Goal: Information Seeking & Learning: Learn about a topic

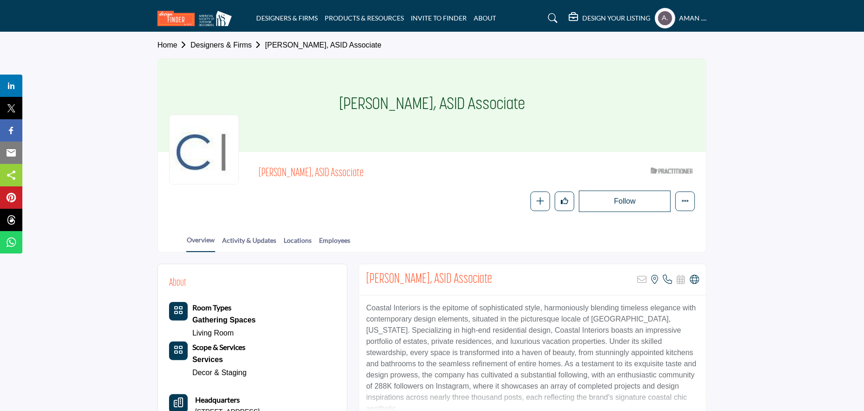
scroll to position [93, 0]
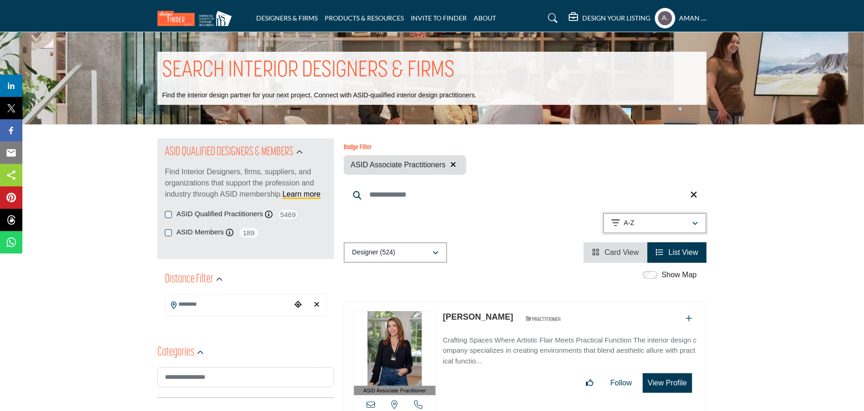
click at [682, 217] on div "A-Z" at bounding box center [651, 222] width 80 height 11
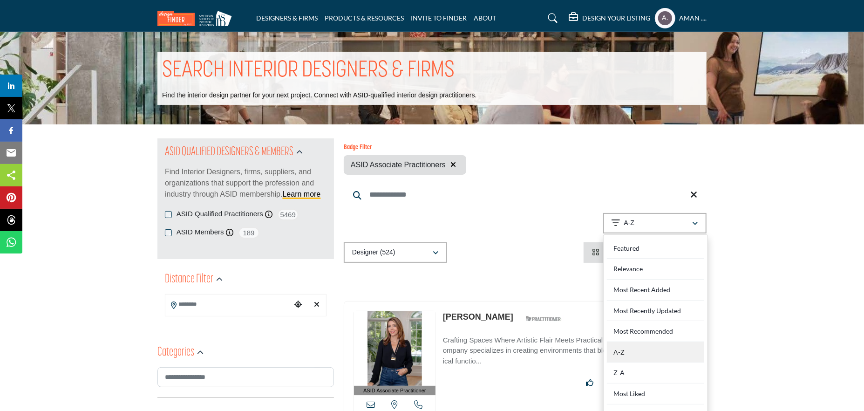
click at [653, 347] on div "A-Z" at bounding box center [655, 352] width 97 height 21
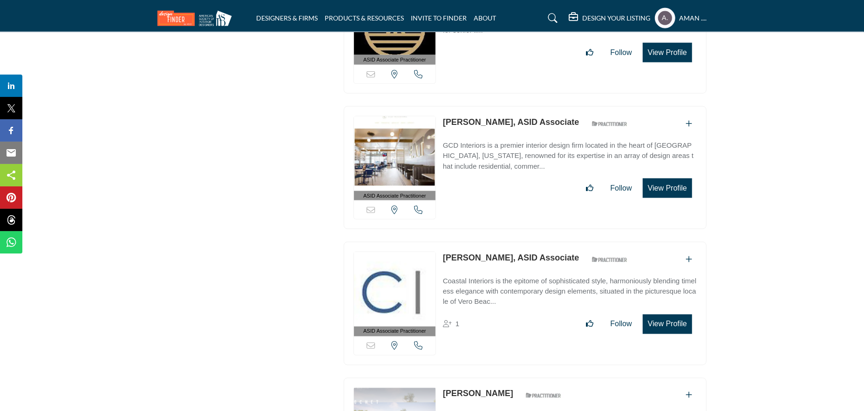
scroll to position [23955, 0]
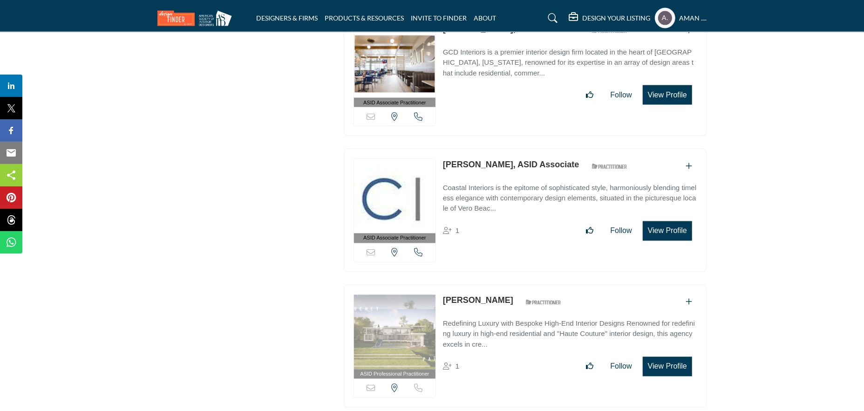
drag, startPoint x: 441, startPoint y: 192, endPoint x: 497, endPoint y: 202, distance: 57.2
click at [497, 284] on div "ASID Professional Practitioner ASID Professional Practitioners have successfull…" at bounding box center [525, 345] width 363 height 123
copy link "Gregory Pais"
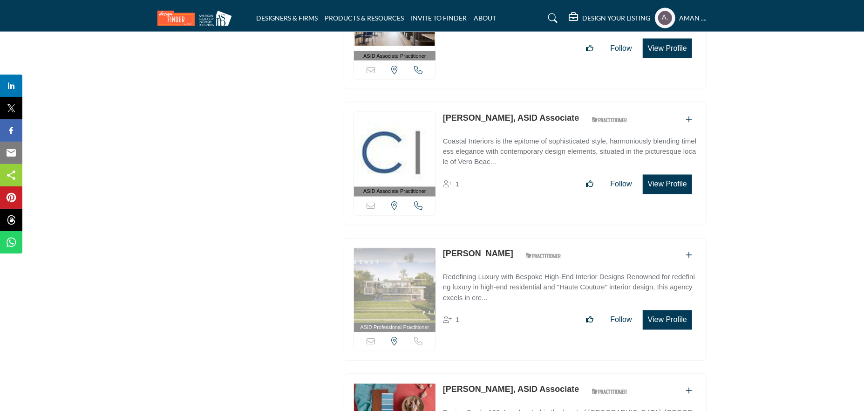
click at [480, 249] on link "Gregory Pais" at bounding box center [478, 253] width 70 height 9
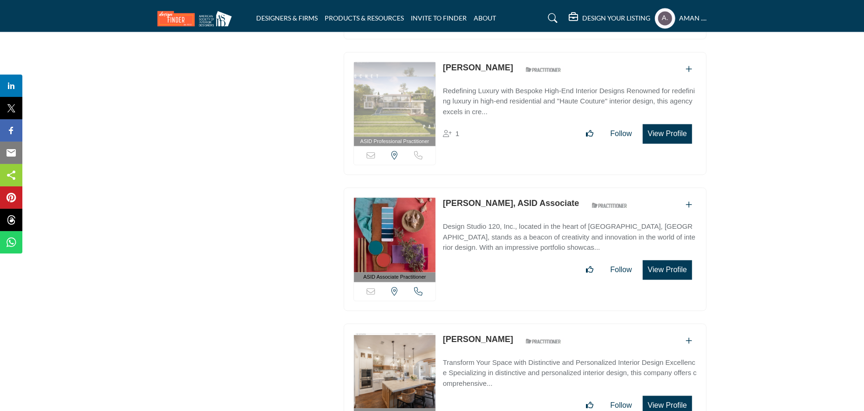
scroll to position [24095, 0]
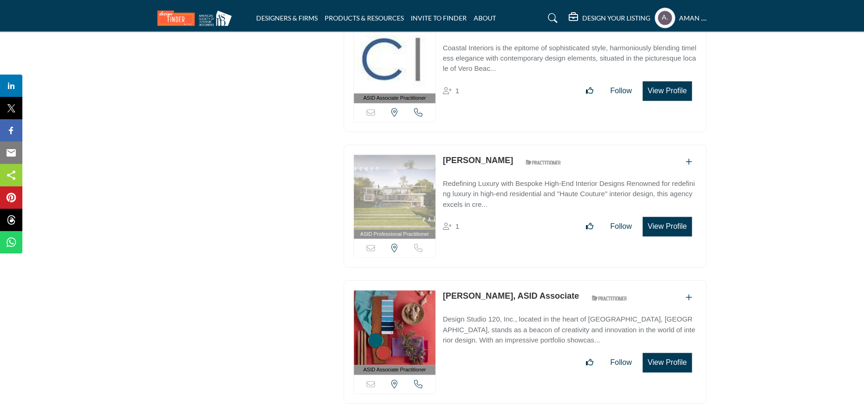
drag, startPoint x: 438, startPoint y: 187, endPoint x: 478, endPoint y: 189, distance: 40.1
click at [478, 280] on div "ASID Associate Practitioner ASID Associate Practitioners have a degree in any m…" at bounding box center [525, 341] width 363 height 123
drag, startPoint x: 443, startPoint y: 189, endPoint x: 509, endPoint y: 187, distance: 65.7
click at [509, 280] on div "ASID Associate Practitioner ASID Associate Practitioners have a degree in any m…" at bounding box center [525, 341] width 363 height 123
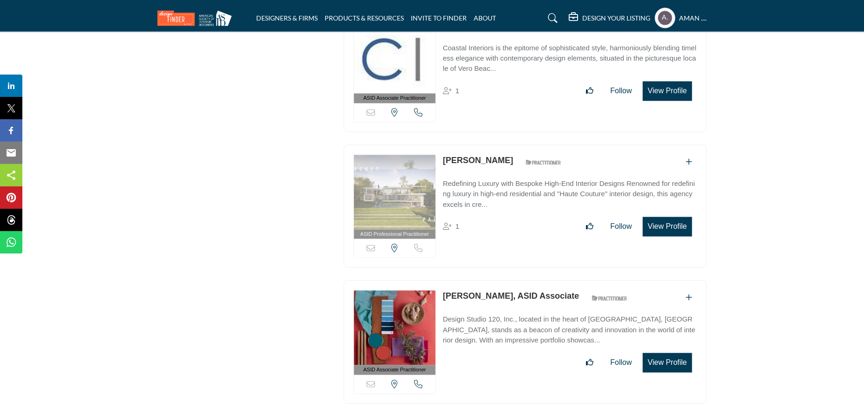
copy link "Gretchen Arbini"
click at [462, 291] on link "Gretchen Arbini, ASID Associate" at bounding box center [511, 295] width 136 height 9
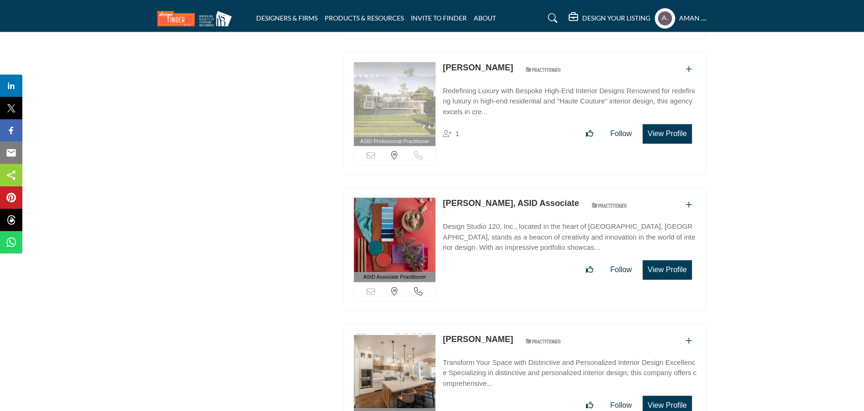
scroll to position [24281, 0]
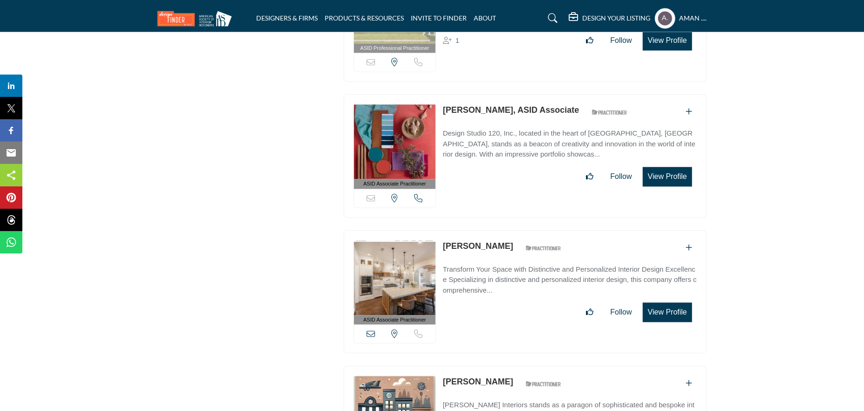
drag, startPoint x: 440, startPoint y: 135, endPoint x: 509, endPoint y: 143, distance: 69.3
click at [509, 230] on div "ASID Associate Practitioner ASID Associate Practitioners have a degree in any m…" at bounding box center [525, 291] width 363 height 123
copy div "Gretchen Curk"
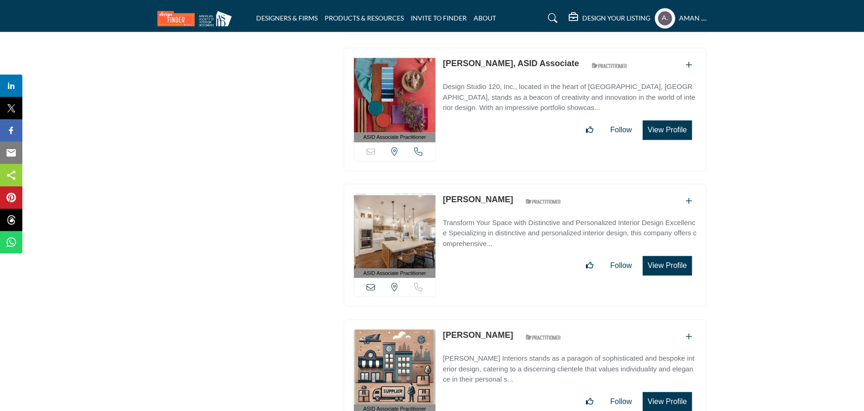
scroll to position [24374, 0]
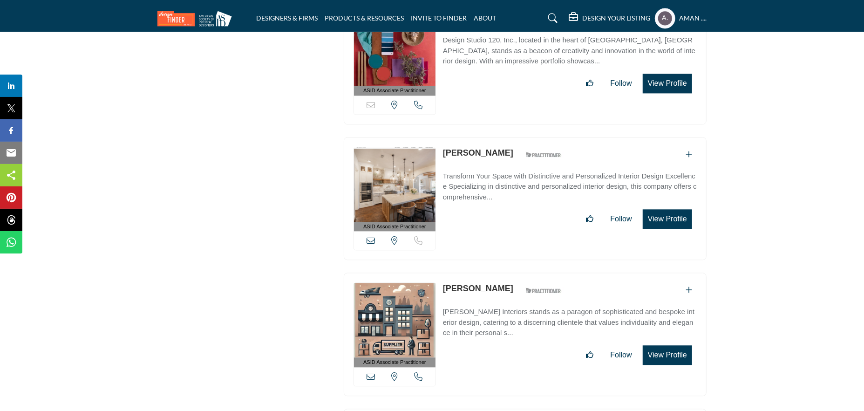
drag, startPoint x: 442, startPoint y: 178, endPoint x: 484, endPoint y: 183, distance: 42.1
click at [484, 272] on div "ASID Associate Practitioner ASID Associate Practitioners have a degree in any m…" at bounding box center [525, 333] width 363 height 123
copy link "Guy Clark"
click at [456, 284] on link "Guy Clark" at bounding box center [478, 288] width 70 height 9
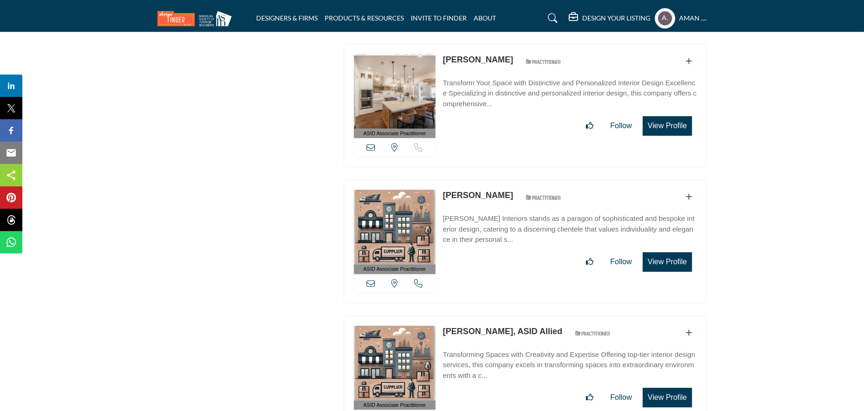
drag, startPoint x: 441, startPoint y: 221, endPoint x: 505, endPoint y: 223, distance: 64.3
click at [505, 315] on div "ASID Associate Practitioner ASID Associate Practitioners have a degree in any m…" at bounding box center [525, 376] width 363 height 123
copy link "Han Proveniers"
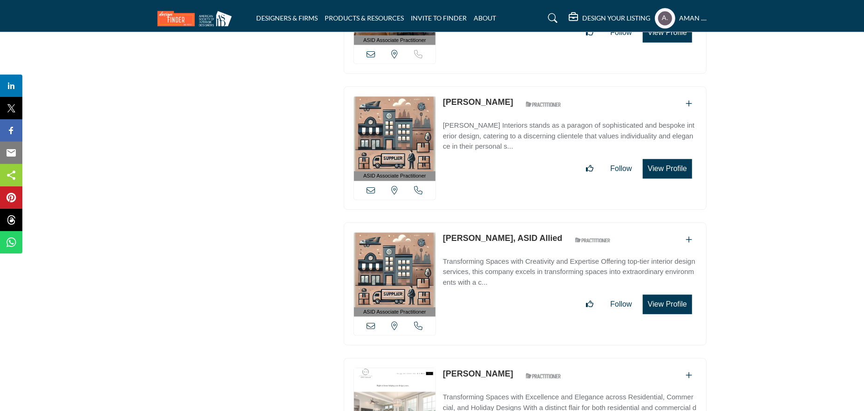
drag, startPoint x: 441, startPoint y: 263, endPoint x: 496, endPoint y: 265, distance: 55.0
click at [496, 358] on div "ASID Associate Practitioner ASID Associate Practitioners have a degree in any m…" at bounding box center [525, 419] width 363 height 123
copy div "[PERSON_NAME]"
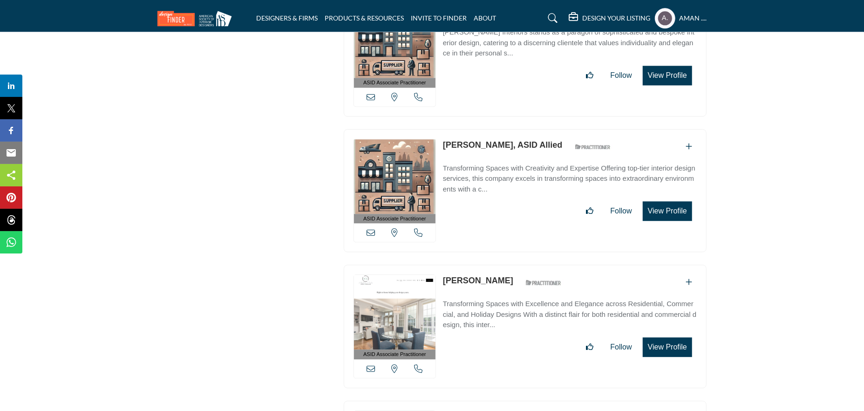
scroll to position [24747, 0]
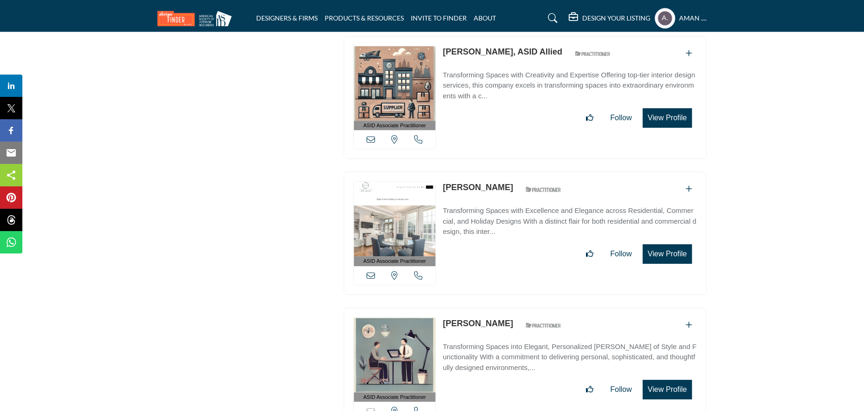
drag, startPoint x: 443, startPoint y: 212, endPoint x: 502, endPoint y: 212, distance: 59.1
click at [502, 307] on div "ASID Associate Practitioner ASID Associate Practitioners have a degree in any m…" at bounding box center [525, 368] width 363 height 123
copy link "Heather Claes"
click at [450, 318] on link "Heather Claes" at bounding box center [478, 322] width 70 height 9
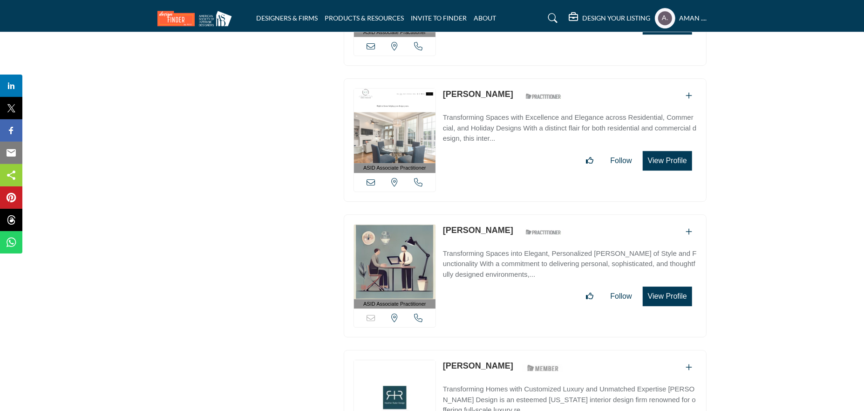
scroll to position [24886, 0]
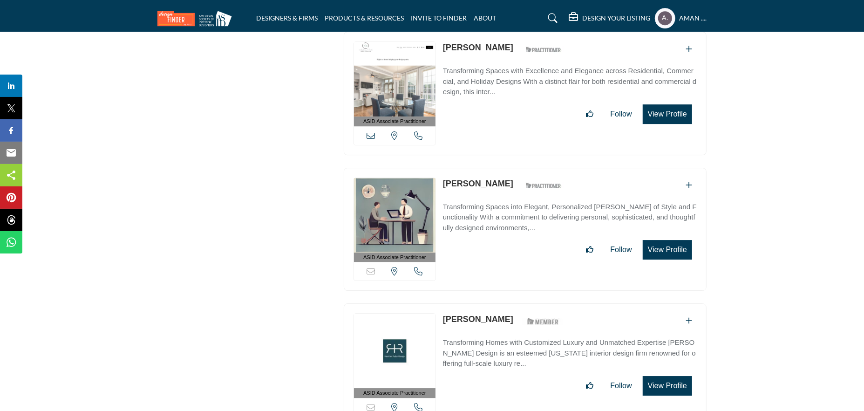
drag, startPoint x: 442, startPoint y: 207, endPoint x: 515, endPoint y: 206, distance: 73.1
click at [515, 303] on div "ASID Associate Practitioner ASID Associate Practitioners have a degree in any m…" at bounding box center [525, 364] width 363 height 123
copy div "Heather Ryder"
click at [454, 314] on link "Heather Ryder" at bounding box center [478, 318] width 70 height 9
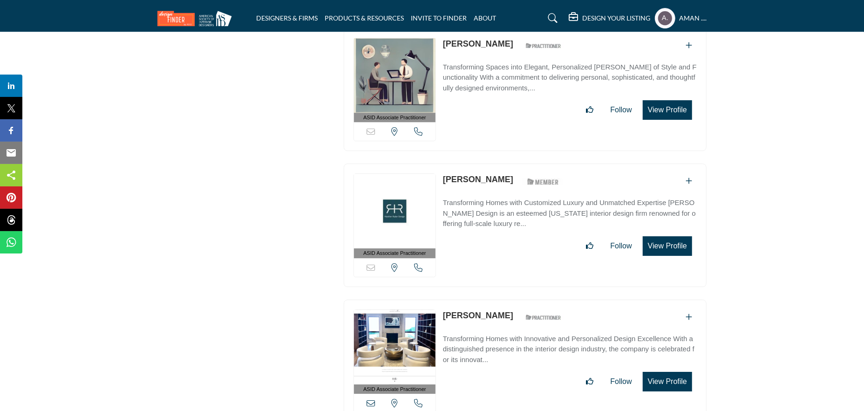
scroll to position [25119, 0]
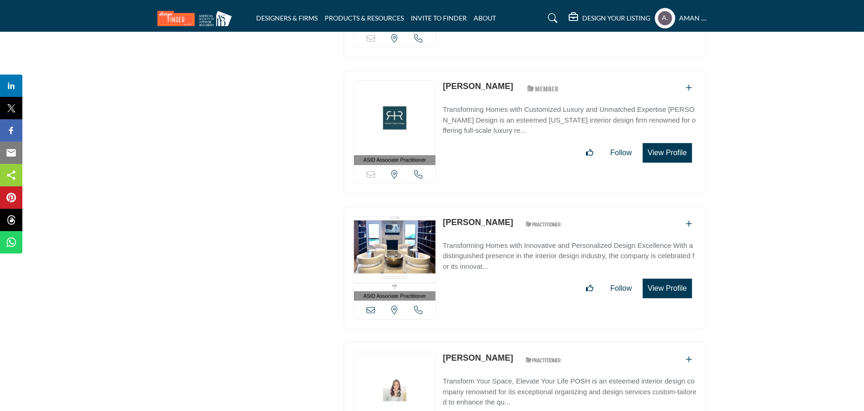
drag, startPoint x: 441, startPoint y: 111, endPoint x: 510, endPoint y: 111, distance: 68.9
click at [510, 206] on div "ASID Associate Practitioner ASID Associate Practitioners have a degree in any m…" at bounding box center [525, 267] width 363 height 123
copy link "Heidi Silverstein"
click at [473, 217] on link "Heidi Silverstein" at bounding box center [478, 221] width 70 height 9
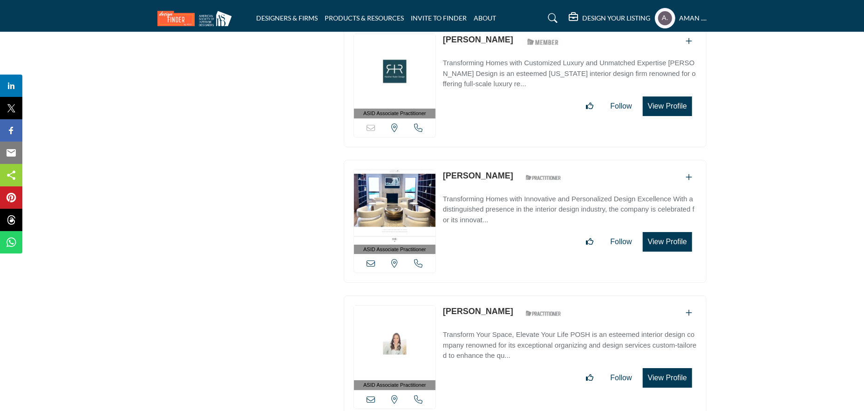
drag, startPoint x: 445, startPoint y: 200, endPoint x: 509, endPoint y: 208, distance: 64.7
click at [509, 305] on div "Heidi Solomon ASID Qualified Practitioner who validates work and experience to …" at bounding box center [504, 313] width 123 height 16
copy div "Heidi Solomon"
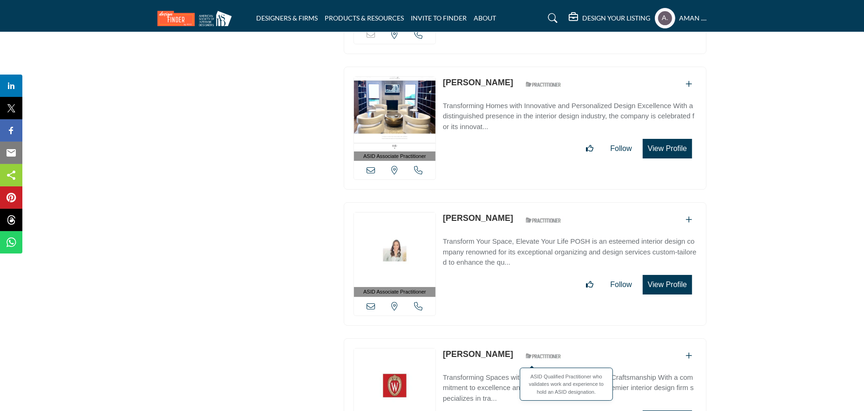
drag, startPoint x: 444, startPoint y: 242, endPoint x: 507, endPoint y: 247, distance: 63.5
click at [507, 348] on div "Helen Burish ASID Qualified Practitioner who validates work and experience to h…" at bounding box center [504, 356] width 123 height 16
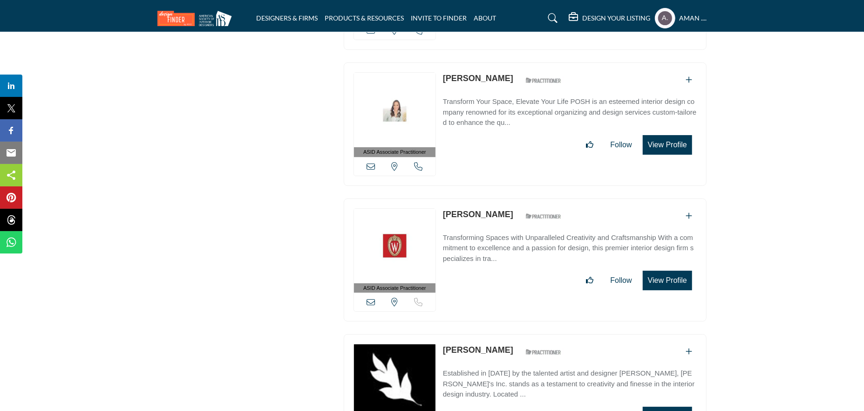
drag, startPoint x: 440, startPoint y: 236, endPoint x: 494, endPoint y: 237, distance: 53.1
click at [494, 334] on div "ASID Associate Practitioner ASID Associate Practitioners have a degree in any m…" at bounding box center [525, 395] width 363 height 123
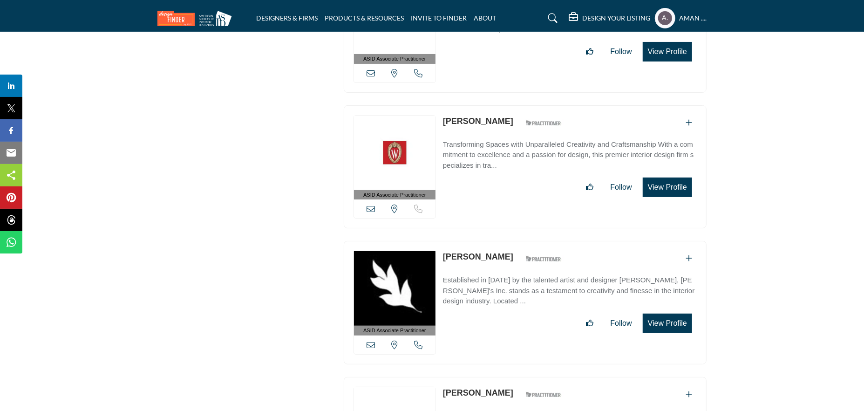
scroll to position [25538, 0]
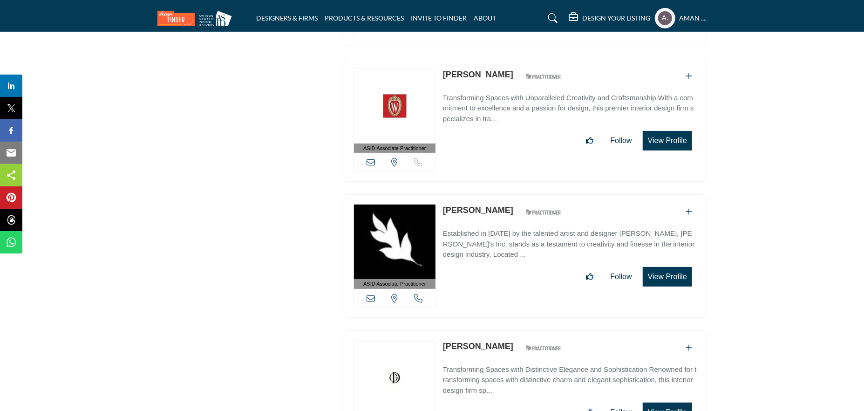
drag, startPoint x: 441, startPoint y: 229, endPoint x: 511, endPoint y: 230, distance: 69.4
click at [511, 330] on div "ASID Associate Practitioner ASID Associate Practitioners have a degree in any m…" at bounding box center [525, 391] width 363 height 123
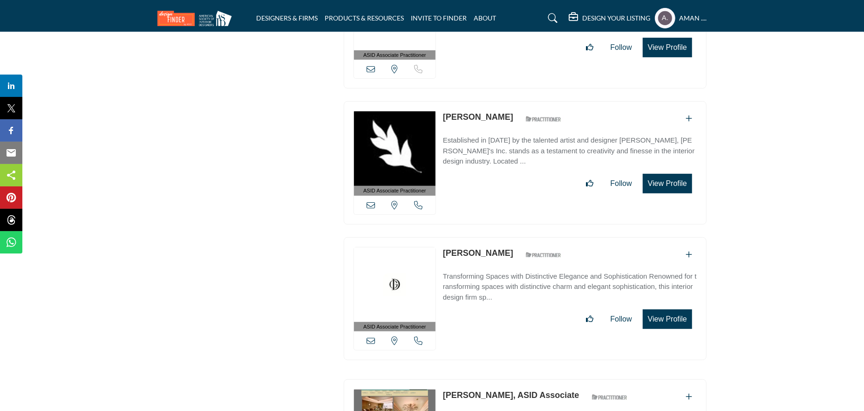
click at [457, 248] on link "Holly Weaver" at bounding box center [478, 252] width 70 height 9
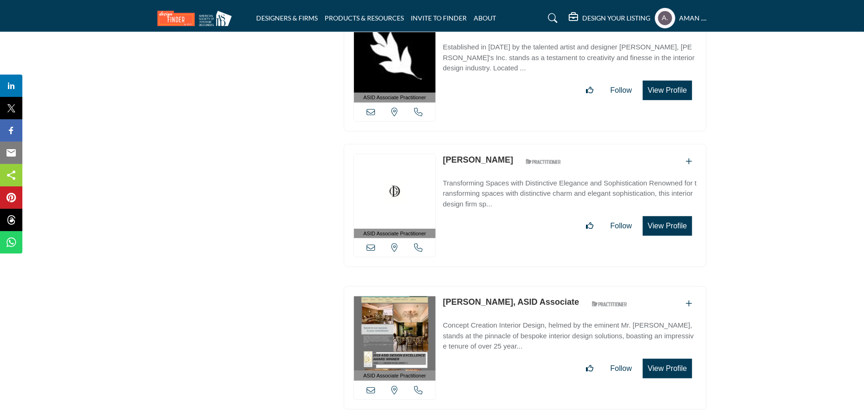
drag, startPoint x: 440, startPoint y: 184, endPoint x: 489, endPoint y: 184, distance: 49.4
click at [489, 286] on div "ASID Associate Practitioner ASID Associate Practitioners have a degree in any m…" at bounding box center [525, 347] width 363 height 123
drag, startPoint x: 482, startPoint y: 199, endPoint x: 409, endPoint y: 135, distance: 97.3
click at [482, 297] on link "Ichen Chen, ASID Associate" at bounding box center [511, 301] width 136 height 9
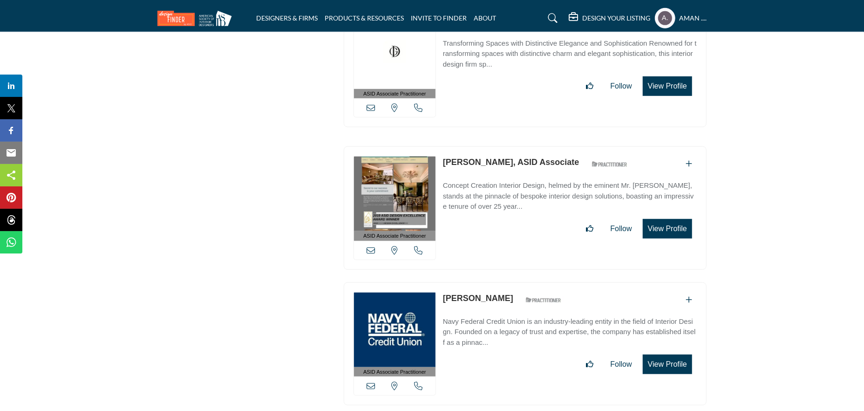
scroll to position [25911, 0]
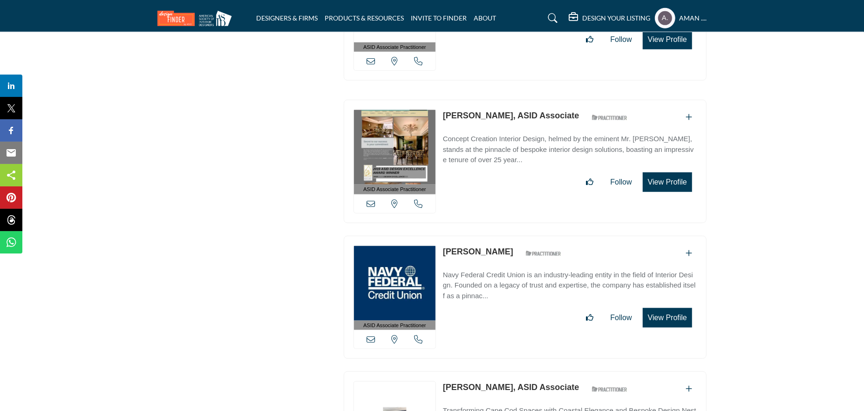
drag, startPoint x: 440, startPoint y: 137, endPoint x: 498, endPoint y: 141, distance: 58.8
click at [498, 236] on div "ASID Associate Practitioner ASID Associate Practitioners have a degree in any m…" at bounding box center [525, 297] width 363 height 123
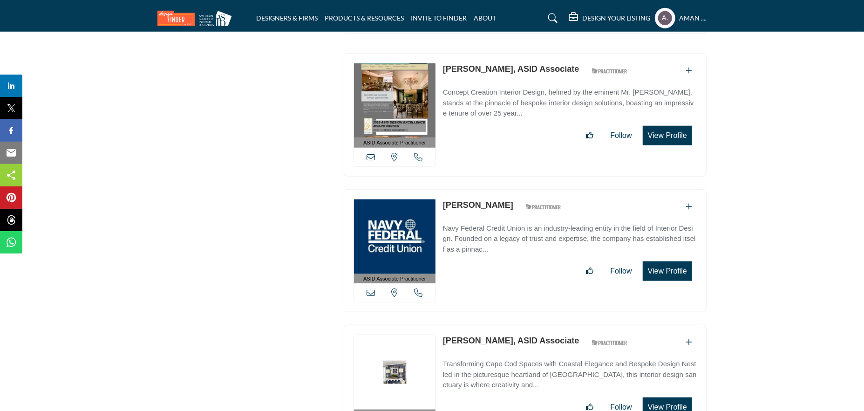
scroll to position [26050, 0]
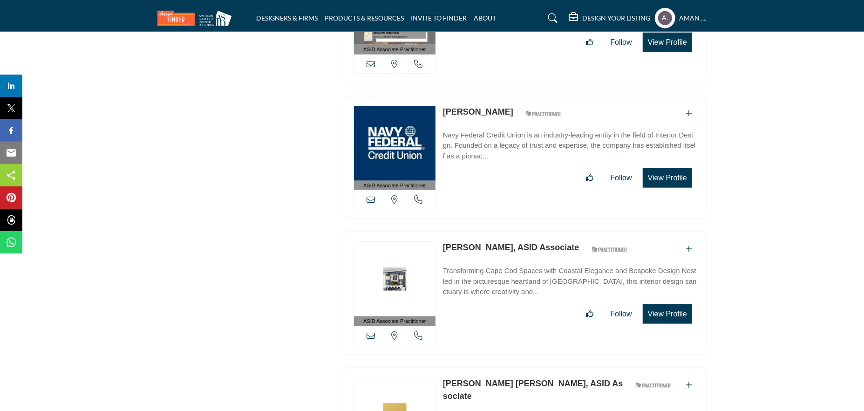
drag, startPoint x: 439, startPoint y: 133, endPoint x: 487, endPoint y: 137, distance: 48.6
click at [487, 231] on div "ASID Associate Practitioner ASID Associate Practitioners have a degree in any m…" at bounding box center [525, 292] width 363 height 123
drag, startPoint x: 441, startPoint y: 131, endPoint x: 501, endPoint y: 134, distance: 60.1
click at [502, 231] on div "ASID Associate Practitioner ASID Associate Practitioners have a degree in any m…" at bounding box center [525, 292] width 363 height 123
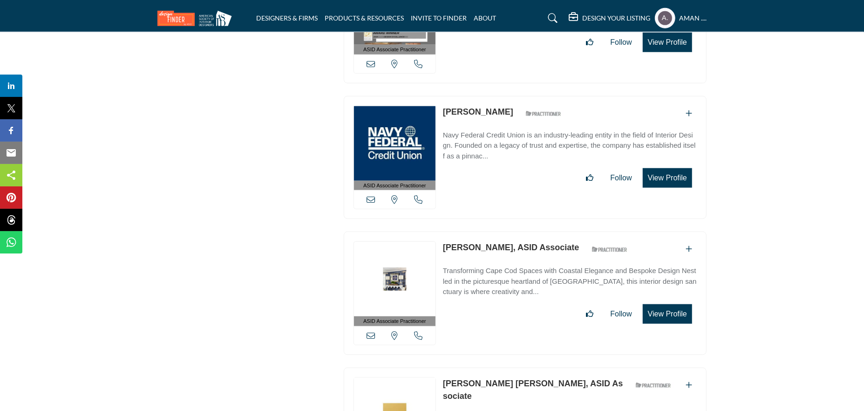
scroll to position [26097, 0]
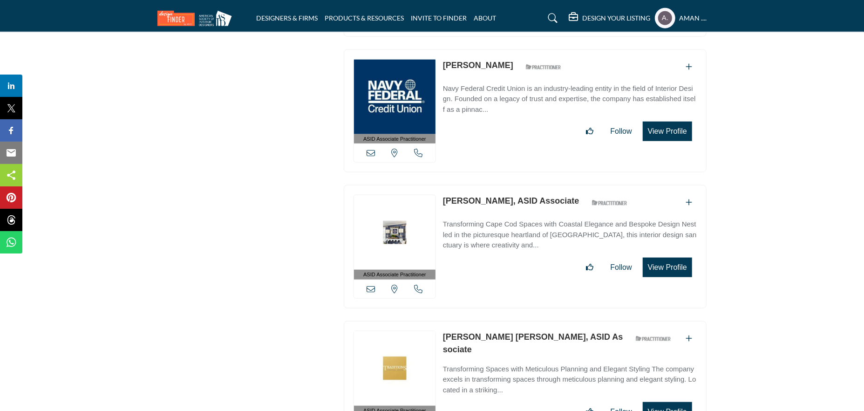
drag, startPoint x: 440, startPoint y: 221, endPoint x: 502, endPoint y: 220, distance: 62.4
click at [502, 321] on div "ASID Associate Practitioner ASID Associate Practitioners have a degree in any m…" at bounding box center [525, 382] width 363 height 123
click at [492, 332] on link "J. Mark Taylor, ASID Associate" at bounding box center [533, 343] width 180 height 22
click at [467, 332] on link "J. Mark Taylor, ASID Associate" at bounding box center [533, 343] width 180 height 22
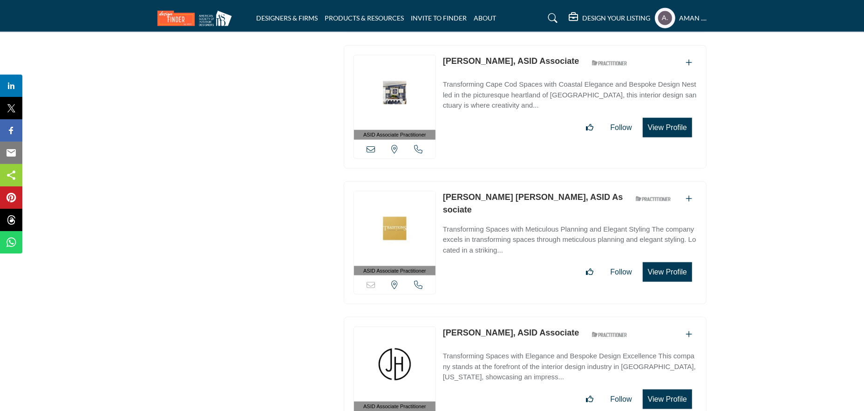
scroll to position [26330, 0]
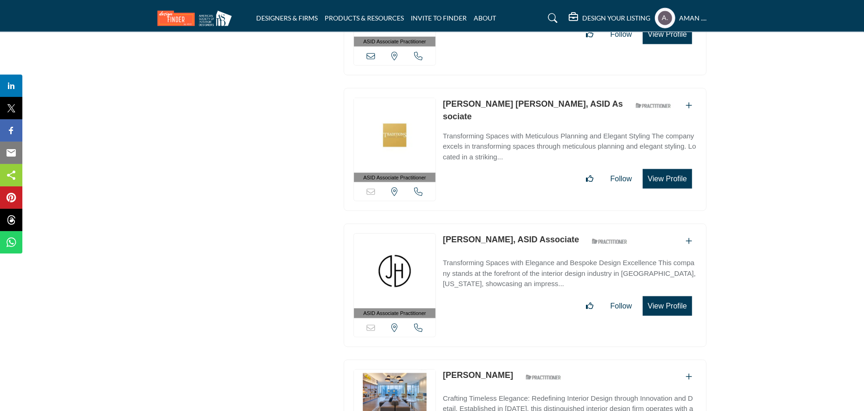
drag, startPoint x: 441, startPoint y: 120, endPoint x: 496, endPoint y: 125, distance: 55.2
click at [496, 223] on div "ASID Associate Practitioner ASID Associate Practitioners have a degree in any m…" at bounding box center [525, 284] width 363 height 123
click at [480, 235] on link "Jaclyn Heller, ASID Associate" at bounding box center [511, 239] width 136 height 9
drag, startPoint x: 438, startPoint y: 256, endPoint x: 480, endPoint y: 255, distance: 41.9
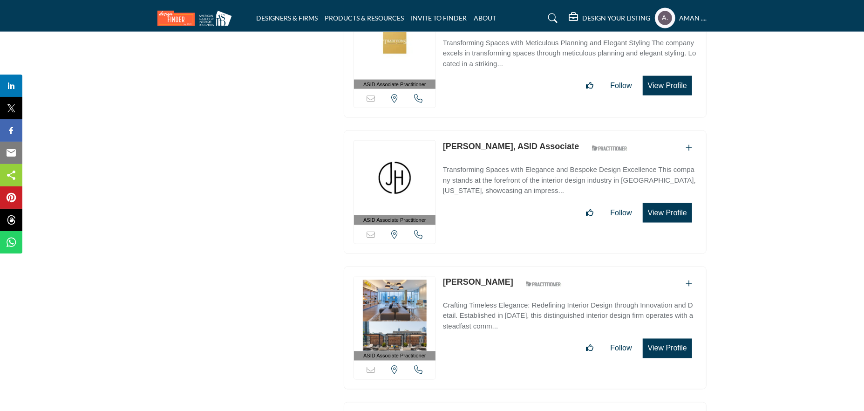
scroll to position [26469, 0]
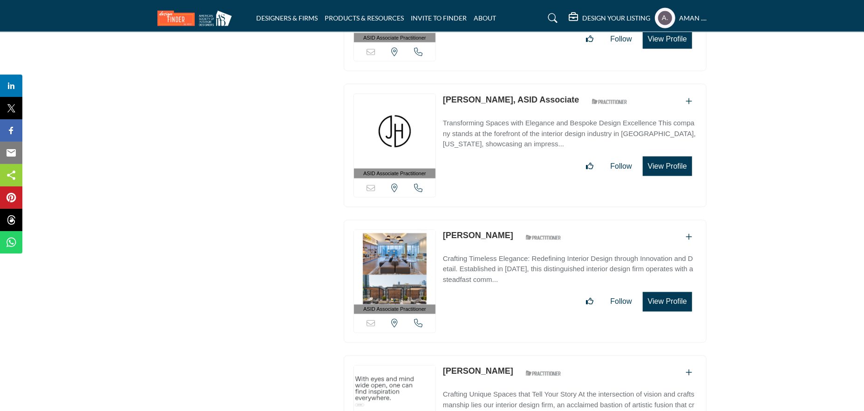
drag, startPoint x: 444, startPoint y: 116, endPoint x: 499, endPoint y: 116, distance: 55.4
click at [499, 220] on div "ASID Associate Practitioner ASID Associate Practitioners have a degree in any m…" at bounding box center [525, 281] width 363 height 123
click at [462, 231] on link "Jaclyn Moser" at bounding box center [478, 235] width 70 height 9
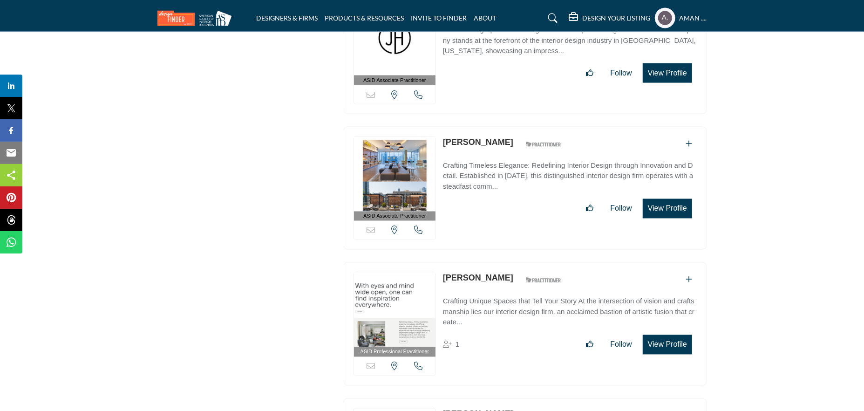
scroll to position [26609, 0]
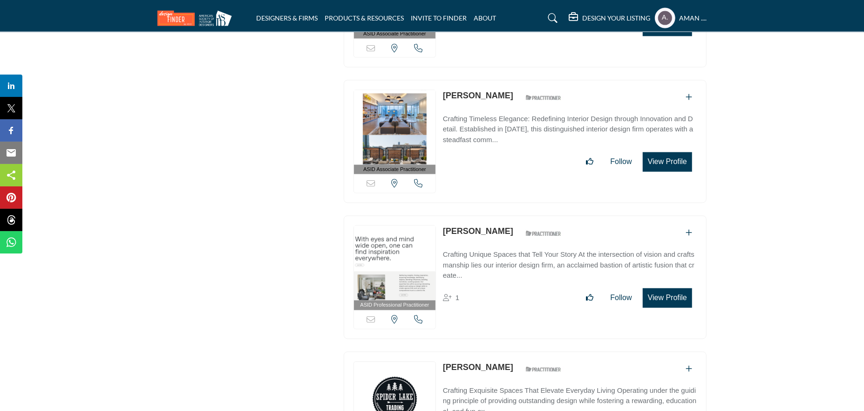
drag, startPoint x: 440, startPoint y: 111, endPoint x: 507, endPoint y: 118, distance: 67.8
click at [507, 216] on div "ASID Professional Practitioner ASID Professional Practitioners have successfull…" at bounding box center [525, 277] width 363 height 123
click at [487, 227] on link "James Duncan" at bounding box center [478, 231] width 70 height 9
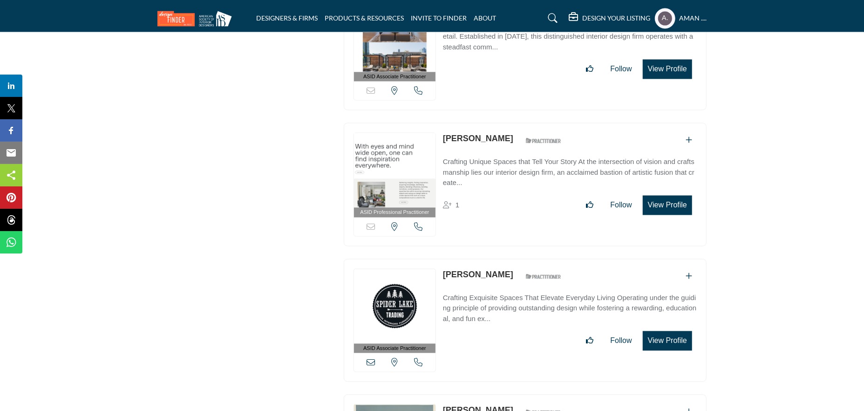
drag, startPoint x: 443, startPoint y: 155, endPoint x: 504, endPoint y: 158, distance: 61.1
click at [504, 258] on div "ASID Associate Practitioner ASID Associate Practitioners have a degree in any m…" at bounding box center [525, 319] width 363 height 123
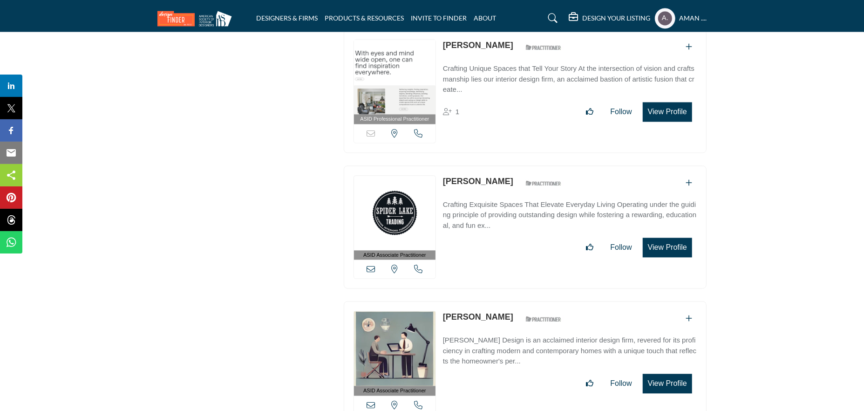
drag, startPoint x: 443, startPoint y: 198, endPoint x: 508, endPoint y: 201, distance: 65.2
click at [508, 301] on div "ASID Associate Practitioner ASID Associate Practitioners have a degree in any m…" at bounding box center [525, 362] width 363 height 123
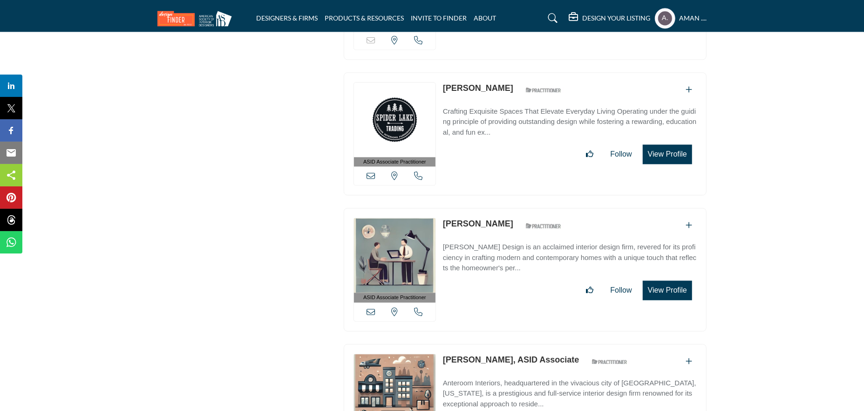
drag, startPoint x: 442, startPoint y: 240, endPoint x: 501, endPoint y: 239, distance: 59.1
click at [501, 344] on div "ASID Associate Practitioner ASID Associate Practitioners have a degree in any m…" at bounding box center [525, 405] width 363 height 123
drag, startPoint x: 509, startPoint y: 245, endPoint x: 337, endPoint y: 201, distance: 177.4
click at [508, 355] on link "James Postler, ASID Associate" at bounding box center [511, 359] width 136 height 9
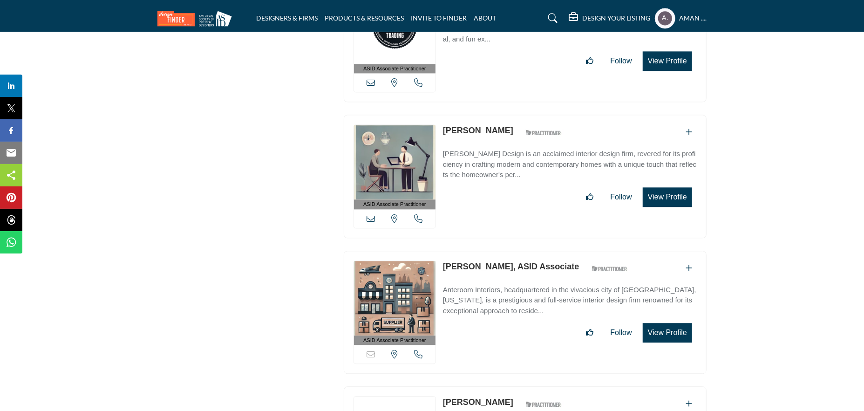
scroll to position [27075, 0]
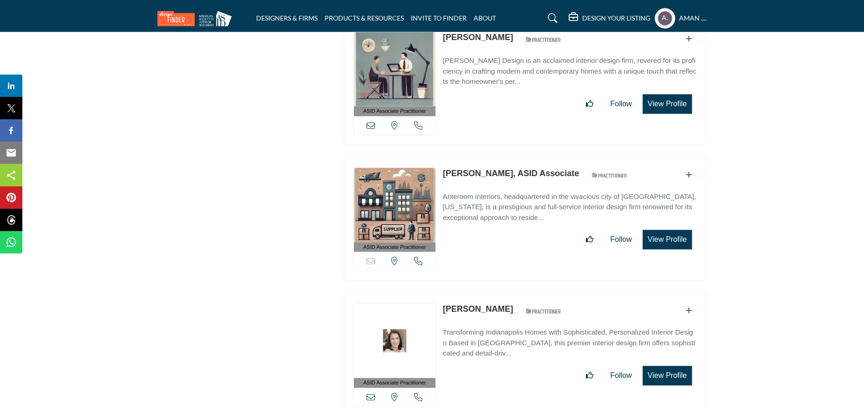
drag, startPoint x: 439, startPoint y: 189, endPoint x: 504, endPoint y: 195, distance: 65.4
click at [504, 293] on div "ASID Associate Practitioner ASID Associate Practitioners have a degree in any m…" at bounding box center [525, 354] width 363 height 123
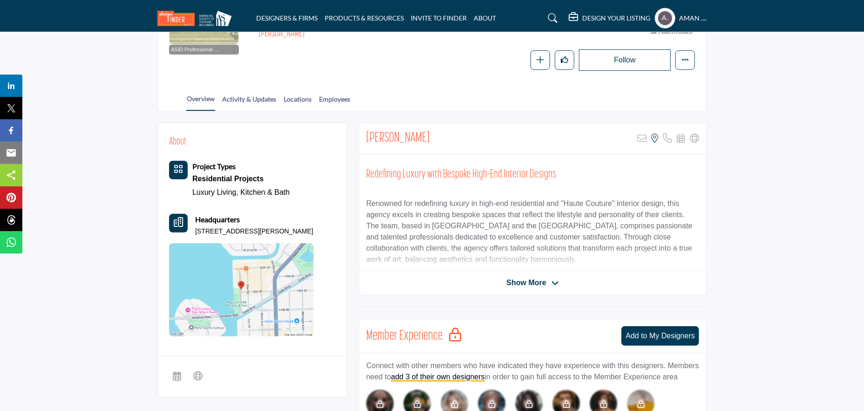
scroll to position [93, 0]
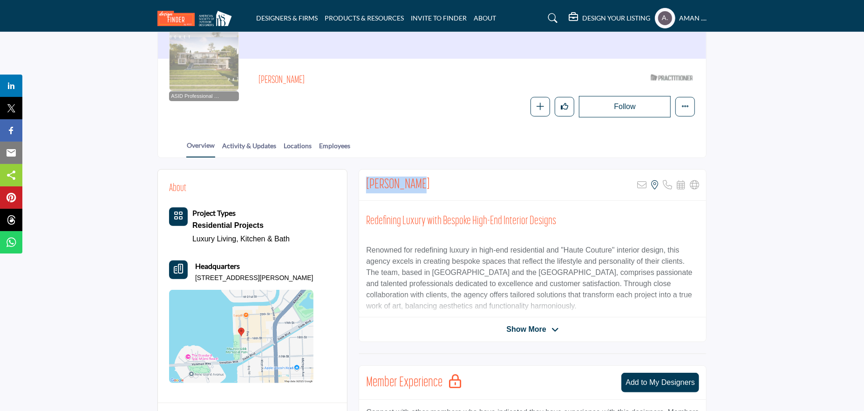
drag, startPoint x: 357, startPoint y: 184, endPoint x: 451, endPoint y: 188, distance: 94.1
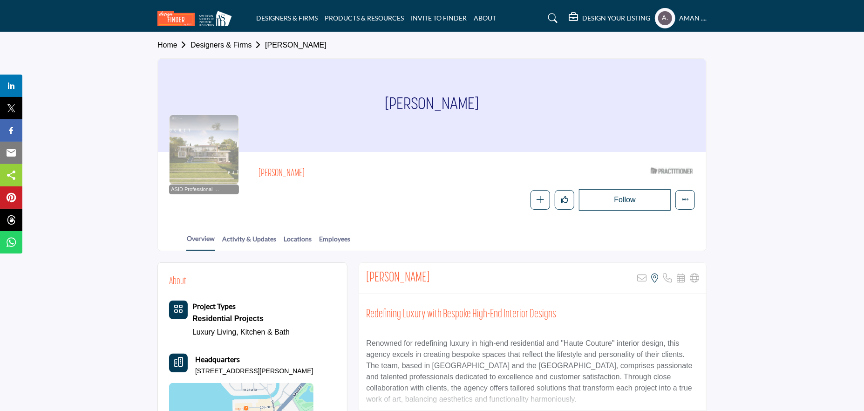
click at [210, 166] on div at bounding box center [204, 150] width 70 height 70
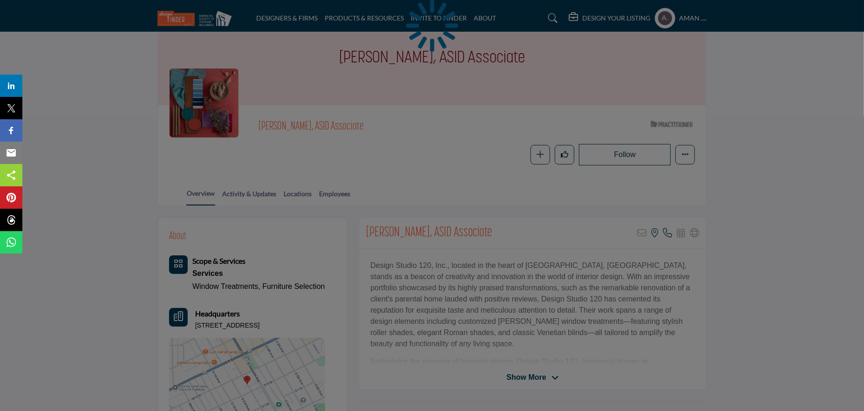
scroll to position [140, 0]
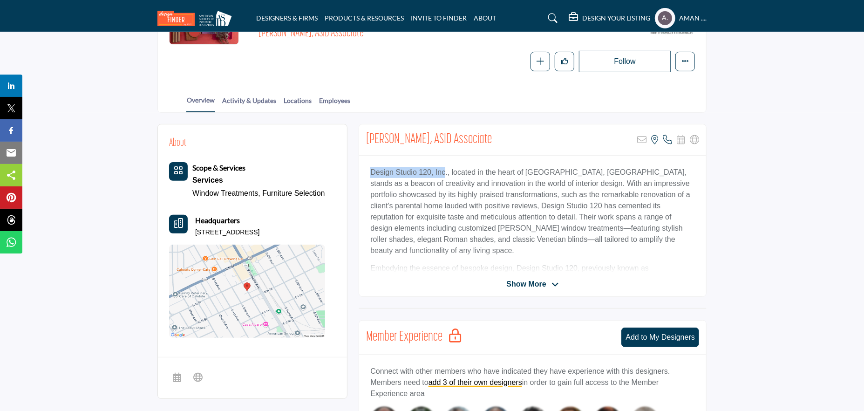
drag, startPoint x: 365, startPoint y: 170, endPoint x: 440, endPoint y: 173, distance: 74.5
click at [440, 173] on div "Design Studio 120, Inc., located in the heart of Modesto, CA, stands as a beaco…" at bounding box center [532, 214] width 347 height 116
copy p "Design Studio 120, Inc"
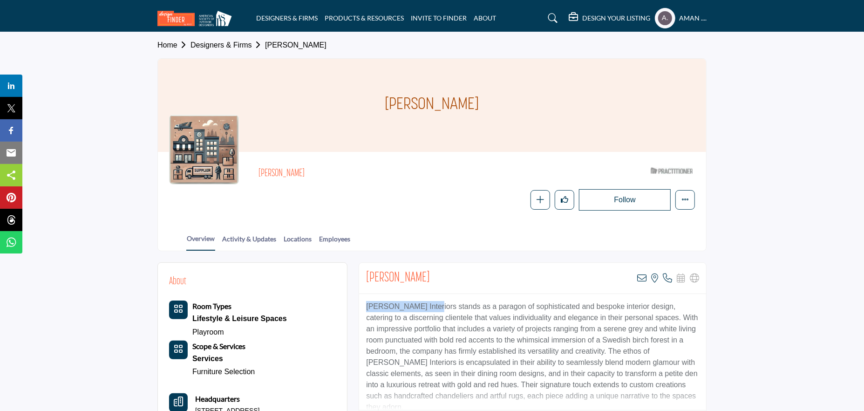
drag, startPoint x: 364, startPoint y: 304, endPoint x: 423, endPoint y: 311, distance: 59.5
click at [423, 311] on div "Guy Clark Interiors stands as a paragon of sophisticated and bespoke interior d…" at bounding box center [532, 352] width 347 height 116
copy p "Guy Clark Interiors"
click at [641, 277] on icon at bounding box center [641, 277] width 9 height 9
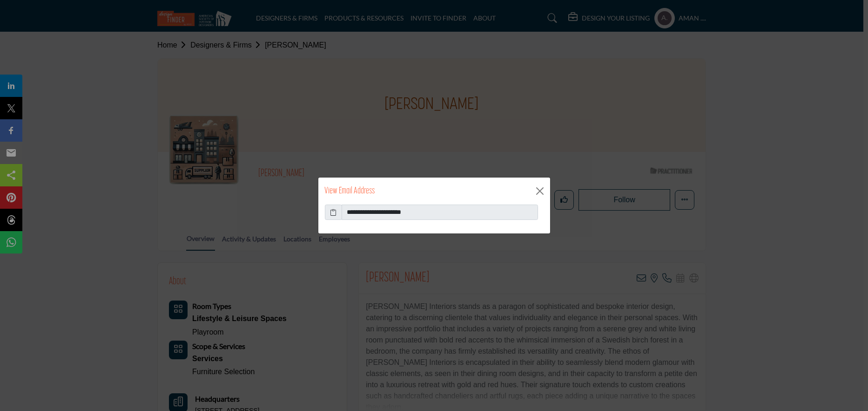
click at [332, 211] on icon at bounding box center [333, 212] width 7 height 10
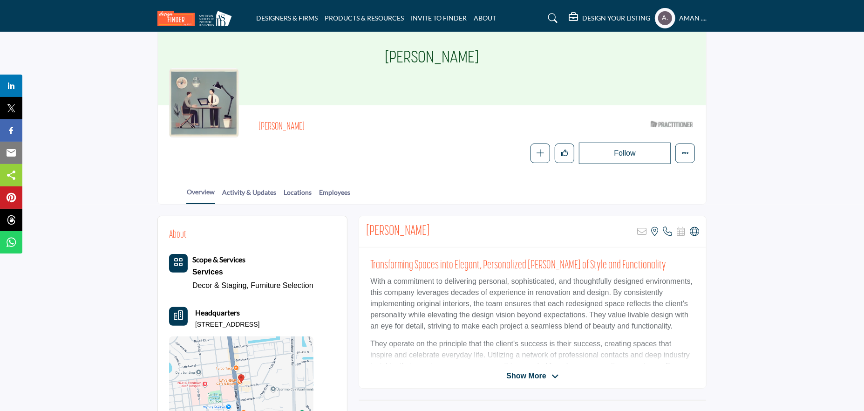
scroll to position [93, 0]
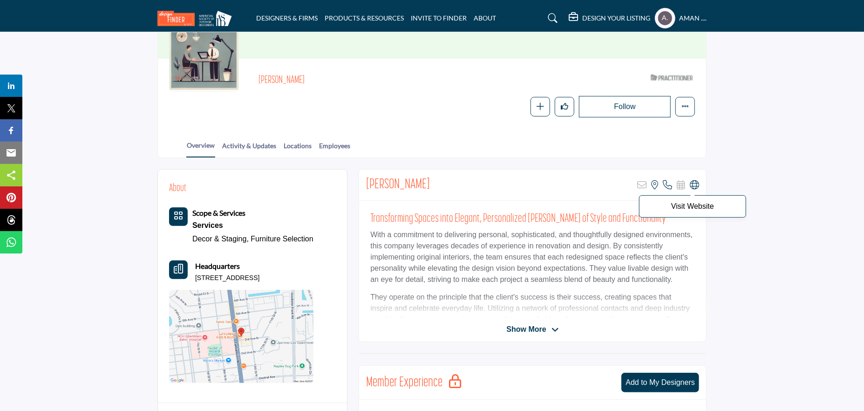
click at [697, 186] on icon at bounding box center [694, 184] width 9 height 9
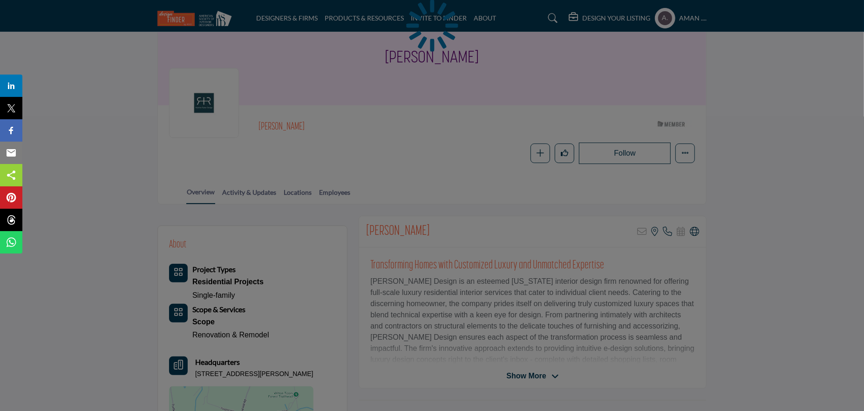
scroll to position [93, 0]
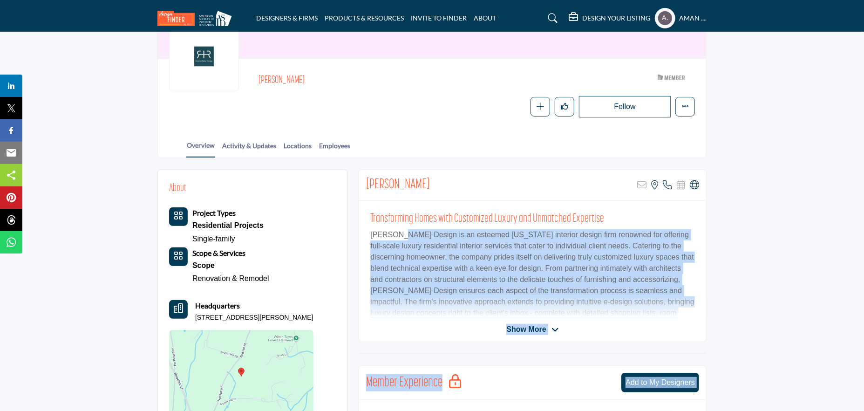
drag, startPoint x: 365, startPoint y: 231, endPoint x: 397, endPoint y: 232, distance: 31.7
click at [397, 232] on body "DESIGNERS & FIRMS PRODUCTS & RESOURCES INVITE TO FINDER ABOUT" at bounding box center [432, 354] width 864 height 894
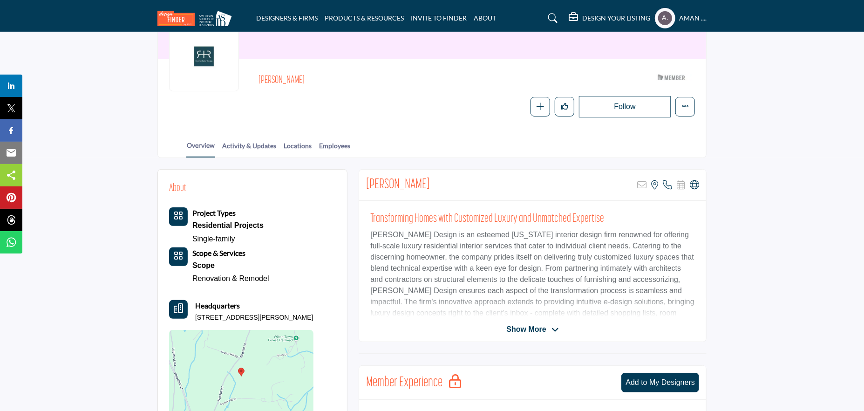
click at [377, 230] on p "Heather Ryder Design is an esteemed Connecticut interior design firm renowned f…" at bounding box center [532, 285] width 325 height 112
drag, startPoint x: 371, startPoint y: 233, endPoint x: 440, endPoint y: 236, distance: 69.0
click at [440, 236] on p "Heather Ryder Design is an esteemed Connecticut interior design firm renowned f…" at bounding box center [532, 285] width 325 height 112
copy p "Heather Ryder Design"
click at [696, 184] on icon at bounding box center [694, 184] width 9 height 9
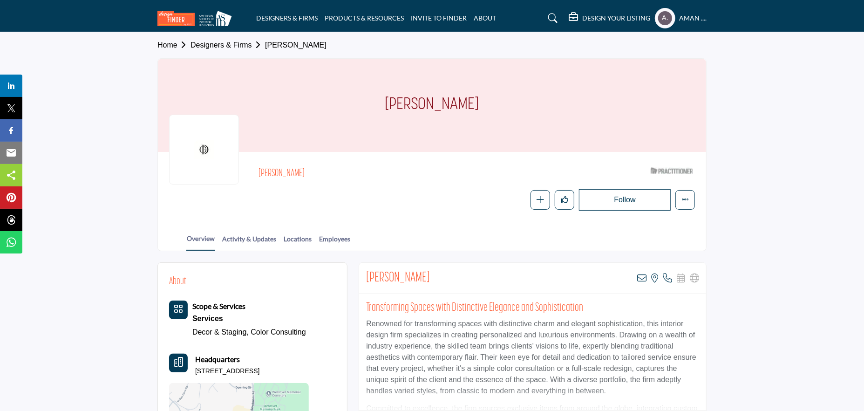
scroll to position [93, 0]
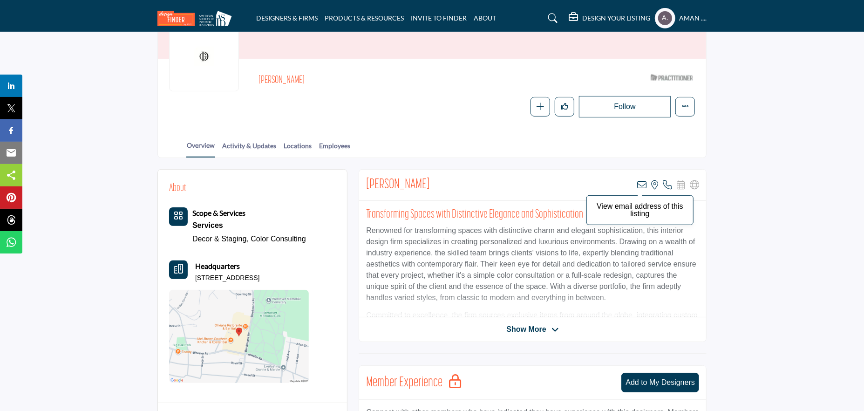
click at [642, 184] on icon at bounding box center [641, 184] width 9 height 9
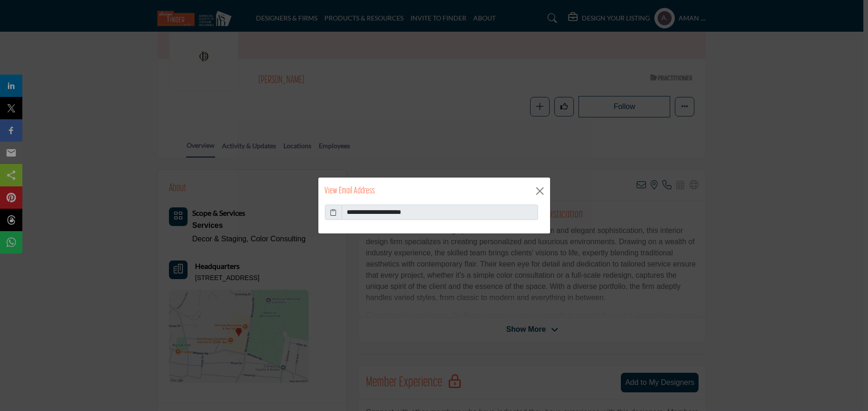
click at [333, 213] on icon at bounding box center [333, 212] width 7 height 10
drag, startPoint x: 542, startPoint y: 191, endPoint x: 536, endPoint y: 194, distance: 6.5
click at [542, 192] on button "Close" at bounding box center [540, 191] width 14 height 14
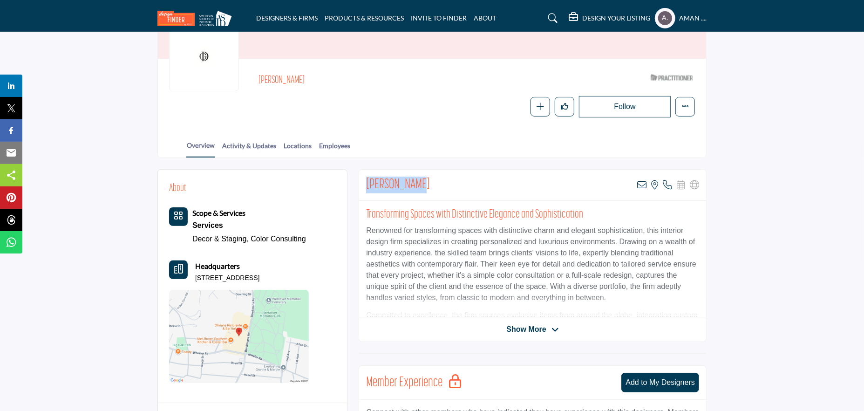
drag, startPoint x: 359, startPoint y: 186, endPoint x: 435, endPoint y: 183, distance: 76.0
click at [435, 183] on div "Holly Weaver View email address of this listing View the location of this listi…" at bounding box center [532, 184] width 347 height 31
copy h2 "[PERSON_NAME]"
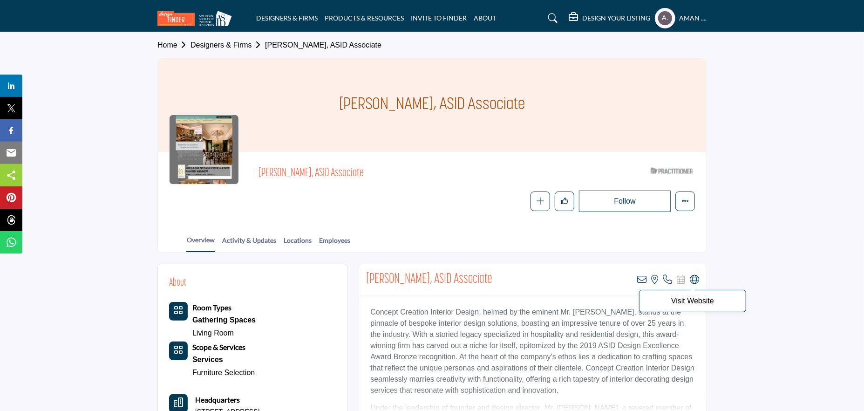
click at [698, 280] on icon at bounding box center [694, 279] width 9 height 9
click at [639, 277] on icon at bounding box center [641, 279] width 9 height 9
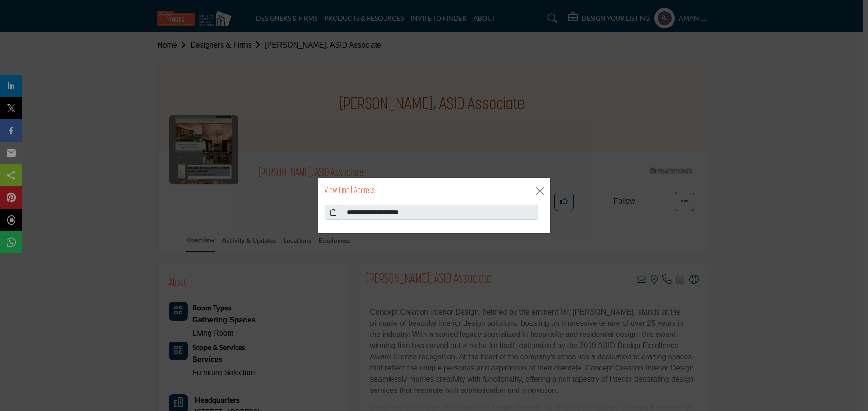
click at [332, 214] on icon at bounding box center [333, 212] width 7 height 10
drag, startPoint x: 541, startPoint y: 185, endPoint x: 500, endPoint y: 155, distance: 51.3
click at [539, 185] on button "Close" at bounding box center [540, 191] width 14 height 14
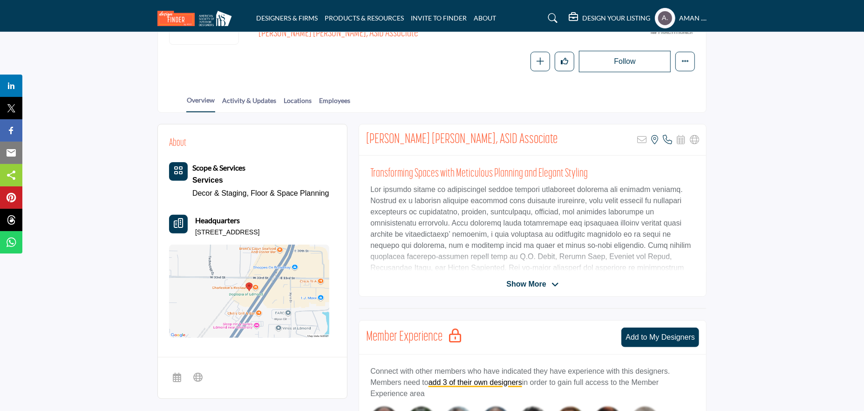
scroll to position [186, 0]
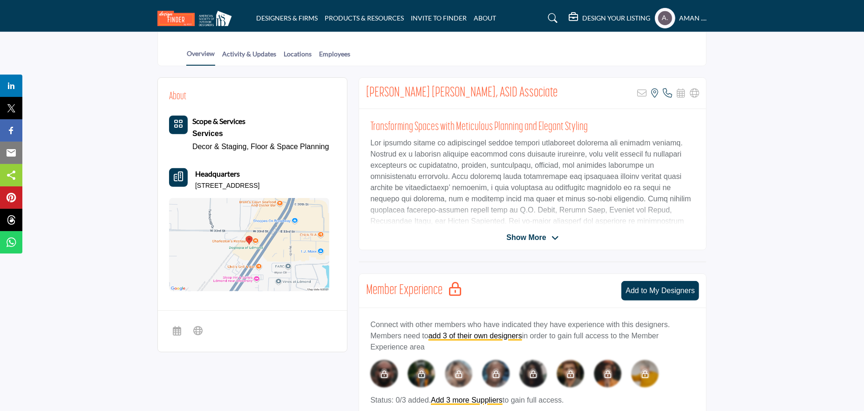
click at [550, 237] on span "Show More" at bounding box center [532, 237] width 52 height 11
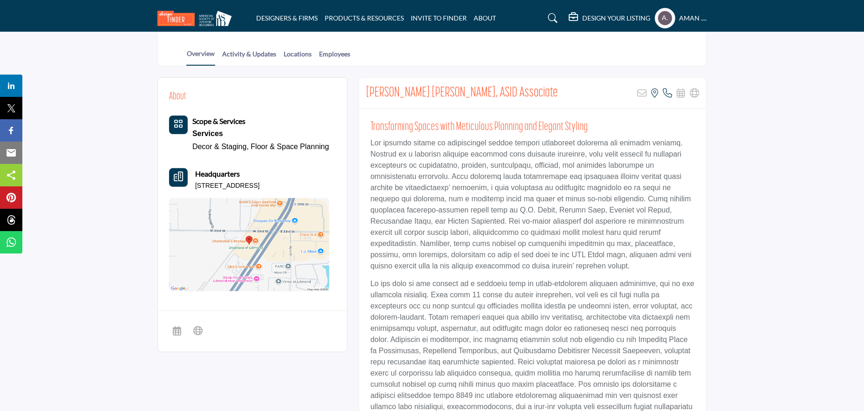
scroll to position [93, 0]
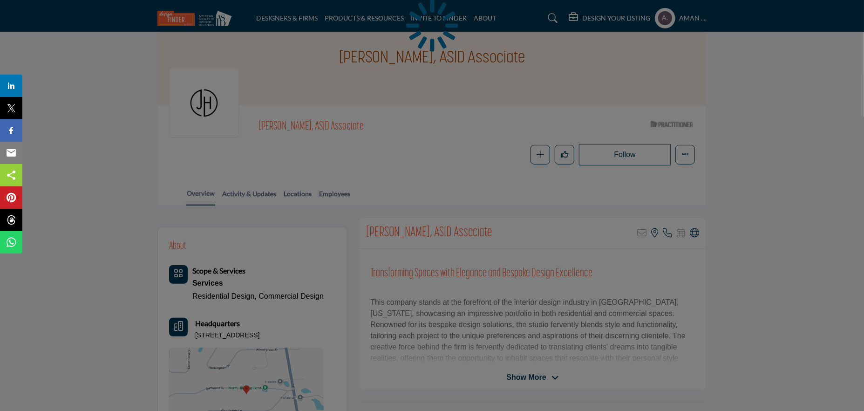
scroll to position [140, 0]
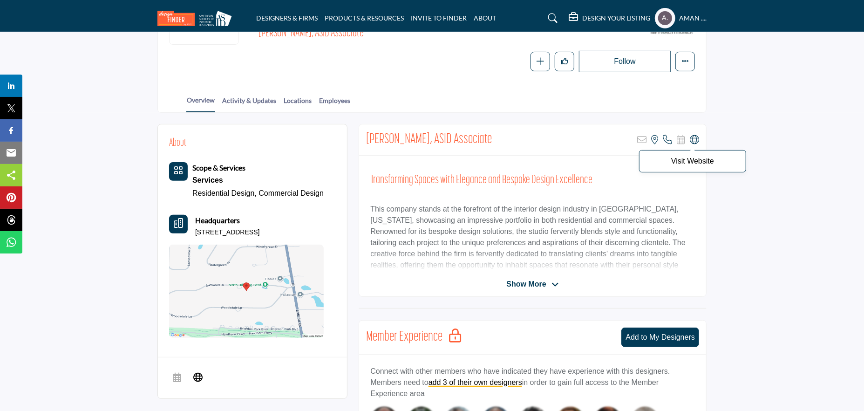
click at [692, 142] on icon at bounding box center [694, 139] width 9 height 9
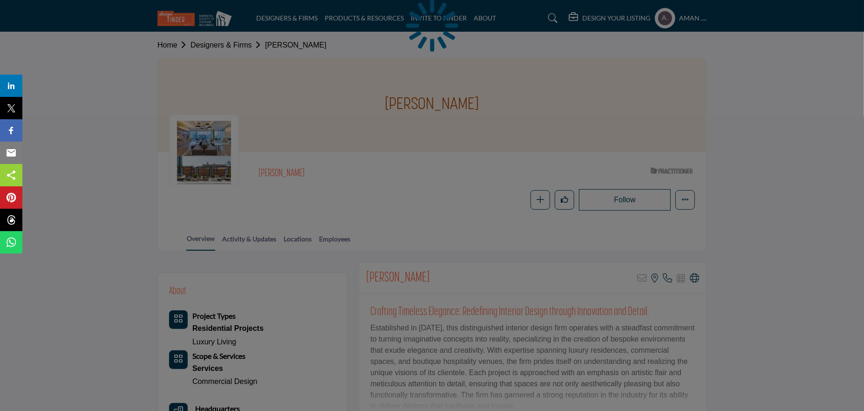
scroll to position [140, 0]
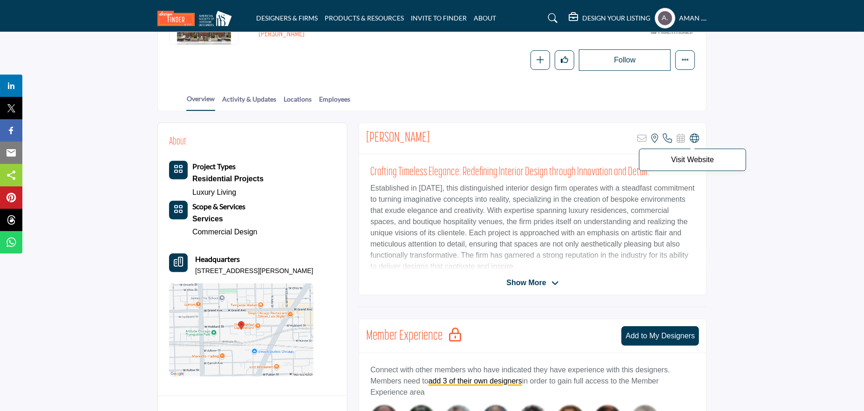
click at [694, 135] on icon at bounding box center [694, 138] width 9 height 9
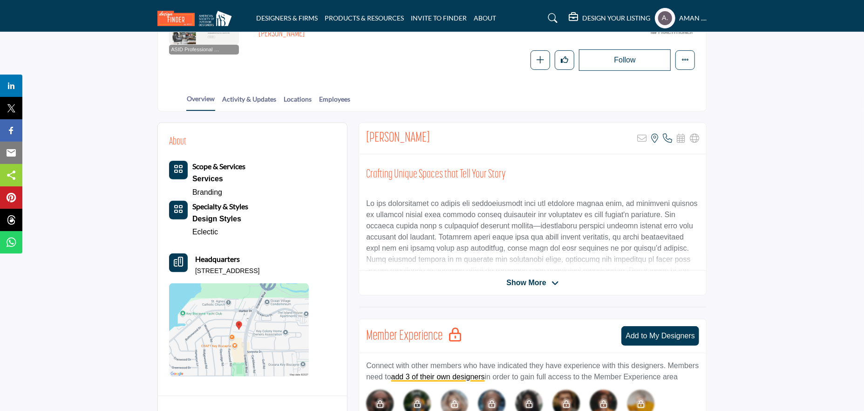
scroll to position [186, 0]
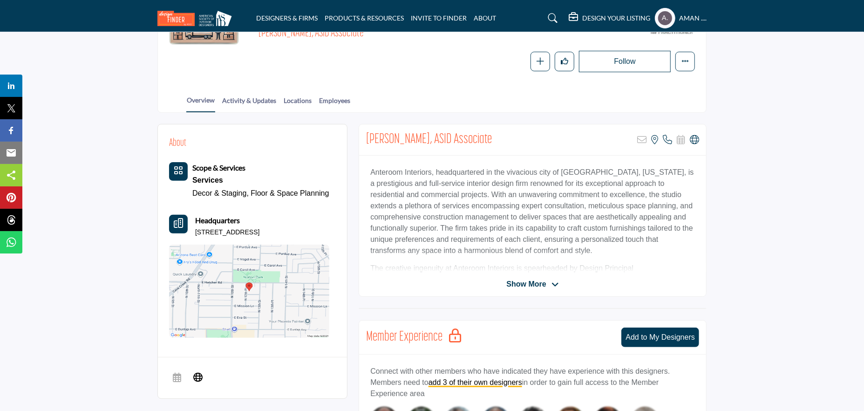
scroll to position [186, 0]
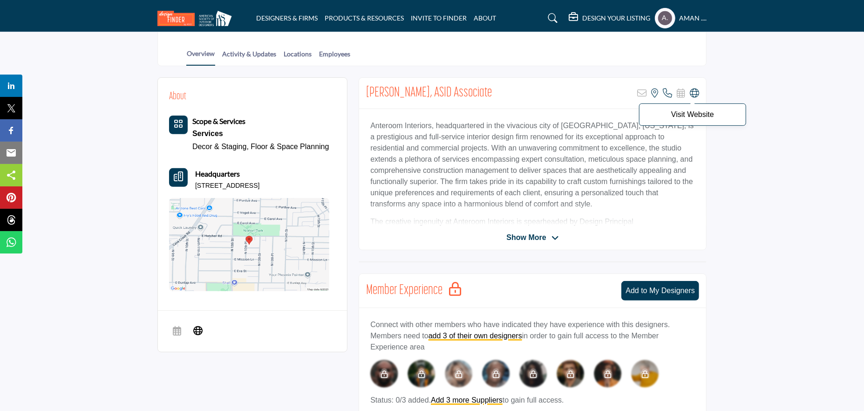
click at [697, 94] on icon at bounding box center [694, 92] width 9 height 9
drag, startPoint x: 382, startPoint y: 124, endPoint x: 428, endPoint y: 124, distance: 46.1
click at [428, 124] on p "Anteroom Interiors, headquartered in the vivacious city of [GEOGRAPHIC_DATA], […" at bounding box center [532, 164] width 325 height 89
copy p "Anteroom Interiors"
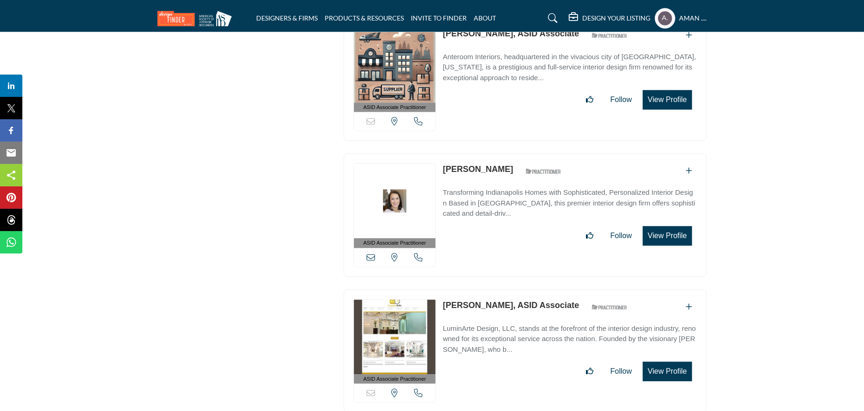
scroll to position [27214, 0]
click at [518, 300] on link "[PERSON_NAME], ASID Associate" at bounding box center [511, 304] width 136 height 9
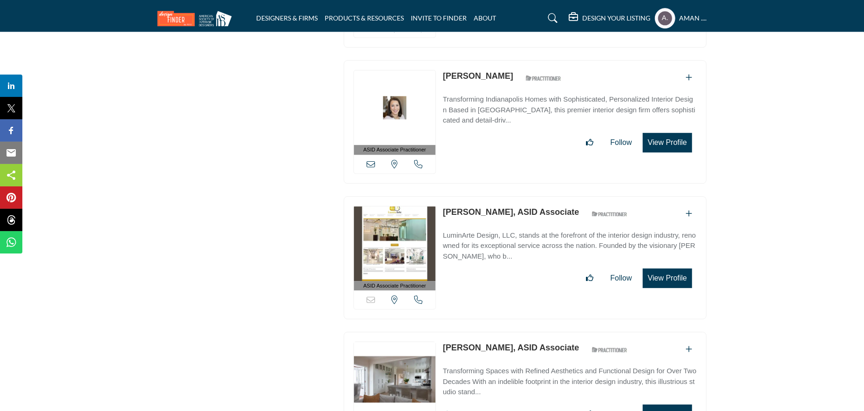
scroll to position [27354, 0]
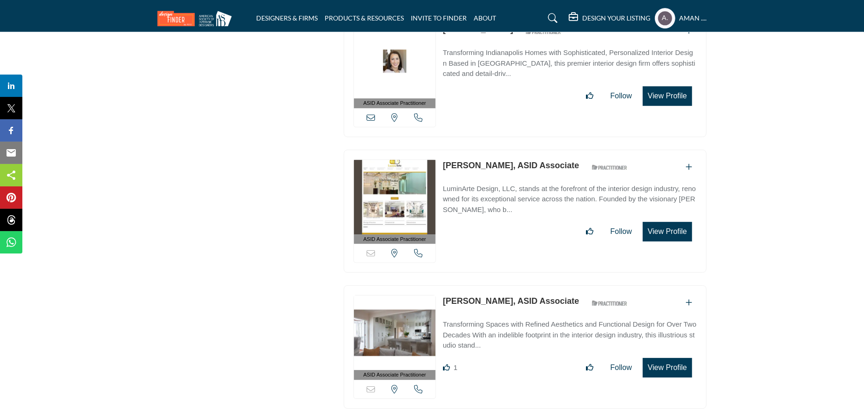
drag, startPoint x: 443, startPoint y: 179, endPoint x: 512, endPoint y: 188, distance: 70.0
click at [512, 285] on div "ASID Associate Practitioner ASID Associate Practitioners have a degree in any m…" at bounding box center [525, 346] width 363 height 123
copy link "[PERSON_NAME]"
click at [473, 296] on link "[PERSON_NAME], ASID Associate" at bounding box center [511, 300] width 136 height 9
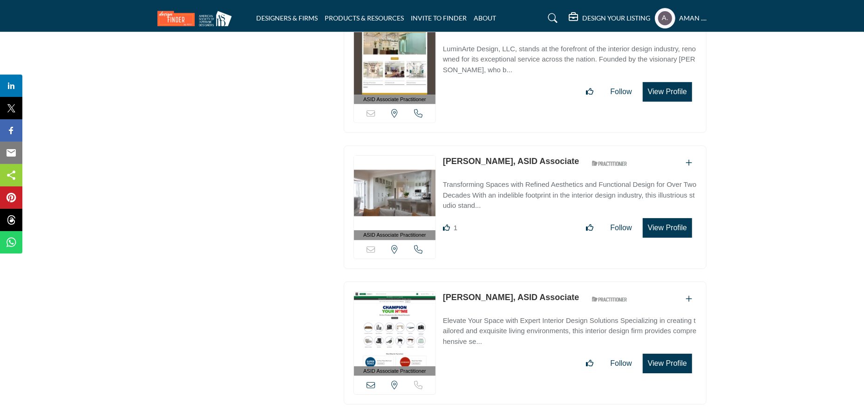
drag, startPoint x: 442, startPoint y: 175, endPoint x: 496, endPoint y: 180, distance: 54.3
click at [496, 281] on div "ASID Associate Practitioner ASID Associate Practitioners have a degree in any m…" at bounding box center [525, 342] width 363 height 123
copy link "Jarrett Fladie"
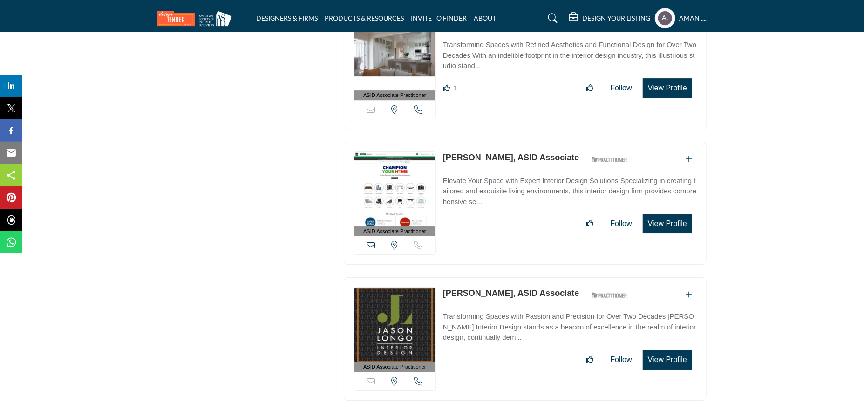
drag, startPoint x: 442, startPoint y: 171, endPoint x: 497, endPoint y: 176, distance: 54.8
click at [497, 277] on div "ASID Associate Practitioner ASID Associate Practitioners have a degree in any m…" at bounding box center [525, 338] width 363 height 123
copy link "Jason Longo"
click at [506, 288] on link "Jason Longo, ASID Associate" at bounding box center [511, 292] width 136 height 9
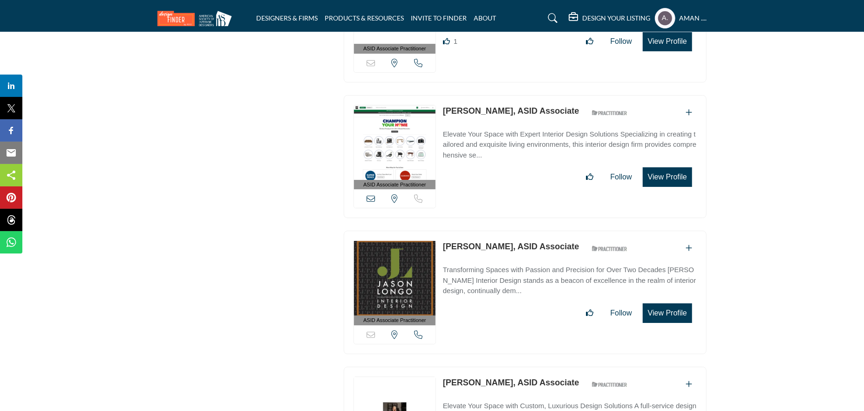
scroll to position [27727, 0]
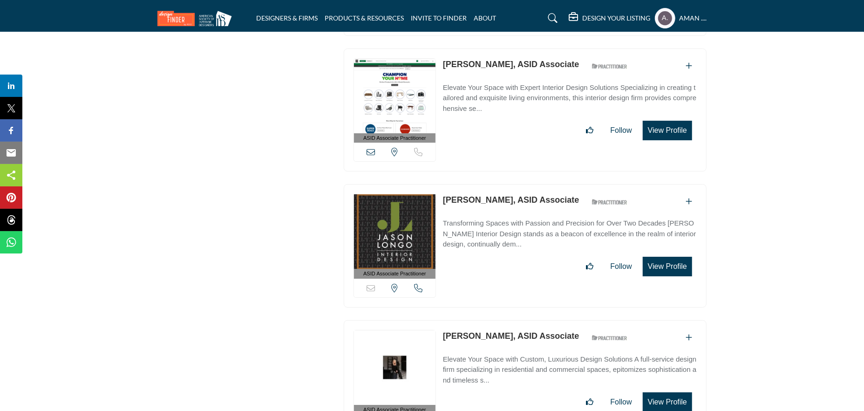
click at [476, 331] on link "Jeanelle Ditto, ASID Associate" at bounding box center [511, 335] width 136 height 9
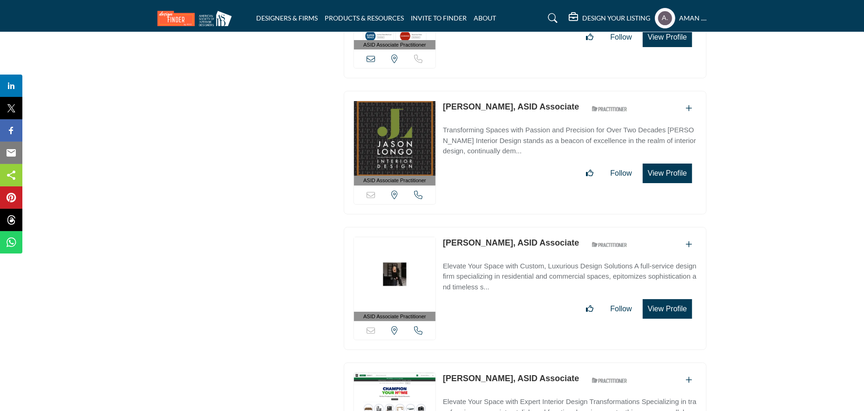
drag, startPoint x: 440, startPoint y: 120, endPoint x: 498, endPoint y: 124, distance: 57.5
click at [498, 227] on div "ASID Associate Practitioner ASID Associate Practitioners have a degree in any m…" at bounding box center [525, 288] width 363 height 123
copy link "Jeanelle Ditto"
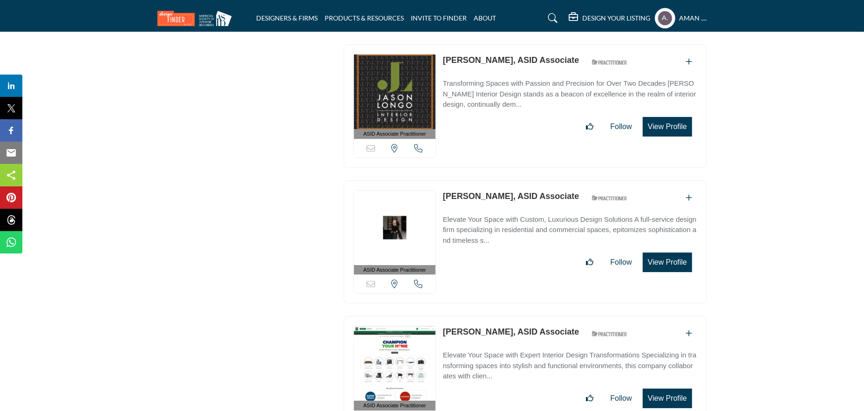
scroll to position [27913, 0]
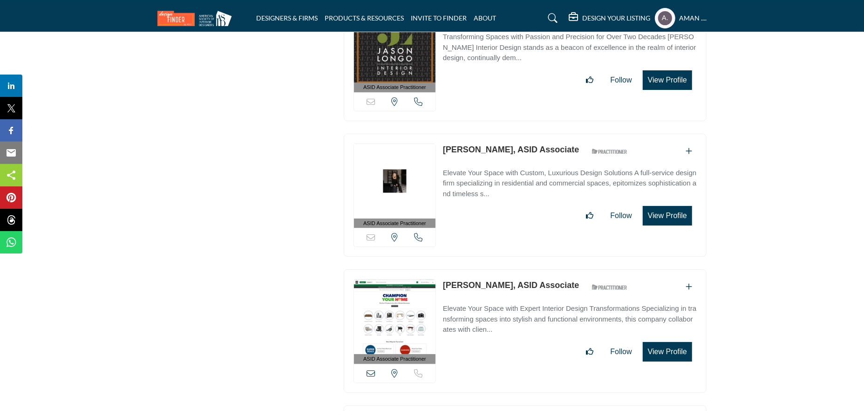
drag, startPoint x: 442, startPoint y: 162, endPoint x: 501, endPoint y: 171, distance: 60.4
click at [501, 269] on div "ASID Associate Practitioner ASID Associate Practitioners have a degree in any m…" at bounding box center [525, 330] width 363 height 123
copy link "Jeanna Moore"
click at [491, 280] on link "Jeanna Moore, ASID Associate" at bounding box center [511, 284] width 136 height 9
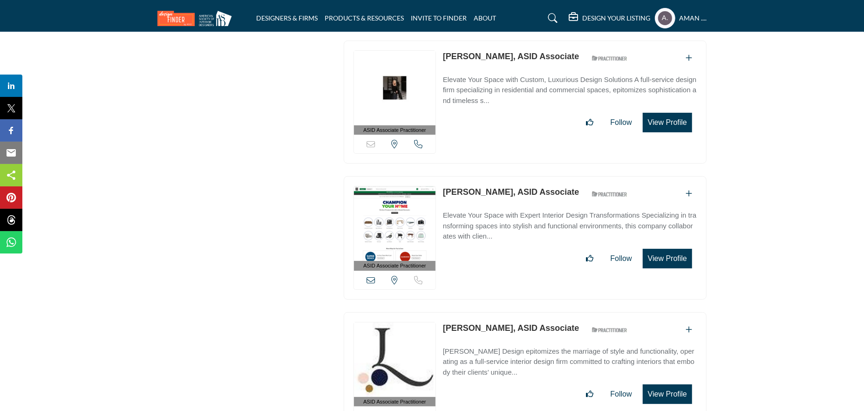
scroll to position [28052, 0]
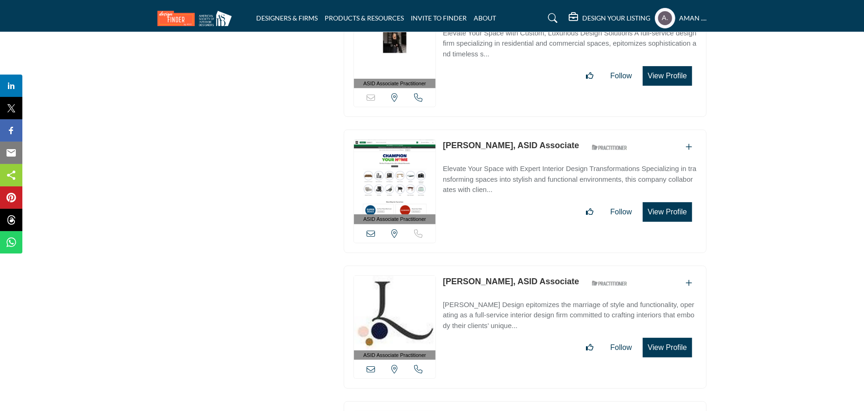
drag, startPoint x: 443, startPoint y: 156, endPoint x: 506, endPoint y: 162, distance: 62.7
click at [506, 265] on div "ASID Associate Practitioner ASID Associate Practitioners have a degree in any m…" at bounding box center [525, 326] width 363 height 123
copy link "Jeannie Legum"
click at [451, 277] on link "Jeannie Legum, ASID Associate" at bounding box center [511, 281] width 136 height 9
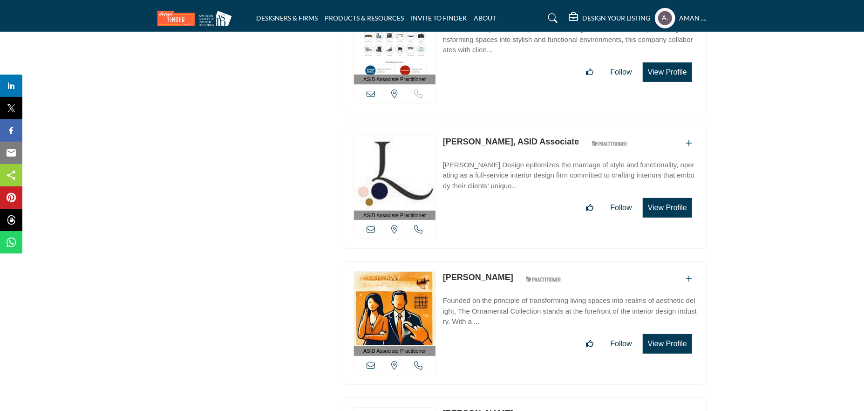
scroll to position [28239, 0]
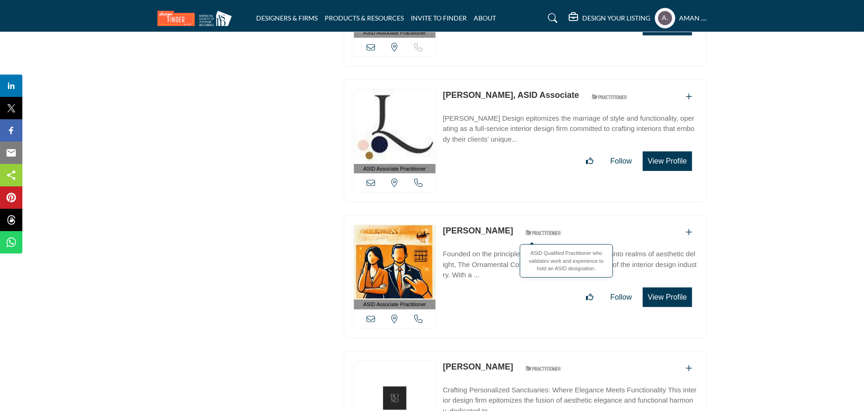
drag, startPoint x: 444, startPoint y: 108, endPoint x: 507, endPoint y: 111, distance: 62.5
click at [507, 224] on div "Jenifer Regan ASID Qualified Practitioner who validates work and experience to …" at bounding box center [504, 232] width 123 height 16
copy div "Jenifer Regan"
click at [470, 226] on link "Jenifer Regan" at bounding box center [478, 230] width 70 height 9
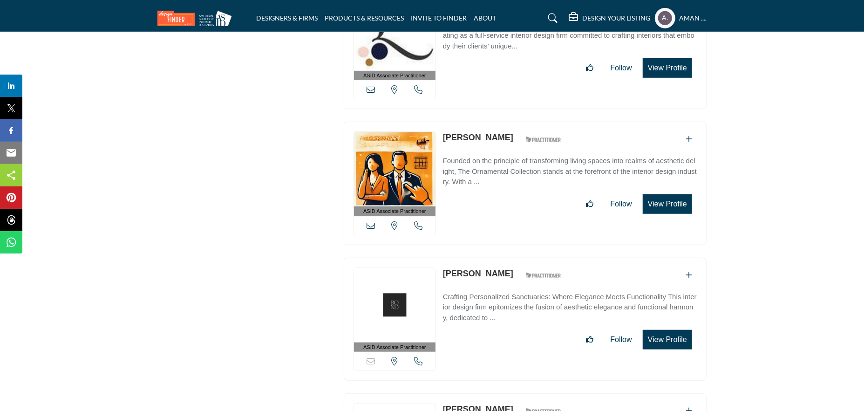
drag, startPoint x: 442, startPoint y: 147, endPoint x: 519, endPoint y: 149, distance: 76.8
click at [519, 257] on div "ASID Associate Practitioner ASID Associate Practitioners have a degree in any m…" at bounding box center [525, 318] width 363 height 123
copy link "Jennifer Chipman"
drag, startPoint x: 498, startPoint y: 154, endPoint x: 503, endPoint y: 159, distance: 6.9
click at [498, 269] on link "Jennifer Chipman" at bounding box center [478, 273] width 70 height 9
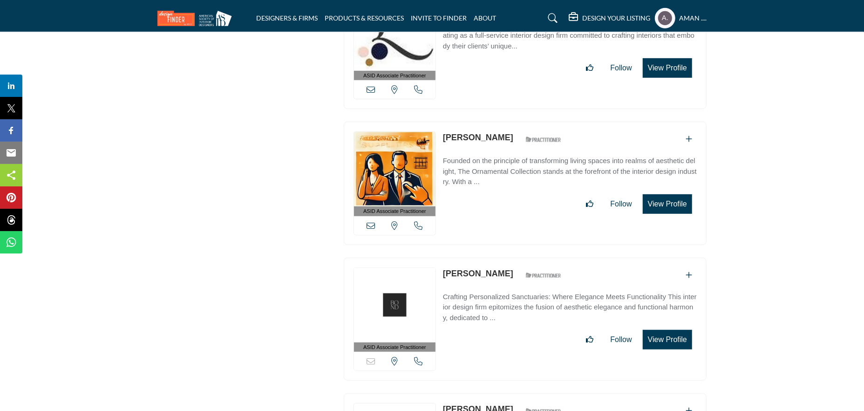
scroll to position [28378, 0]
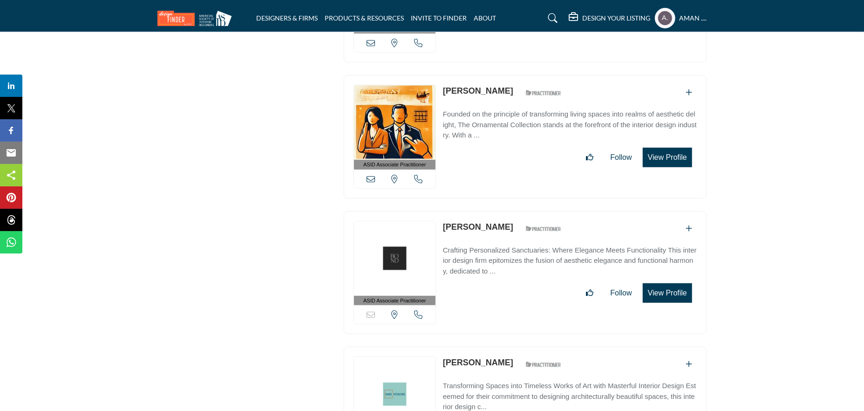
drag, startPoint x: 442, startPoint y: 238, endPoint x: 525, endPoint y: 241, distance: 83.4
click at [525, 346] on div "ASID Associate Practitioner ASID Associate Practitioners have a degree in any m…" at bounding box center [525, 407] width 363 height 123
copy link "Jennifer Dabenigno"
click at [489, 358] on link "Jennifer Dabenigno" at bounding box center [478, 362] width 70 height 9
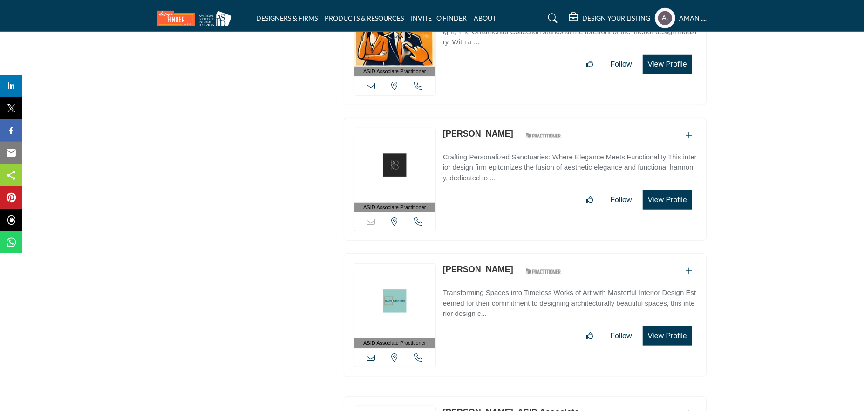
scroll to position [28565, 0]
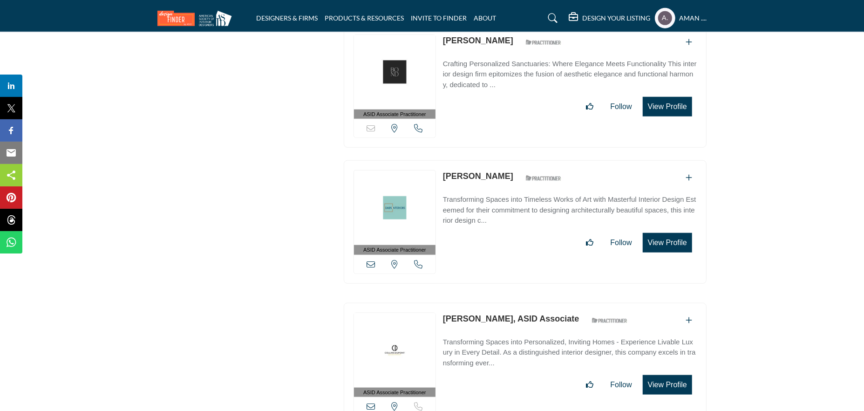
drag, startPoint x: 440, startPoint y: 193, endPoint x: 496, endPoint y: 196, distance: 56.4
click at [496, 303] on div "ASID Associate Practitioner ASID Associate Practitioners have a degree in any m…" at bounding box center [525, 364] width 363 height 123
copy link "Jennifer Ellis"
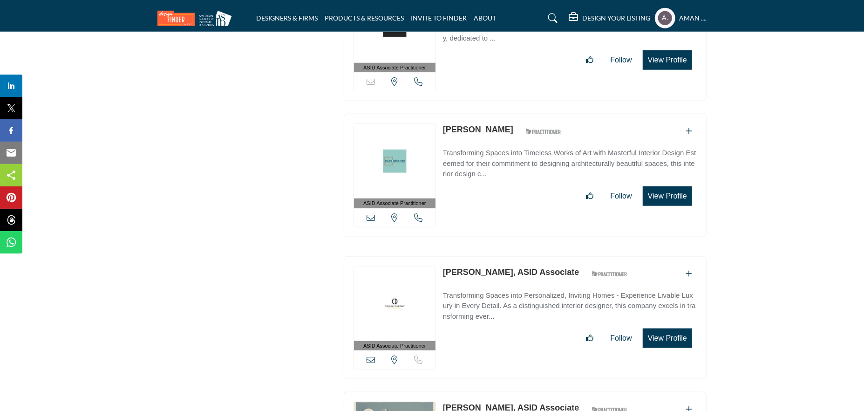
click at [467, 266] on p "Jennifer Ellis, ASID Associate" at bounding box center [511, 272] width 136 height 13
click at [473, 267] on link "Jennifer Ellis, ASID Associate" at bounding box center [511, 271] width 136 height 9
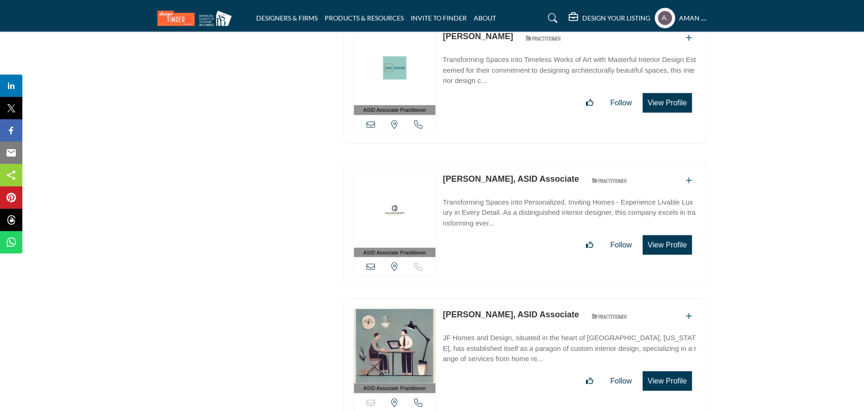
scroll to position [28751, 0]
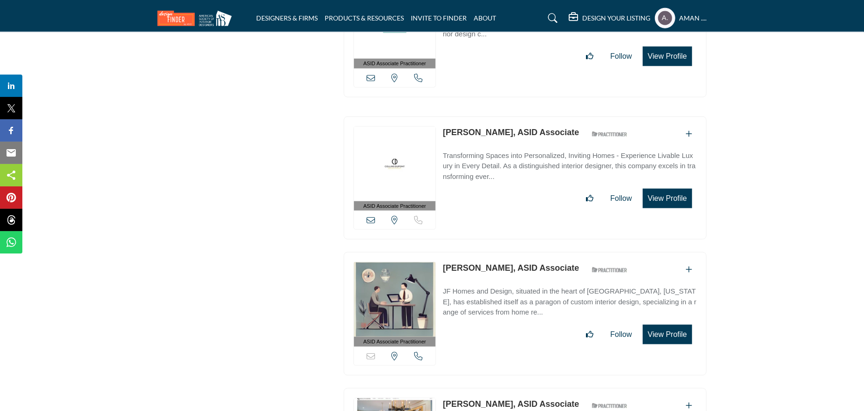
drag, startPoint x: 444, startPoint y: 142, endPoint x: 500, endPoint y: 144, distance: 55.9
click at [500, 262] on p "[PERSON_NAME], ASID Associate" at bounding box center [511, 268] width 136 height 13
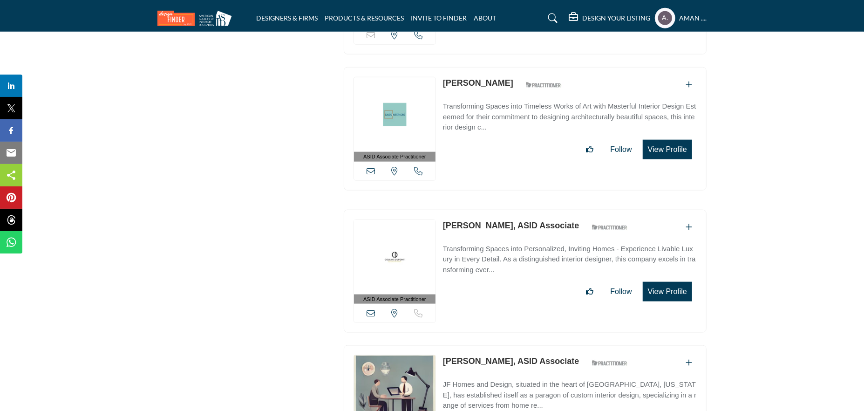
scroll to position [28704, 0]
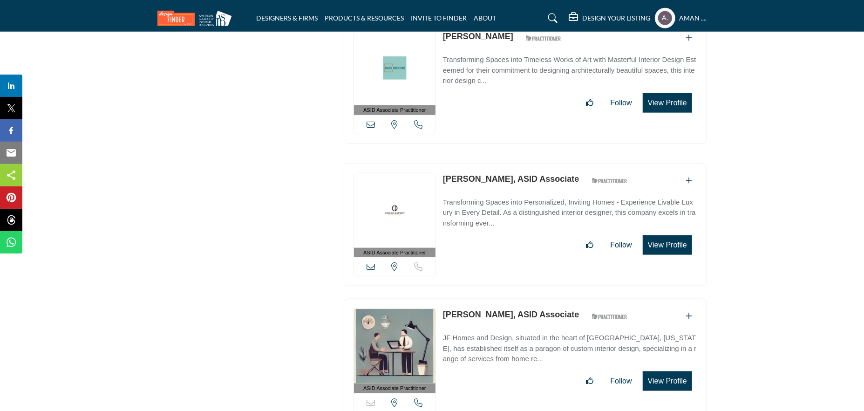
click at [494, 310] on link "[PERSON_NAME], ASID Associate" at bounding box center [511, 314] width 136 height 9
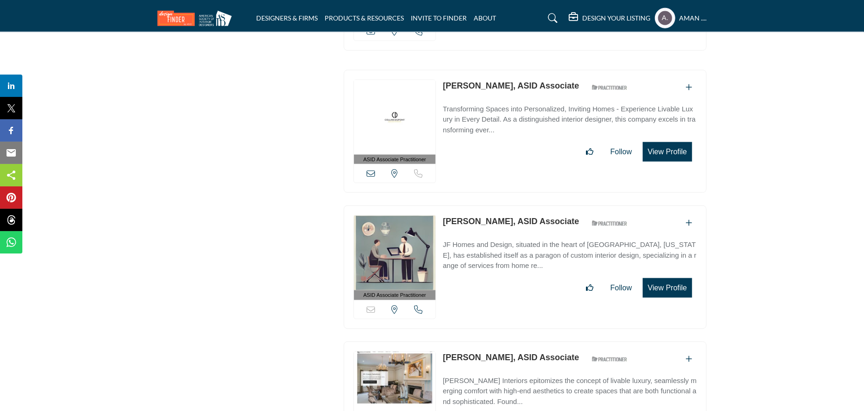
scroll to position [28844, 0]
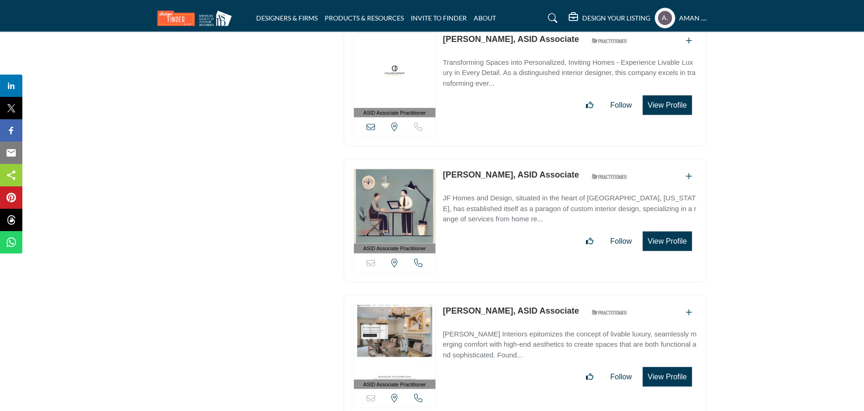
drag, startPoint x: 441, startPoint y: 184, endPoint x: 504, endPoint y: 186, distance: 62.9
click at [504, 295] on div "ASID Associate Practitioner ASID Associate Practitioners have a degree in any m…" at bounding box center [525, 356] width 363 height 123
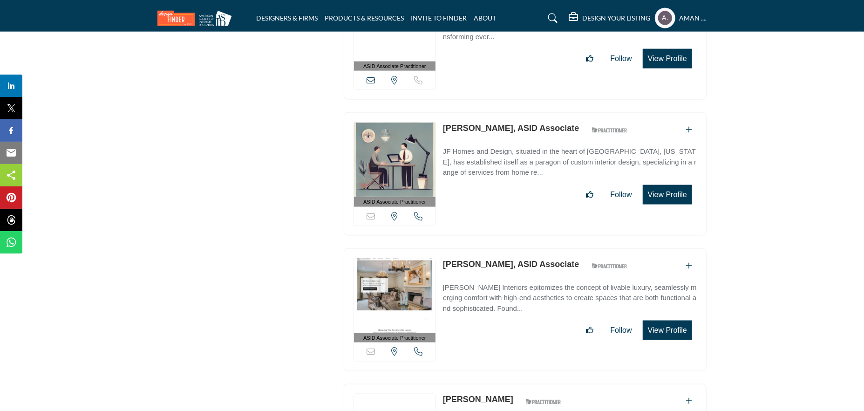
click at [477, 259] on link "Jennifer Grgas, ASID Associate" at bounding box center [511, 263] width 136 height 9
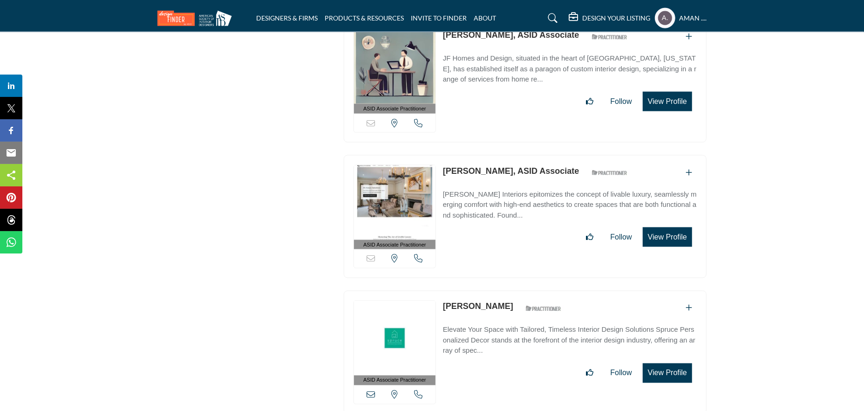
scroll to position [29030, 0]
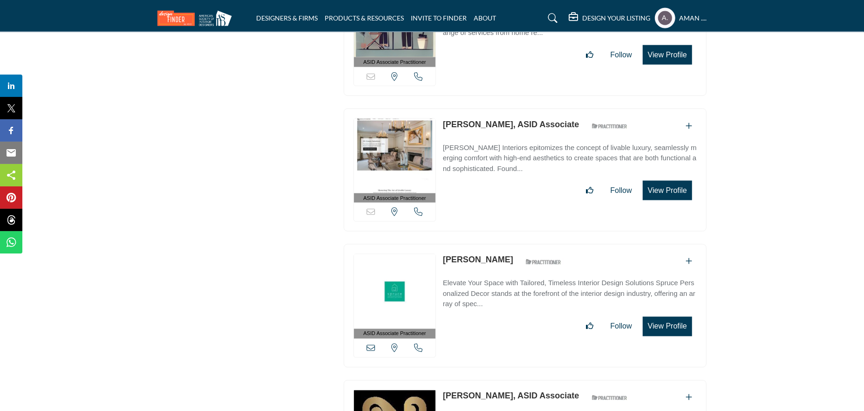
drag, startPoint x: 441, startPoint y: 133, endPoint x: 514, endPoint y: 133, distance: 73.1
click at [514, 244] on div "ASID Associate Practitioner ASID Associate Practitioners have a degree in any m…" at bounding box center [525, 305] width 363 height 123
drag, startPoint x: 442, startPoint y: 267, endPoint x: 500, endPoint y: 267, distance: 57.3
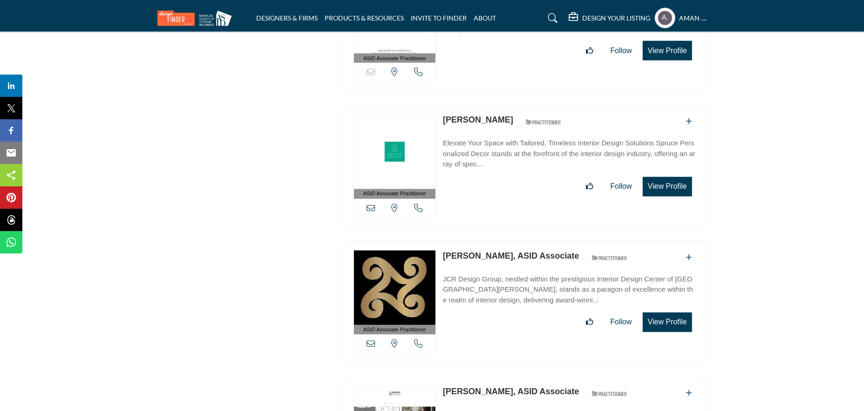
scroll to position [29263, 0]
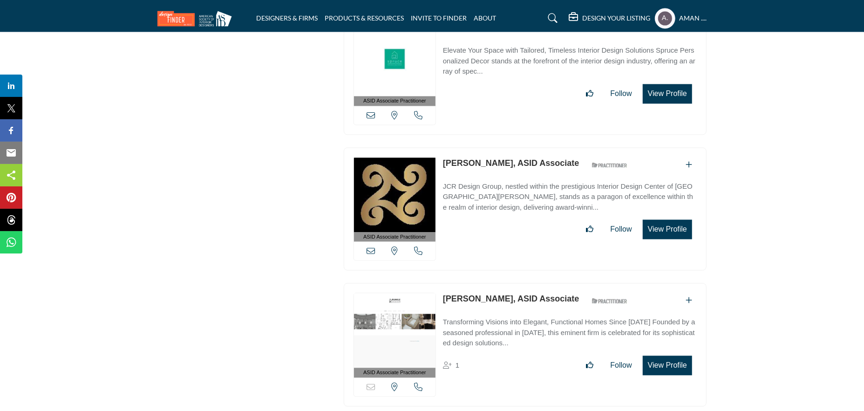
drag, startPoint x: 440, startPoint y: 169, endPoint x: 507, endPoint y: 175, distance: 67.2
click at [507, 283] on div "ASID Associate Practitioner ASID Associate Practitioners have a degree in any m…" at bounding box center [525, 344] width 363 height 123
click at [468, 294] on link "Jennifer Runkle, ASID Associate" at bounding box center [511, 298] width 136 height 9
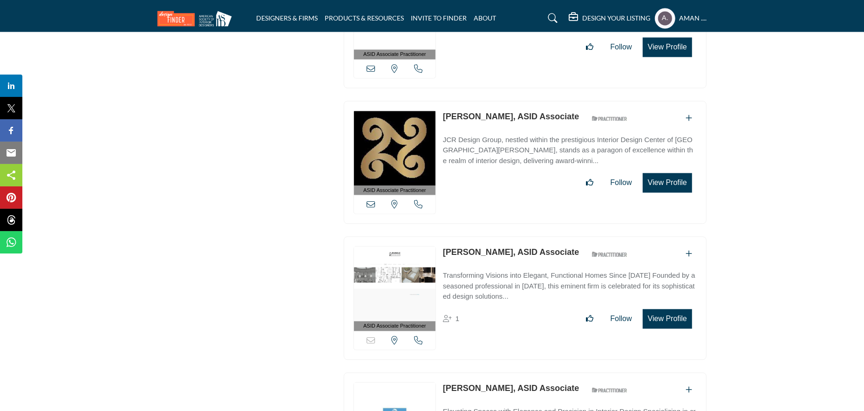
scroll to position [29403, 0]
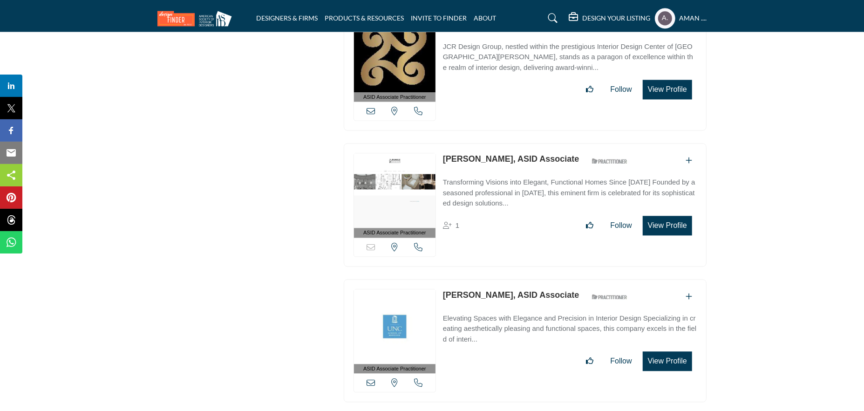
drag, startPoint x: 443, startPoint y: 164, endPoint x: 514, endPoint y: 167, distance: 70.8
click at [514, 279] on div "ASID Associate Practitioner ASID Associate Practitioners have a degree in any m…" at bounding box center [525, 340] width 363 height 123
drag, startPoint x: 441, startPoint y: 301, endPoint x: 507, endPoint y: 295, distance: 65.5
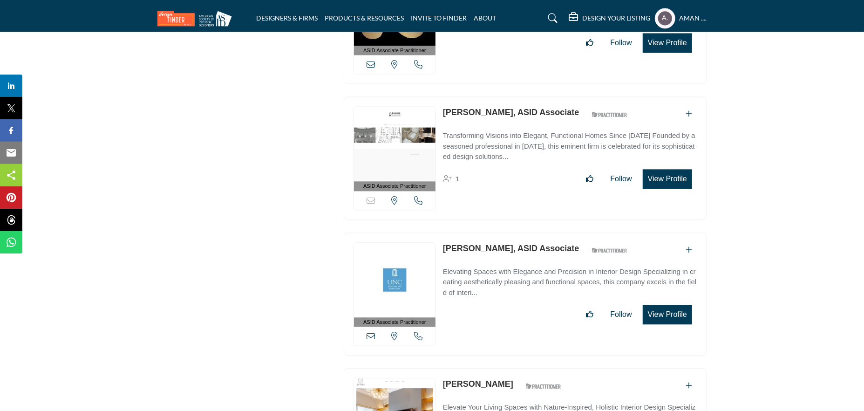
scroll to position [29542, 0]
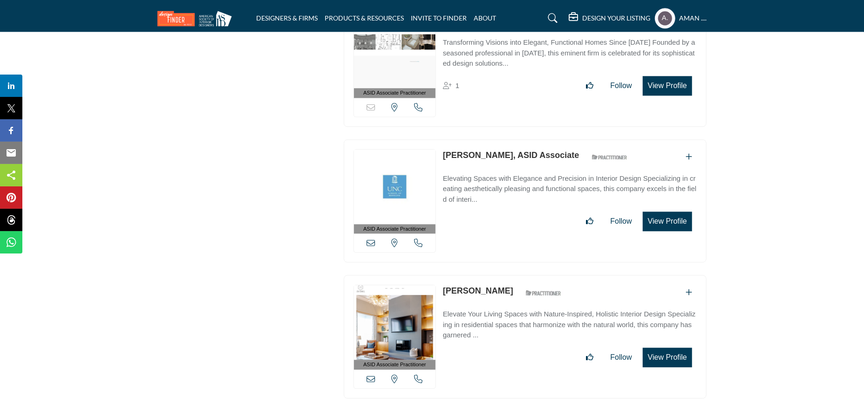
click at [478, 286] on link "Jennifer Tennill" at bounding box center [478, 290] width 70 height 9
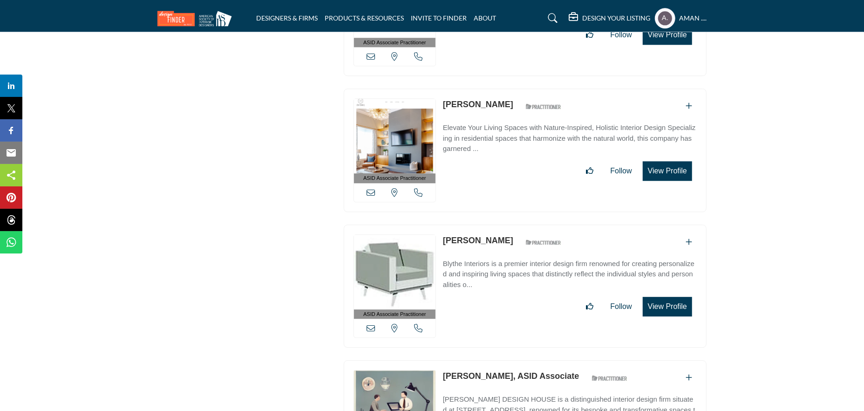
scroll to position [29682, 0]
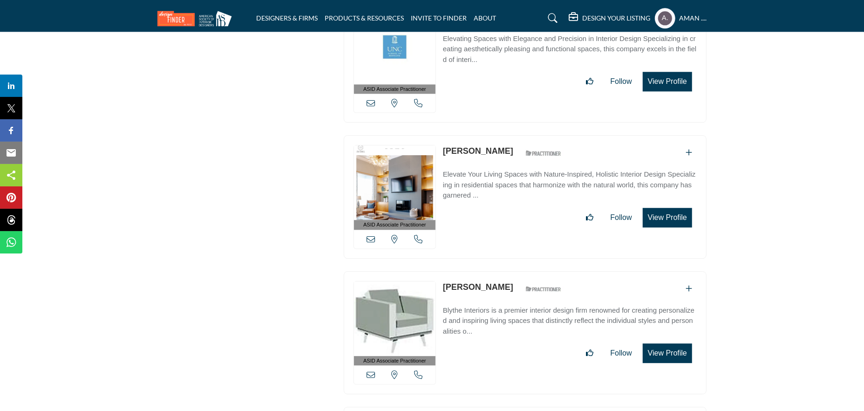
drag, startPoint x: 443, startPoint y: 155, endPoint x: 509, endPoint y: 159, distance: 66.2
click at [509, 271] on div "ASID Associate Practitioner ASID Associate Practitioners have a degree in any m…" at bounding box center [525, 332] width 363 height 123
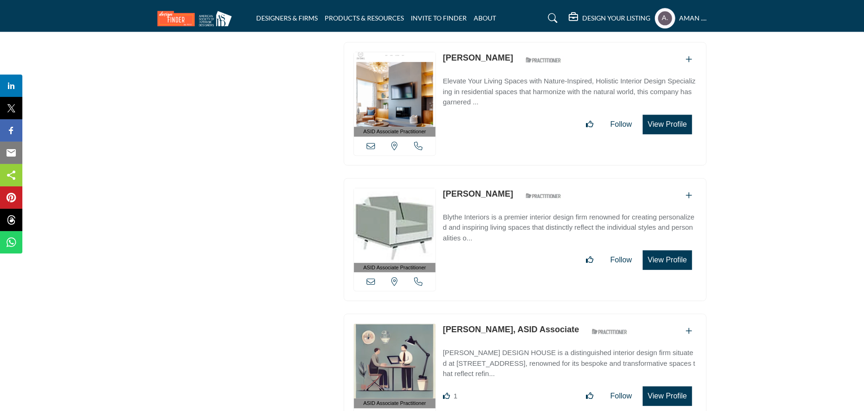
drag, startPoint x: 442, startPoint y: 196, endPoint x: 488, endPoint y: 196, distance: 46.1
click at [488, 313] on div "ASID Associate Practitioner ASID Associate Practitioners have a degree in any m…" at bounding box center [525, 374] width 363 height 123
click at [490, 325] on link "Jeri Martin, ASID Associate" at bounding box center [511, 329] width 136 height 9
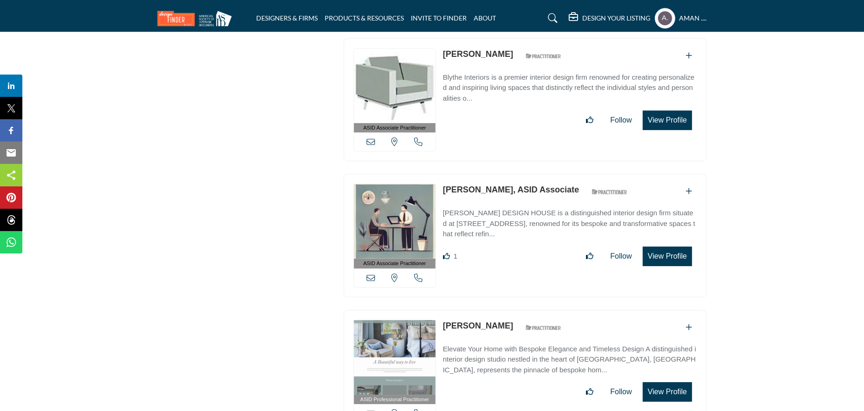
drag, startPoint x: 442, startPoint y: 194, endPoint x: 515, endPoint y: 194, distance: 73.6
click at [515, 310] on div "ASID Professional Practitioner ASID Professional Practitioners have successfull…" at bounding box center [525, 371] width 363 height 123
click at [478, 321] on link "[PERSON_NAME]" at bounding box center [478, 325] width 70 height 9
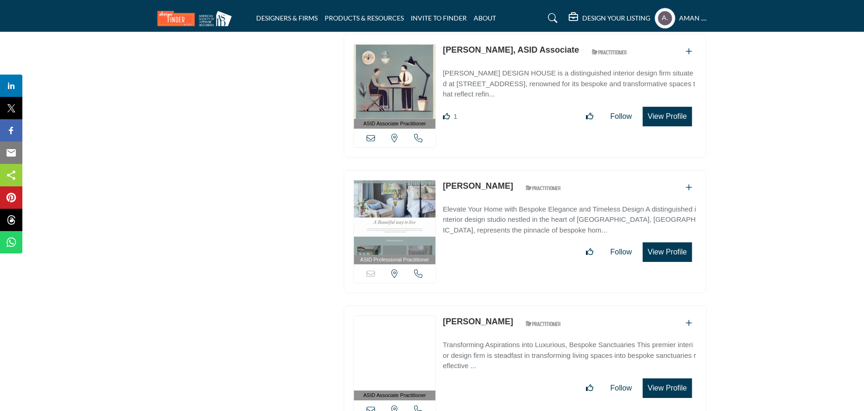
scroll to position [30101, 0]
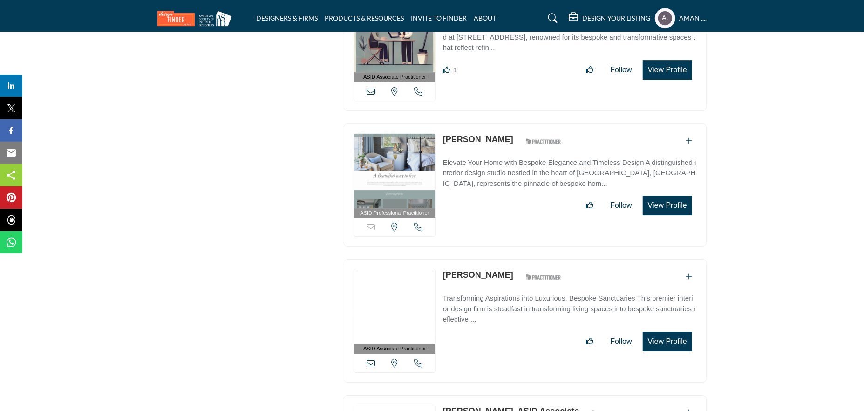
drag, startPoint x: 443, startPoint y: 142, endPoint x: 543, endPoint y: 149, distance: 100.4
click at [543, 259] on div "ASID Associate Practitioner ASID Associate Practitioners have a degree in any m…" at bounding box center [525, 320] width 363 height 123
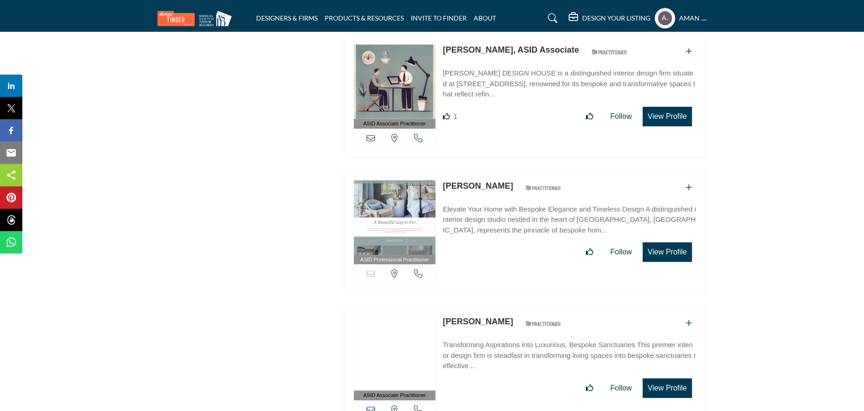
scroll to position [30148, 0]
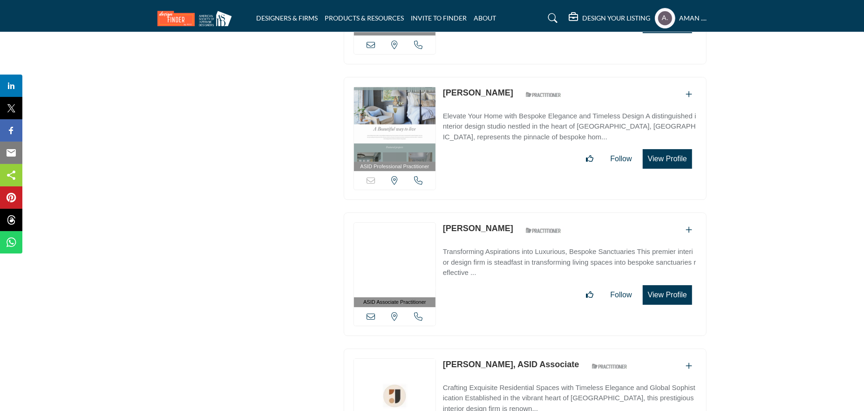
drag, startPoint x: 444, startPoint y: 231, endPoint x: 511, endPoint y: 230, distance: 67.5
click at [511, 348] on div "ASID Associate Practitioner ASID Associate Practitioners have a degree in any m…" at bounding box center [525, 409] width 363 height 123
click at [494, 359] on link "[PERSON_NAME], ASID Associate" at bounding box center [511, 363] width 136 height 9
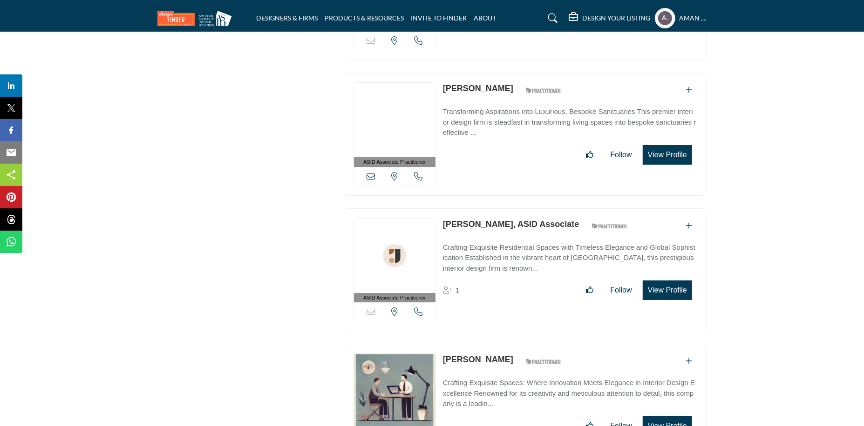
scroll to position [30334, 0]
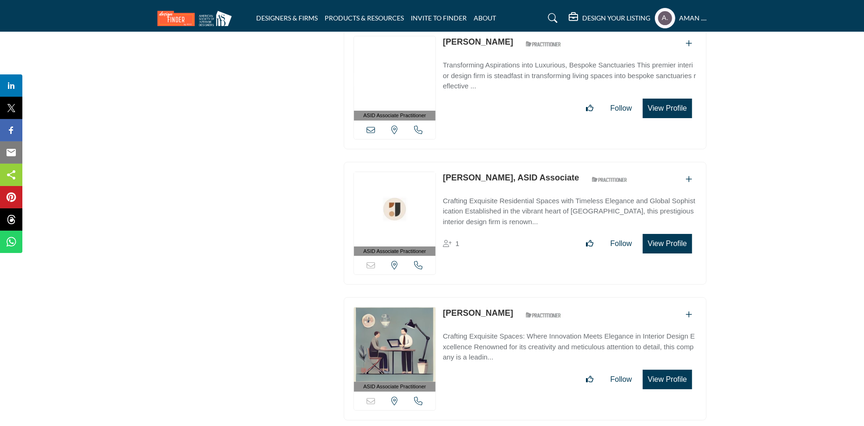
drag, startPoint x: 444, startPoint y: 180, endPoint x: 502, endPoint y: 180, distance: 58.7
click at [502, 298] on div "ASID Associate Practitioner ASID Associate Practitioners have a degree in any m…" at bounding box center [525, 359] width 363 height 123
drag, startPoint x: 490, startPoint y: 189, endPoint x: 477, endPoint y: 182, distance: 14.6
click at [488, 309] on link "[PERSON_NAME]" at bounding box center [478, 313] width 70 height 9
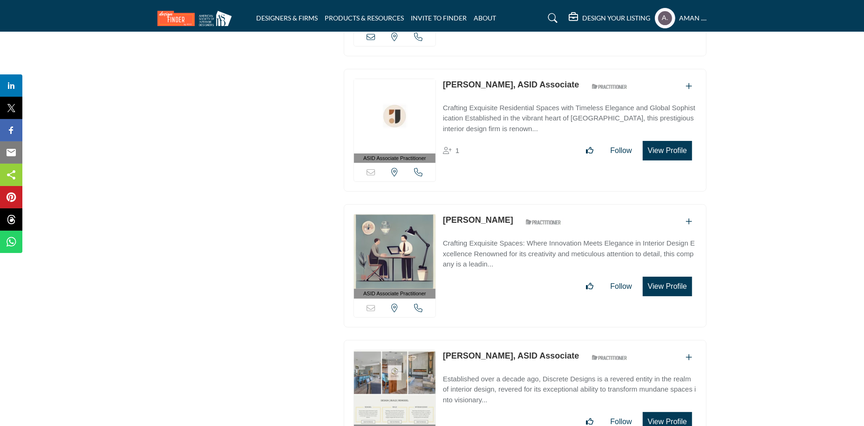
scroll to position [30474, 0]
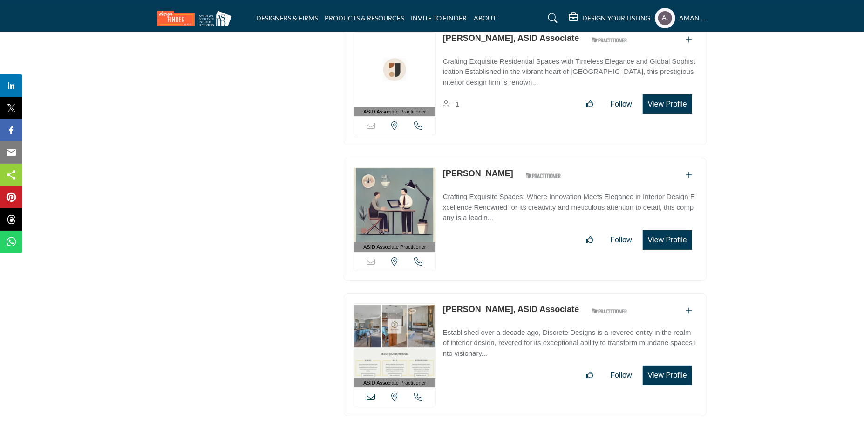
drag, startPoint x: 442, startPoint y: 176, endPoint x: 509, endPoint y: 180, distance: 67.6
click at [509, 294] on div "ASID Associate Practitioner ASID Associate Practitioners have a degree in any m…" at bounding box center [525, 355] width 363 height 123
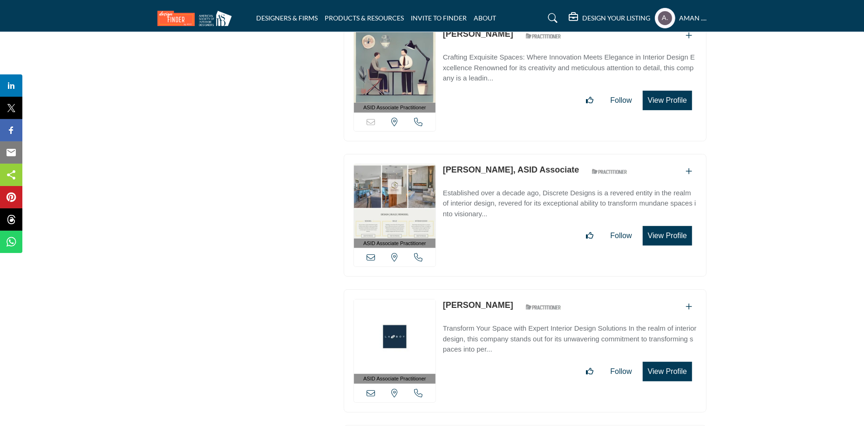
scroll to position [30660, 0]
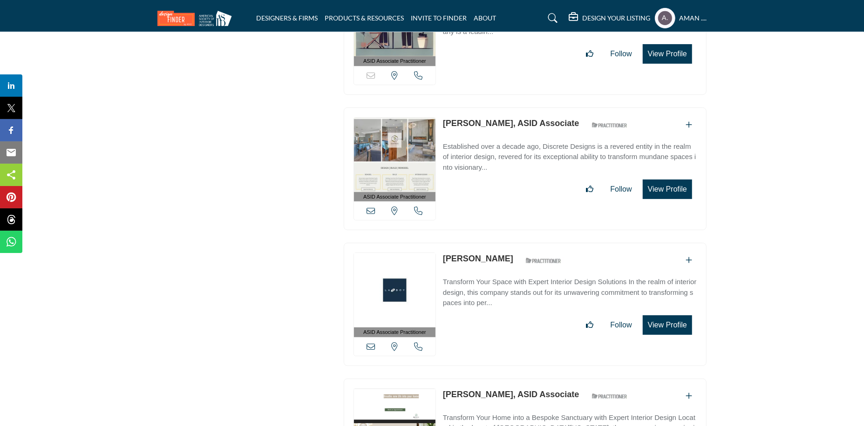
drag, startPoint x: 441, startPoint y: 124, endPoint x: 484, endPoint y: 124, distance: 42.8
click at [484, 243] on div "ASID Associate Practitioner ASID Associate Practitioners have a degree in any m…" at bounding box center [525, 304] width 363 height 123
drag, startPoint x: 442, startPoint y: 260, endPoint x: 496, endPoint y: 260, distance: 54.0
click at [491, 390] on link "Jill Pietrocini, ASID Associate" at bounding box center [511, 394] width 136 height 9
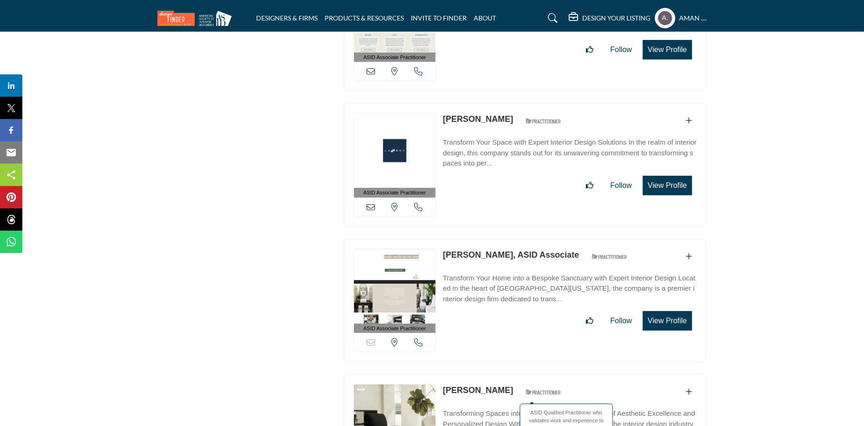
scroll to position [30846, 0]
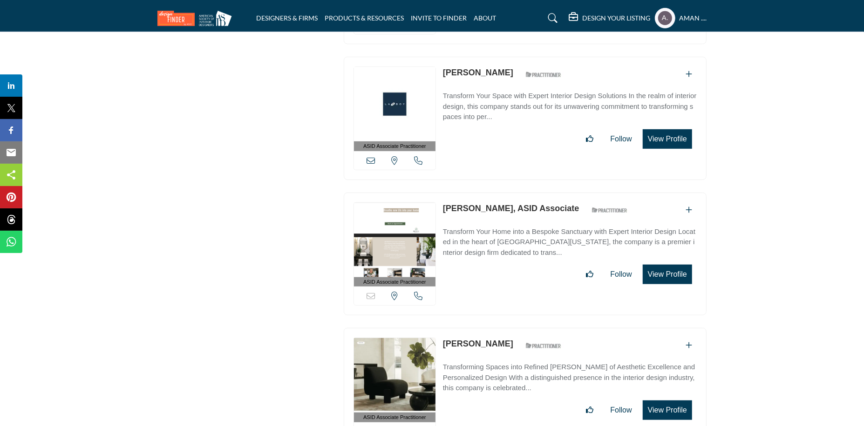
drag, startPoint x: 441, startPoint y: 204, endPoint x: 494, endPoint y: 205, distance: 53.1
click at [494, 328] on div "ASID Associate Practitioner ASID Associate Practitioners have a degree in any m…" at bounding box center [525, 389] width 363 height 123
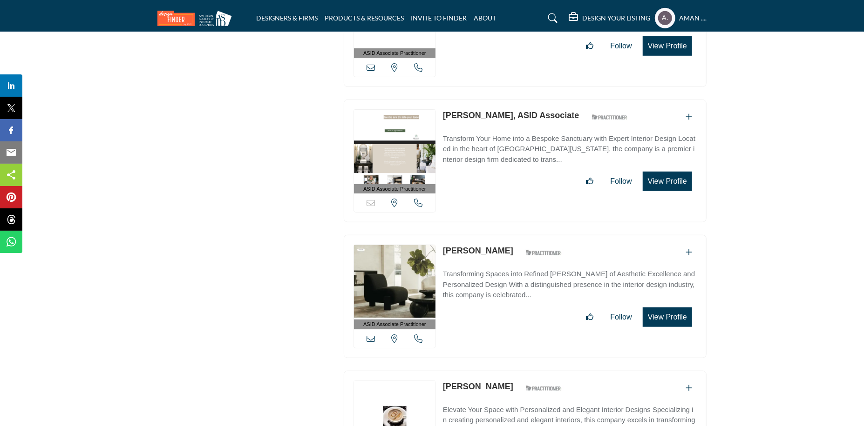
scroll to position [31079, 0]
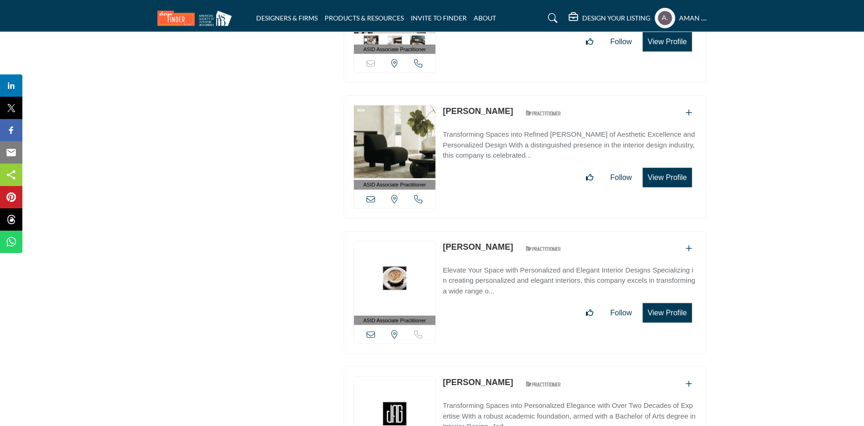
drag, startPoint x: 440, startPoint y: 111, endPoint x: 507, endPoint y: 111, distance: 67.5
click at [507, 231] on div "ASID Associate Practitioner ASID Associate Practitioners have a degree in any m…" at bounding box center [525, 292] width 363 height 123
click at [349, 96] on div "ASID Associate Practitioner ASID Associate Practitioners have a degree in any m…" at bounding box center [525, 161] width 372 height 133
drag, startPoint x: 442, startPoint y: 107, endPoint x: 521, endPoint y: 114, distance: 79.0
click at [521, 231] on div "ASID Associate Practitioner ASID Associate Practitioners have a degree in any m…" at bounding box center [525, 292] width 363 height 123
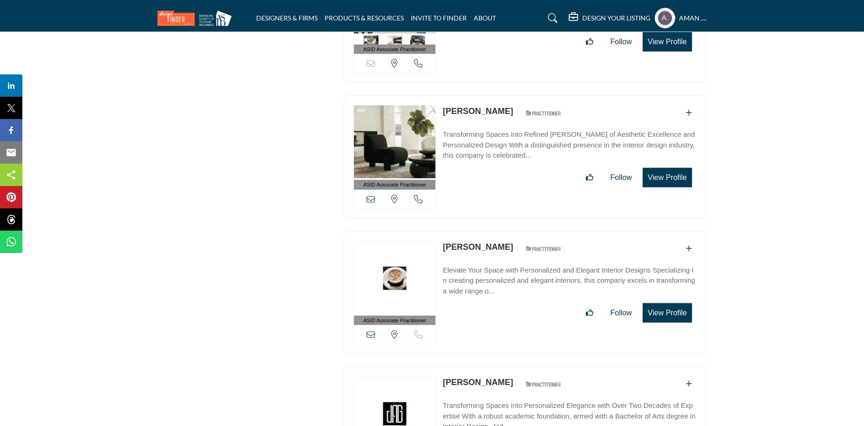
drag, startPoint x: 441, startPoint y: 243, endPoint x: 512, endPoint y: 244, distance: 70.8
click at [512, 367] on div "ASID Associate Practitioner ASID Associate Practitioners have a degree in any m…" at bounding box center [525, 428] width 363 height 123
click at [461, 378] on link "[PERSON_NAME]" at bounding box center [478, 382] width 70 height 9
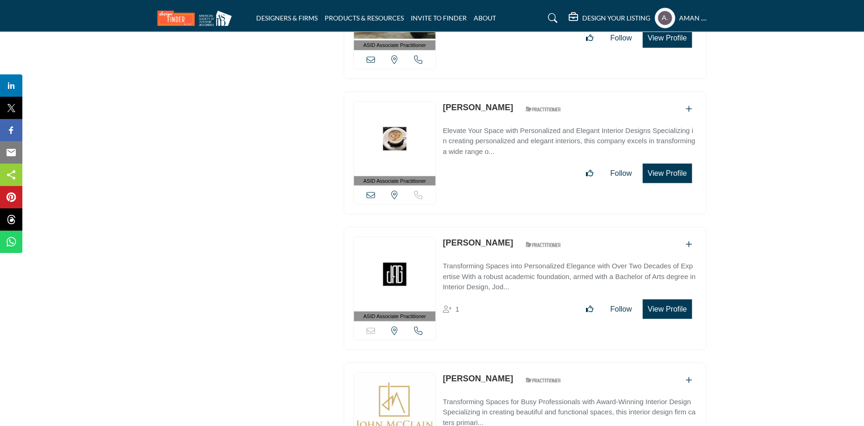
scroll to position [31265, 0]
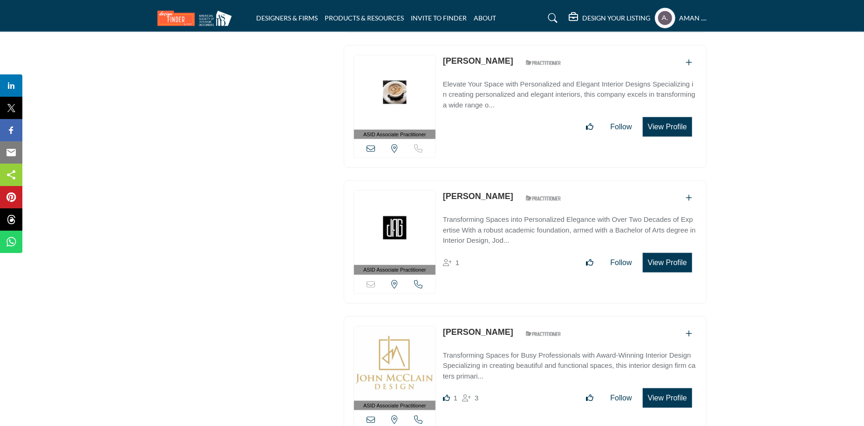
drag, startPoint x: 446, startPoint y: 198, endPoint x: 498, endPoint y: 202, distance: 52.8
click at [498, 317] on div "ASID Associate Practitioner ASID Associate Practitioners have a degree in any m…" at bounding box center [525, 378] width 363 height 123
drag, startPoint x: 443, startPoint y: 195, endPoint x: 499, endPoint y: 193, distance: 55.9
click at [499, 317] on div "ASID Associate Practitioner ASID Associate Practitioners have a degree in any m…" at bounding box center [525, 378] width 363 height 123
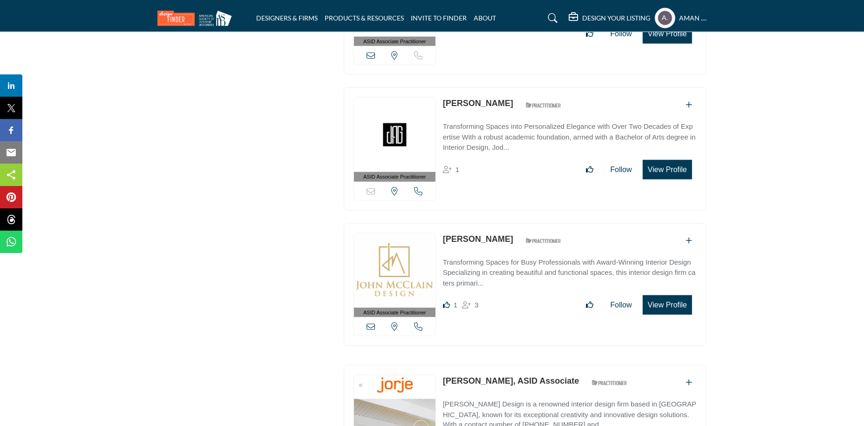
scroll to position [31405, 0]
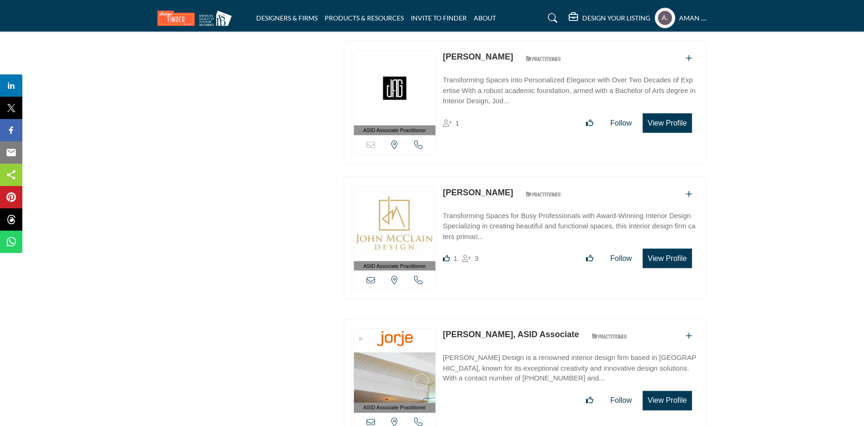
drag, startPoint x: 461, startPoint y: 192, endPoint x: 510, endPoint y: 196, distance: 48.6
click at [510, 319] on div "ASID Associate Practitioner ASID Associate Practitioners have a degree in any m…" at bounding box center [525, 380] width 363 height 123
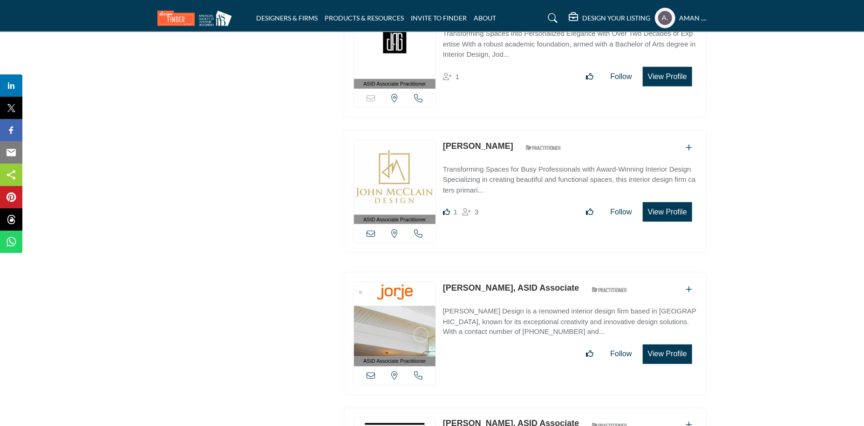
scroll to position [31498, 0]
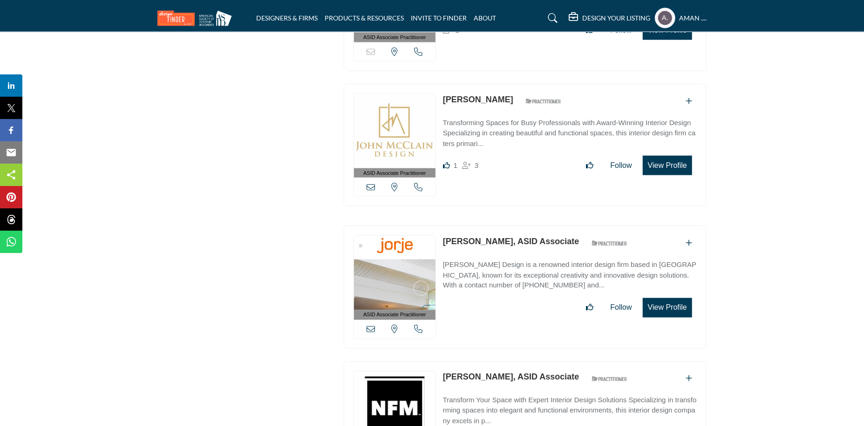
drag, startPoint x: 441, startPoint y: 237, endPoint x: 495, endPoint y: 239, distance: 54.1
click at [495, 362] on div "ASID Associate Practitioner ASID Associate Practitioners have a degree in any m…" at bounding box center [525, 423] width 363 height 123
click at [476, 373] on link "Judi Haynes, ASID Associate" at bounding box center [511, 377] width 136 height 9
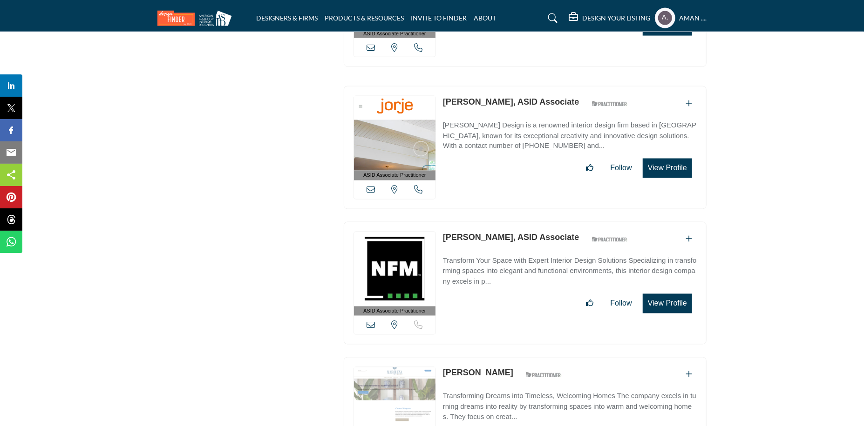
scroll to position [31684, 0]
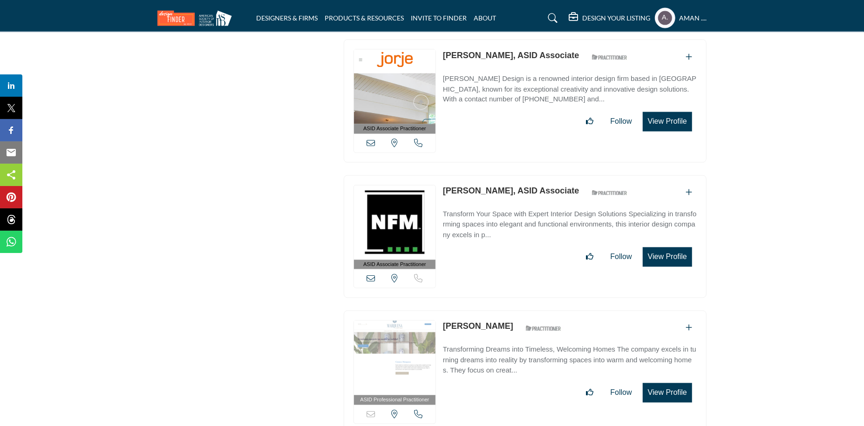
drag, startPoint x: 440, startPoint y: 187, endPoint x: 502, endPoint y: 190, distance: 62.0
click at [502, 311] on div "ASID Professional Practitioner ASID Professional Practitioners have successfull…" at bounding box center [525, 372] width 363 height 123
click at [469, 322] on link "Judith Santos" at bounding box center [478, 326] width 70 height 9
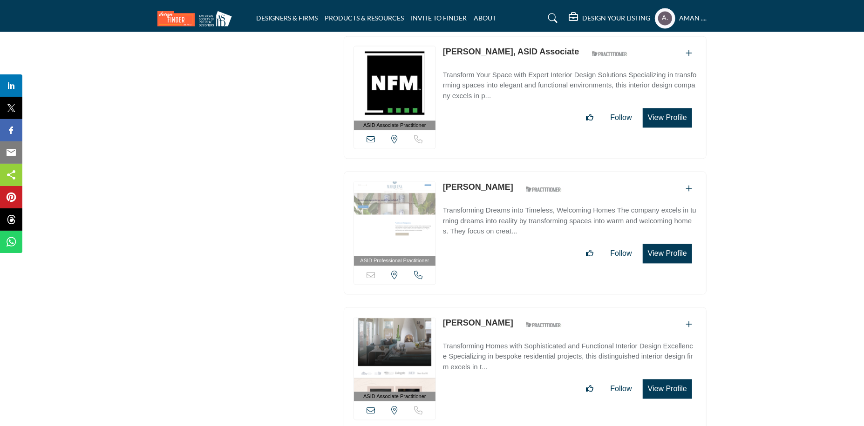
drag, startPoint x: 441, startPoint y: 183, endPoint x: 488, endPoint y: 183, distance: 47.5
click at [488, 307] on div "ASID Associate Practitioner ASID Associate Practitioners have a degree in any m…" at bounding box center [525, 368] width 363 height 123
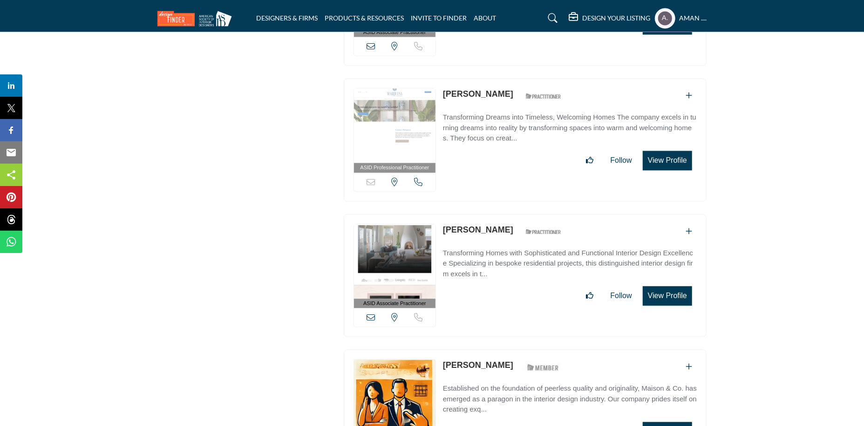
drag, startPoint x: 441, startPoint y: 226, endPoint x: 501, endPoint y: 224, distance: 59.6
click at [501, 350] on div "ASID Associate Practitioner ASID Associate Practitioners have a degree in any m…" at bounding box center [525, 411] width 363 height 123
click at [465, 361] on link "Julia Fristedt" at bounding box center [478, 365] width 70 height 9
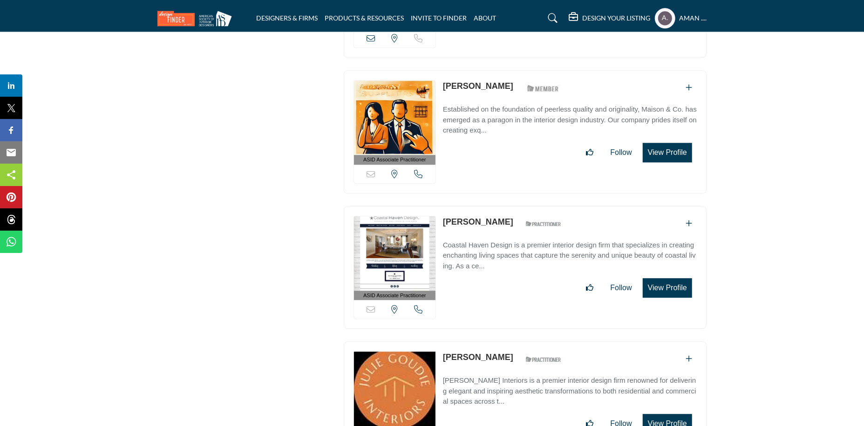
scroll to position [32103, 0]
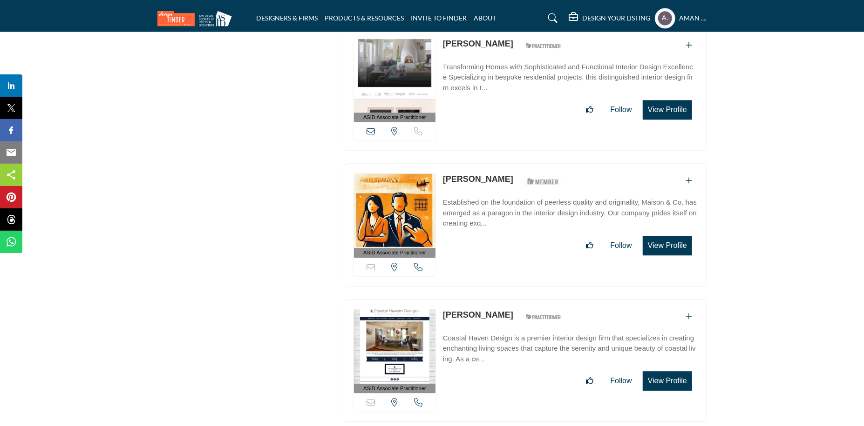
drag, startPoint x: 442, startPoint y: 172, endPoint x: 507, endPoint y: 180, distance: 65.2
click at [507, 299] on div "ASID Associate Practitioner ASID Associate Practitioners have a degree in any m…" at bounding box center [525, 360] width 363 height 123
click at [455, 311] on link "Julia Sweeney" at bounding box center [478, 315] width 70 height 9
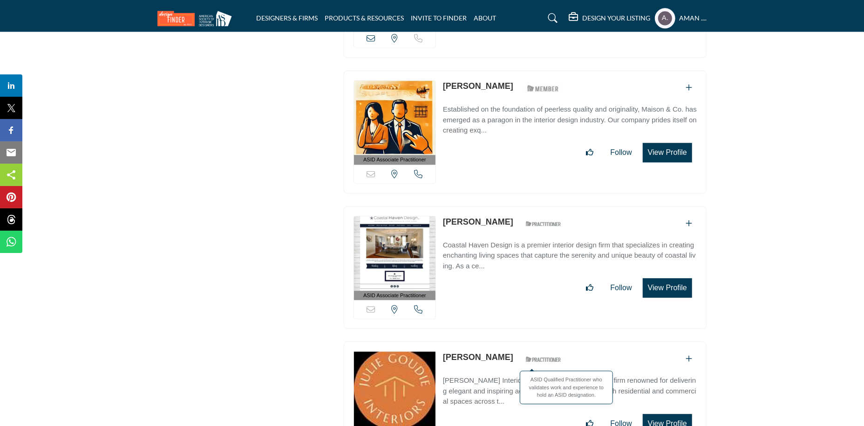
drag, startPoint x: 442, startPoint y: 215, endPoint x: 504, endPoint y: 221, distance: 62.2
click at [504, 342] on div "ASID Associate Practitioner ASID Associate Practitioners have a degree in any m…" at bounding box center [525, 403] width 363 height 123
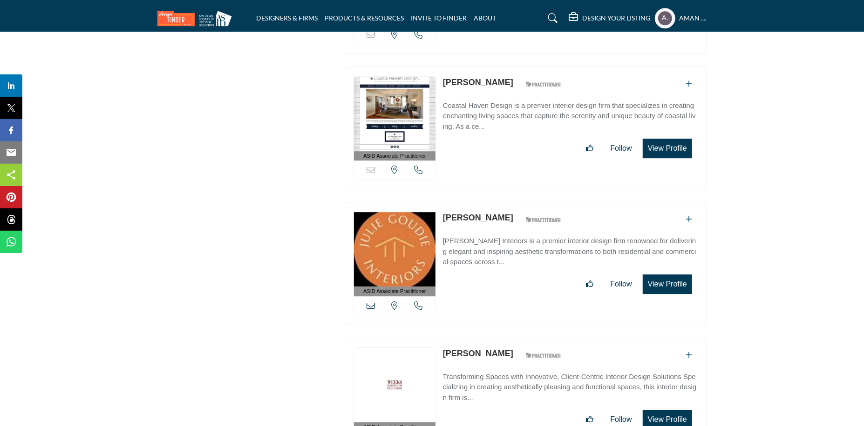
drag, startPoint x: 438, startPoint y: 210, endPoint x: 474, endPoint y: 210, distance: 35.9
click at [474, 338] on div "ASID Associate Practitioner ASID Associate Practitioners have a degree in any m…" at bounding box center [525, 399] width 363 height 123
drag, startPoint x: 406, startPoint y: 199, endPoint x: 412, endPoint y: 199, distance: 6.1
click at [407, 202] on div "ASID Associate Practitioner ASID Associate Practitioners have a degree in any m…" at bounding box center [525, 268] width 372 height 133
drag, startPoint x: 444, startPoint y: 210, endPoint x: 498, endPoint y: 217, distance: 54.5
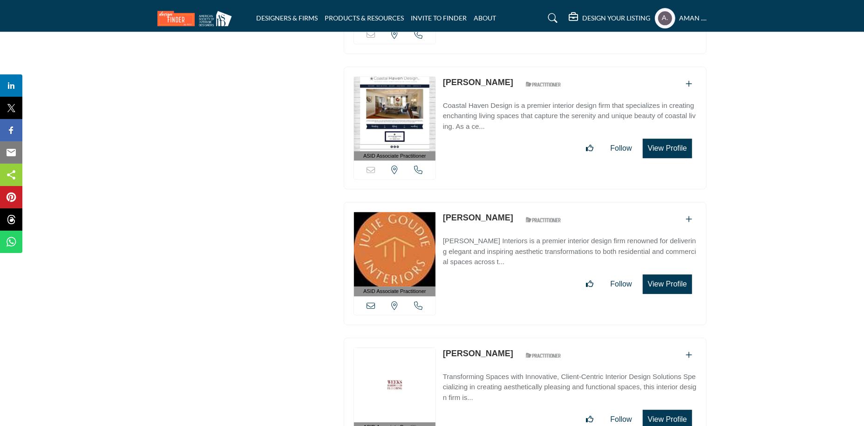
click at [498, 338] on div "ASID Associate Practitioner ASID Associate Practitioners have a degree in any m…" at bounding box center [525, 399] width 363 height 123
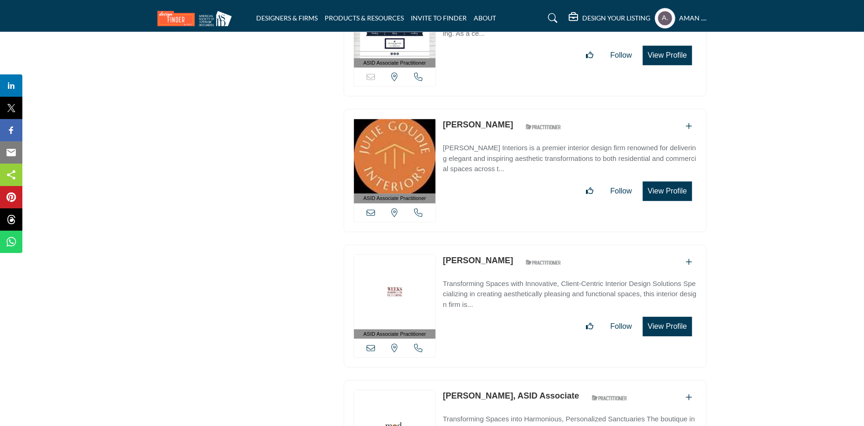
scroll to position [32476, 0]
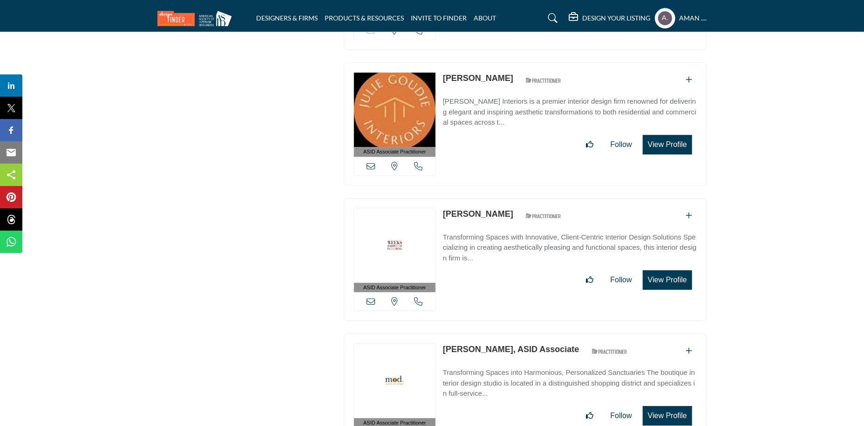
drag, startPoint x: 439, startPoint y: 204, endPoint x: 509, endPoint y: 203, distance: 69.9
click at [509, 334] on div "ASID Associate Practitioner ASID Associate Practitioners have a degree in any m…" at bounding box center [525, 395] width 363 height 123
click at [509, 344] on p "Julie Pawlowski, ASID Associate" at bounding box center [511, 350] width 136 height 13
click at [471, 345] on link "Julie Pawlowski, ASID Associate" at bounding box center [511, 349] width 136 height 9
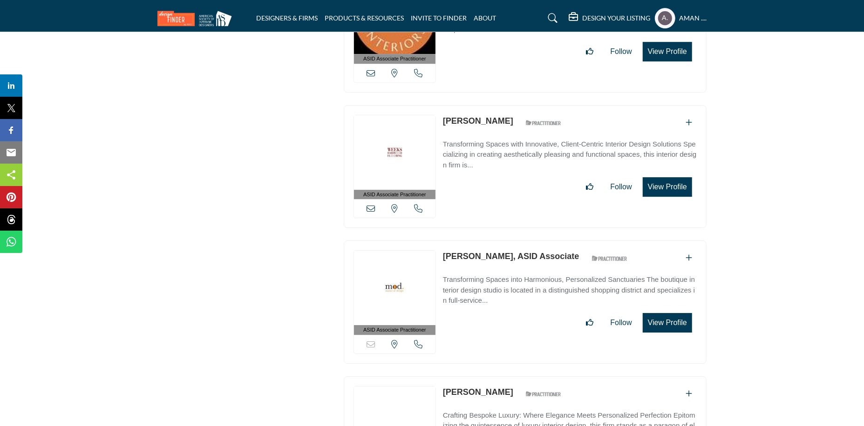
scroll to position [32615, 0]
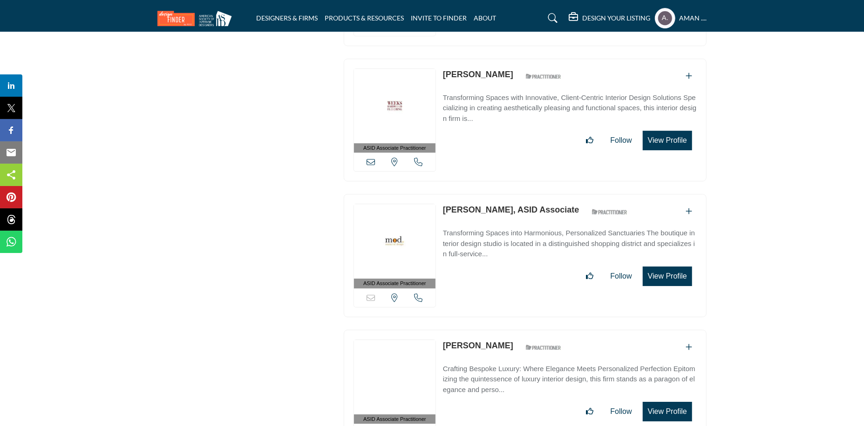
drag, startPoint x: 441, startPoint y: 202, endPoint x: 496, endPoint y: 206, distance: 55.6
click at [496, 330] on div "ASID Associate Practitioner ASID Associate Practitioners have a degree in any m…" at bounding box center [525, 391] width 363 height 123
drag, startPoint x: 473, startPoint y: 209, endPoint x: 416, endPoint y: 160, distance: 75.3
click at [473, 341] on link "Juliette Calaf" at bounding box center [478, 345] width 70 height 9
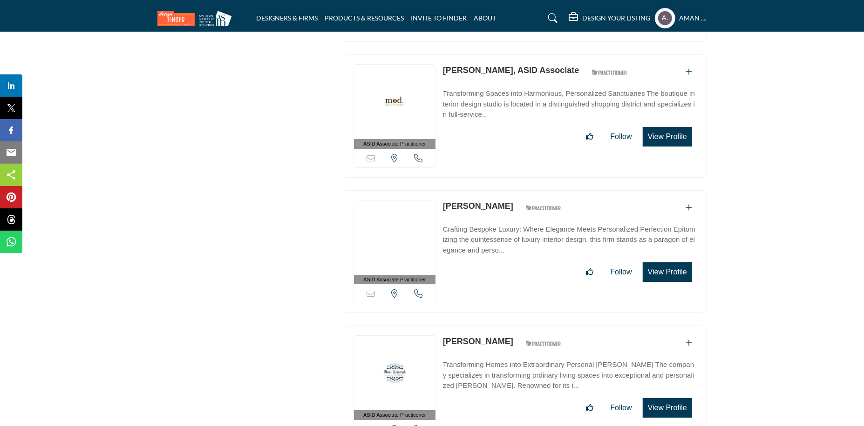
scroll to position [32848, 0]
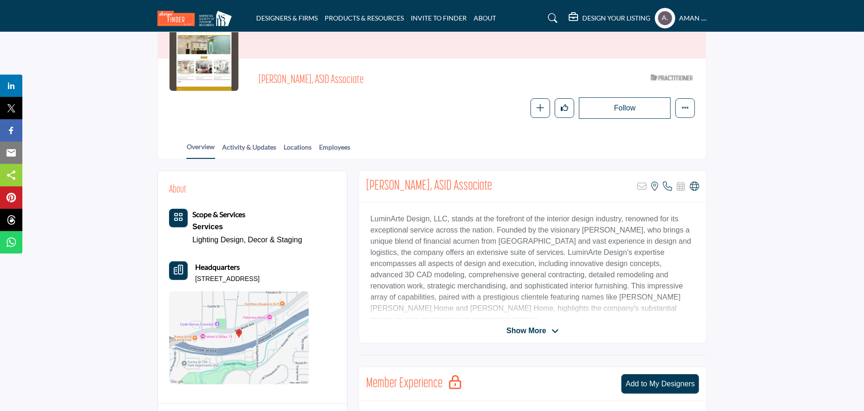
scroll to position [186, 0]
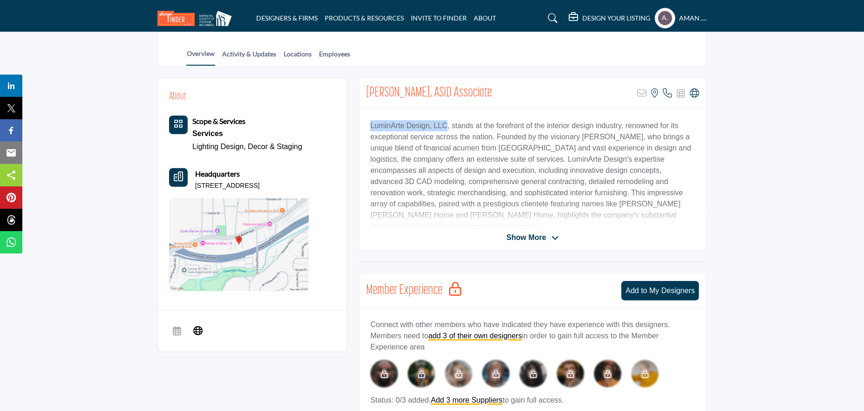
drag, startPoint x: 368, startPoint y: 122, endPoint x: 443, endPoint y: 128, distance: 75.6
click at [443, 128] on div "LuminArte Design, LLC, stands at the forefront of the interior design industry,…" at bounding box center [532, 167] width 347 height 116
copy p "LuminArte Design, LLC"
click at [692, 93] on icon at bounding box center [694, 92] width 9 height 9
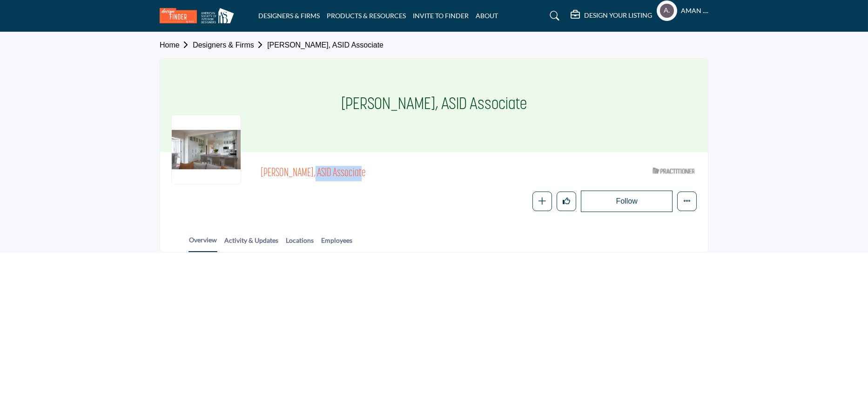
drag, startPoint x: 257, startPoint y: 169, endPoint x: 310, endPoint y: 172, distance: 52.2
click at [310, 172] on div "[PERSON_NAME], ASID Associate ASID Qualified Practitioner who validates work an…" at bounding box center [434, 187] width 526 height 49
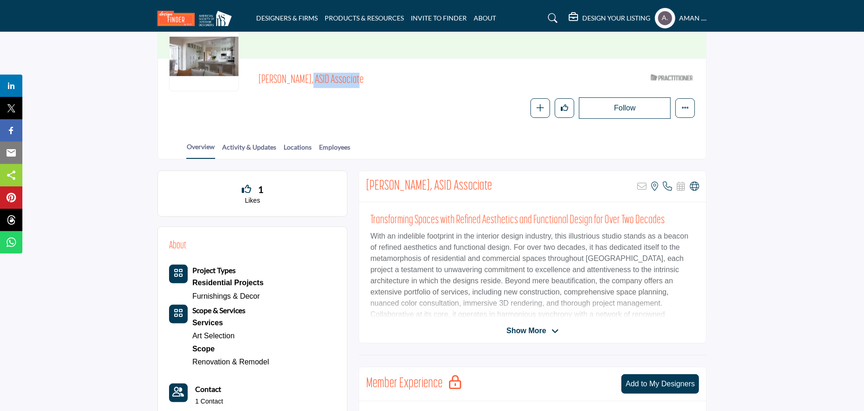
scroll to position [47, 0]
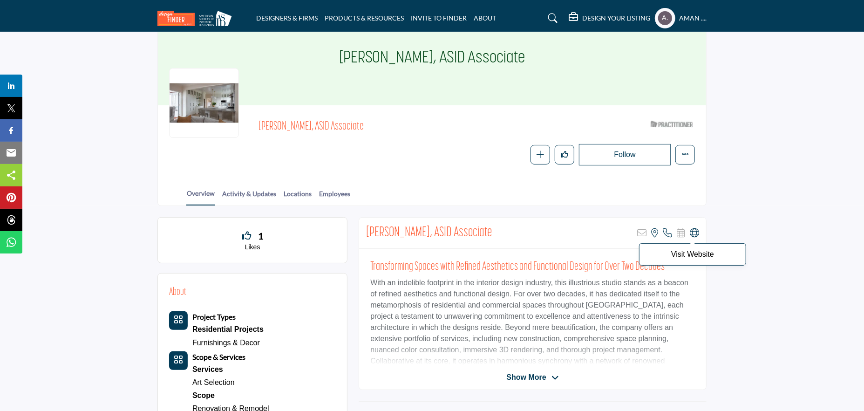
click at [694, 232] on icon at bounding box center [694, 232] width 9 height 9
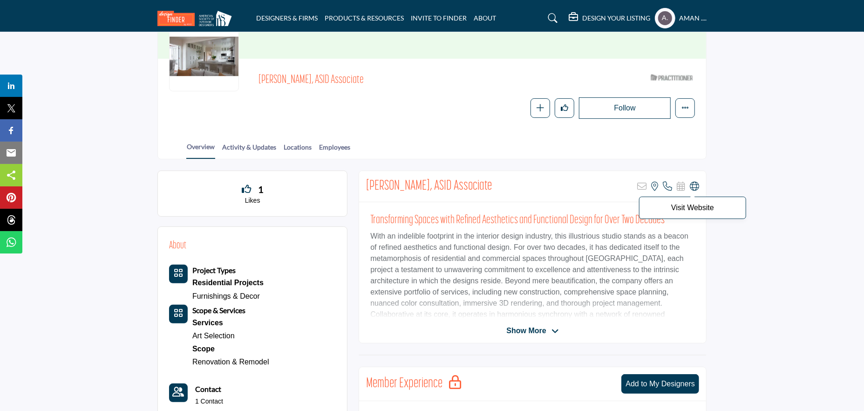
click at [692, 189] on icon at bounding box center [694, 186] width 9 height 9
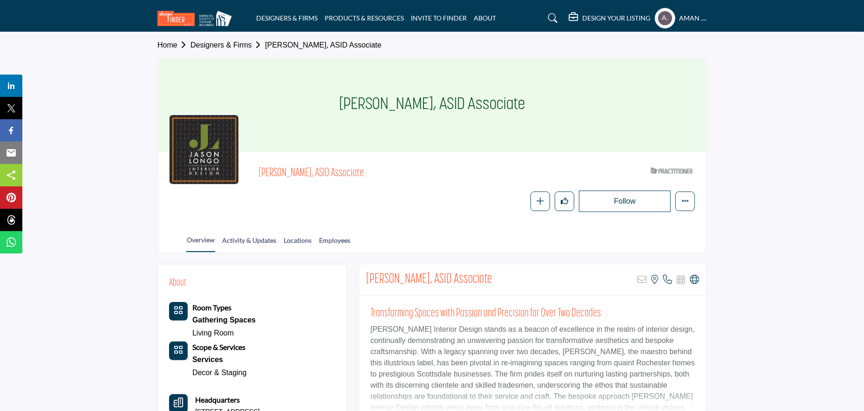
scroll to position [93, 0]
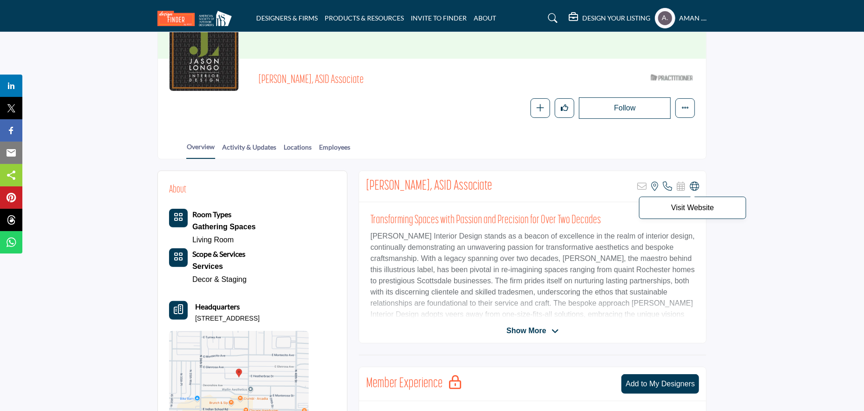
click at [692, 185] on icon at bounding box center [694, 186] width 9 height 9
drag, startPoint x: 372, startPoint y: 235, endPoint x: 458, endPoint y: 236, distance: 86.1
click at [458, 236] on p "[PERSON_NAME] Interior Design stands as a beacon of excellence in the realm of …" at bounding box center [532, 280] width 325 height 101
copy p "[PERSON_NAME] Interior Design"
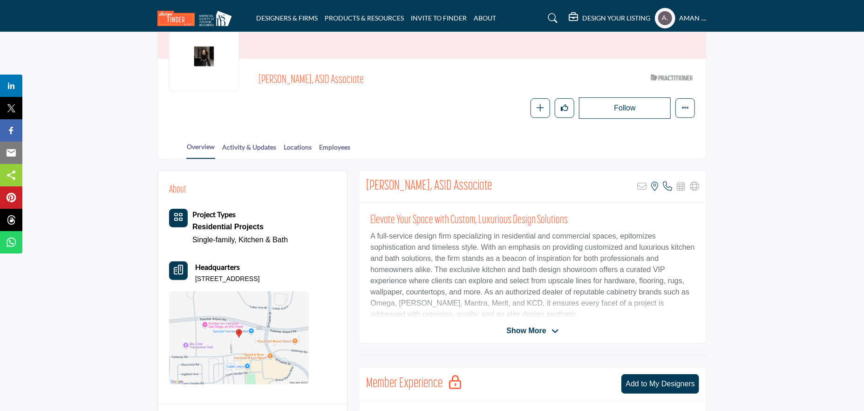
scroll to position [140, 0]
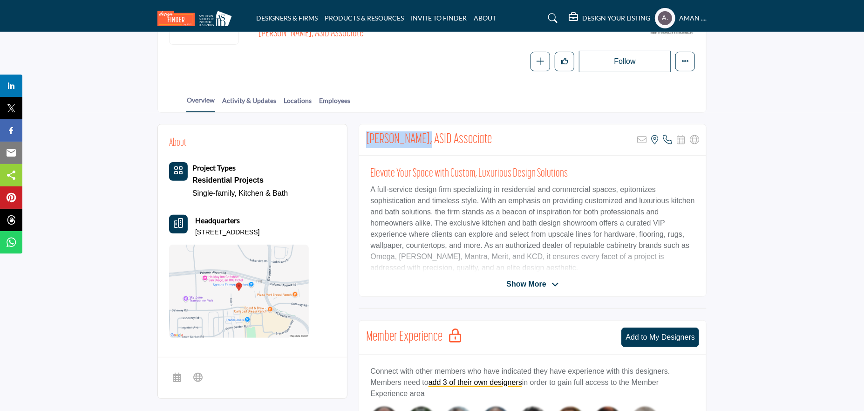
drag, startPoint x: 362, startPoint y: 139, endPoint x: 418, endPoint y: 139, distance: 56.3
click at [418, 139] on div "[PERSON_NAME], ASID Associate Sorry, but this listing is on a subscription plan…" at bounding box center [532, 139] width 347 height 31
copy h2 "[PERSON_NAME]"
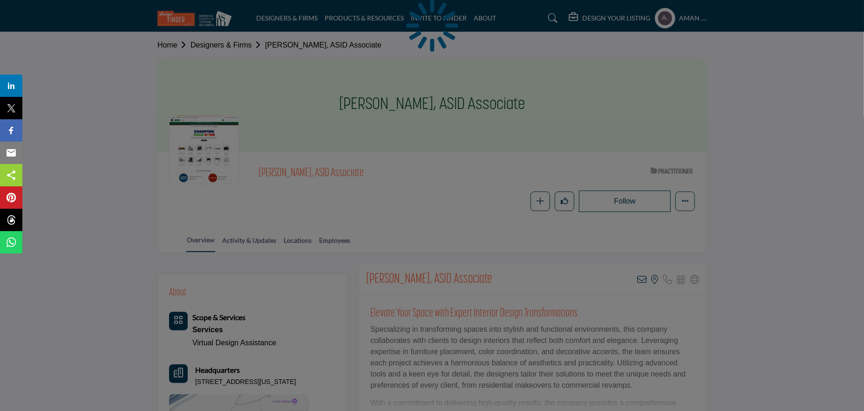
scroll to position [93, 0]
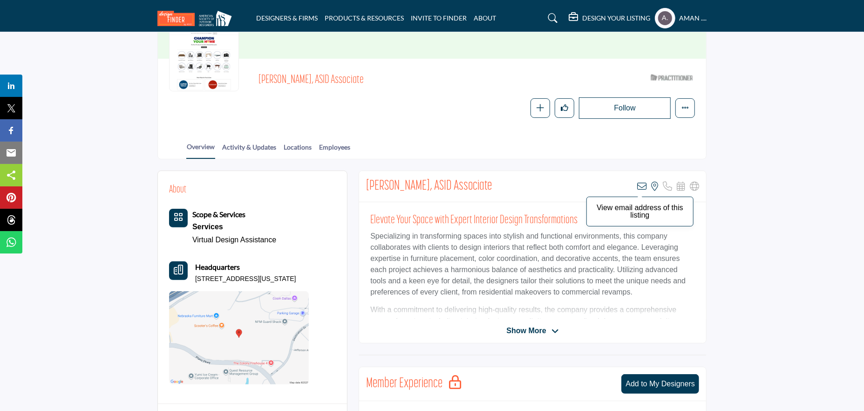
click at [644, 182] on icon at bounding box center [641, 186] width 9 height 9
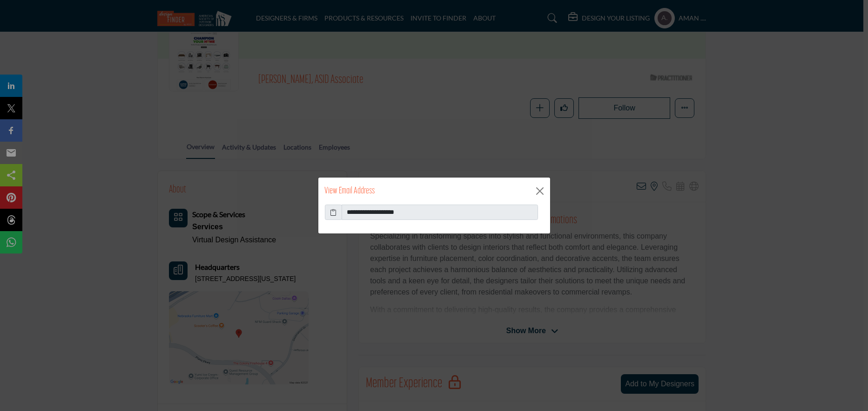
click at [332, 210] on icon at bounding box center [333, 212] width 7 height 10
click at [538, 188] on button "Close" at bounding box center [540, 191] width 14 height 14
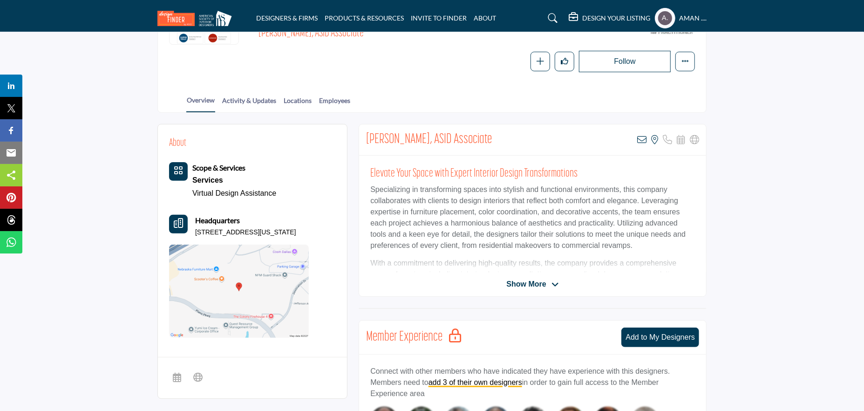
scroll to position [186, 0]
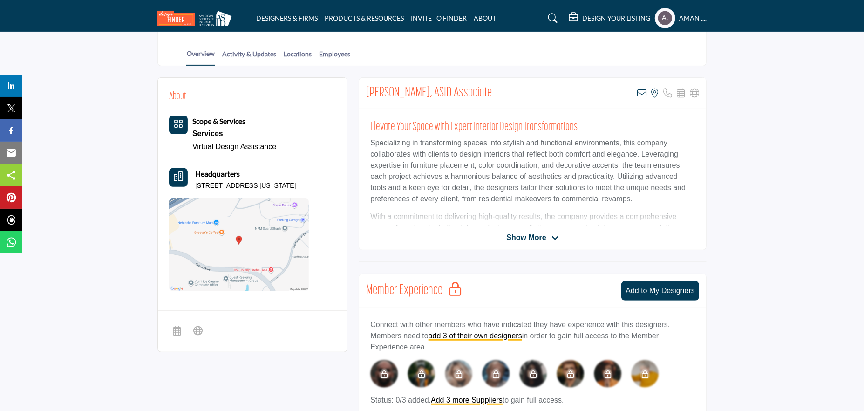
click at [523, 234] on span "Show More" at bounding box center [526, 237] width 40 height 11
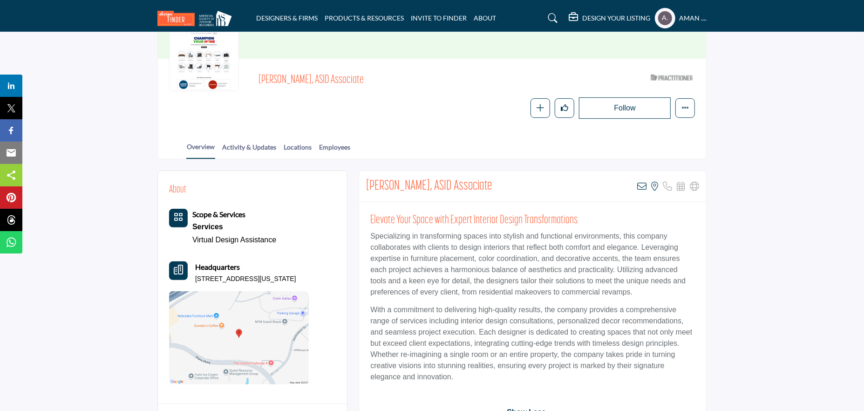
scroll to position [47, 0]
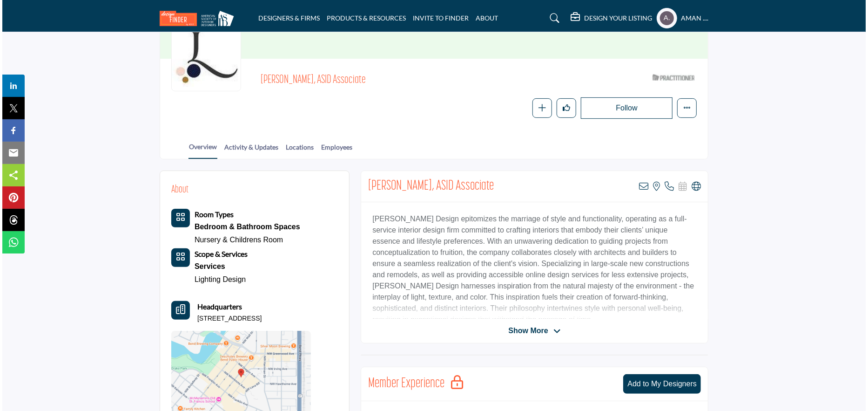
scroll to position [140, 0]
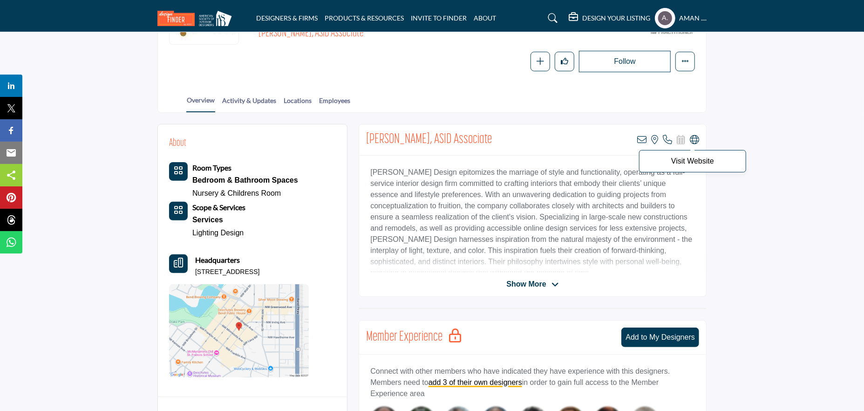
click at [691, 140] on icon at bounding box center [694, 139] width 9 height 9
click at [644, 138] on icon at bounding box center [641, 139] width 9 height 9
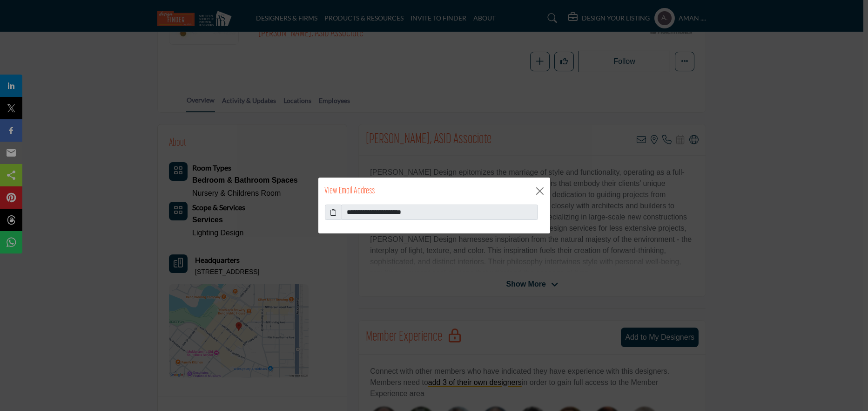
click at [332, 211] on icon at bounding box center [333, 212] width 7 height 10
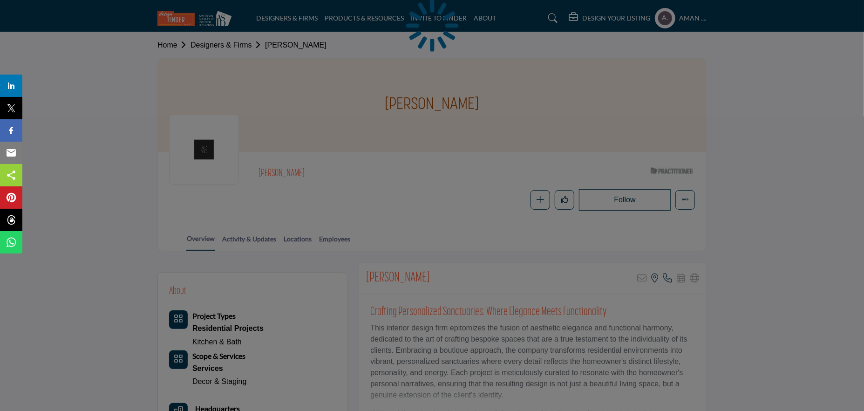
scroll to position [93, 0]
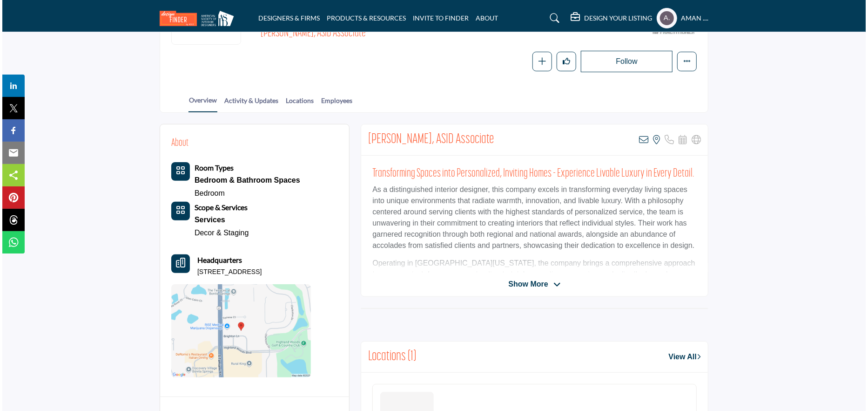
scroll to position [186, 0]
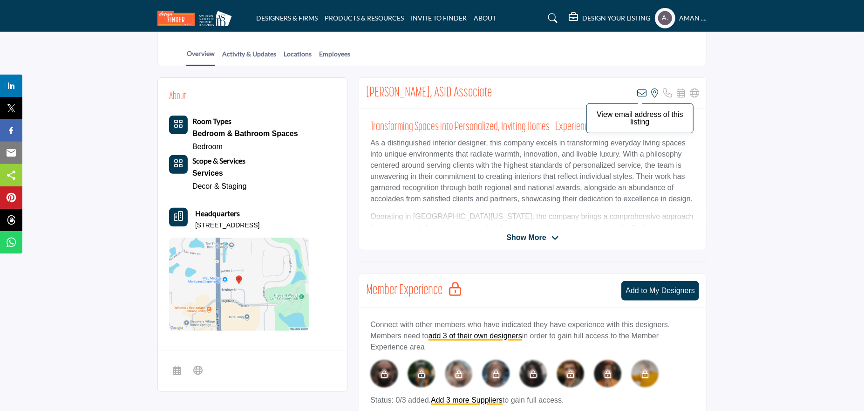
click at [644, 95] on icon at bounding box center [641, 92] width 9 height 9
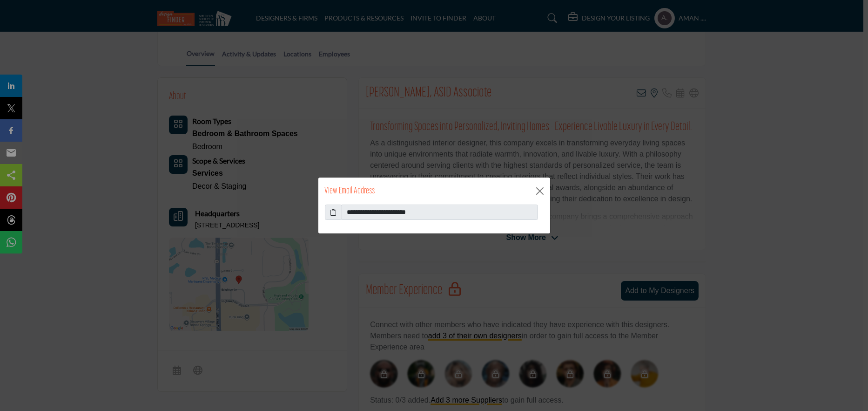
click at [335, 211] on icon at bounding box center [333, 212] width 7 height 10
drag, startPoint x: 432, startPoint y: 210, endPoint x: 366, endPoint y: 209, distance: 65.7
click at [366, 209] on input "**********" at bounding box center [440, 212] width 196 height 16
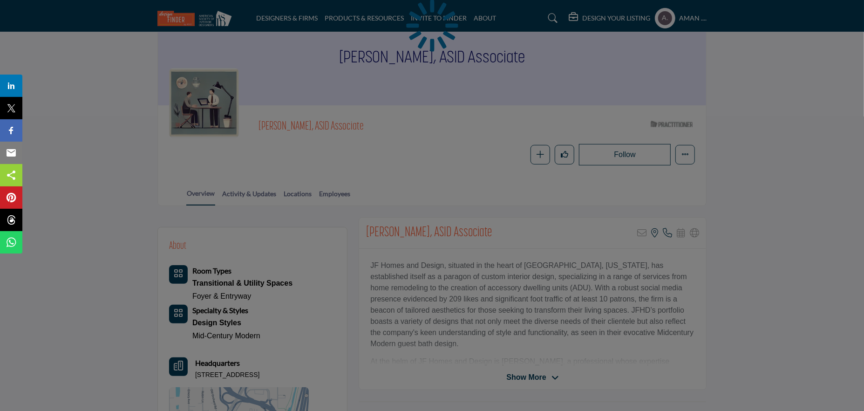
scroll to position [140, 0]
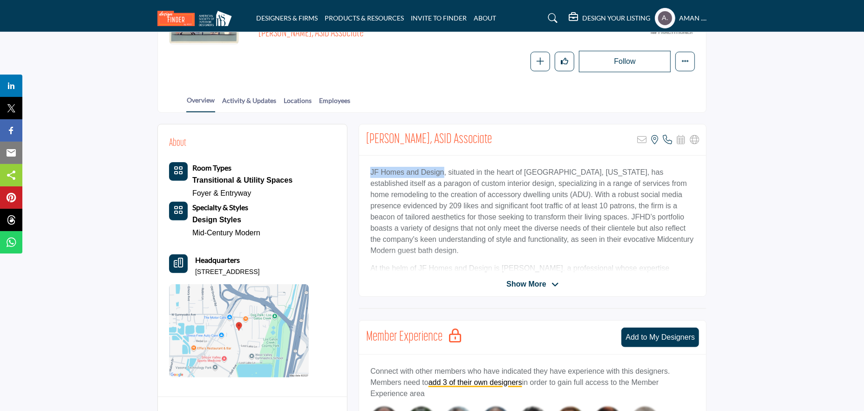
drag, startPoint x: 367, startPoint y: 169, endPoint x: 441, endPoint y: 172, distance: 74.1
click at [441, 172] on div "JF Homes and Design, situated in the heart of [GEOGRAPHIC_DATA], [US_STATE], ha…" at bounding box center [532, 214] width 347 height 116
copy p "JF Homes and Design"
click at [480, 193] on p "JF Homes and Design, situated in the heart of [GEOGRAPHIC_DATA], [US_STATE], ha…" at bounding box center [532, 211] width 325 height 89
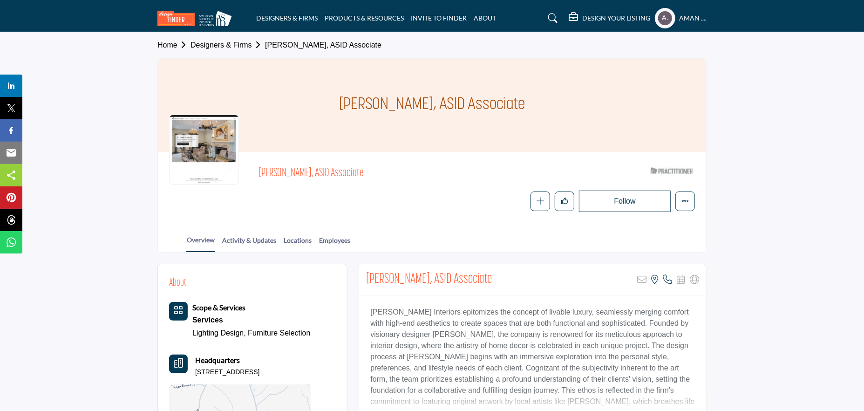
scroll to position [47, 0]
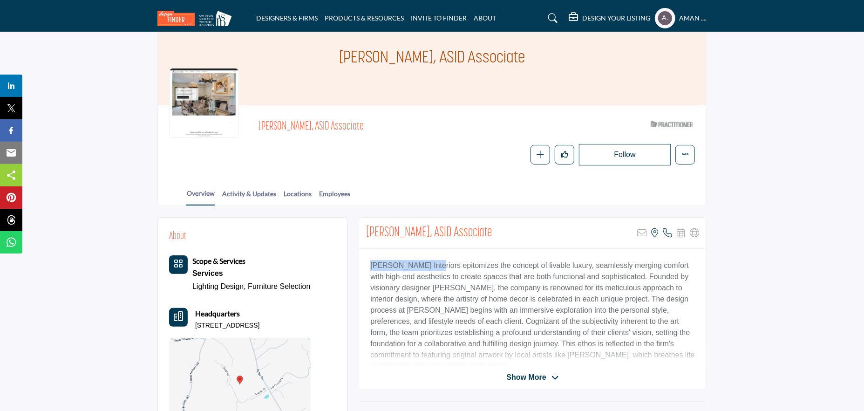
drag, startPoint x: 361, startPoint y: 262, endPoint x: 427, endPoint y: 266, distance: 66.2
click at [427, 266] on div "JG Grace Interiors epitomizes the concept of livable luxury, seamlessly merging…" at bounding box center [532, 307] width 347 height 116
copy p "JG Grace Interiors"
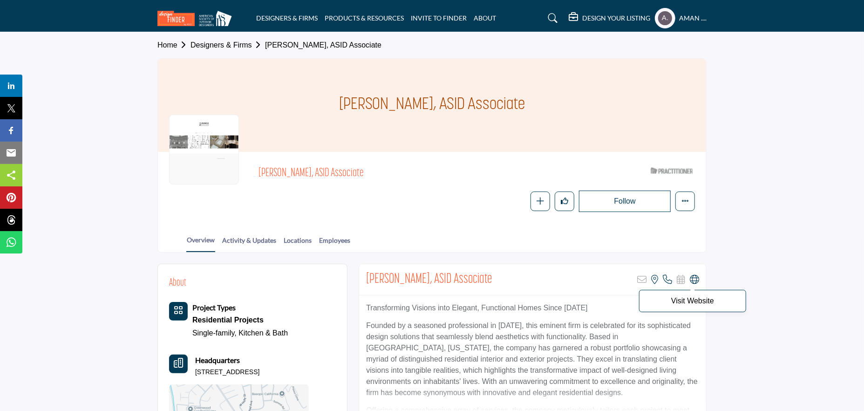
click at [691, 278] on icon at bounding box center [694, 279] width 9 height 9
click at [696, 279] on icon at bounding box center [694, 279] width 9 height 9
click at [697, 276] on icon at bounding box center [694, 279] width 9 height 9
click at [695, 298] on p "Visit Website" at bounding box center [692, 300] width 97 height 7
click at [695, 300] on p "Visit Website" at bounding box center [692, 300] width 97 height 7
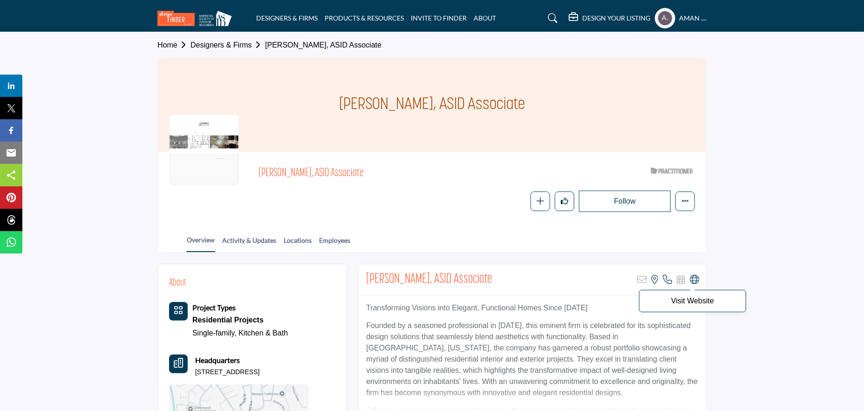
click at [694, 281] on icon at bounding box center [694, 279] width 9 height 9
click at [694, 279] on icon at bounding box center [694, 279] width 9 height 9
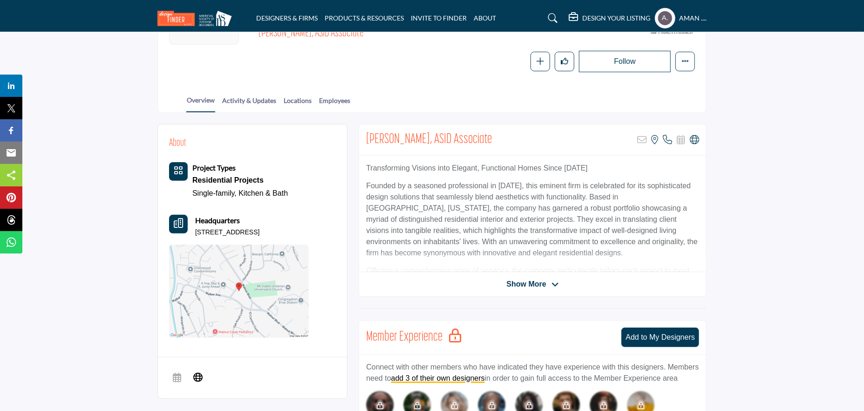
scroll to position [93, 0]
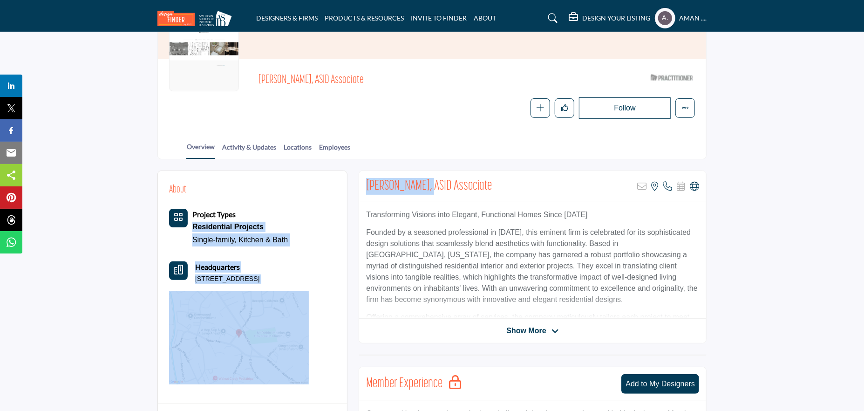
drag, startPoint x: 426, startPoint y: 184, endPoint x: 307, endPoint y: 189, distance: 118.9
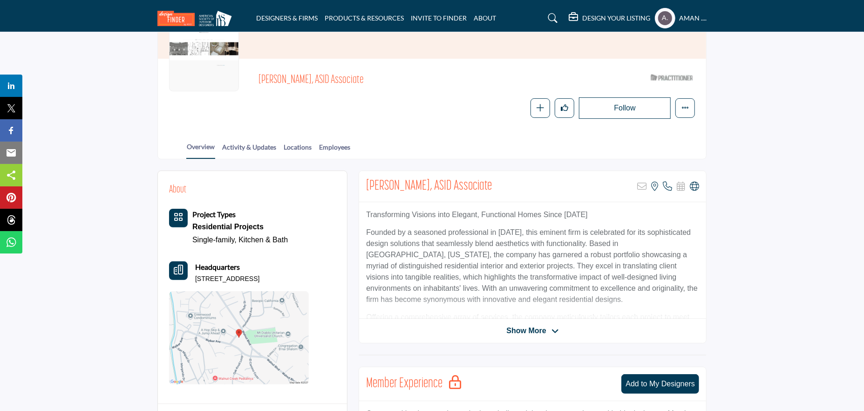
click at [386, 218] on p "Transforming Visions into Elegant, Functional Homes Since 2013" at bounding box center [532, 214] width 333 height 11
drag, startPoint x: 365, startPoint y: 182, endPoint x: 425, endPoint y: 193, distance: 60.6
click at [425, 193] on div "Jennifer Runkle, ASID Associate Sorry, but this listing is on a subscription pl…" at bounding box center [532, 186] width 347 height 31
copy h2 "Jennifer Runkle"
click at [694, 186] on icon at bounding box center [694, 186] width 9 height 9
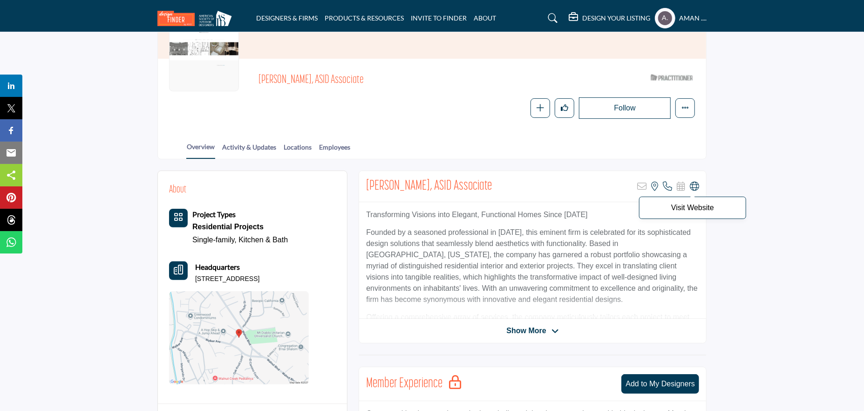
click at [694, 186] on icon at bounding box center [694, 186] width 9 height 9
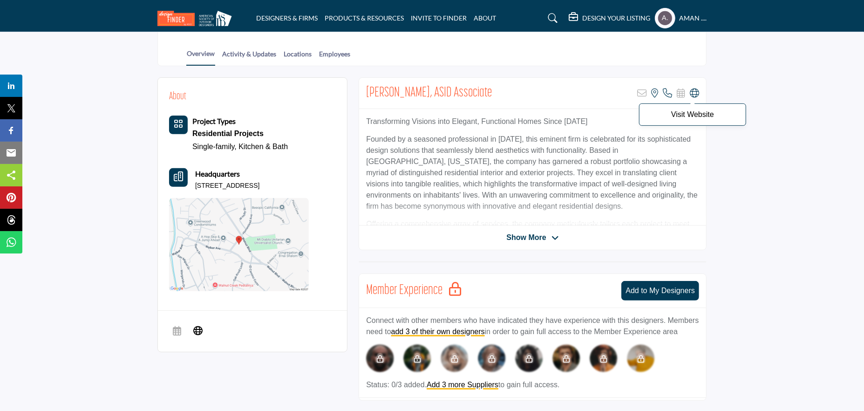
click at [694, 92] on icon at bounding box center [694, 92] width 9 height 9
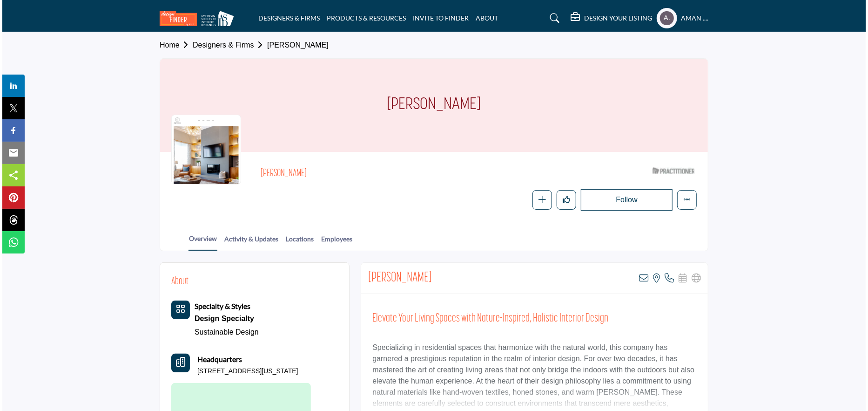
scroll to position [93, 0]
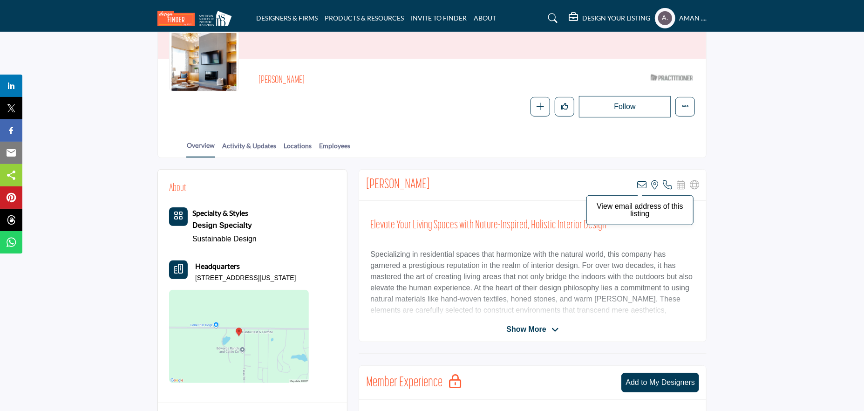
click at [640, 182] on icon at bounding box center [641, 184] width 9 height 9
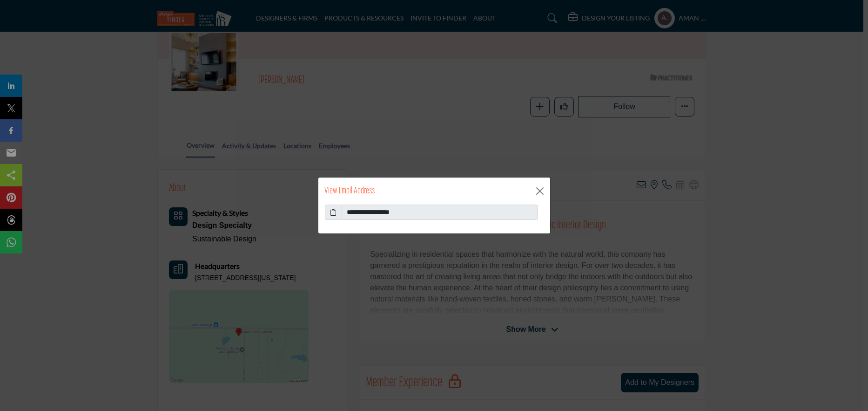
click at [332, 210] on icon at bounding box center [333, 212] width 7 height 10
drag, startPoint x: 454, startPoint y: 215, endPoint x: 359, endPoint y: 215, distance: 95.9
click at [359, 215] on input "**********" at bounding box center [440, 212] width 196 height 16
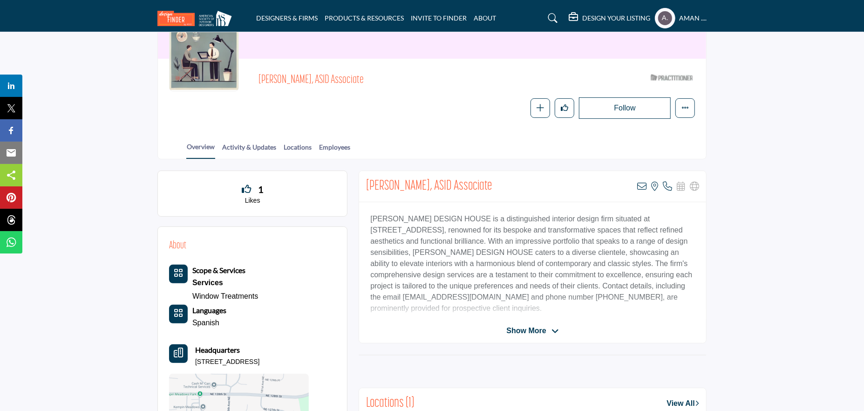
scroll to position [140, 0]
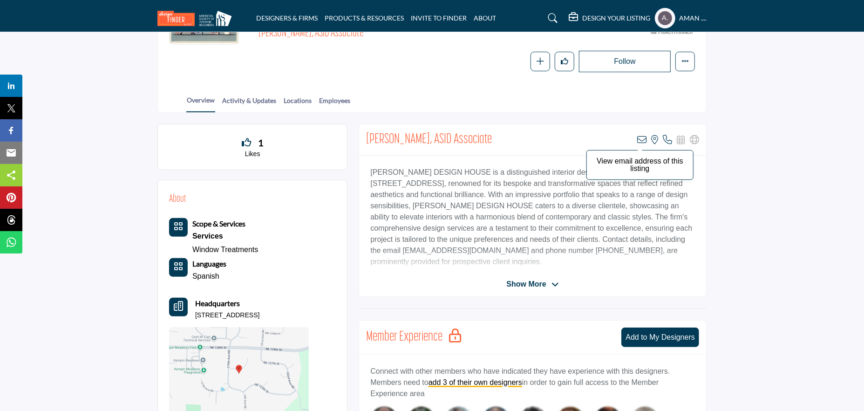
click at [642, 139] on icon at bounding box center [641, 139] width 9 height 9
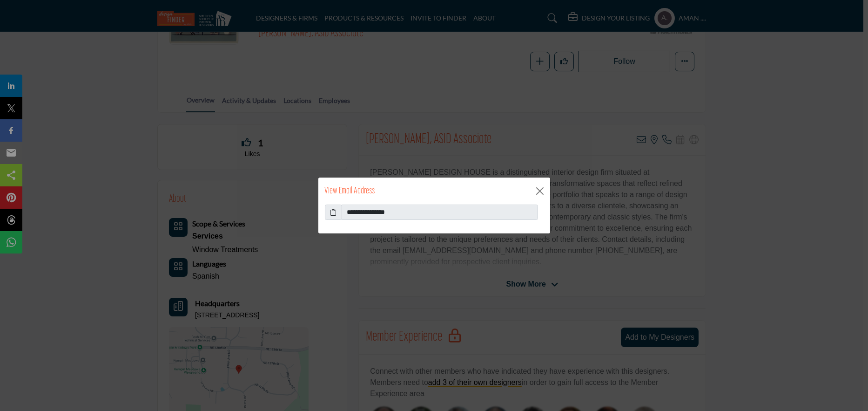
click at [332, 209] on icon at bounding box center [333, 212] width 7 height 10
drag, startPoint x: 538, startPoint y: 188, endPoint x: 467, endPoint y: 186, distance: 70.8
click at [536, 189] on button "Close" at bounding box center [540, 191] width 14 height 14
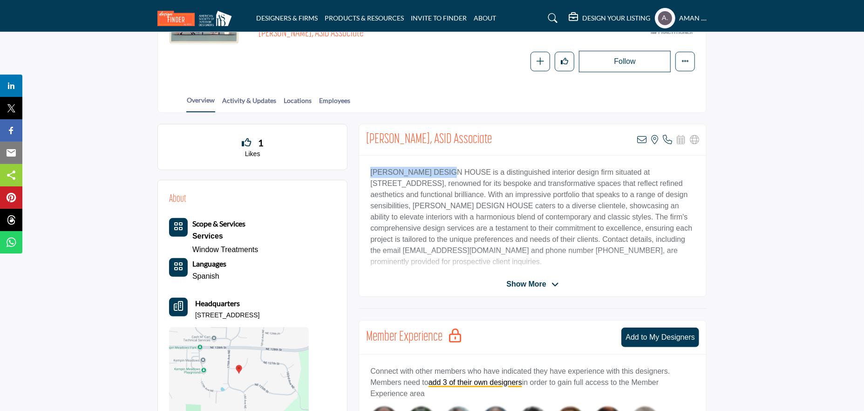
drag, startPoint x: 371, startPoint y: 168, endPoint x: 453, endPoint y: 171, distance: 81.5
click at [453, 171] on p "[PERSON_NAME] DESIGN HOUSE is a distinguished interior design firm situated at …" at bounding box center [532, 217] width 325 height 101
copy p "[PERSON_NAME] DESIGN HOUSE"
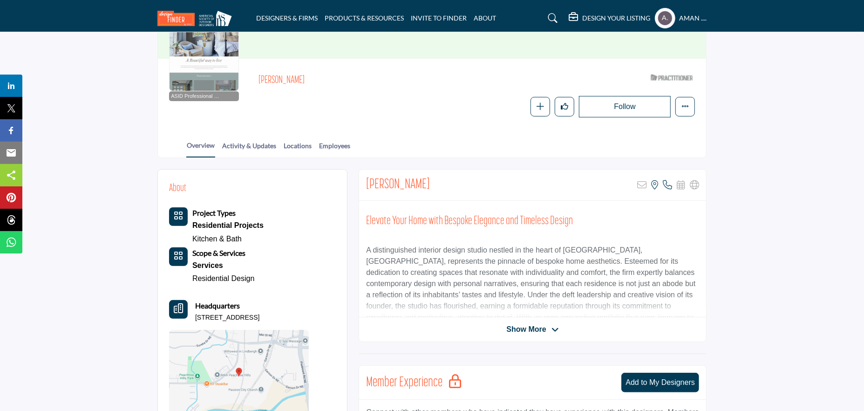
scroll to position [47, 0]
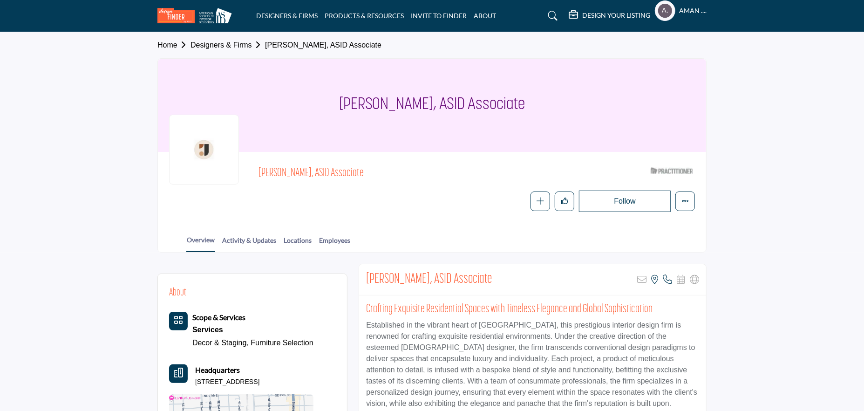
scroll to position [140, 0]
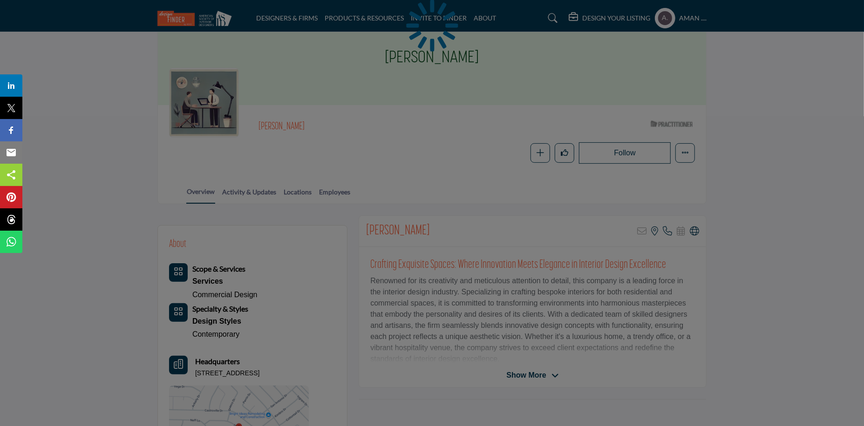
scroll to position [93, 0]
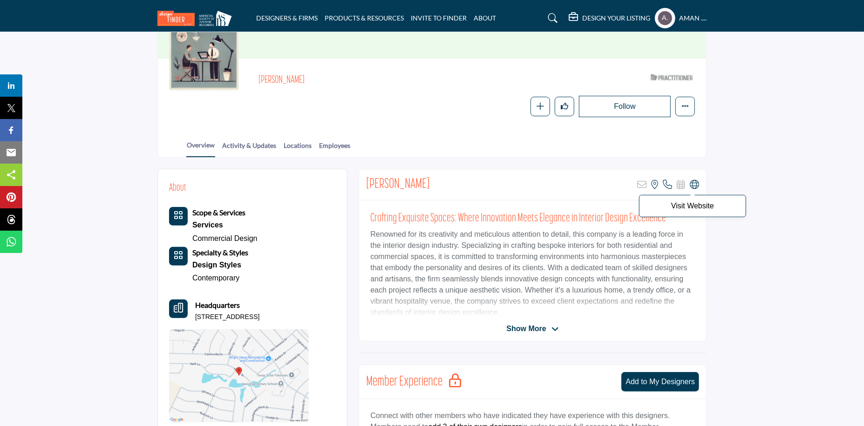
click at [695, 184] on icon at bounding box center [694, 184] width 9 height 9
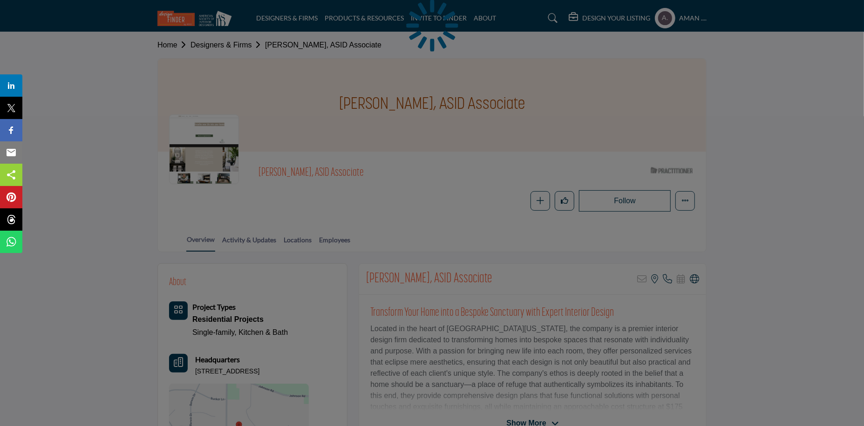
click at [692, 279] on div at bounding box center [432, 213] width 864 height 426
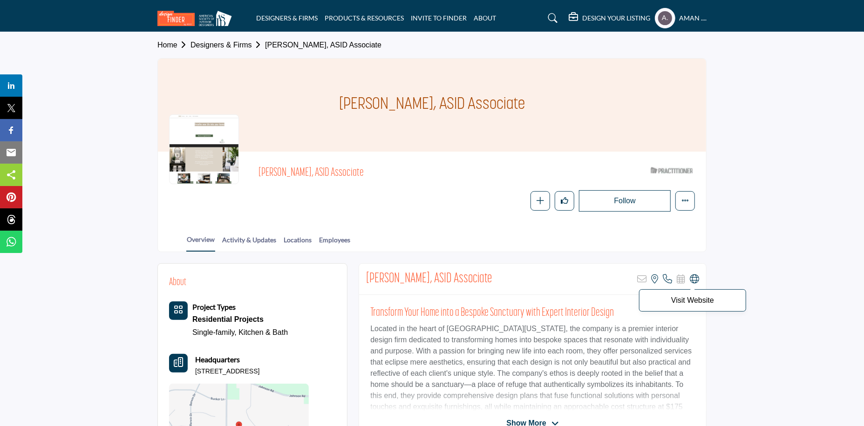
click at [694, 280] on icon at bounding box center [694, 279] width 9 height 9
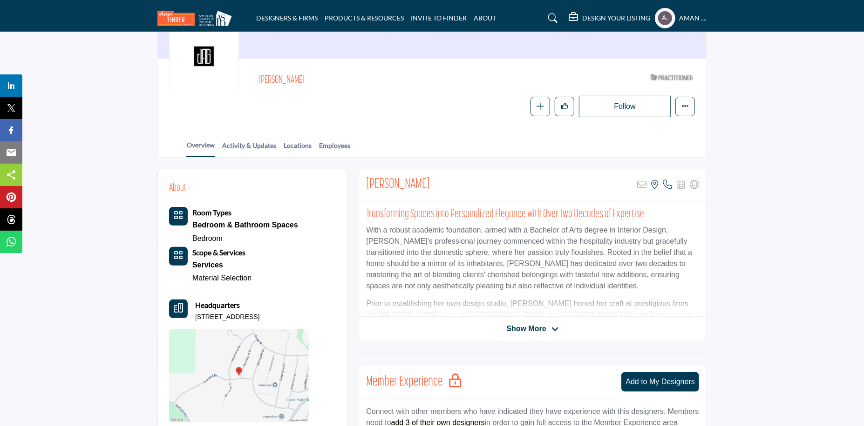
scroll to position [140, 0]
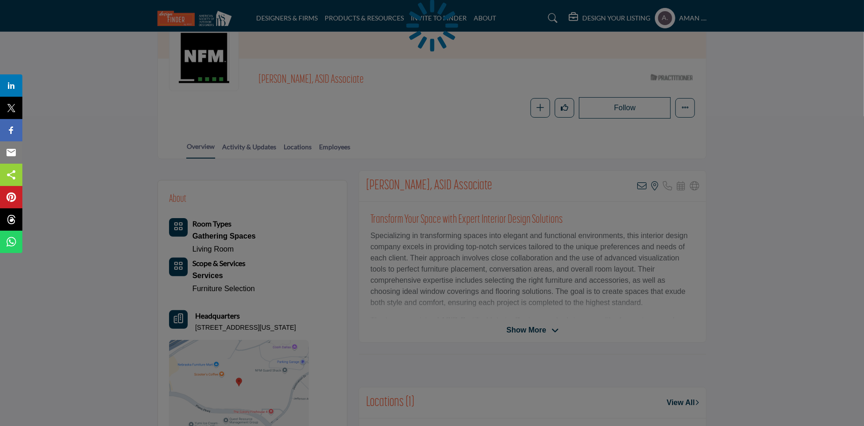
scroll to position [140, 0]
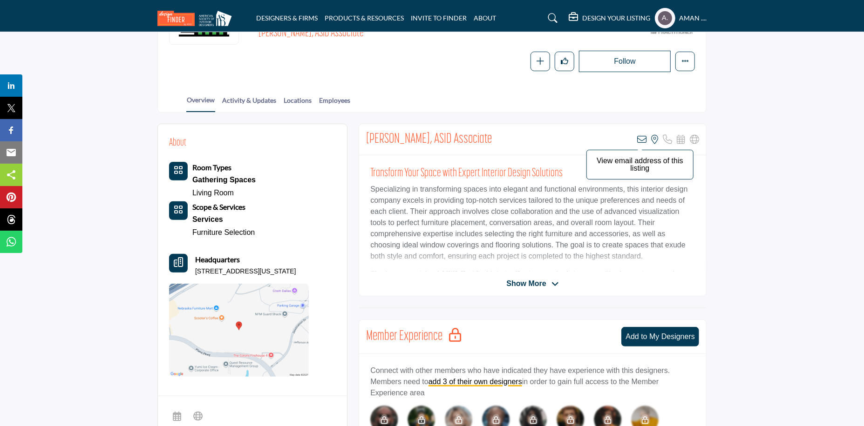
click at [640, 139] on icon at bounding box center [641, 139] width 9 height 9
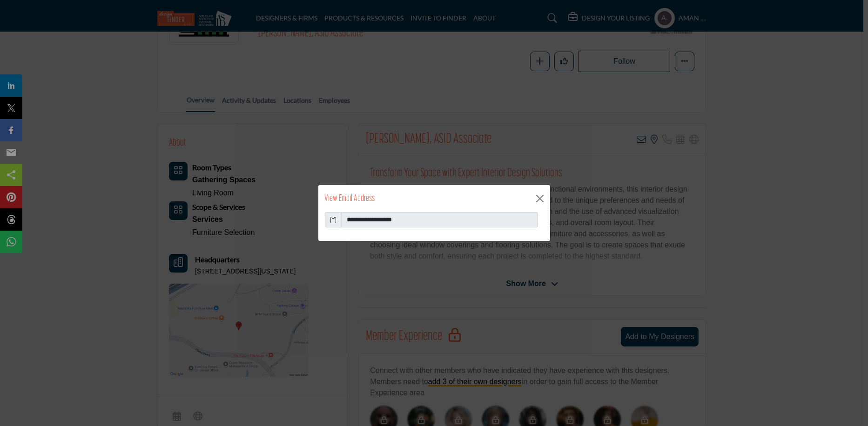
click at [329, 218] on span at bounding box center [333, 220] width 17 height 16
click at [332, 218] on icon at bounding box center [333, 220] width 7 height 10
click at [535, 198] on button "Close" at bounding box center [540, 199] width 14 height 14
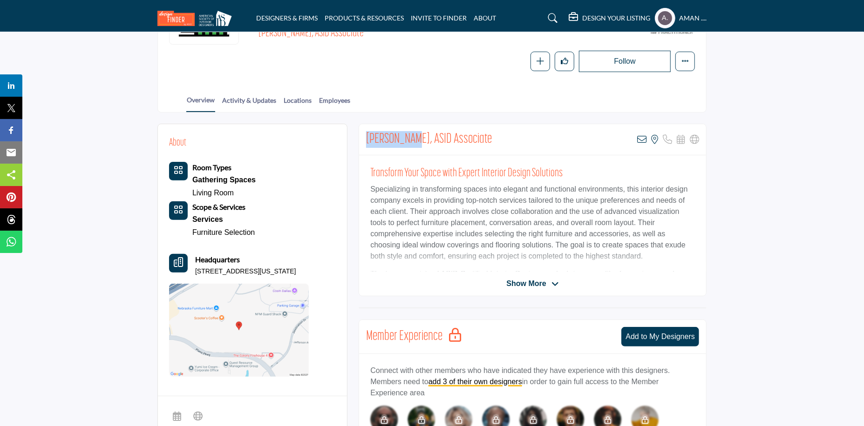
drag, startPoint x: 361, startPoint y: 135, endPoint x: 415, endPoint y: 130, distance: 54.2
click at [415, 130] on div "Judi Haynes, ASID Associate View email address of this listing View the locatio…" at bounding box center [532, 139] width 347 height 31
copy h2 "Judi Haynes"
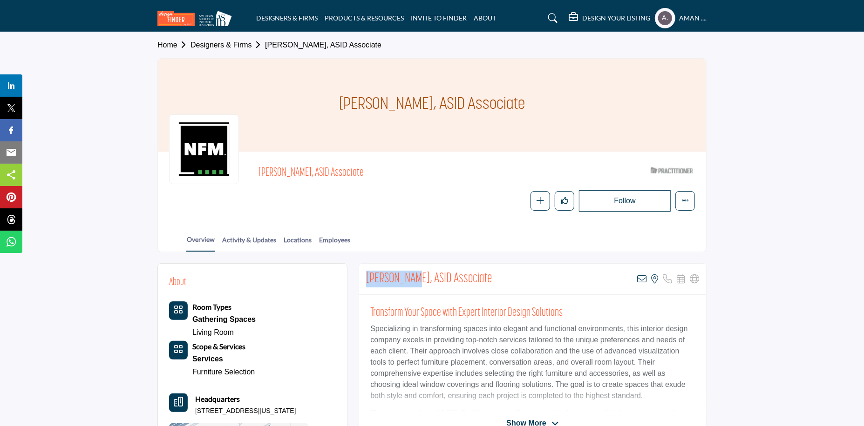
scroll to position [47, 0]
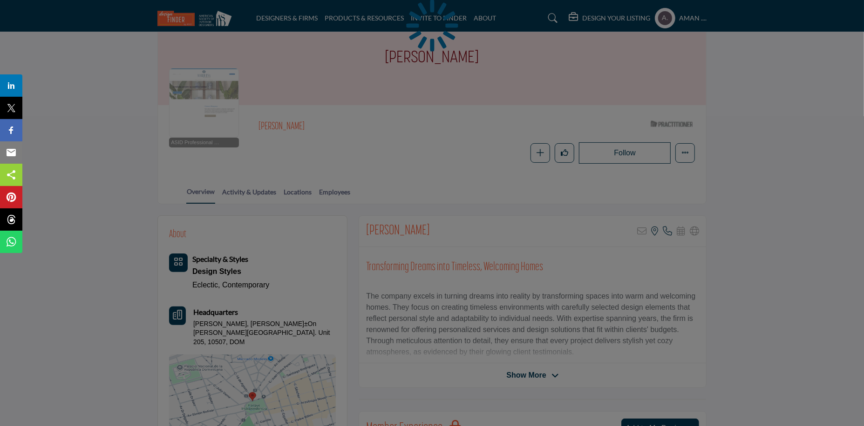
scroll to position [140, 0]
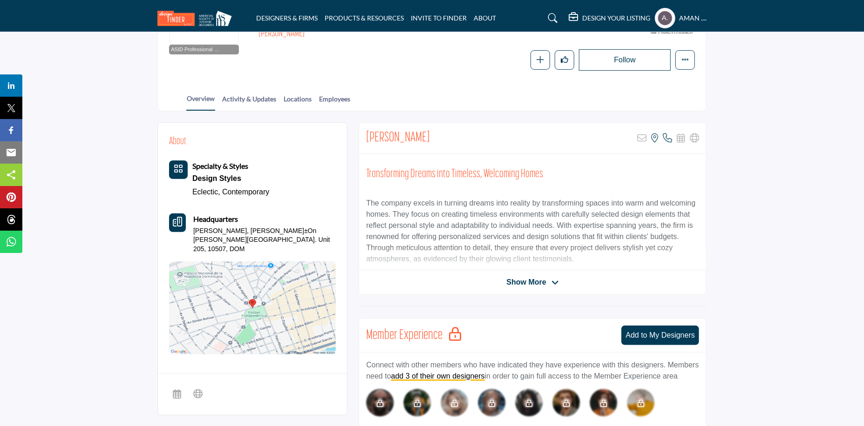
click at [512, 280] on span "Show More" at bounding box center [526, 282] width 40 height 11
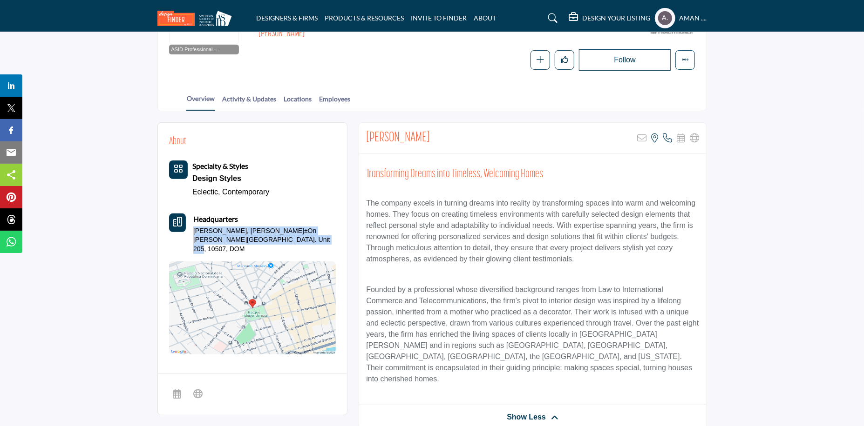
drag, startPoint x: 193, startPoint y: 227, endPoint x: 280, endPoint y: 244, distance: 88.6
click at [280, 244] on div "Headquarters [PERSON_NAME], [PERSON_NAME]±On [PERSON_NAME][GEOGRAPHIC_DATA]. Un…" at bounding box center [252, 234] width 167 height 41
copy p "[PERSON_NAME], [PERSON_NAME]±On [PERSON_NAME][GEOGRAPHIC_DATA]. Unit 205, 10507…"
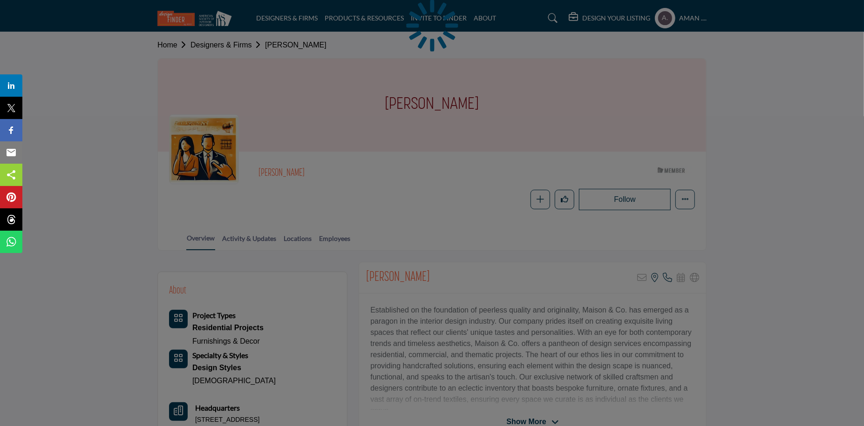
scroll to position [93, 0]
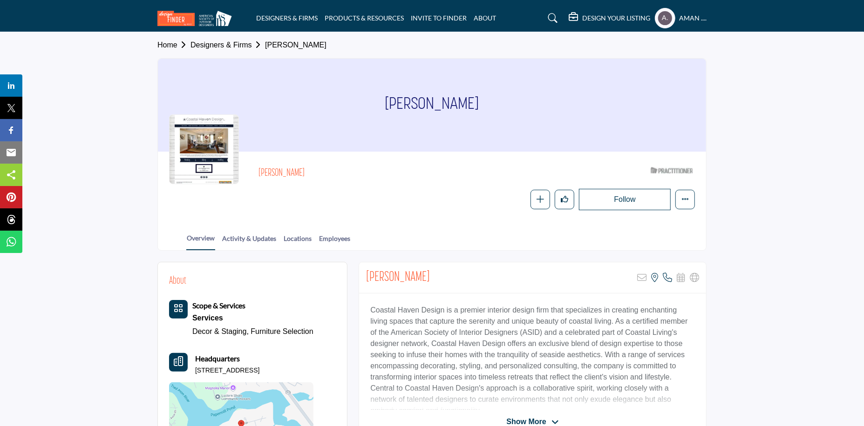
scroll to position [47, 0]
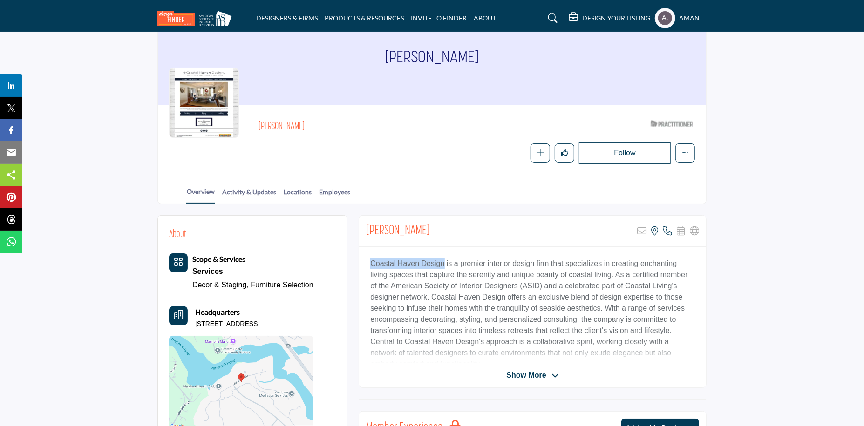
drag, startPoint x: 376, startPoint y: 262, endPoint x: 440, endPoint y: 266, distance: 63.4
click at [440, 266] on div "Coastal Haven Design is a premier interior design firm that specializes in crea…" at bounding box center [532, 305] width 347 height 116
copy p "Coastal Haven Design"
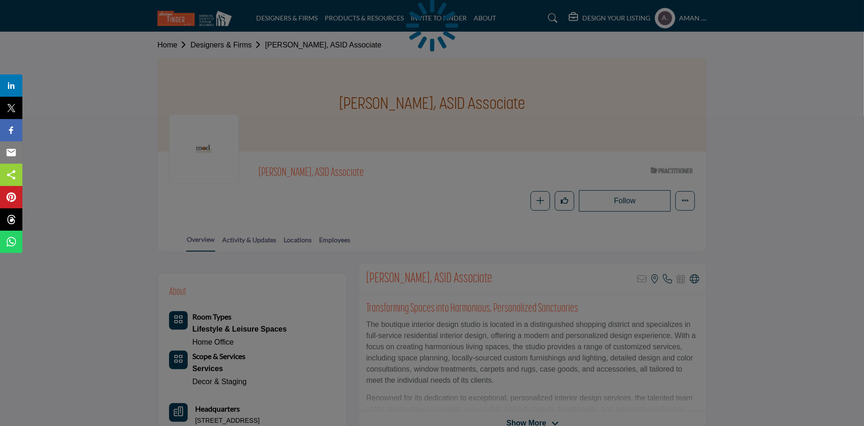
scroll to position [93, 0]
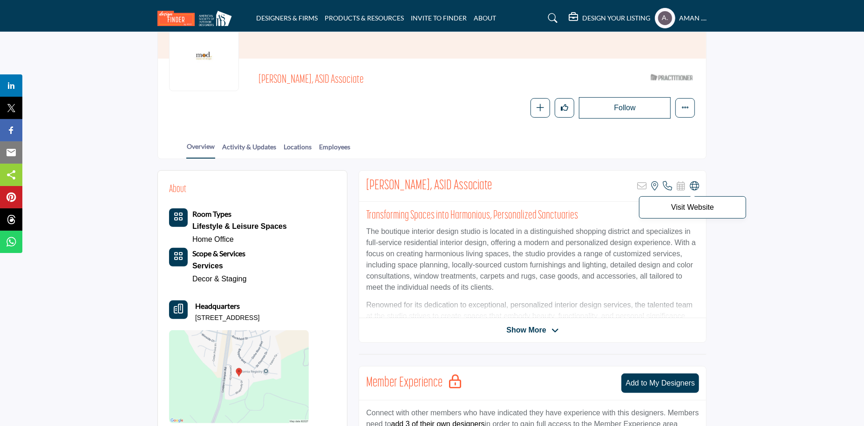
click at [693, 183] on icon at bounding box center [694, 186] width 9 height 9
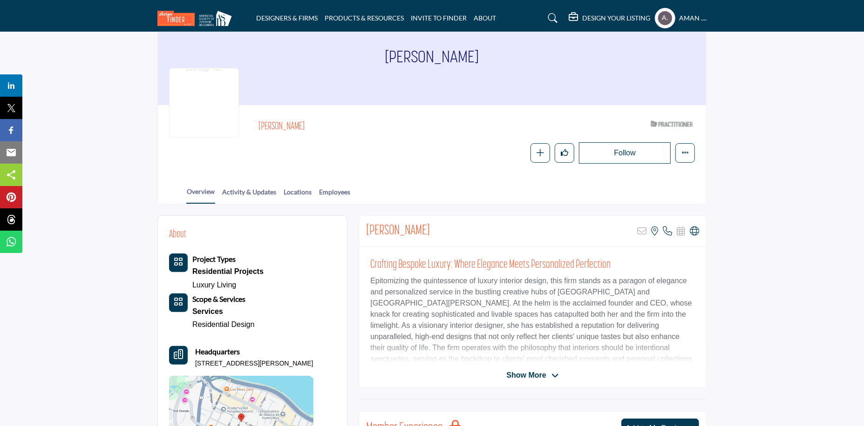
scroll to position [93, 0]
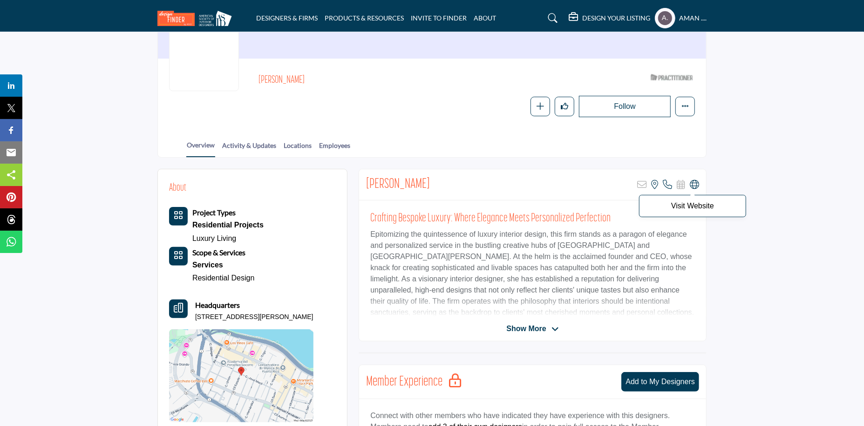
click at [696, 187] on icon at bounding box center [694, 184] width 9 height 9
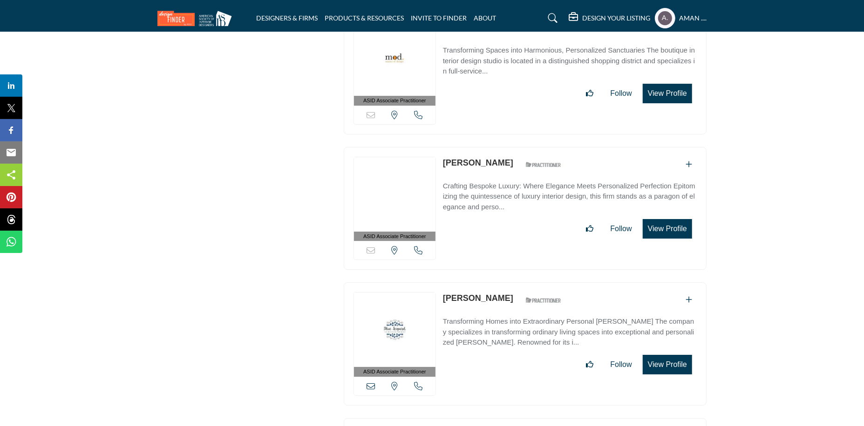
scroll to position [32752, 0]
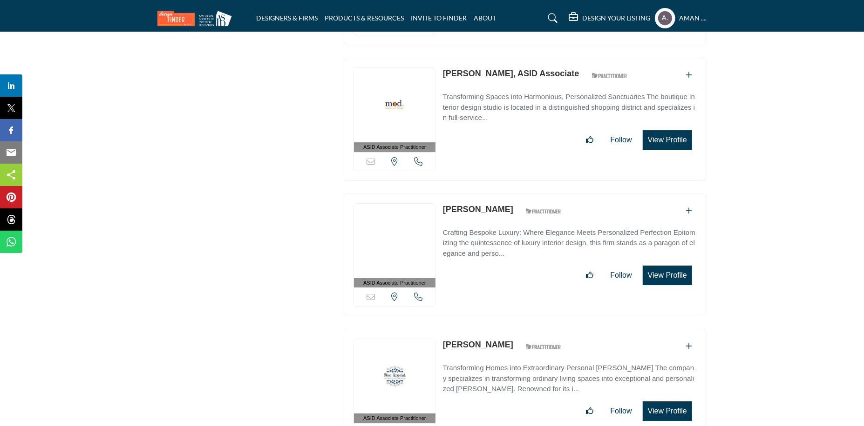
click at [509, 329] on div "ASID Associate Practitioner ASID Associate Practitioners have a degree in any m…" at bounding box center [525, 390] width 363 height 123
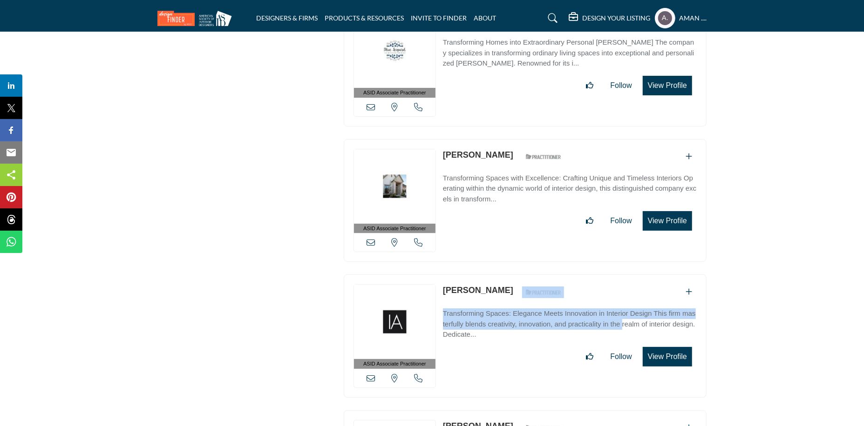
scroll to position [32985, 0]
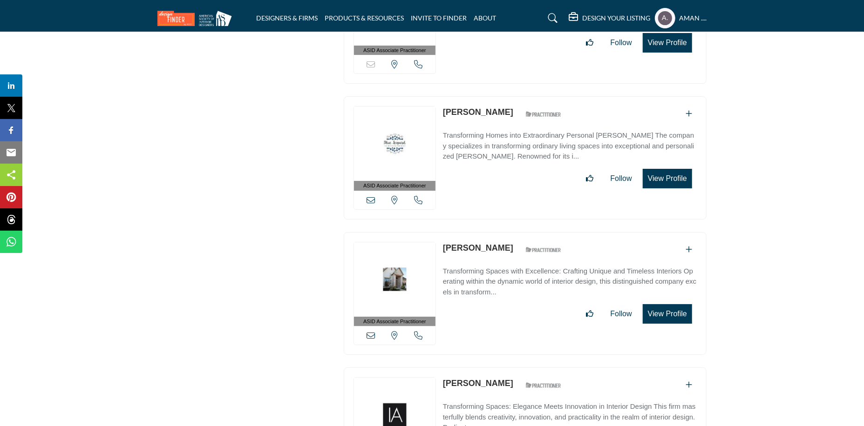
click at [464, 232] on div "ASID Associate Practitioner ASID Associate Practitioners have a degree in any m…" at bounding box center [525, 298] width 372 height 133
drag, startPoint x: 459, startPoint y: 239, endPoint x: 496, endPoint y: 243, distance: 37.4
click at [496, 368] on div "ASID Associate Practitioner ASID Associate Practitioners have a degree in any m…" at bounding box center [525, 429] width 363 height 123
copy link "Kaitlyn Wahl"
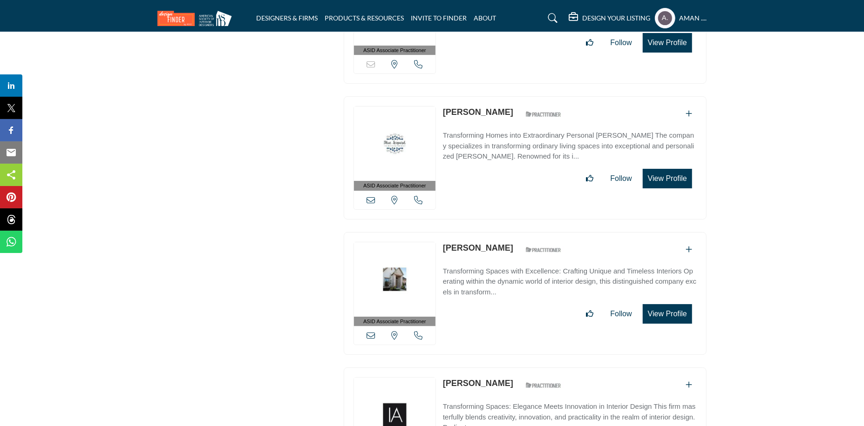
scroll to position [33171, 0]
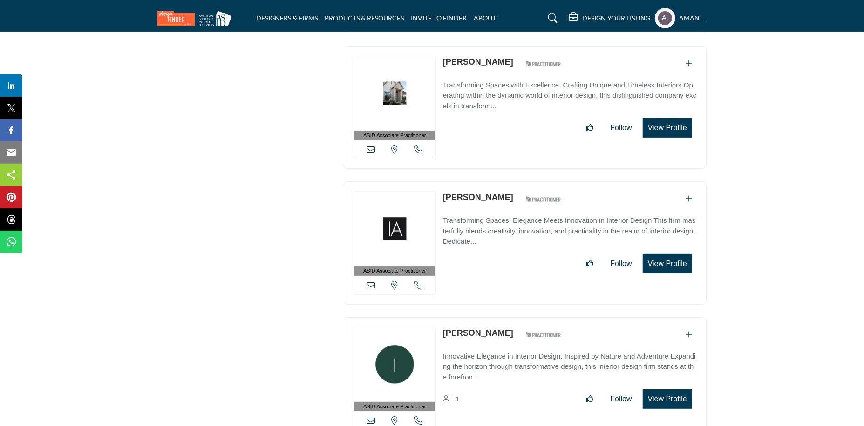
click at [496, 318] on div "ASID Associate Practitioner ASID Associate Practitioners have a degree in any m…" at bounding box center [525, 379] width 363 height 123
copy link "Kaitlyn Wolfe"
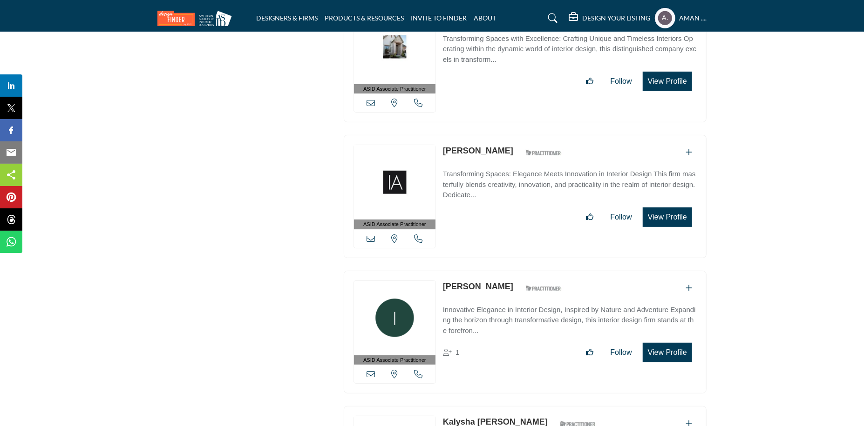
scroll to position [33310, 0]
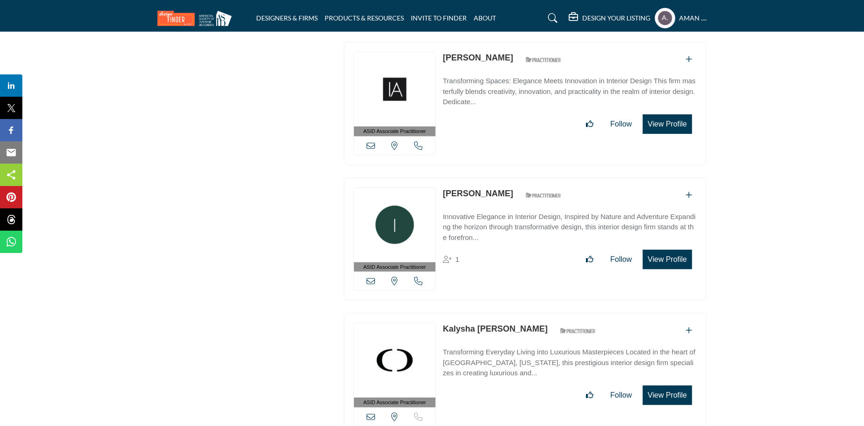
click at [509, 313] on div "ASID Associate Practitioner ASID Associate Practitioners have a degree in any m…" at bounding box center [525, 374] width 363 height 123
copy link "Kalysha [PERSON_NAME]"
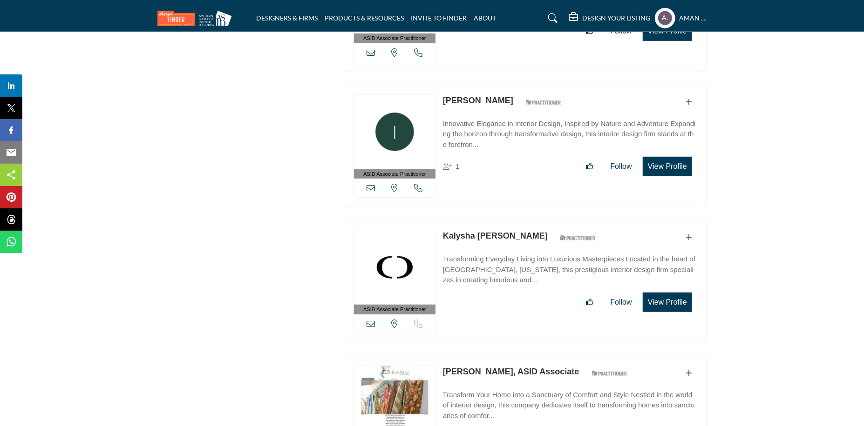
click at [494, 356] on div "ASID Associate Practitioner ASID Associate Practitioners have a degree in any m…" at bounding box center [525, 417] width 363 height 123
copy link "Karen Doyle"
click at [501, 367] on link "Karen Doyle, ASID Associate" at bounding box center [511, 371] width 136 height 9
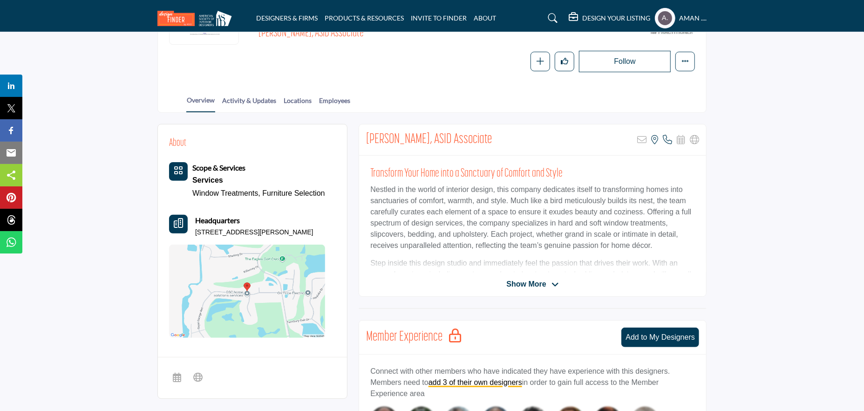
scroll to position [186, 0]
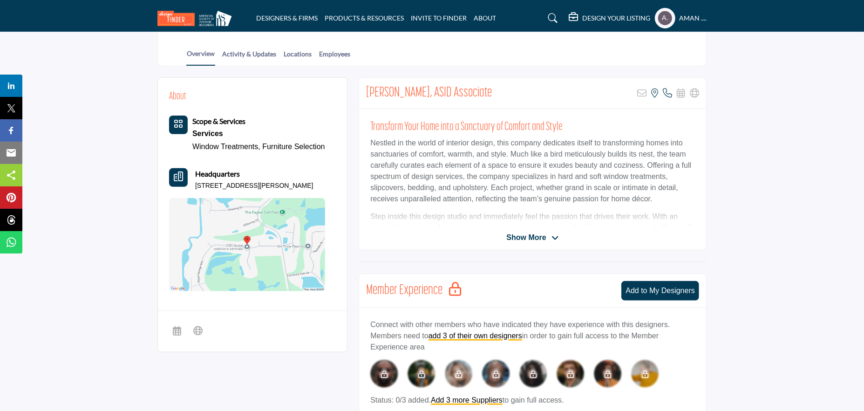
click at [547, 236] on span "Show More" at bounding box center [532, 237] width 52 height 11
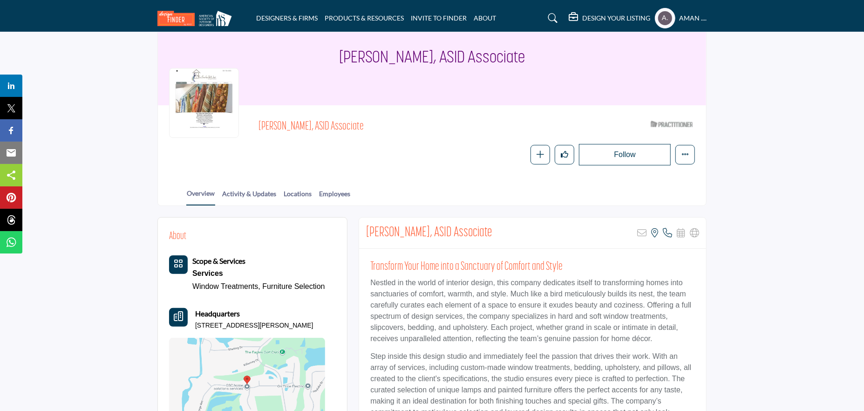
scroll to position [0, 0]
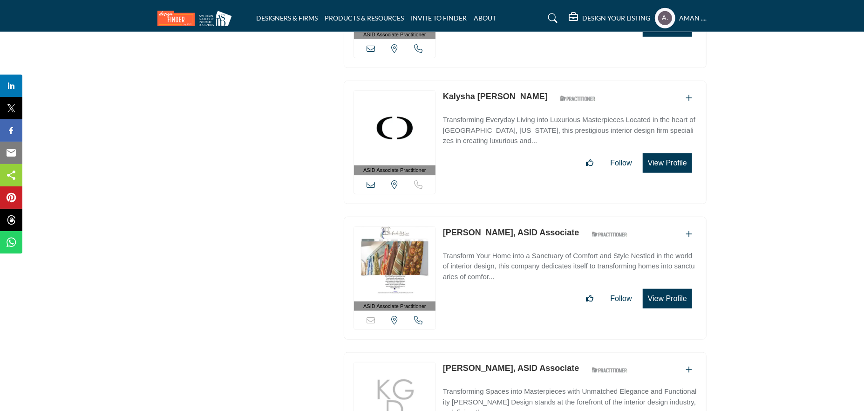
scroll to position [33590, 0]
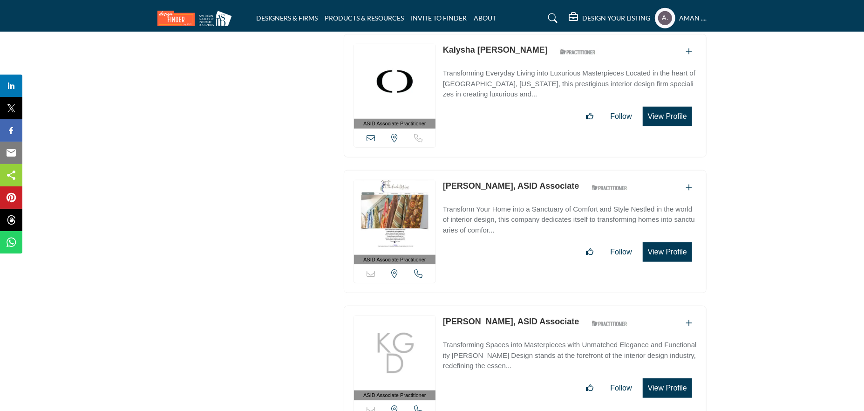
copy link "[PERSON_NAME]"
drag, startPoint x: 442, startPoint y: 175, endPoint x: 502, endPoint y: 182, distance: 60.5
click at [502, 305] on div "ASID Associate Practitioner ASID Associate Practitioners have a degree in any m…" at bounding box center [525, 366] width 363 height 123
copy link "[PERSON_NAME]"
click at [493, 317] on link "[PERSON_NAME], ASID Associate" at bounding box center [511, 321] width 136 height 9
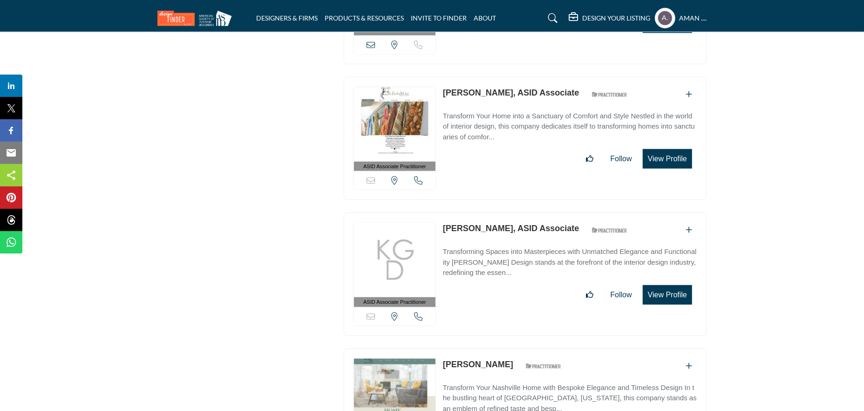
scroll to position [33729, 0]
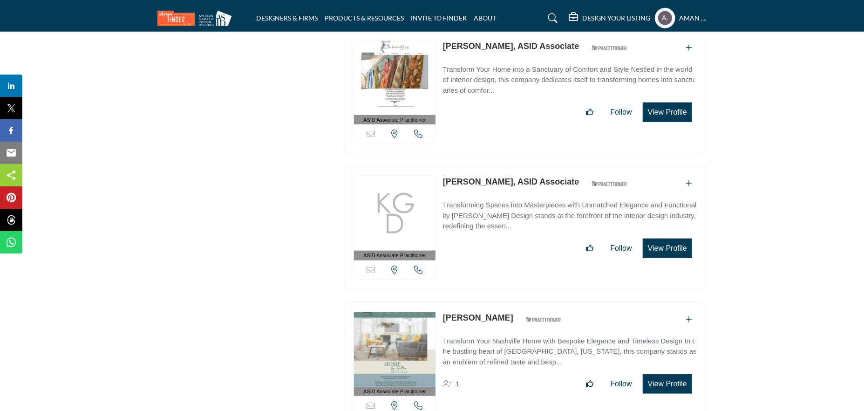
copy link "[PERSON_NAME]"
drag, startPoint x: 213, startPoint y: 106, endPoint x: 295, endPoint y: 128, distance: 84.5
drag, startPoint x: 444, startPoint y: 170, endPoint x: 496, endPoint y: 174, distance: 52.7
click at [496, 302] on div "ASID Associate Practitioner ASID Associate Practitioners have a degree in any m…" at bounding box center [525, 363] width 363 height 123
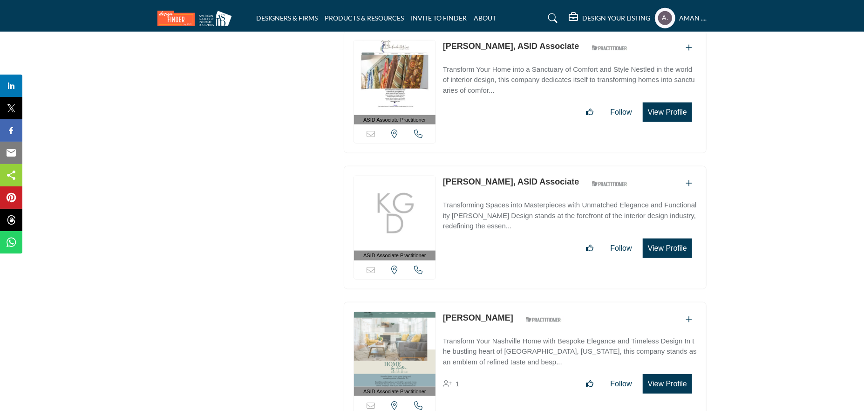
copy link "[PERSON_NAME]"
click at [465, 313] on link "[PERSON_NAME]" at bounding box center [478, 317] width 70 height 9
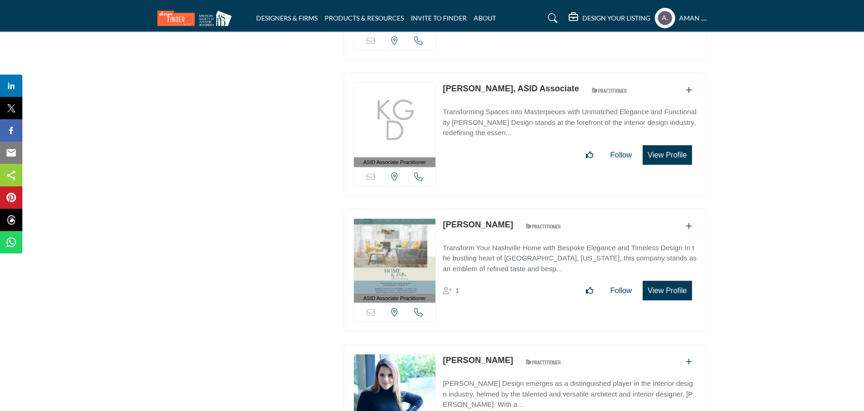
scroll to position [33869, 0]
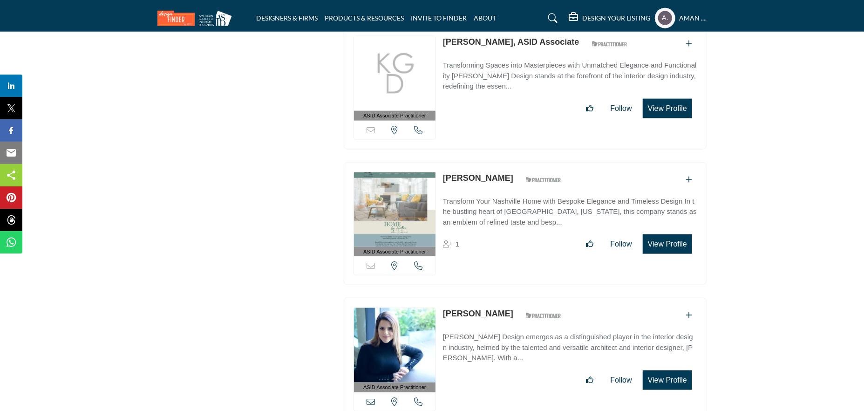
drag, startPoint x: 440, startPoint y: 167, endPoint x: 533, endPoint y: 171, distance: 92.3
click at [452, 162] on div "ASID Associate Practitioner ASID Associate Practitioners have a degree in any m…" at bounding box center [525, 228] width 372 height 133
drag, startPoint x: 443, startPoint y: 163, endPoint x: 536, endPoint y: 176, distance: 93.9
click at [536, 298] on div "ASID Associate Practitioner ASID Associate Practitioners have a degree in any m…" at bounding box center [525, 359] width 363 height 123
copy link "Karen Richani-Perozo"
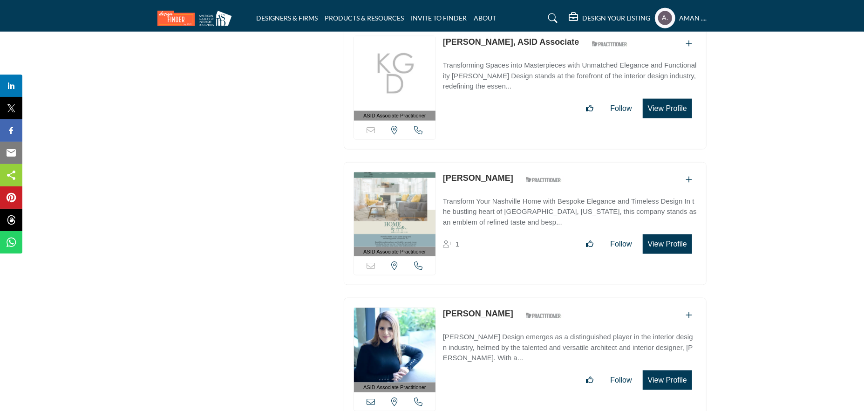
scroll to position [34009, 0]
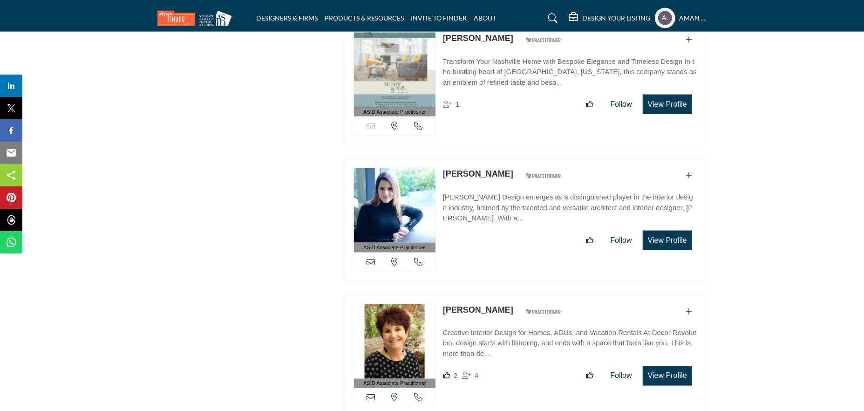
click at [513, 294] on div "ASID Associate Practitioner ASID Associate Practitioners have a degree in any m…" at bounding box center [525, 355] width 363 height 123
copy link "Karen Steinberg"
drag, startPoint x: 441, startPoint y: 296, endPoint x: 521, endPoint y: 294, distance: 80.1
copy div "Kari Campbell"
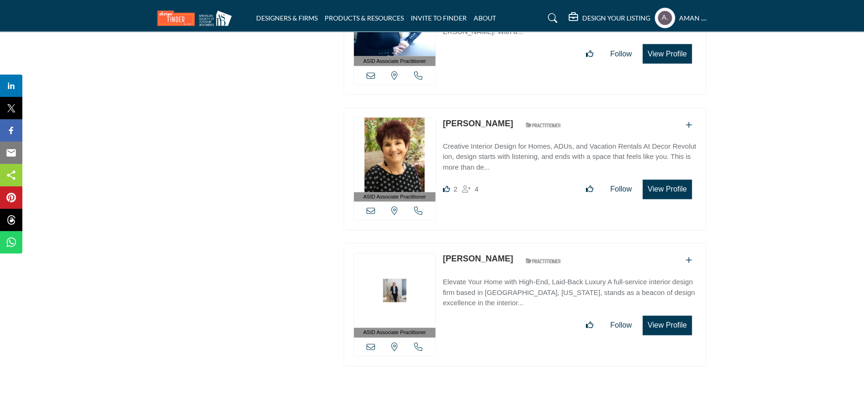
scroll to position [34242, 0]
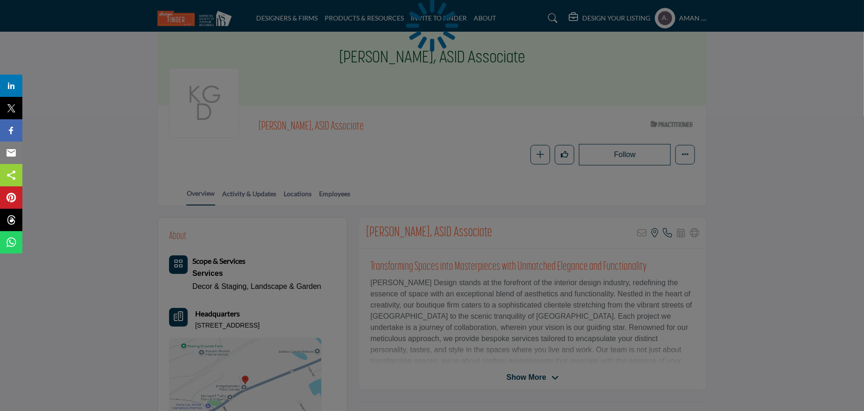
scroll to position [93, 0]
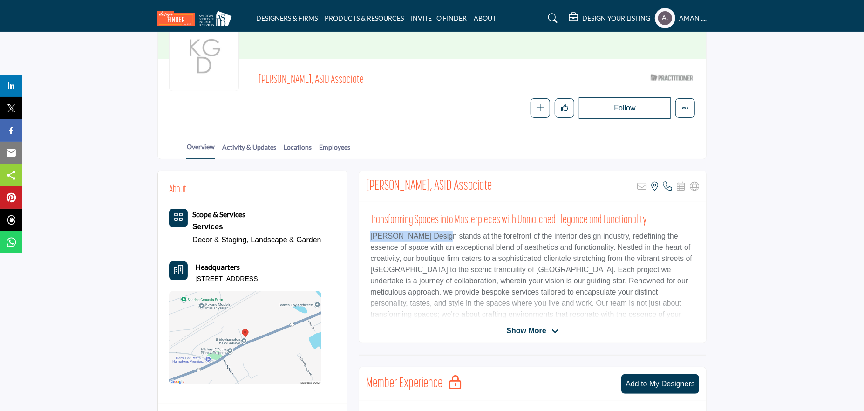
drag, startPoint x: 372, startPoint y: 232, endPoint x: 441, endPoint y: 235, distance: 68.5
click at [441, 235] on p "[PERSON_NAME] Design stands at the forefront of the interior design industry, r…" at bounding box center [532, 280] width 325 height 101
copy p "[PERSON_NAME] Design"
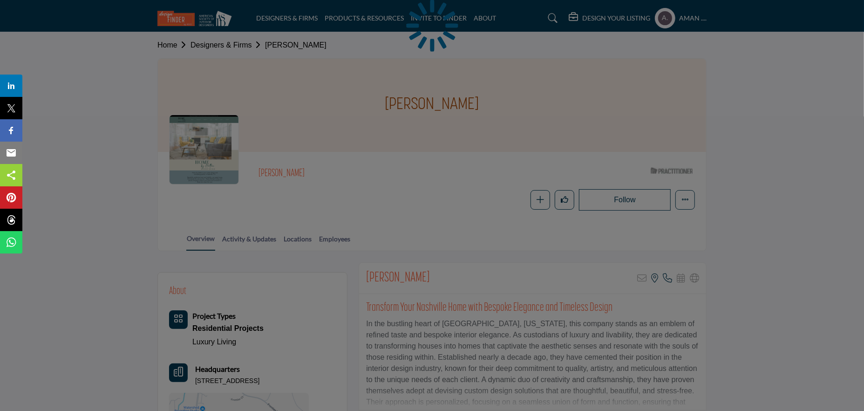
scroll to position [140, 0]
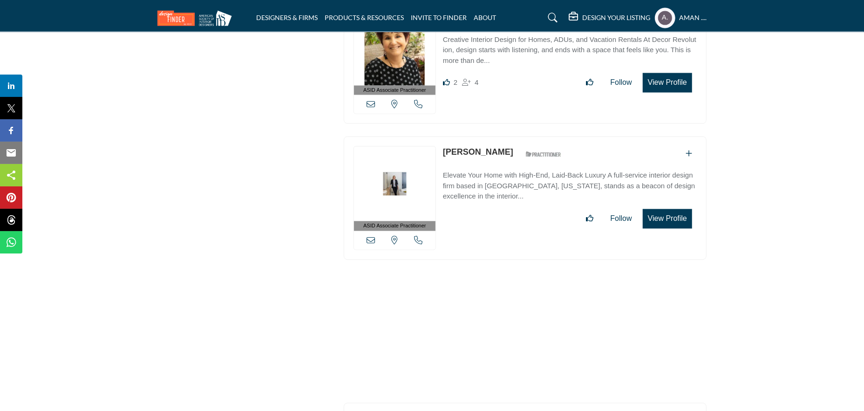
scroll to position [34348, 0]
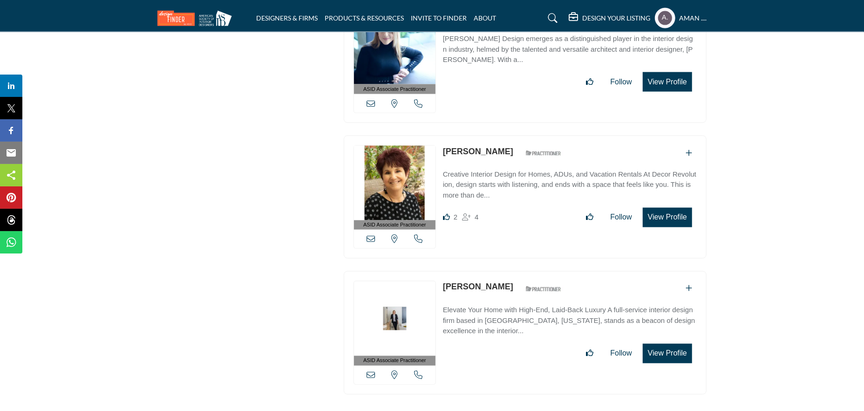
scroll to position [34379, 0]
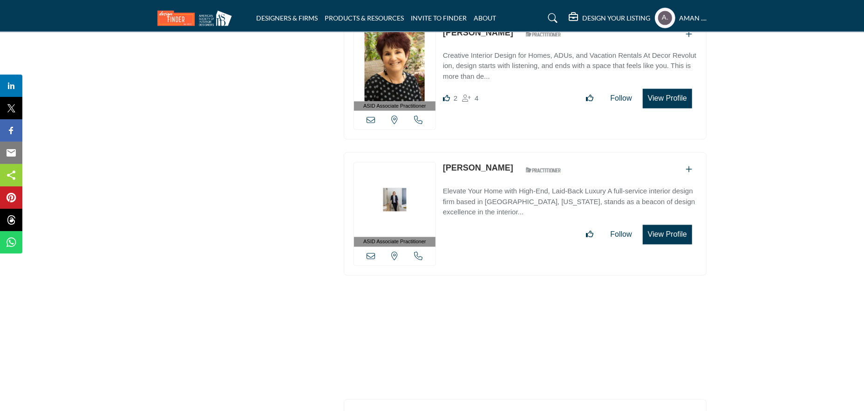
scroll to position [34432, 0]
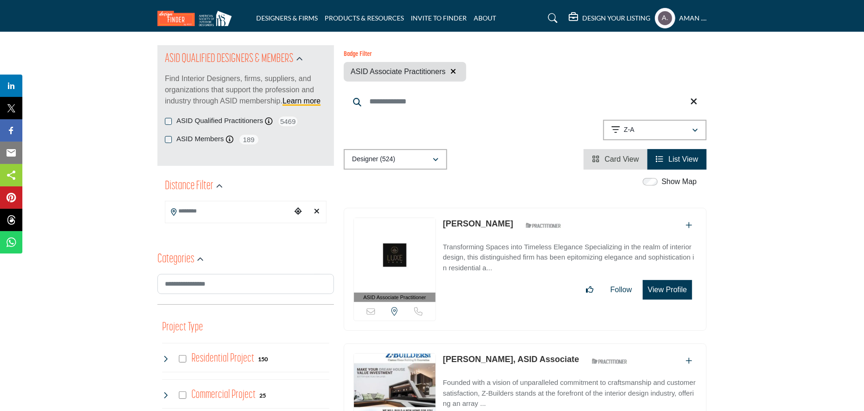
click at [473, 222] on link "[PERSON_NAME]" at bounding box center [478, 223] width 70 height 9
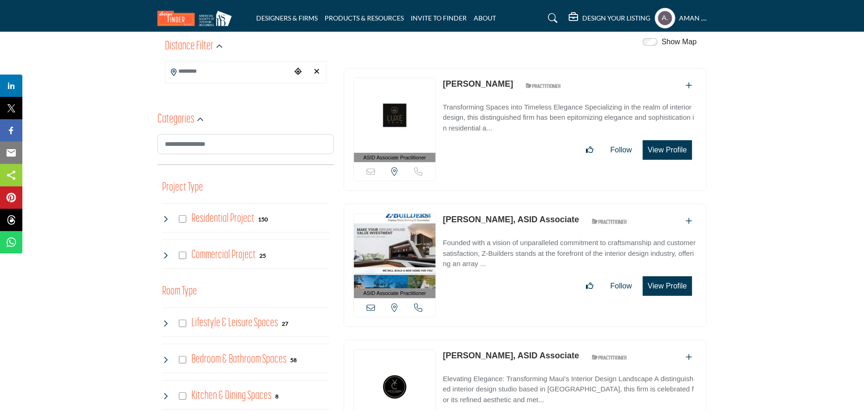
scroll to position [279, 0]
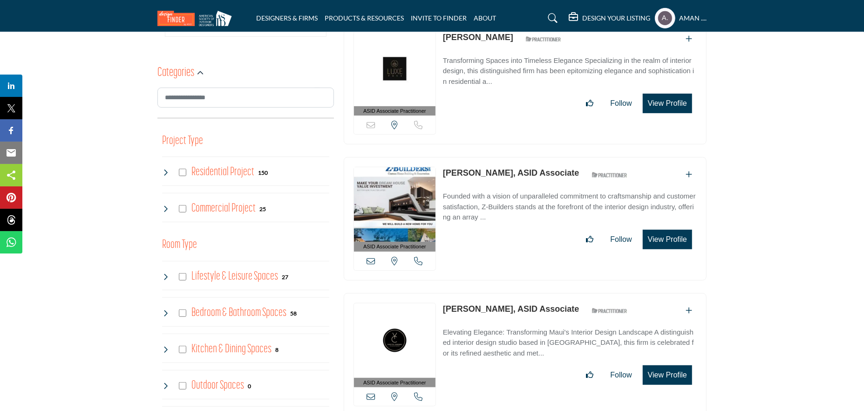
drag, startPoint x: 441, startPoint y: 163, endPoint x: 521, endPoint y: 170, distance: 79.9
click at [521, 170] on div "ASID Associate Practitioner ASID Associate Practitioners have a degree in any m…" at bounding box center [525, 218] width 363 height 123
copy link "Zibby Miechowicki"
click at [500, 168] on link "Zibby Miechowicki, ASID Associate" at bounding box center [511, 172] width 136 height 9
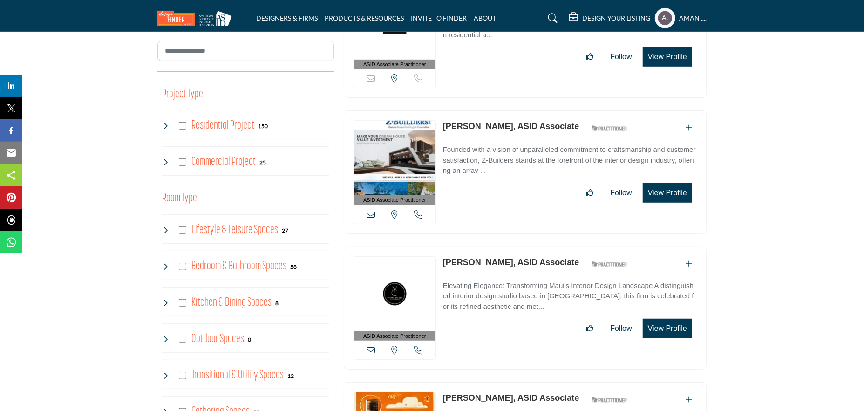
scroll to position [419, 0]
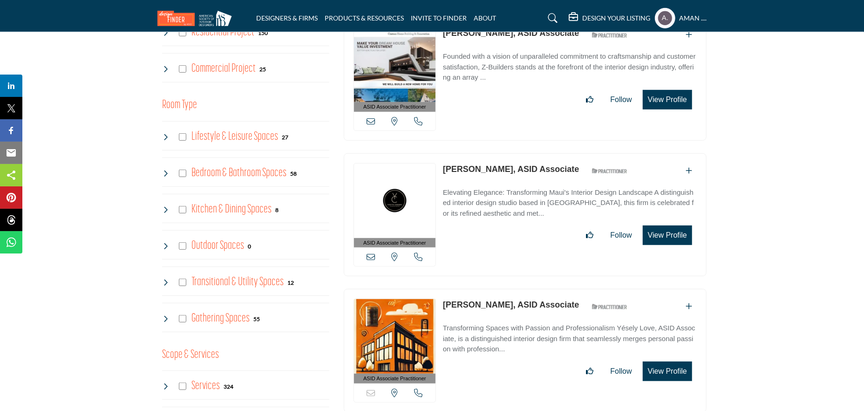
drag, startPoint x: 444, startPoint y: 159, endPoint x: 502, endPoint y: 161, distance: 57.8
click at [502, 161] on div "ASID Associate Practitioner ASID Associate Practitioners have a degree in any m…" at bounding box center [525, 214] width 363 height 123
copy link "Yvette Crosby"
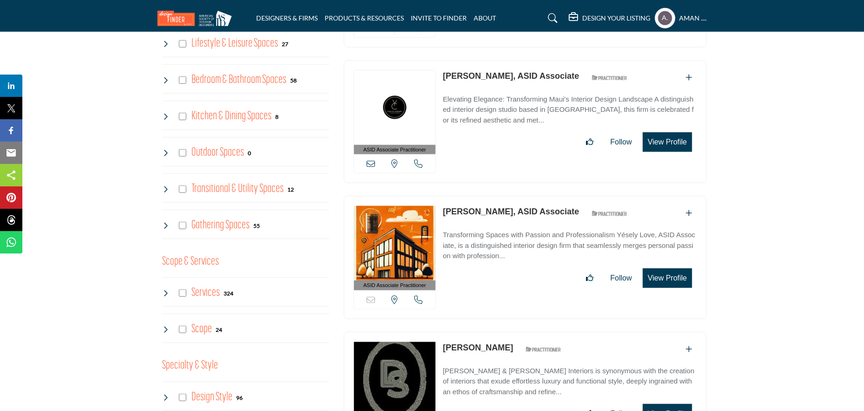
drag, startPoint x: 443, startPoint y: 200, endPoint x: 494, endPoint y: 208, distance: 52.4
click at [494, 208] on div "ASID Associate Practitioner ASID Associate Practitioners have a degree in any m…" at bounding box center [525, 257] width 363 height 123
copy link "Yesely Love"
click at [467, 209] on link "Yesely Love, ASID Associate" at bounding box center [511, 211] width 136 height 9
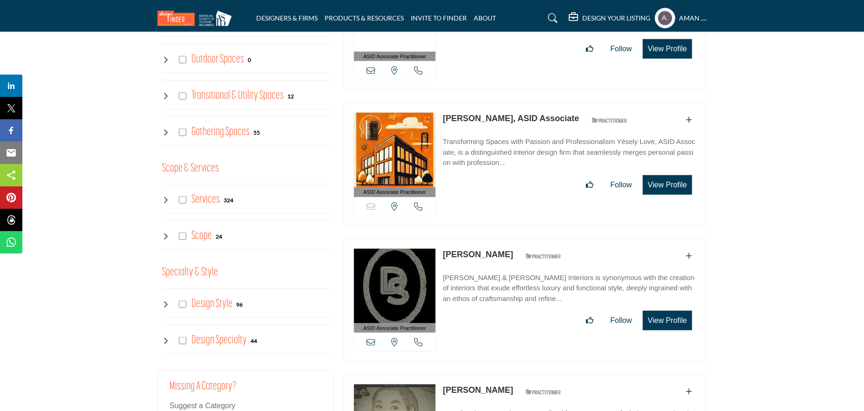
scroll to position [698, 0]
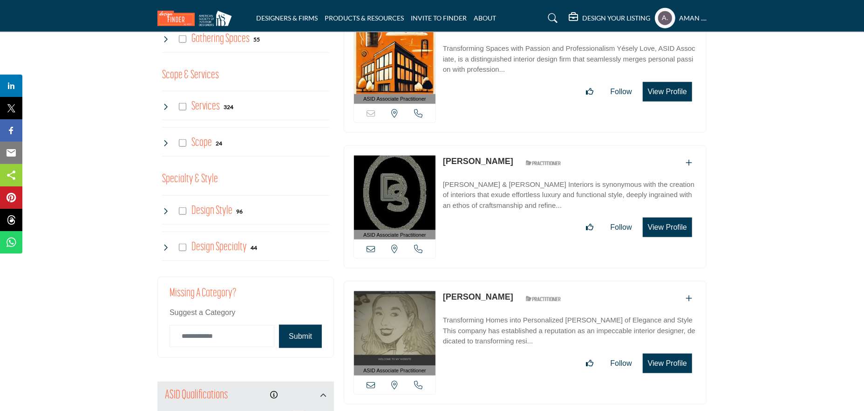
drag, startPoint x: 442, startPoint y: 151, endPoint x: 511, endPoint y: 158, distance: 69.7
click at [511, 158] on div "ASID Associate Practitioner ASID Associate Practitioners have a degree in any m…" at bounding box center [525, 206] width 363 height 123
copy link "Whitney Savage"
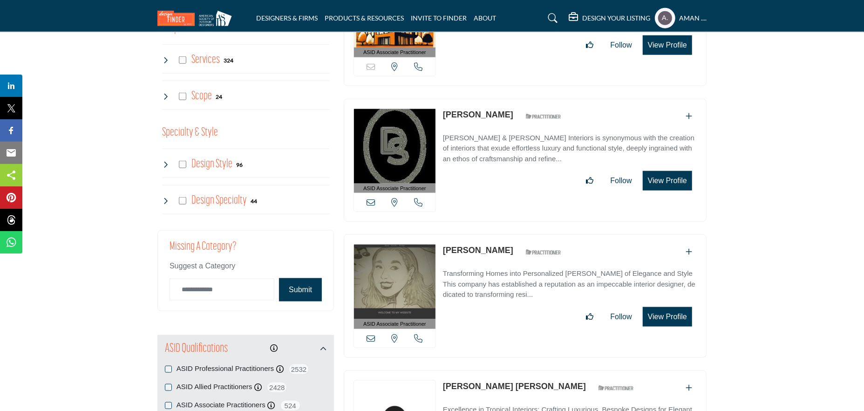
scroll to position [792, 0]
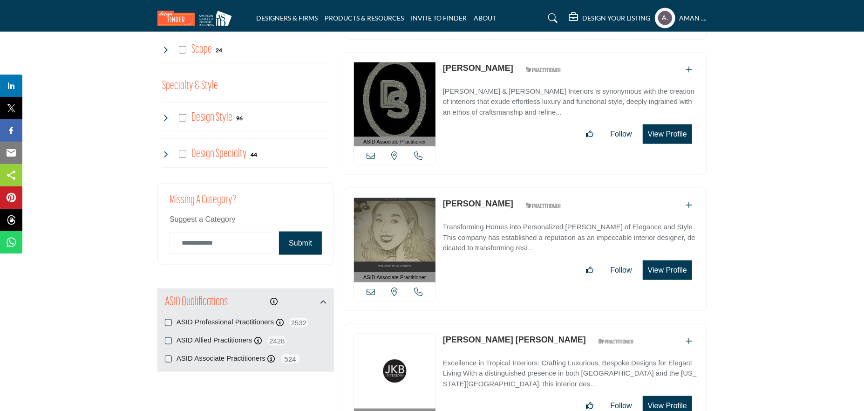
drag, startPoint x: 442, startPoint y: 191, endPoint x: 508, endPoint y: 198, distance: 66.5
click at [508, 198] on div "ASID Associate Practitioner ASID Associate Practitioners have a degree in any m…" at bounding box center [525, 249] width 363 height 123
copy link "Wendy Garfield"
click at [456, 199] on link "Wendy Garfield" at bounding box center [478, 203] width 70 height 9
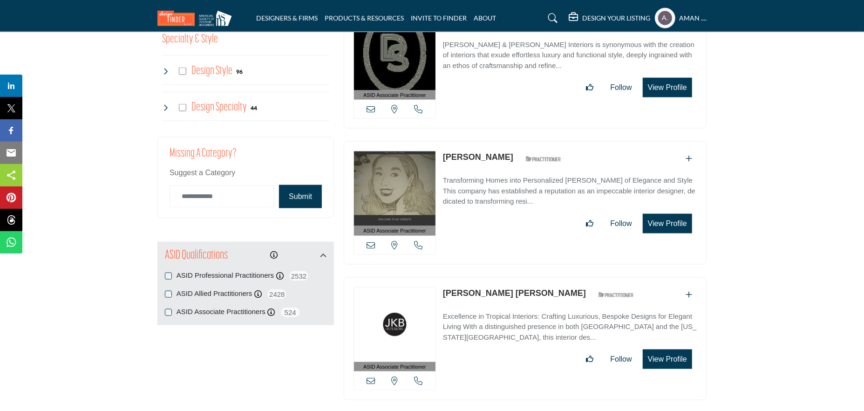
scroll to position [931, 0]
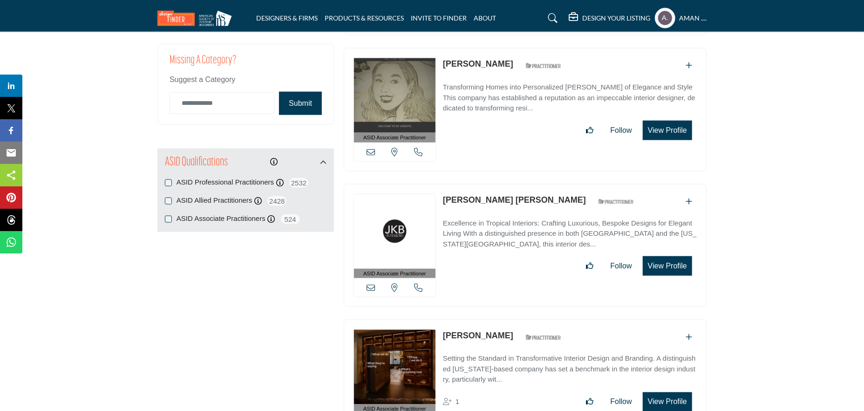
drag, startPoint x: 440, startPoint y: 186, endPoint x: 459, endPoint y: 190, distance: 19.5
click at [459, 190] on div "ASID Associate Practitioner ASID Associate Practitioners have a degree in any m…" at bounding box center [525, 245] width 363 height 123
click at [446, 174] on div "ASID Associate Practitioner ASID Associate Practitioners have a degree in any m…" at bounding box center [525, 114] width 372 height 133
drag, startPoint x: 443, startPoint y: 185, endPoint x: 547, endPoint y: 190, distance: 103.9
click at [547, 190] on div "ASID Associate Practitioner ASID Associate Practitioners have a degree in any m…" at bounding box center [525, 245] width 363 height 123
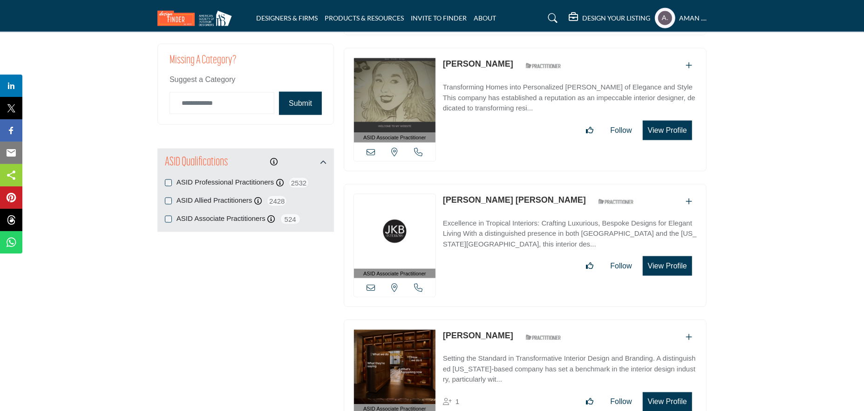
copy link "Wendy Brown Greenwald"
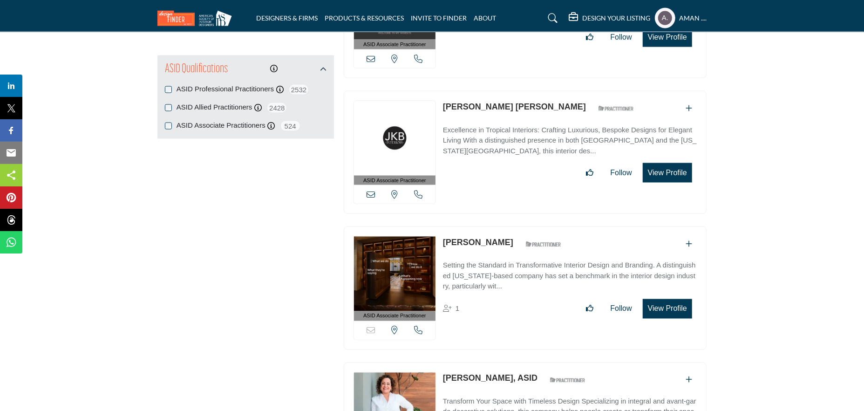
drag, startPoint x: 441, startPoint y: 230, endPoint x: 512, endPoint y: 232, distance: 71.3
click at [512, 232] on div "ASID Associate Practitioner ASID Associate Practitioners have a degree in any m…" at bounding box center [525, 287] width 363 height 123
copy div "Vincent Celano"
click at [479, 238] on link "Vincent Celano" at bounding box center [478, 241] width 70 height 9
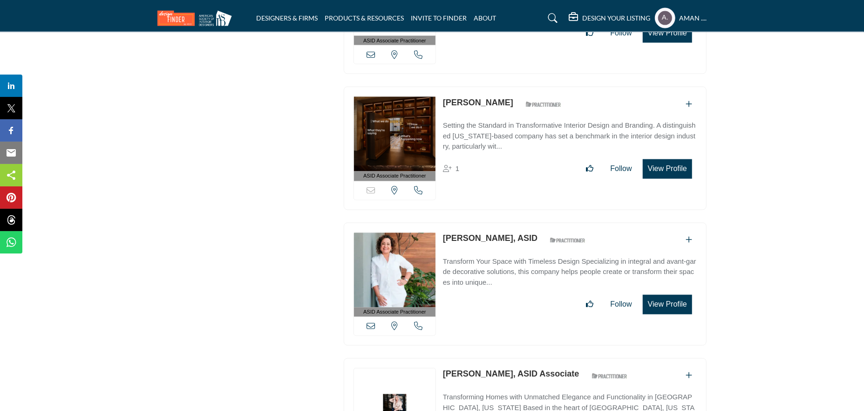
drag, startPoint x: 440, startPoint y: 225, endPoint x: 515, endPoint y: 233, distance: 75.4
click at [515, 233] on div "ASID Associate Practitioner ASID Associate Practitioners have a degree in any m…" at bounding box center [525, 284] width 363 height 123
copy link "Victoria Plasencia"
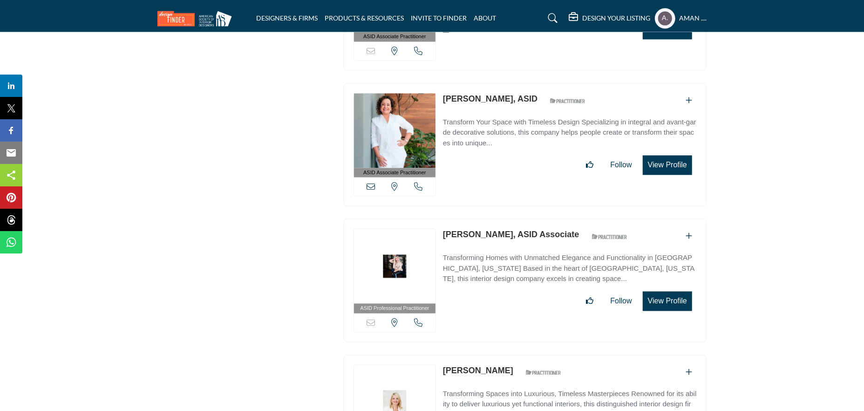
scroll to position [1350, 0]
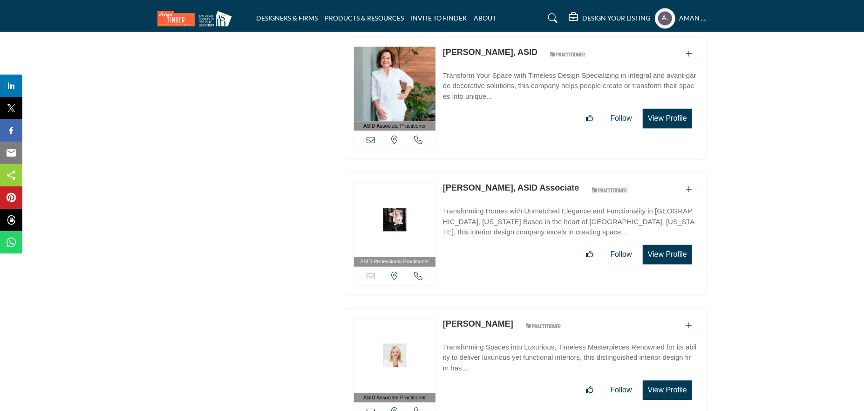
drag, startPoint x: 443, startPoint y: 172, endPoint x: 513, endPoint y: 184, distance: 70.9
click at [513, 184] on div "ASID Professional Practitioner ASID Professional Practitioners have successfull…" at bounding box center [525, 233] width 363 height 123
copy link "Victoria Ashmore"
click at [490, 183] on link "Victoria Ashmore, ASID Associate" at bounding box center [511, 187] width 136 height 9
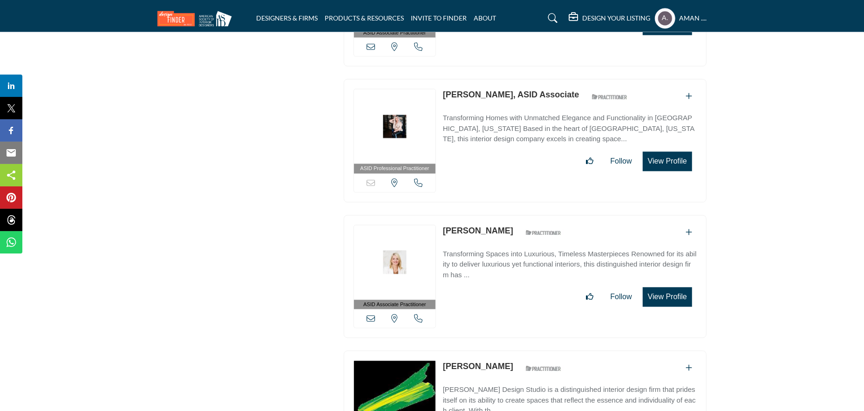
scroll to position [1490, 0]
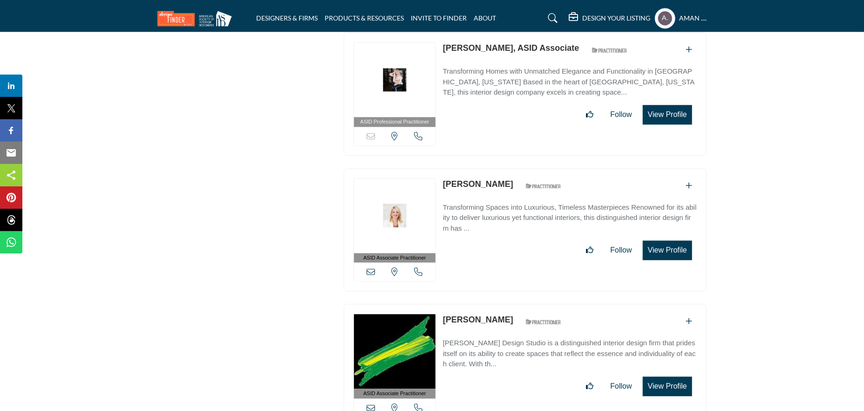
drag, startPoint x: 442, startPoint y: 169, endPoint x: 504, endPoint y: 174, distance: 62.5
click at [504, 174] on div "ASID Associate Practitioner ASID Associate Practitioners have a degree in any m…" at bounding box center [525, 229] width 363 height 123
copy link "Valerie Garrett"
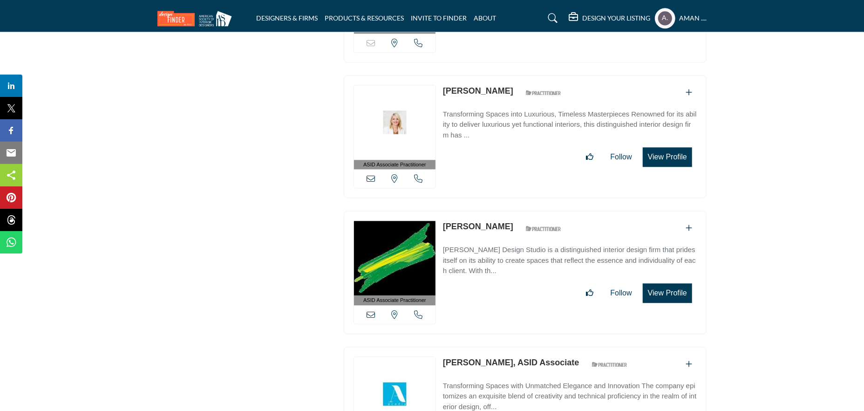
scroll to position [1630, 0]
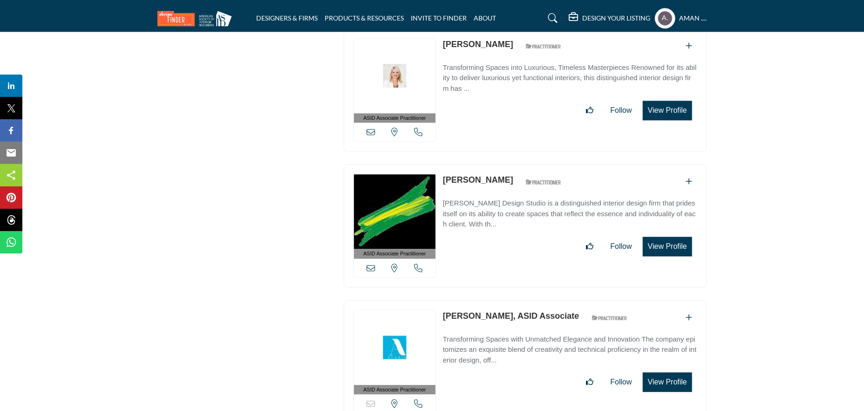
drag, startPoint x: 444, startPoint y: 165, endPoint x: 501, endPoint y: 170, distance: 58.0
click at [501, 170] on div "ASID Associate Practitioner ASID Associate Practitioners have a degree in any m…" at bounding box center [525, 225] width 363 height 123
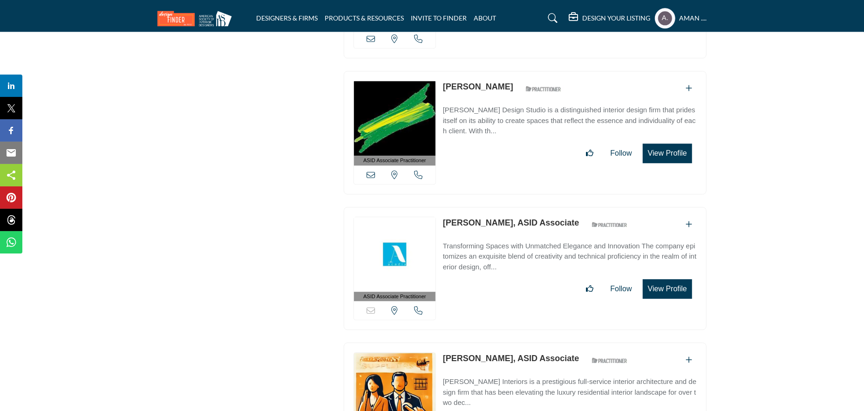
scroll to position [1769, 0]
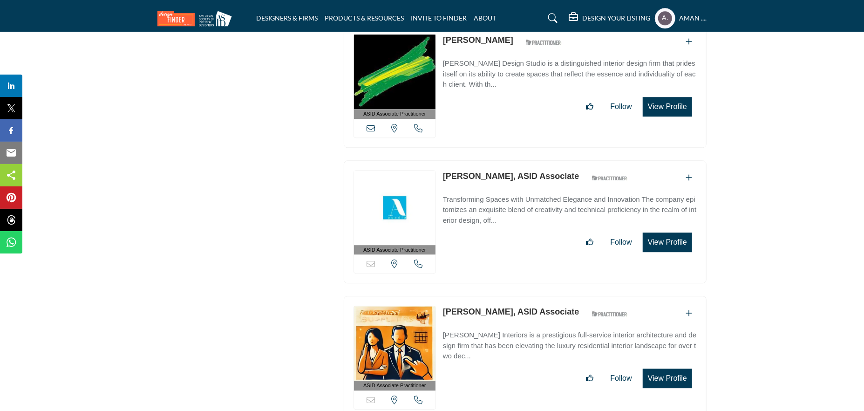
drag, startPoint x: 440, startPoint y: 161, endPoint x: 487, endPoint y: 164, distance: 46.2
click at [487, 164] on div "ASID Associate Practitioner ASID Associate Practitioners have a degree in any m…" at bounding box center [525, 221] width 363 height 123
drag, startPoint x: 496, startPoint y: 166, endPoint x: 474, endPoint y: 162, distance: 22.7
click at [496, 171] on link "Tyler Patin, ASID Associate" at bounding box center [511, 175] width 136 height 9
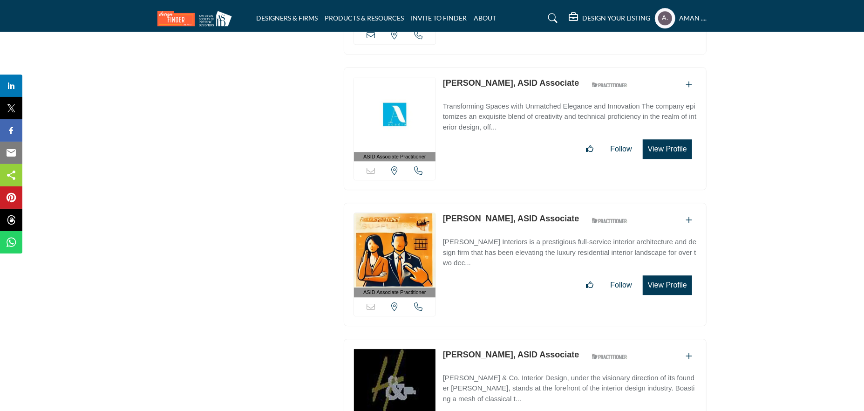
scroll to position [1955, 0]
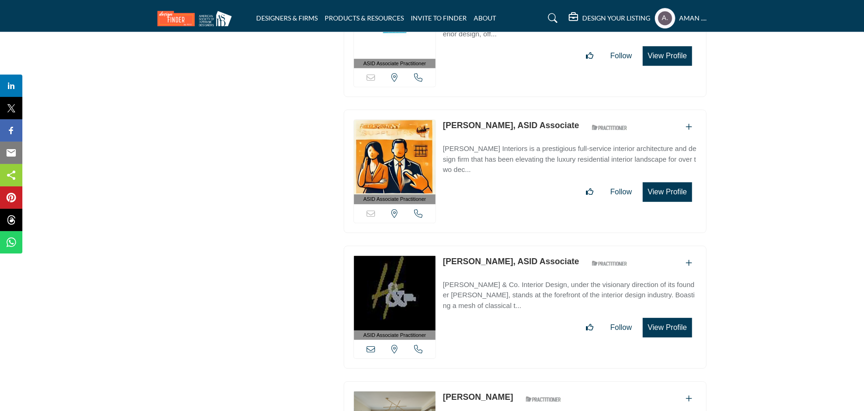
drag, startPoint x: 442, startPoint y: 110, endPoint x: 519, endPoint y: 118, distance: 77.6
click at [519, 118] on div "ASID Associate Practitioner ASID Associate Practitioners have a degree in any m…" at bounding box center [525, 170] width 363 height 123
drag, startPoint x: 478, startPoint y: 116, endPoint x: 319, endPoint y: 26, distance: 182.5
click at [478, 121] on link "Tricia Tedio-Smith, ASID Associate" at bounding box center [511, 125] width 136 height 9
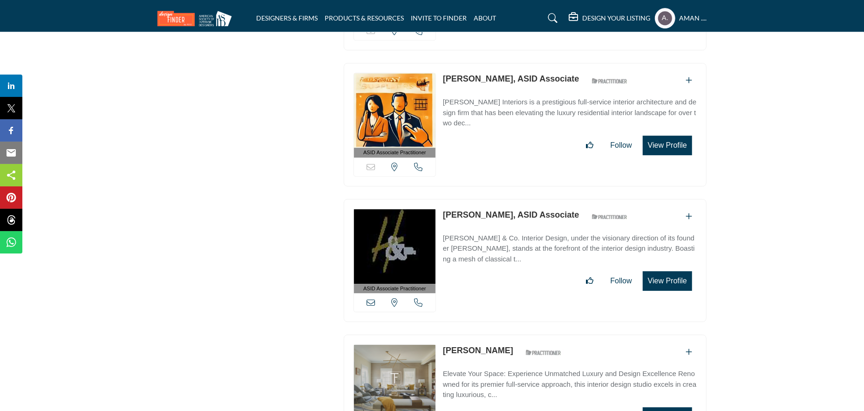
drag, startPoint x: 441, startPoint y: 198, endPoint x: 499, endPoint y: 205, distance: 58.6
click at [499, 205] on div "ASID Associate Practitioner ASID Associate Practitioners have a degree in any m…" at bounding box center [525, 260] width 363 height 123
click at [466, 210] on link "Tricia Huntley, ASID Associate" at bounding box center [511, 214] width 136 height 9
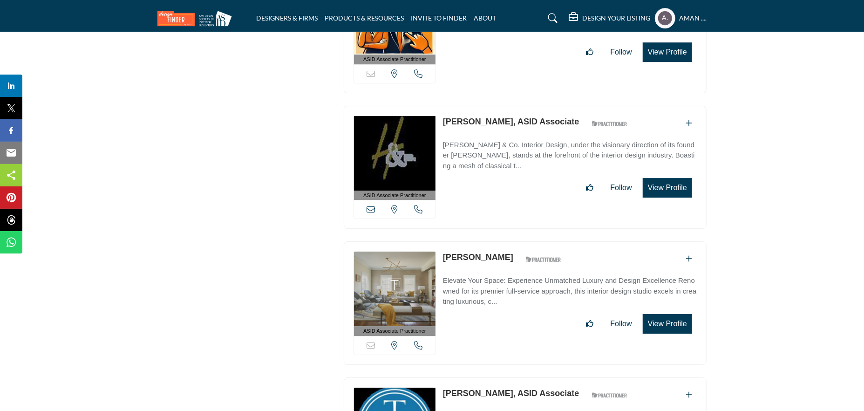
scroll to position [2142, 0]
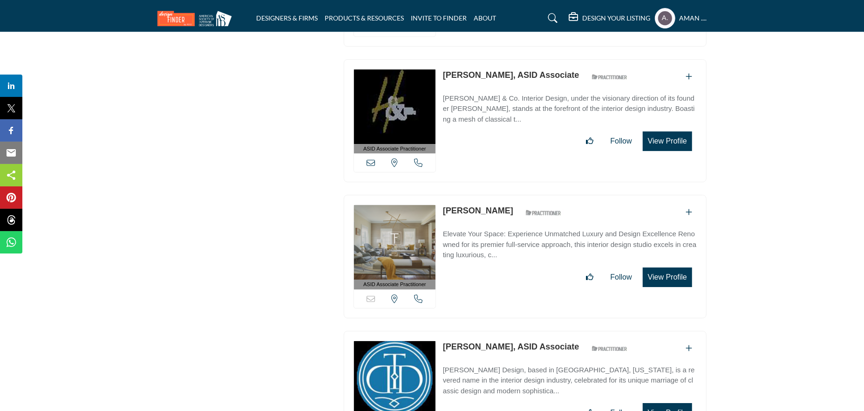
drag, startPoint x: 439, startPoint y: 192, endPoint x: 506, endPoint y: 195, distance: 67.1
click at [506, 195] on div "ASID Associate Practitioner ASID Associate Practitioners have a degree in any m…" at bounding box center [525, 256] width 363 height 123
click at [482, 206] on link "Trevor Fulmer" at bounding box center [478, 210] width 70 height 9
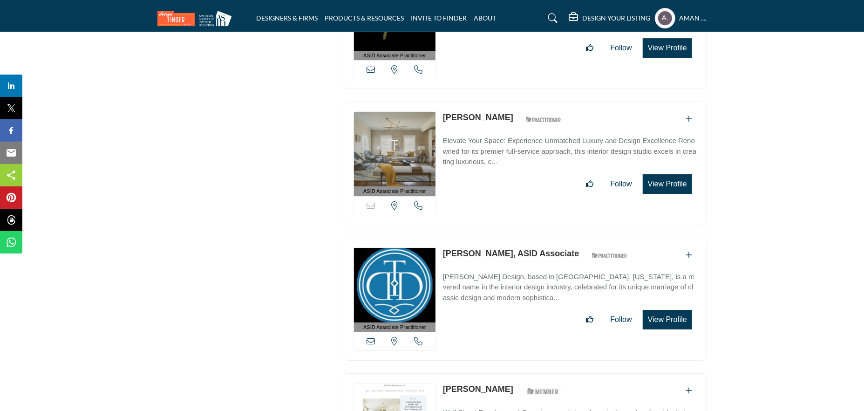
scroll to position [2281, 0]
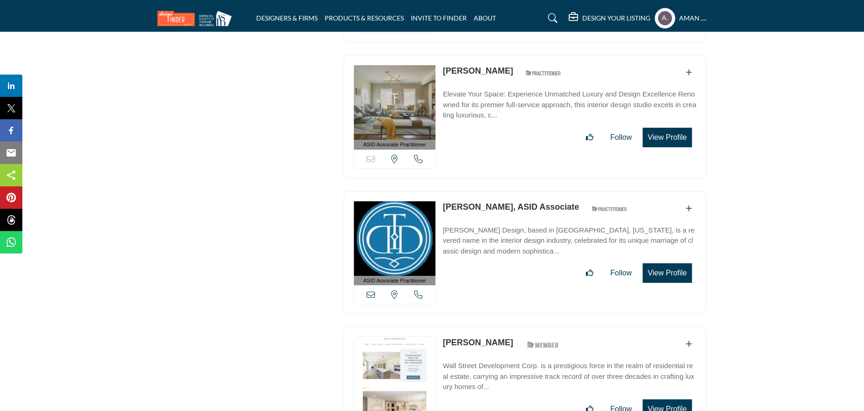
drag, startPoint x: 438, startPoint y: 188, endPoint x: 455, endPoint y: 189, distance: 17.3
click at [455, 191] on div "ASID Associate Practitioner ASID Associate Practitioners have a degree in any m…" at bounding box center [525, 252] width 363 height 123
drag, startPoint x: 442, startPoint y: 190, endPoint x: 491, endPoint y: 193, distance: 49.0
click at [491, 193] on div "ASID Associate Practitioner ASID Associate Practitioners have a degree in any m…" at bounding box center [525, 252] width 363 height 123
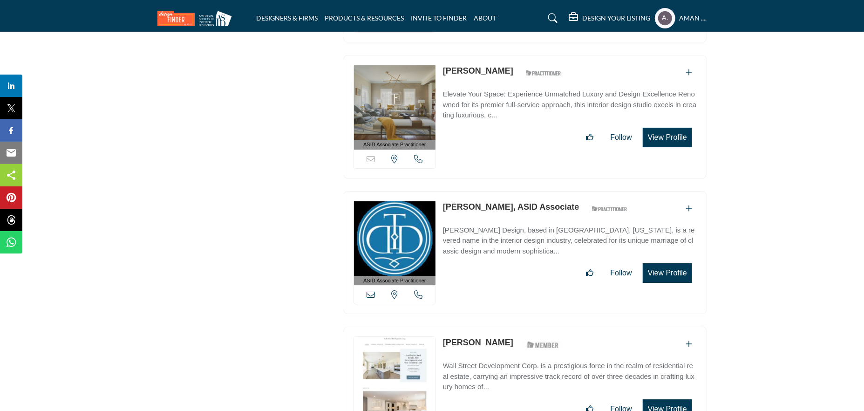
scroll to position [2328, 0]
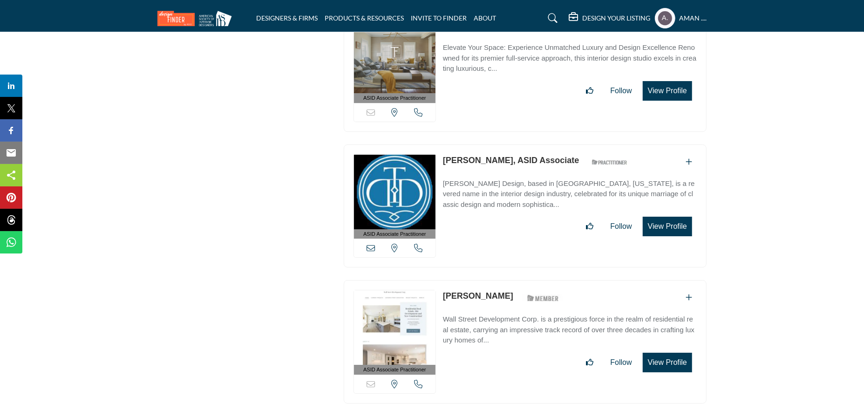
drag, startPoint x: 441, startPoint y: 275, endPoint x: 503, endPoint y: 277, distance: 62.0
click at [503, 280] on div "ASID Associate Practitioner ASID Associate Practitioners have a degree in any m…" at bounding box center [525, 341] width 363 height 123
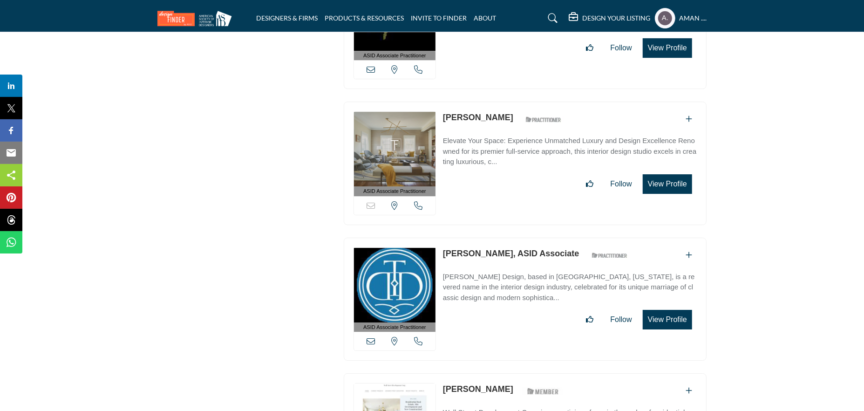
click at [488, 249] on link "Tracy Dunn, ASID Associate" at bounding box center [511, 253] width 136 height 9
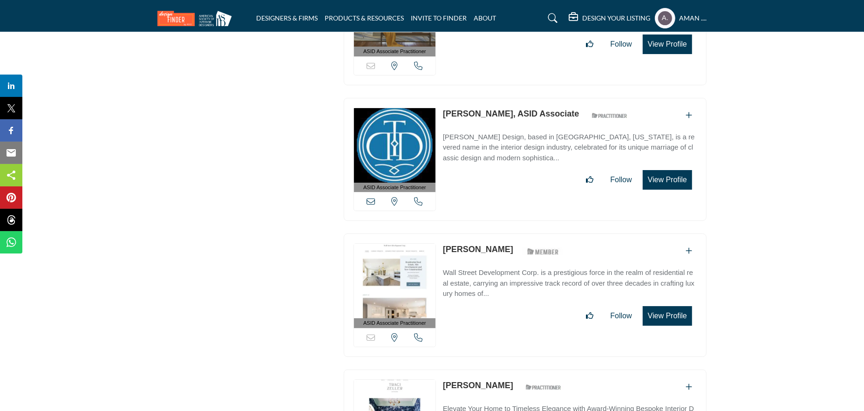
scroll to position [2421, 0]
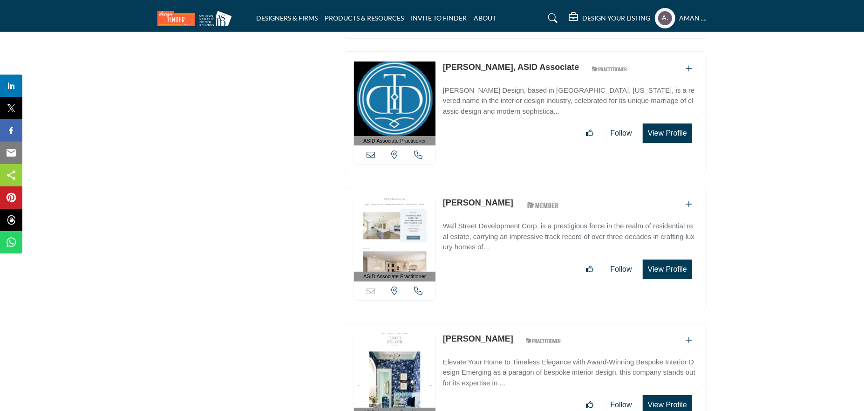
click at [474, 198] on link "Tracy Doherty" at bounding box center [478, 202] width 70 height 9
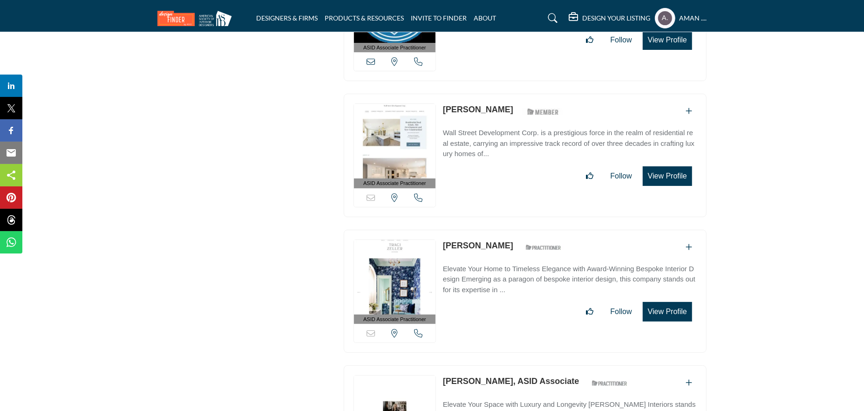
drag, startPoint x: 439, startPoint y: 226, endPoint x: 491, endPoint y: 230, distance: 51.9
click at [491, 230] on div "ASID Associate Practitioner ASID Associate Practitioners have a degree in any m…" at bounding box center [525, 291] width 363 height 123
click at [460, 241] on link "Traci Zeller" at bounding box center [478, 245] width 70 height 9
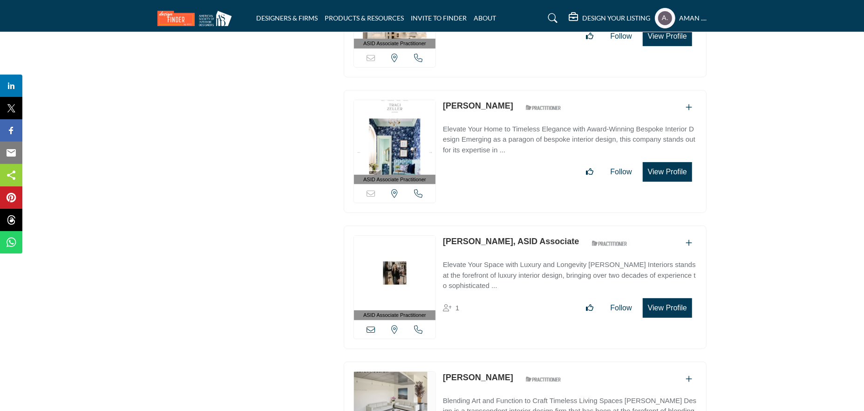
scroll to position [2747, 0]
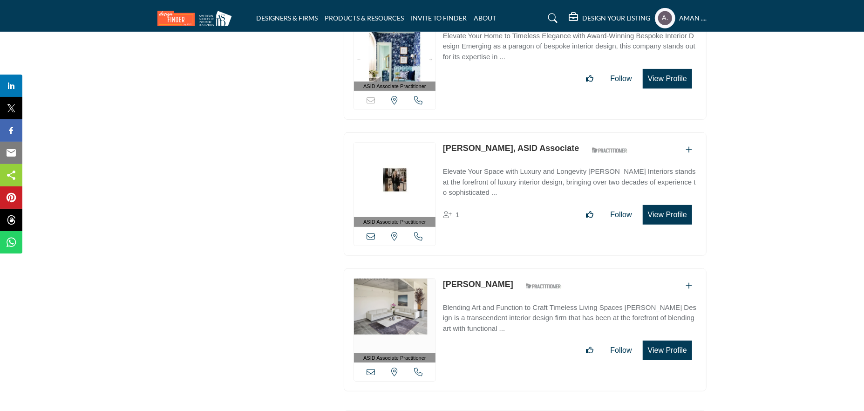
drag, startPoint x: 441, startPoint y: 130, endPoint x: 498, endPoint y: 132, distance: 56.4
click at [498, 132] on div "ASID Associate Practitioner ASID Associate Practitioners have a degree in any m…" at bounding box center [525, 193] width 363 height 123
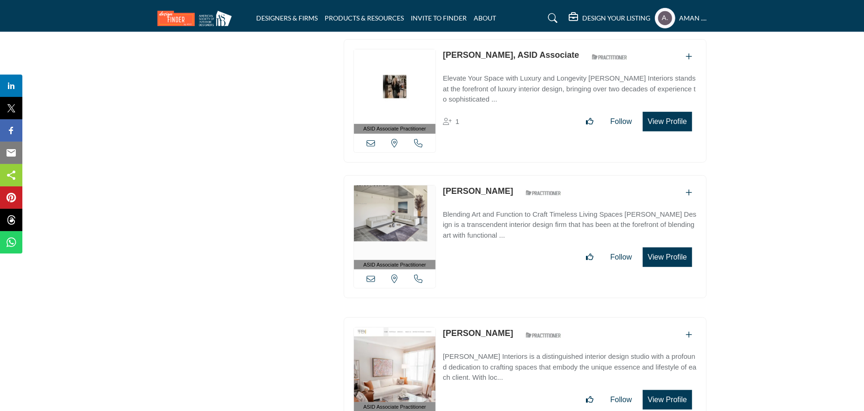
drag, startPoint x: 438, startPoint y: 169, endPoint x: 478, endPoint y: 169, distance: 40.0
click at [478, 175] on div "ASID Associate Practitioner ASID Associate Practitioners have a degree in any m…" at bounding box center [525, 236] width 363 height 123
click at [442, 157] on div "ASID Associate Practitioner ASID Associate Practitioners have a degree in any m…" at bounding box center [525, 105] width 372 height 133
drag, startPoint x: 443, startPoint y: 170, endPoint x: 500, endPoint y: 174, distance: 56.5
click at [500, 175] on div "ASID Associate Practitioner ASID Associate Practitioners have a degree in any m…" at bounding box center [525, 236] width 363 height 123
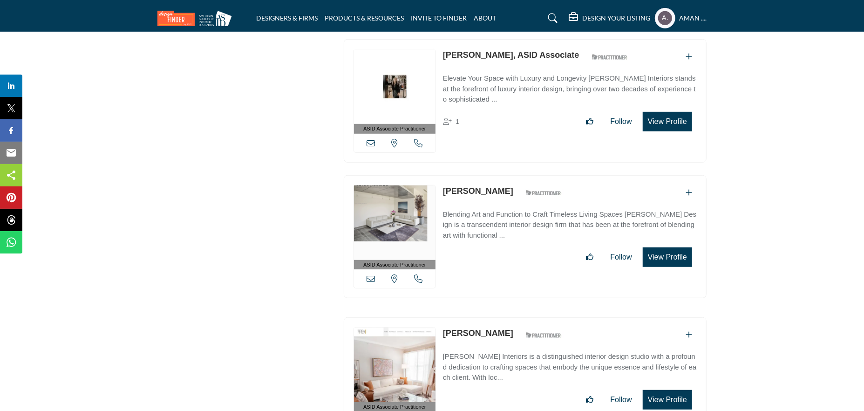
click at [474, 186] on link "Tory Savery" at bounding box center [478, 190] width 70 height 9
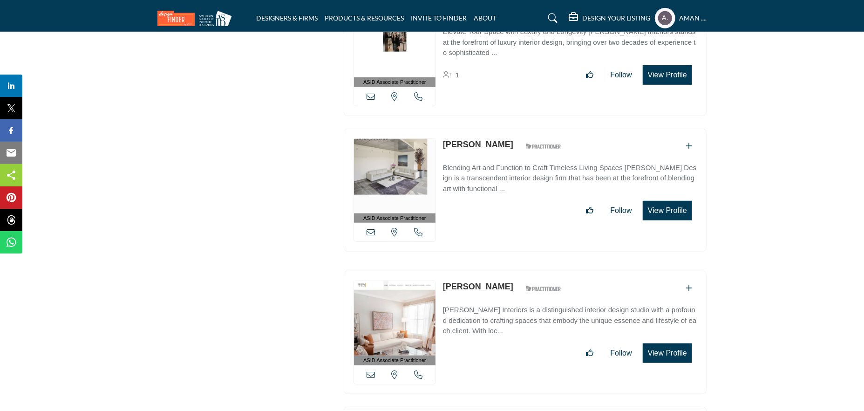
scroll to position [2933, 0]
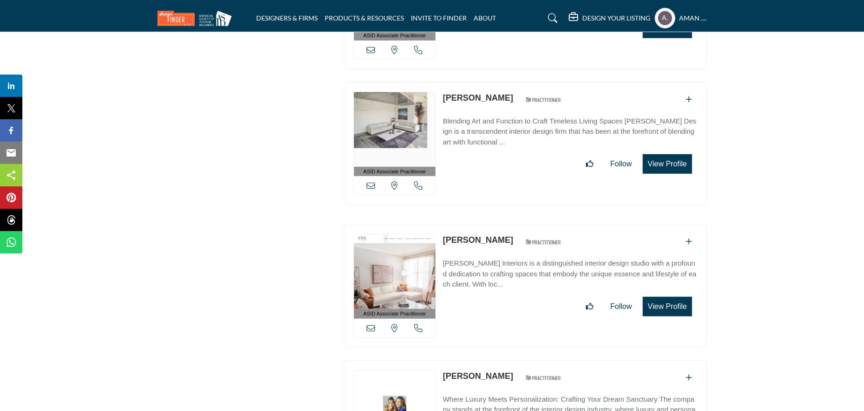
drag, startPoint x: 441, startPoint y: 220, endPoint x: 495, endPoint y: 231, distance: 55.7
click at [495, 231] on div "ASID Associate Practitioner ASID Associate Practitioners have a degree in any m…" at bounding box center [525, 285] width 363 height 123
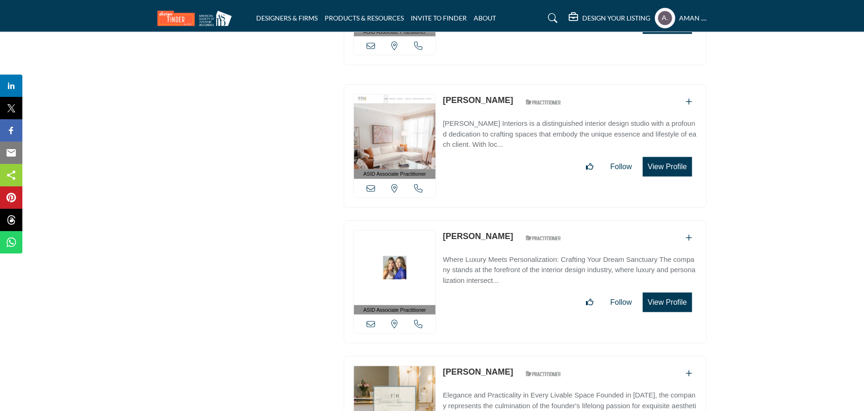
drag, startPoint x: 443, startPoint y: 214, endPoint x: 524, endPoint y: 220, distance: 81.7
click at [524, 220] on div "ASID Associate Practitioner ASID Associate Practitioners have a degree in any m…" at bounding box center [525, 281] width 363 height 123
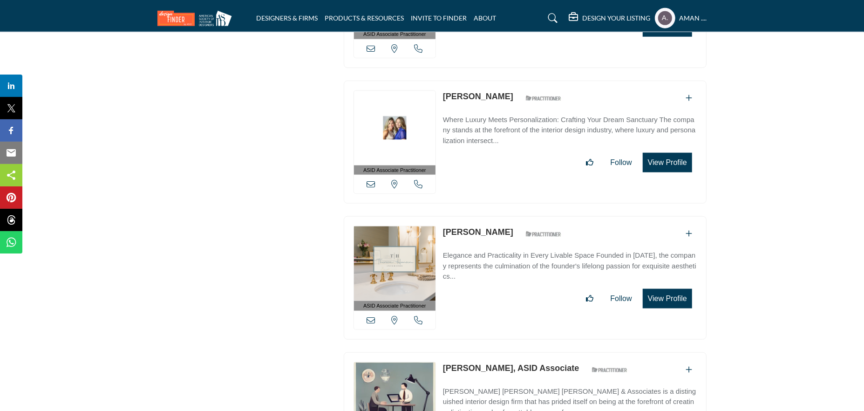
scroll to position [3306, 0]
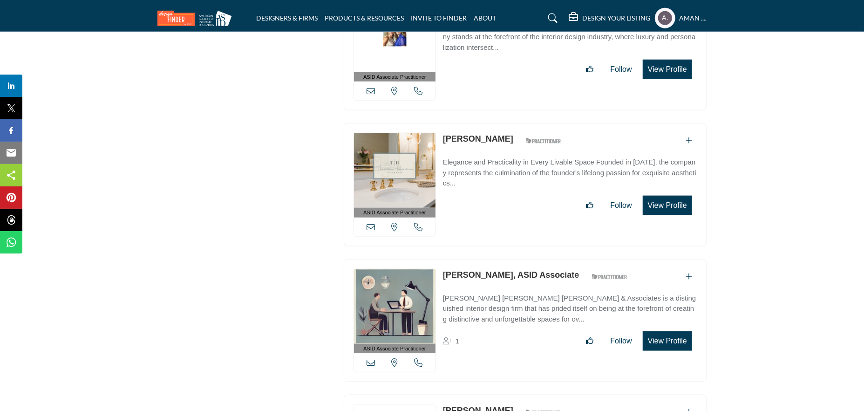
drag, startPoint x: 440, startPoint y: 116, endPoint x: 516, endPoint y: 128, distance: 76.4
click at [515, 130] on div "ASID Associate Practitioner ASID Associate Practitioners have a degree in any m…" at bounding box center [525, 184] width 363 height 123
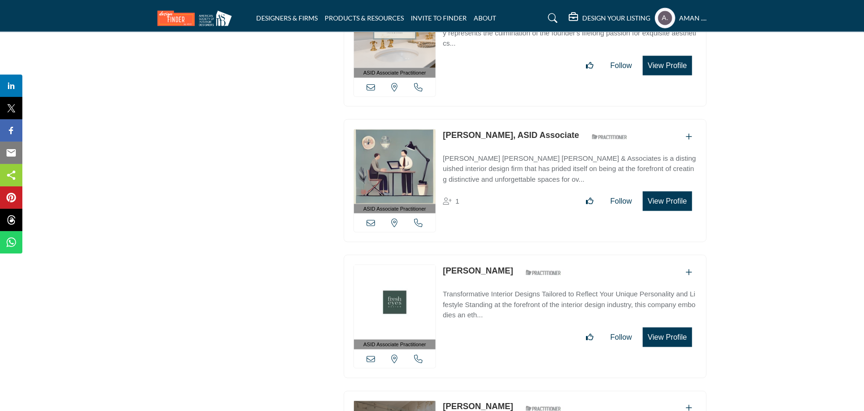
drag, startPoint x: 443, startPoint y: 112, endPoint x: 488, endPoint y: 119, distance: 46.1
click at [488, 119] on div "ASID Associate Practitioner ASID Associate Practitioners have a degree in any m…" at bounding box center [525, 180] width 363 height 123
click at [457, 130] on link "Terrie King, ASID Associate" at bounding box center [511, 134] width 136 height 9
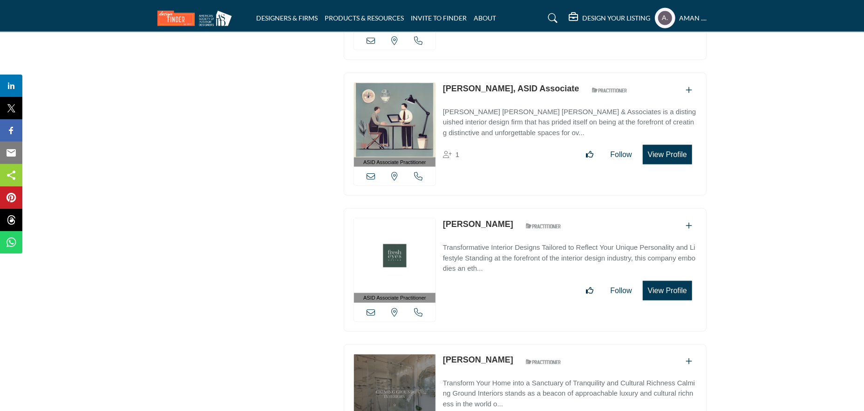
drag, startPoint x: 440, startPoint y: 199, endPoint x: 505, endPoint y: 201, distance: 64.7
click at [505, 208] on div "ASID Associate Practitioner ASID Associate Practitioners have a degree in any m…" at bounding box center [525, 269] width 363 height 123
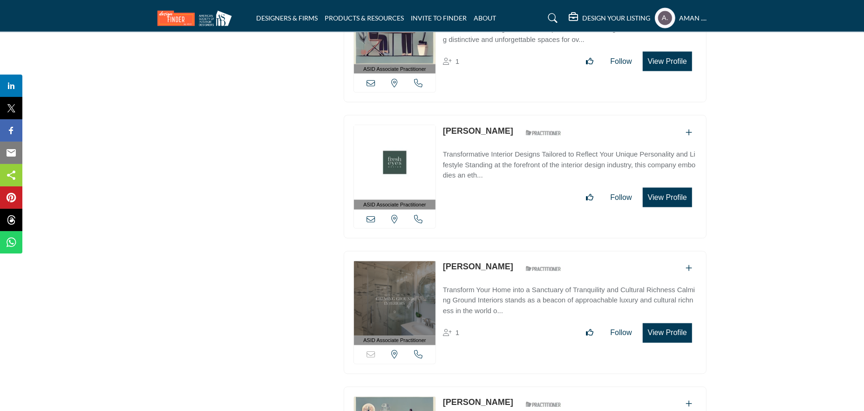
drag, startPoint x: 443, startPoint y: 243, endPoint x: 505, endPoint y: 243, distance: 61.9
click at [505, 251] on div "ASID Associate Practitioner ASID Associate Practitioners have a degree in any m…" at bounding box center [525, 312] width 363 height 123
click at [486, 262] on link "Tarsha Mccrae" at bounding box center [478, 266] width 70 height 9
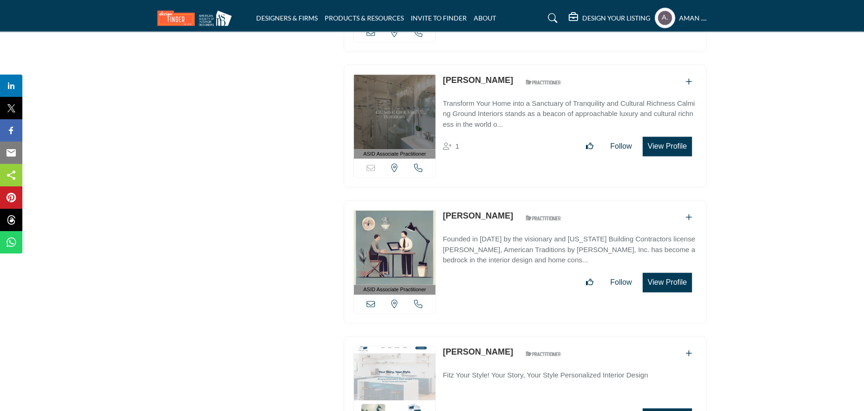
scroll to position [3864, 0]
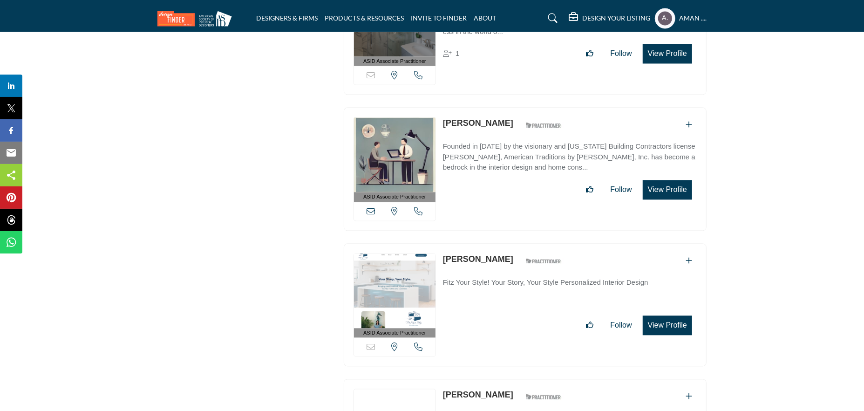
drag, startPoint x: 442, startPoint y: 98, endPoint x: 492, endPoint y: 106, distance: 50.9
click at [492, 107] on div "ASID Associate Practitioner ASID Associate Practitioners have a degree in any m…" at bounding box center [525, 168] width 363 height 123
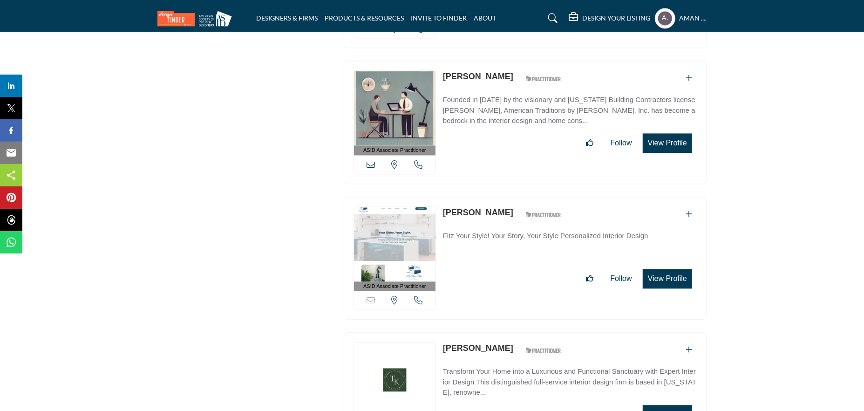
drag, startPoint x: 444, startPoint y: 189, endPoint x: 514, endPoint y: 193, distance: 70.4
click at [514, 196] on div "ASID Associate Practitioner ASID Associate Practitioners have a degree in any m…" at bounding box center [525, 257] width 363 height 123
click at [481, 196] on div "ASID Associate Practitioner ASID Associate Practitioners have a degree in any m…" at bounding box center [525, 257] width 363 height 123
click at [483, 208] on link "Tara FitzSimons" at bounding box center [478, 212] width 70 height 9
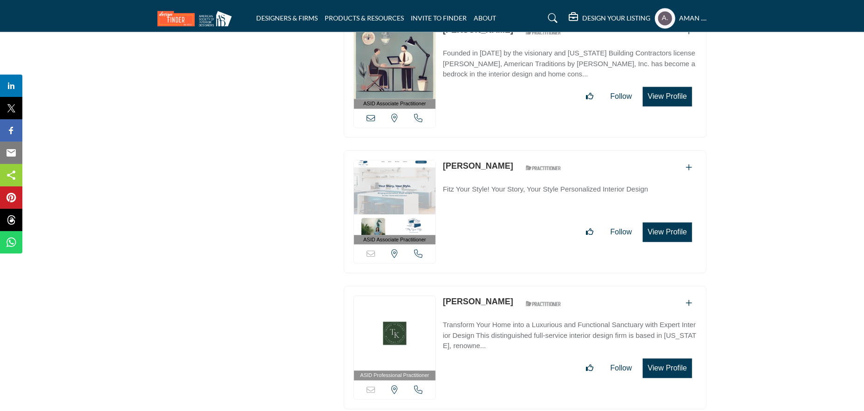
scroll to position [4004, 0]
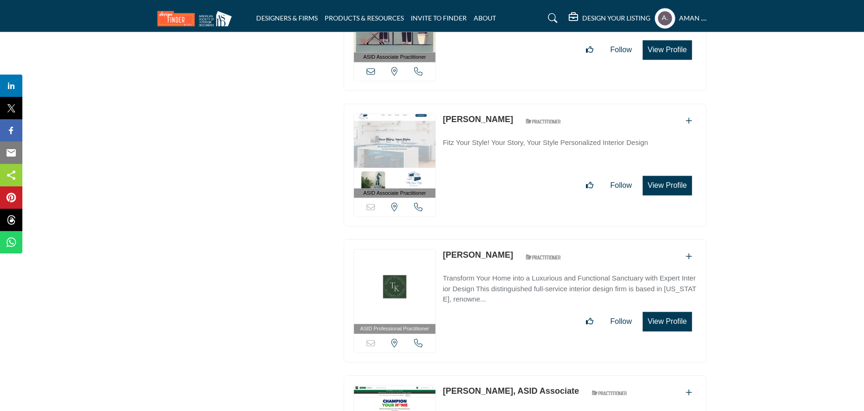
drag, startPoint x: 450, startPoint y: 229, endPoint x: 510, endPoint y: 233, distance: 60.7
click at [511, 239] on div "ASID Professional Practitioner ASID Professional Practitioners have successfull…" at bounding box center [525, 300] width 363 height 123
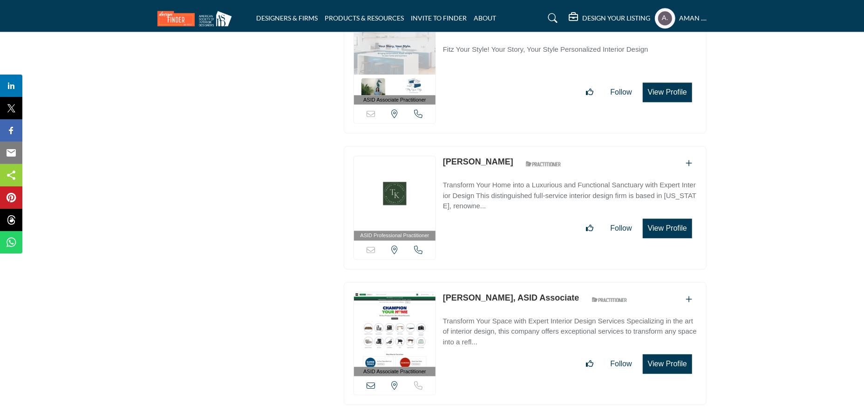
scroll to position [4144, 0]
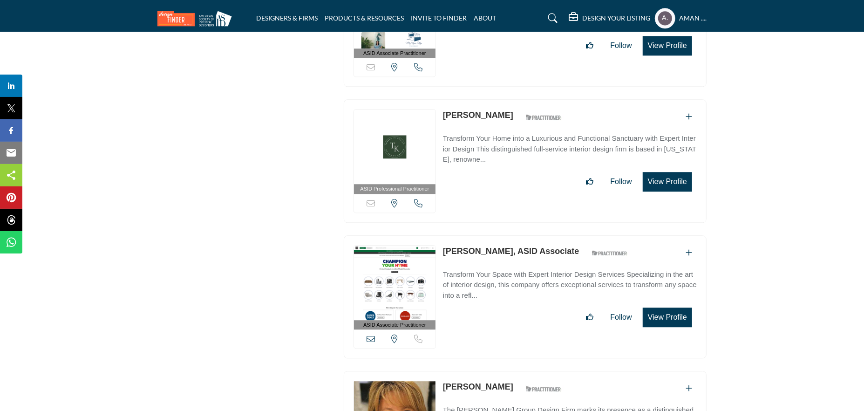
drag, startPoint x: 443, startPoint y: 225, endPoint x: 501, endPoint y: 228, distance: 58.7
click at [501, 235] on div "ASID Associate Practitioner ASID Associate Practitioners have a degree in any m…" at bounding box center [525, 296] width 363 height 123
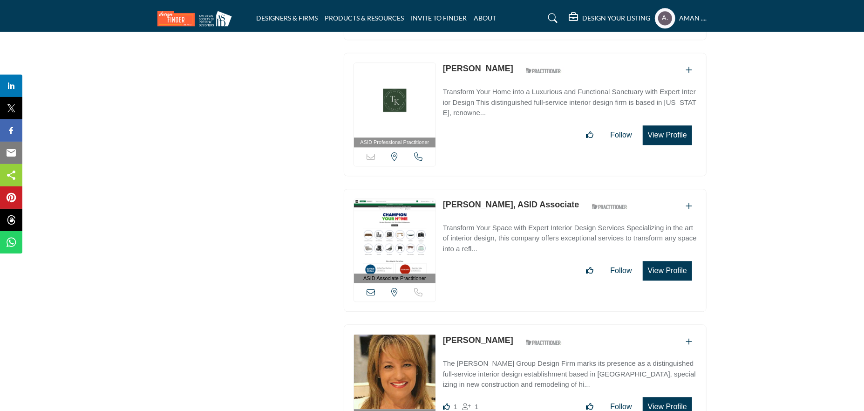
click at [491, 200] on link "Tammie Harris, ASID Associate" at bounding box center [511, 204] width 136 height 9
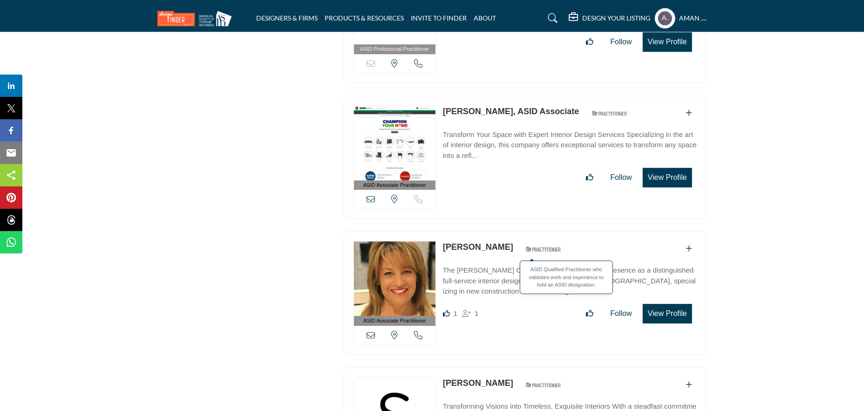
drag, startPoint x: 442, startPoint y: 221, endPoint x: 495, endPoint y: 227, distance: 53.5
click at [495, 231] on div "ASID Associate Practitioner ASID Associate Practitioners have a degree in any m…" at bounding box center [525, 292] width 363 height 123
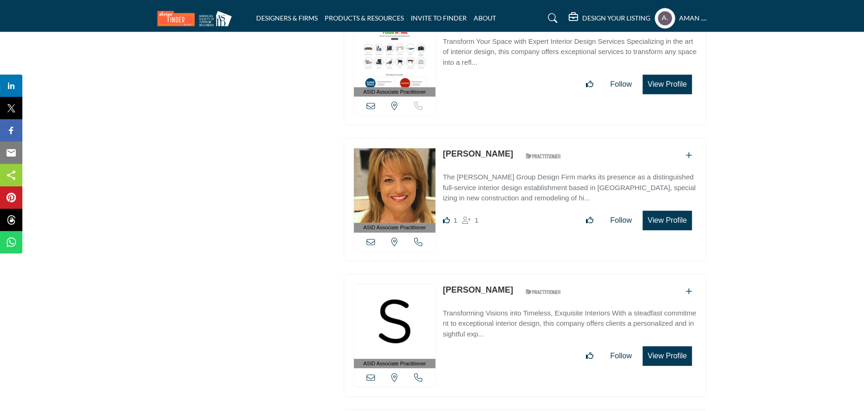
scroll to position [4423, 0]
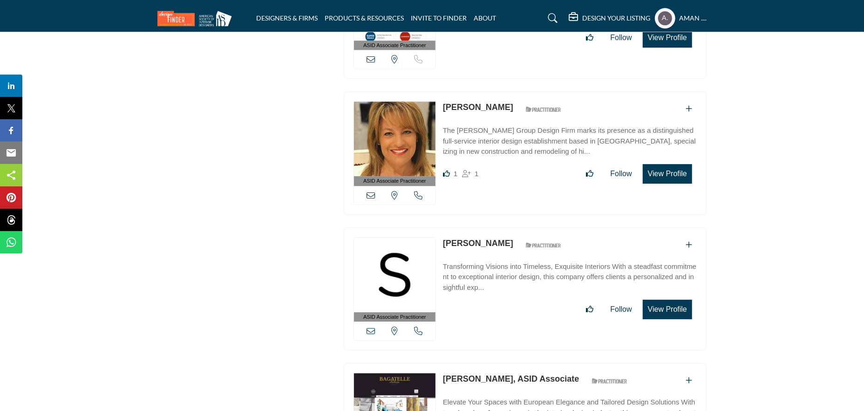
click at [521, 227] on div "ASID Associate Practitioner ASID Associate Practitioners have a degree in any m…" at bounding box center [525, 288] width 363 height 123
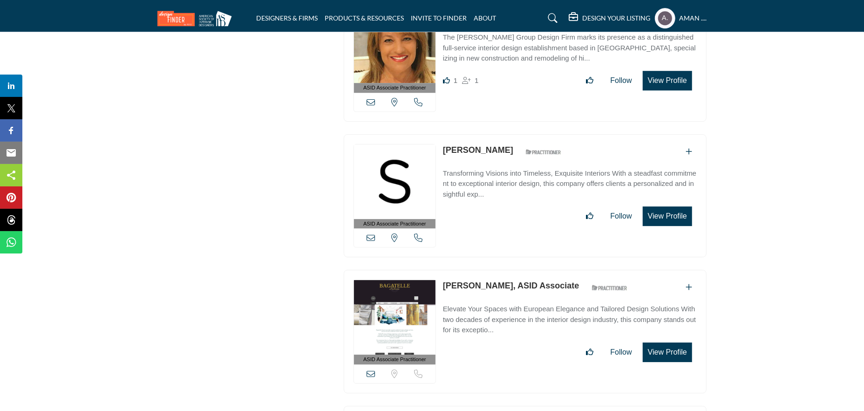
scroll to position [4563, 0]
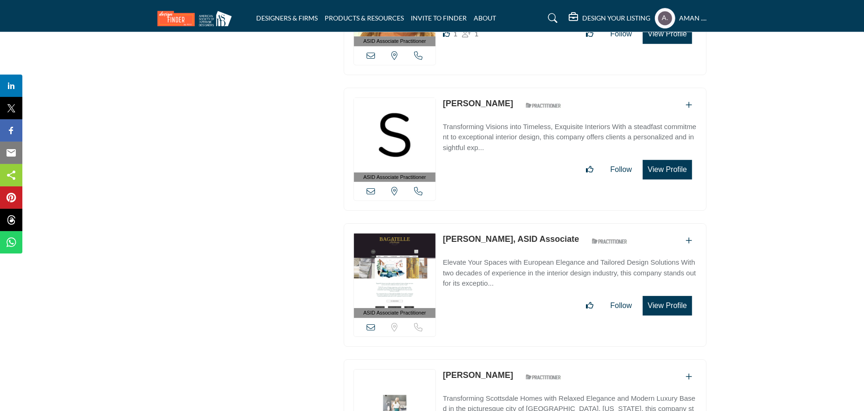
drag, startPoint x: 441, startPoint y: 210, endPoint x: 528, endPoint y: 223, distance: 87.6
click at [528, 223] on div "ASID Associate Practitioner ASID Associate Practitioners have a degree in any m…" at bounding box center [525, 284] width 363 height 123
click at [509, 234] on link "Sylvaine Dominguez, ASID Associate" at bounding box center [511, 238] width 136 height 9
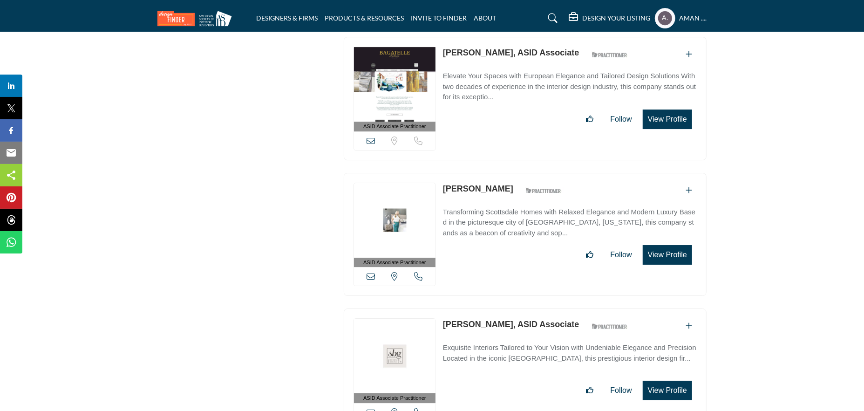
scroll to position [4796, 0]
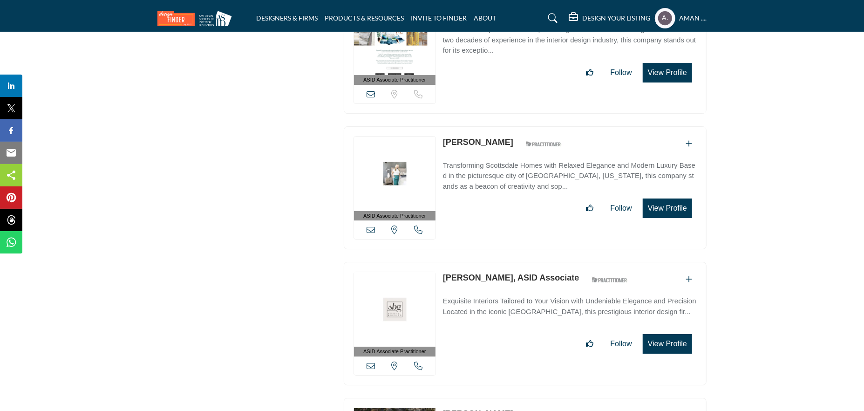
drag, startPoint x: 439, startPoint y: 113, endPoint x: 503, endPoint y: 118, distance: 64.4
click at [503, 126] on div "ASID Associate Practitioner ASID Associate Practitioners have a degree in any m…" at bounding box center [525, 187] width 363 height 123
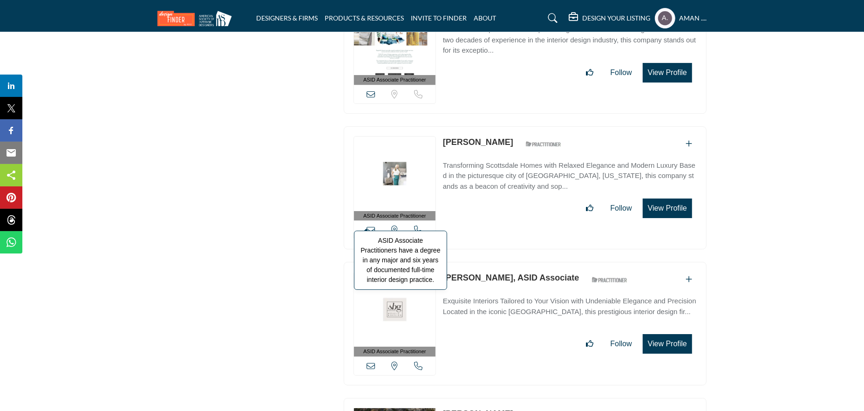
scroll to position [4842, 0]
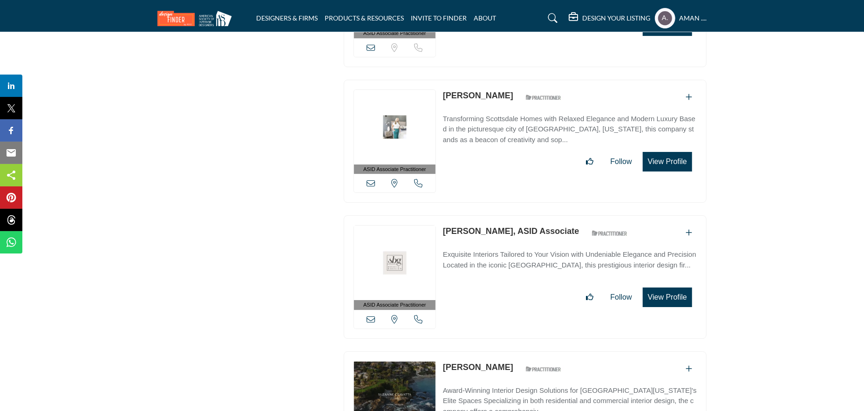
drag, startPoint x: 441, startPoint y: 202, endPoint x: 521, endPoint y: 207, distance: 80.3
click at [521, 215] on div "ASID Associate Practitioner ASID Associate Practitioners have a degree in any m…" at bounding box center [525, 276] width 363 height 123
click at [516, 226] on link "Suzanne Goldberg, ASID Associate" at bounding box center [511, 230] width 136 height 9
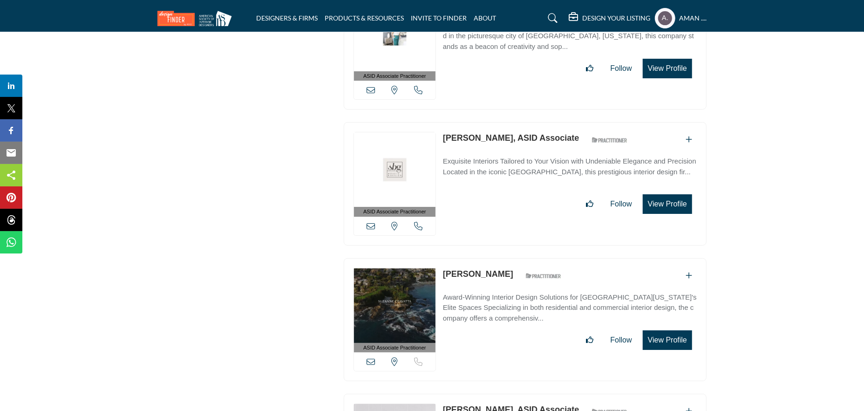
scroll to position [4982, 0]
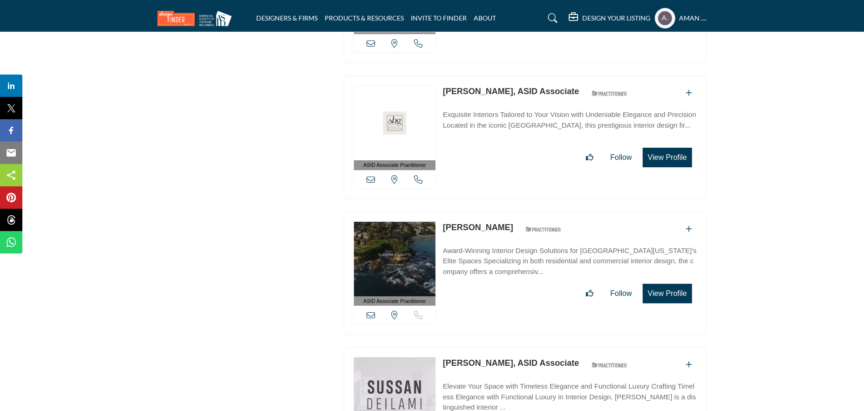
drag, startPoint x: 443, startPoint y: 199, endPoint x: 519, endPoint y: 195, distance: 76.5
click at [519, 211] on div "ASID Associate Practitioner ASID Associate Practitioners have a degree in any m…" at bounding box center [525, 272] width 363 height 123
click at [484, 223] on link "Suzanne Ceavatta" at bounding box center [478, 227] width 70 height 9
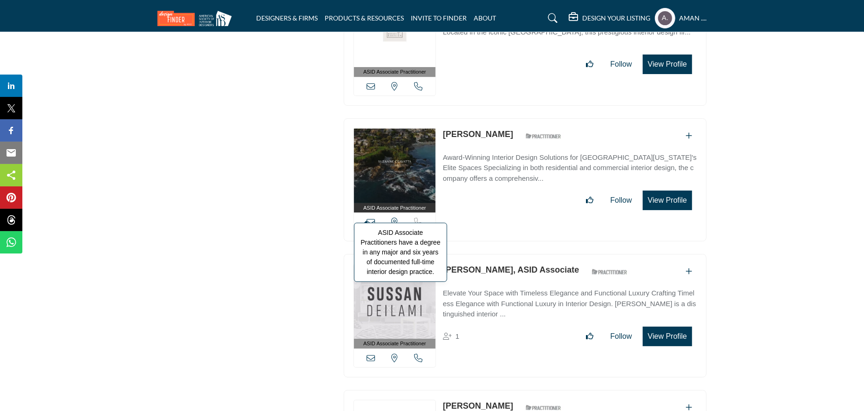
scroll to position [5168, 0]
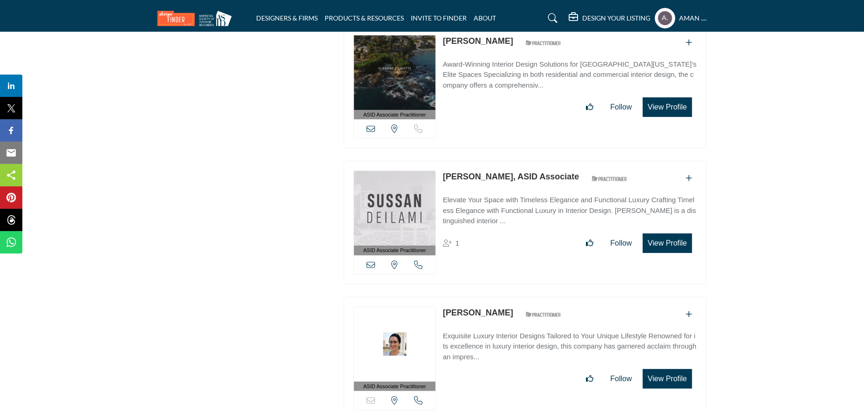
drag, startPoint x: 443, startPoint y: 146, endPoint x: 508, endPoint y: 148, distance: 65.7
click at [508, 161] on div "ASID Associate Practitioner ASID Associate Practitioners have a degree in any m…" at bounding box center [525, 222] width 363 height 123
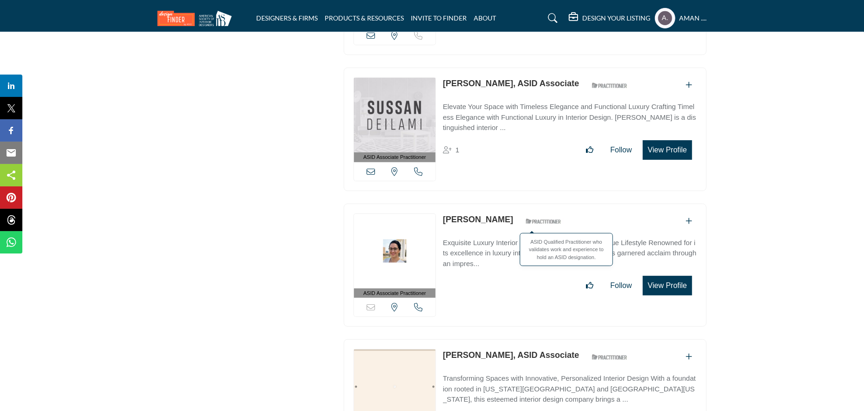
drag, startPoint x: 441, startPoint y: 188, endPoint x: 505, endPoint y: 193, distance: 64.0
click at [505, 203] on div "ASID Associate Practitioner ASID Associate Practitioners have a degree in any m…" at bounding box center [525, 264] width 363 height 123
click at [472, 215] on link "Susie Marion" at bounding box center [478, 219] width 70 height 9
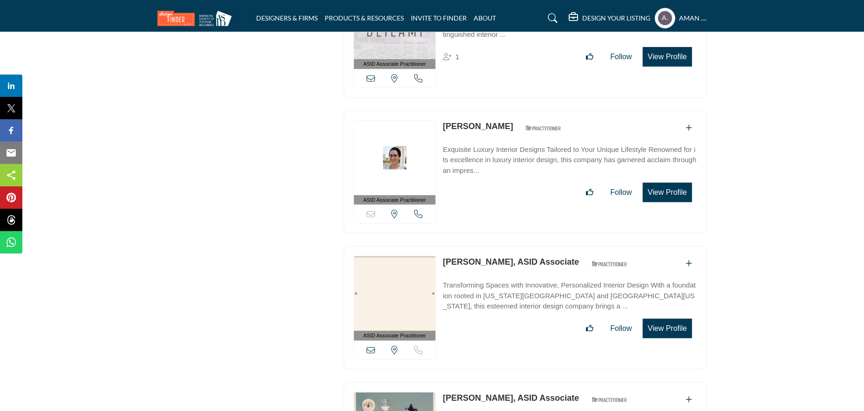
scroll to position [5401, 0]
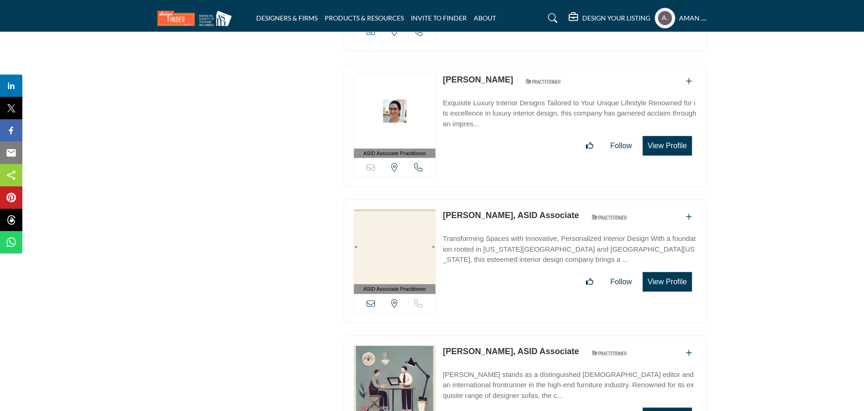
drag, startPoint x: 441, startPoint y: 184, endPoint x: 496, endPoint y: 185, distance: 54.5
click at [496, 199] on div "ASID Associate Practitioner ASID Associate Practitioners have a degree in any m…" at bounding box center [525, 260] width 363 height 123
click at [488, 210] on link "Susana Cruz, ASID Associate" at bounding box center [511, 214] width 136 height 9
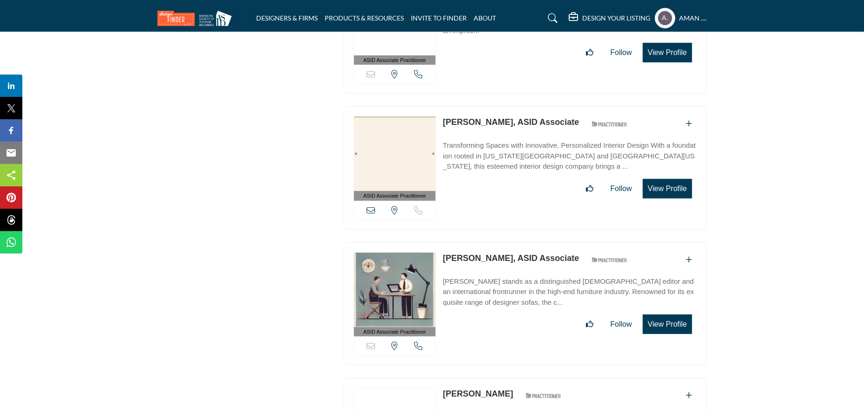
drag, startPoint x: 442, startPoint y: 229, endPoint x: 516, endPoint y: 233, distance: 74.1
click at [516, 242] on div "ASID Associate Practitioner ASID Associate Practitioners have a degree in any m…" at bounding box center [525, 303] width 363 height 123
click at [454, 253] on link "Susan Williamson, ASID Associate" at bounding box center [511, 257] width 136 height 9
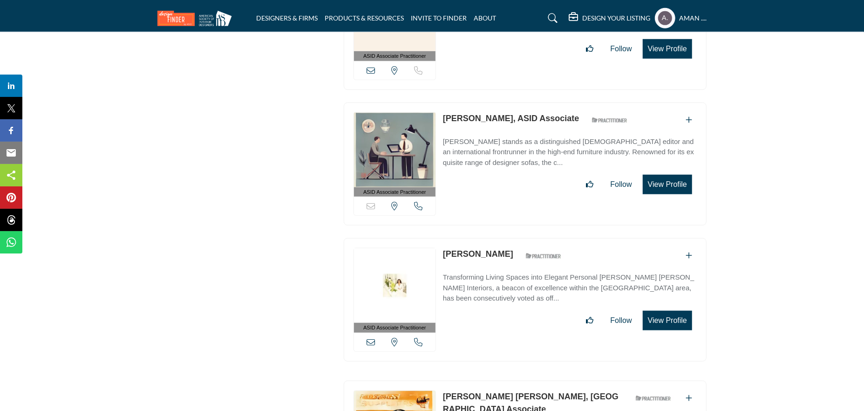
scroll to position [5680, 0]
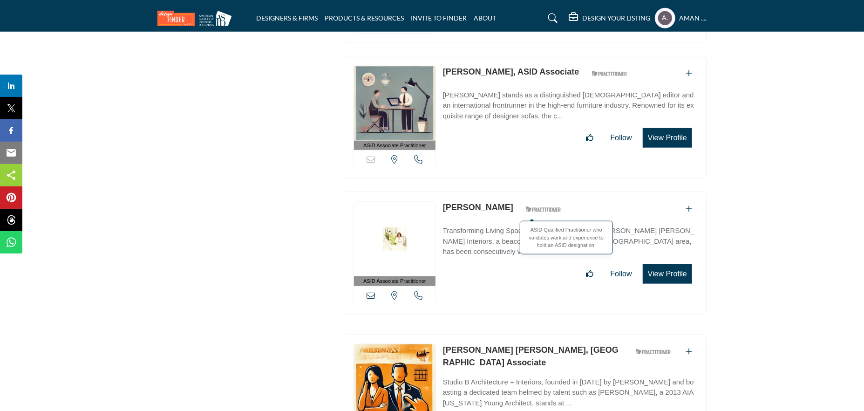
drag, startPoint x: 440, startPoint y: 177, endPoint x: 544, endPoint y: 184, distance: 104.5
click at [544, 191] on div "ASID Associate Practitioner ASID Associate Practitioners have a degree in any m…" at bounding box center [525, 252] width 363 height 123
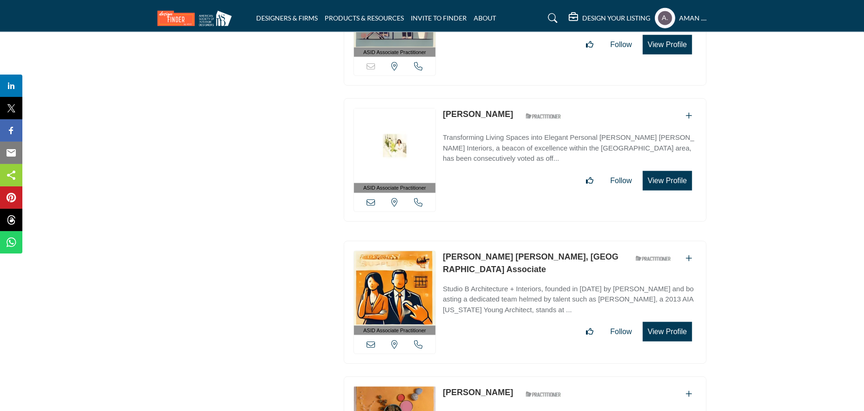
drag, startPoint x: 442, startPoint y: 223, endPoint x: 532, endPoint y: 231, distance: 89.8
click at [532, 241] on div "ASID Associate Practitioner ASID Associate Practitioners have a degree in any m…" at bounding box center [525, 302] width 363 height 123
click at [480, 252] on link "Susan Okie Lindenau, ASID Associate" at bounding box center [531, 263] width 176 height 22
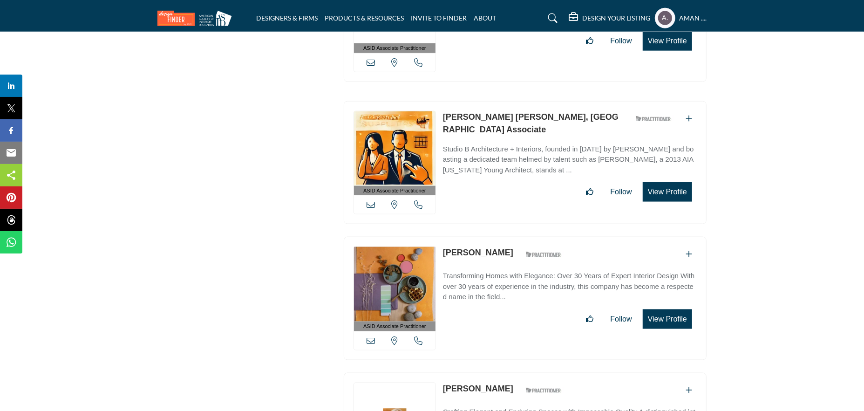
scroll to position [5960, 0]
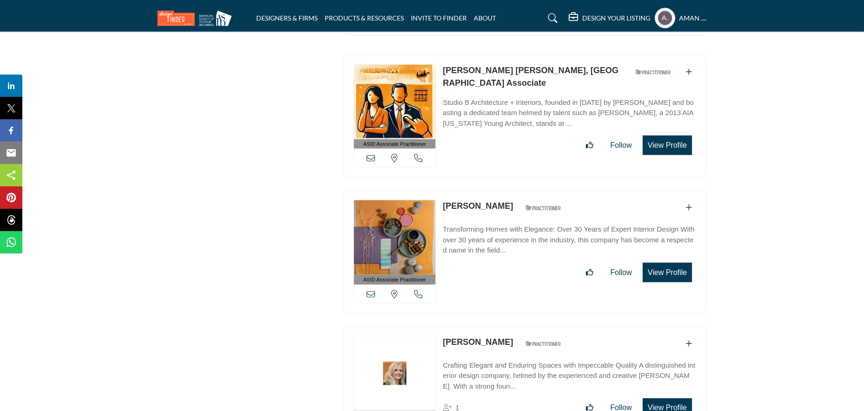
drag, startPoint x: 443, startPoint y: 174, endPoint x: 505, endPoint y: 178, distance: 62.6
click at [505, 190] on div "ASID Associate Practitioner ASID Associate Practitioners have a degree in any m…" at bounding box center [525, 251] width 363 height 123
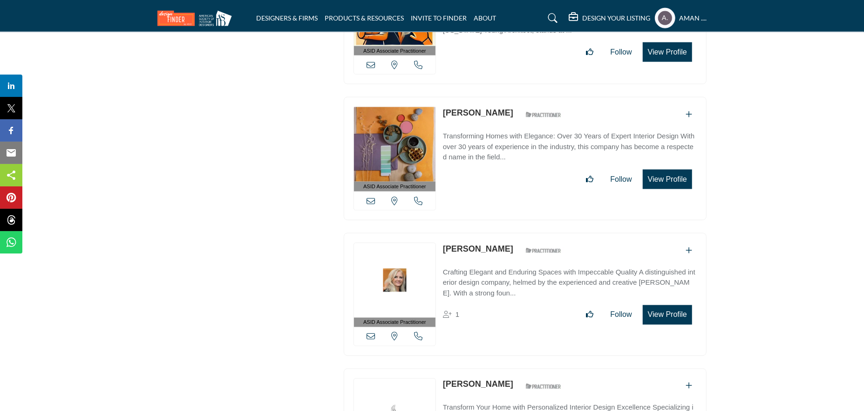
drag, startPoint x: 443, startPoint y: 214, endPoint x: 507, endPoint y: 222, distance: 64.8
click at [507, 233] on div "ASID Associate Practitioner ASID Associate Practitioners have a degree in any m…" at bounding box center [525, 294] width 363 height 123
click at [474, 244] on link "Susan Hoffman" at bounding box center [478, 248] width 70 height 9
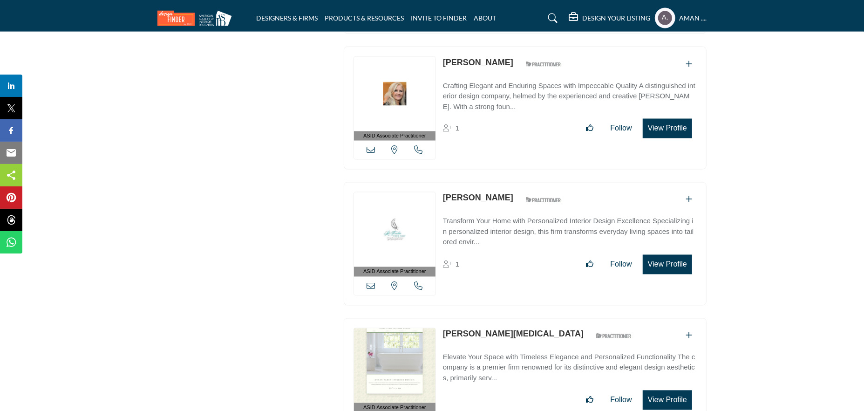
scroll to position [6286, 0]
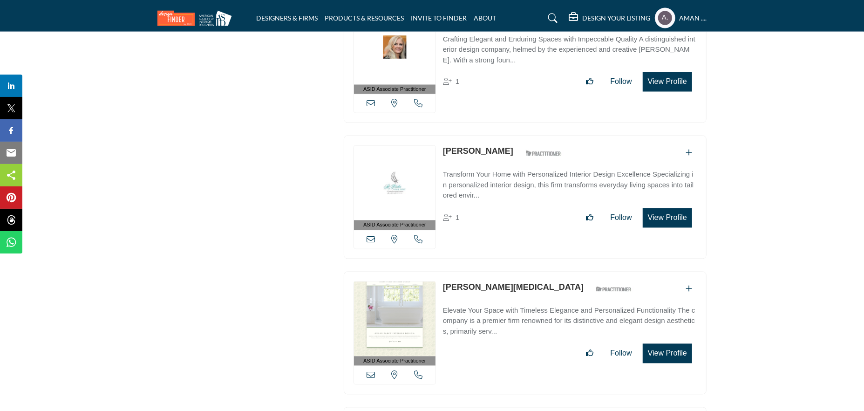
drag, startPoint x: 441, startPoint y: 118, endPoint x: 495, endPoint y: 119, distance: 54.5
click at [495, 135] on div "ASID Associate Practitioner ASID Associate Practitioners have a degree in any m…" at bounding box center [525, 196] width 363 height 123
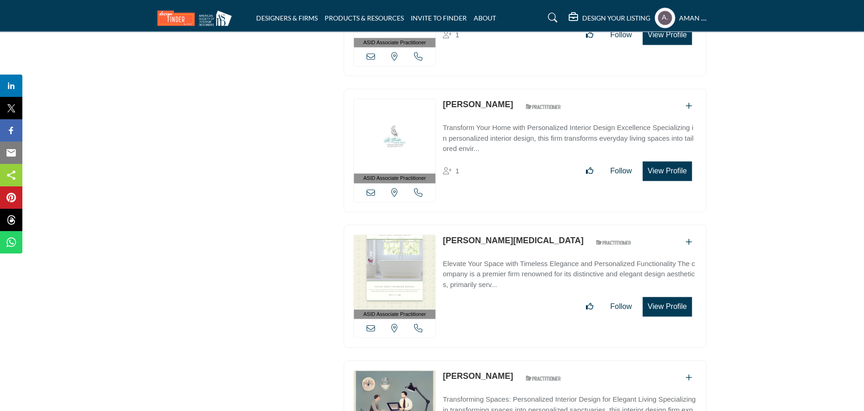
drag, startPoint x: 441, startPoint y: 203, endPoint x: 496, endPoint y: 208, distance: 54.7
click at [496, 225] on div "ASID Associate Practitioner ASID Associate Practitioners have a degree in any m…" at bounding box center [525, 286] width 363 height 123
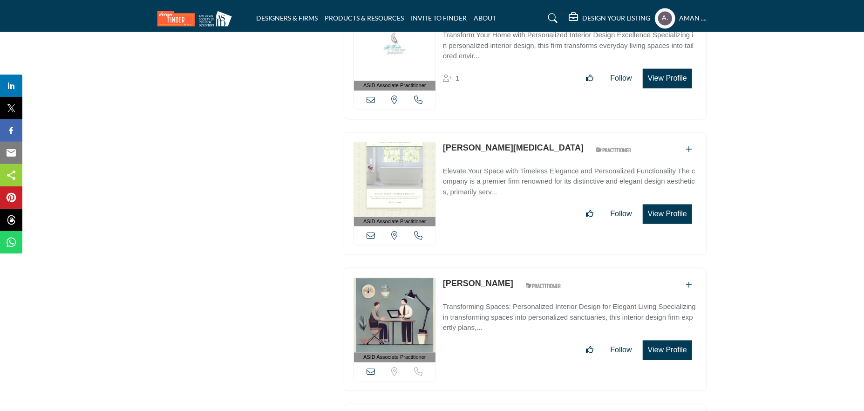
scroll to position [6472, 0]
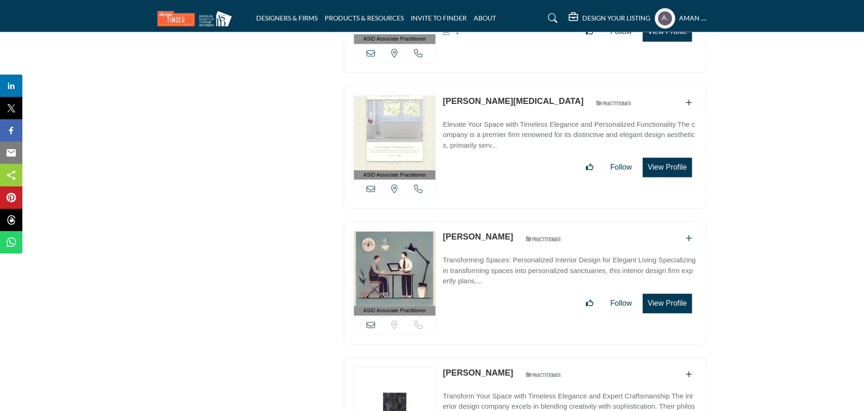
drag, startPoint x: 441, startPoint y: 202, endPoint x: 506, endPoint y: 202, distance: 65.2
click at [506, 221] on div "ASID Associate Practitioner ASID Associate Practitioners have a degree in any m…" at bounding box center [525, 282] width 363 height 123
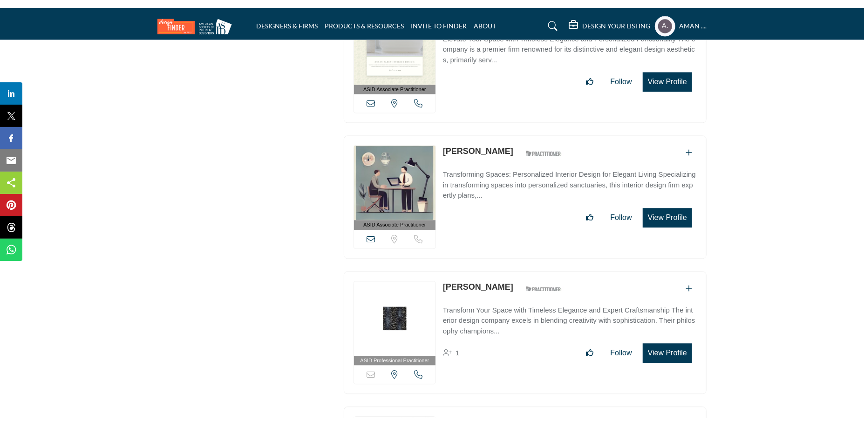
scroll to position [6611, 0]
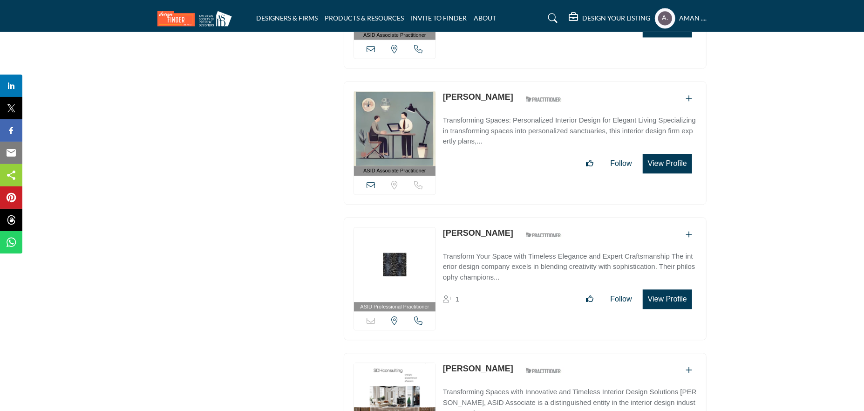
drag, startPoint x: 443, startPoint y: 195, endPoint x: 529, endPoint y: 203, distance: 86.5
click at [529, 217] on div "ASID Professional Practitioner ASID Professional Practitioners have successfull…" at bounding box center [525, 278] width 363 height 123
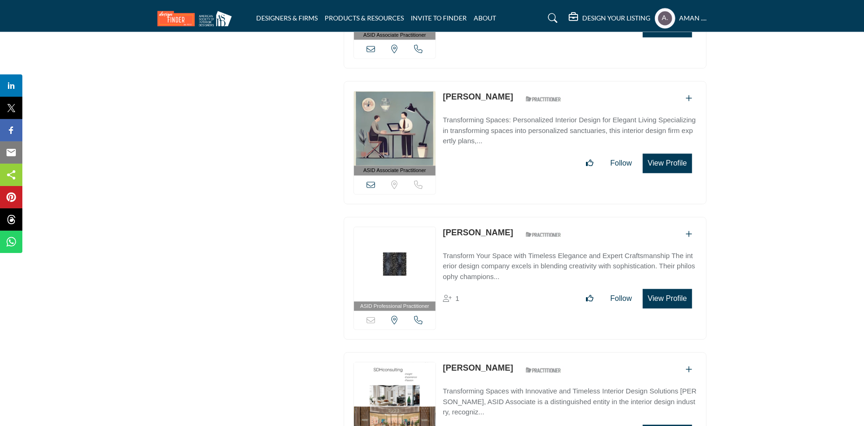
click at [481, 228] on link "Sunshine Tutt-Kattan" at bounding box center [478, 232] width 70 height 9
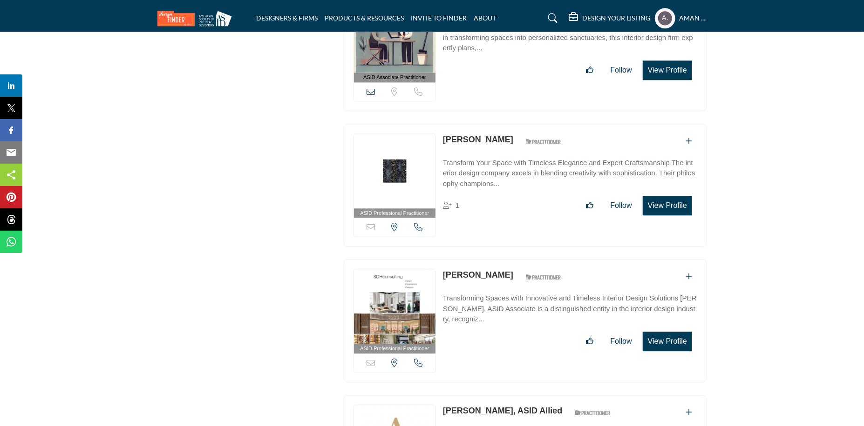
scroll to position [6751, 0]
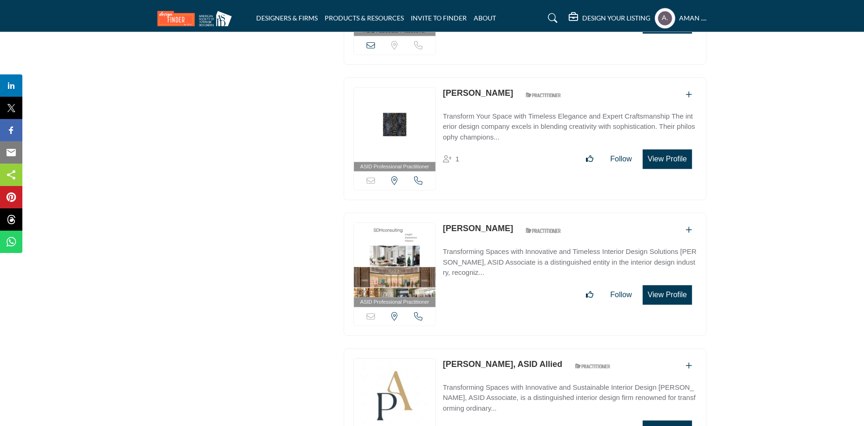
drag, startPoint x: 442, startPoint y: 191, endPoint x: 515, endPoint y: 197, distance: 73.3
click at [515, 213] on div "ASID Professional Practitioner ASID Professional Practitioners have successfull…" at bounding box center [525, 274] width 363 height 123
click at [483, 223] on p "Steven Hamilton" at bounding box center [478, 229] width 70 height 13
click at [480, 224] on link "Steven Hamilton" at bounding box center [478, 228] width 70 height 9
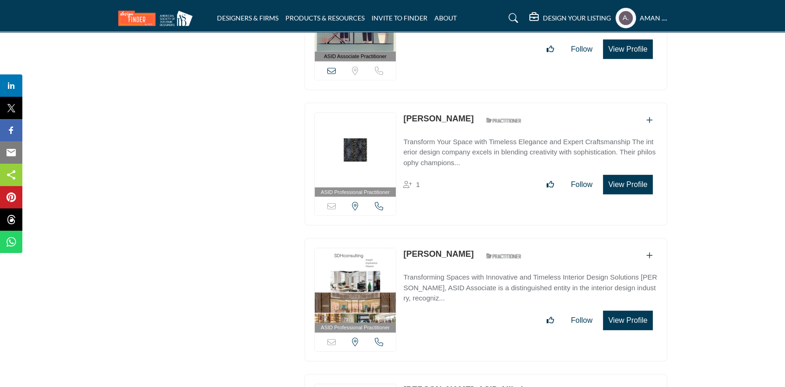
scroll to position [6810, 0]
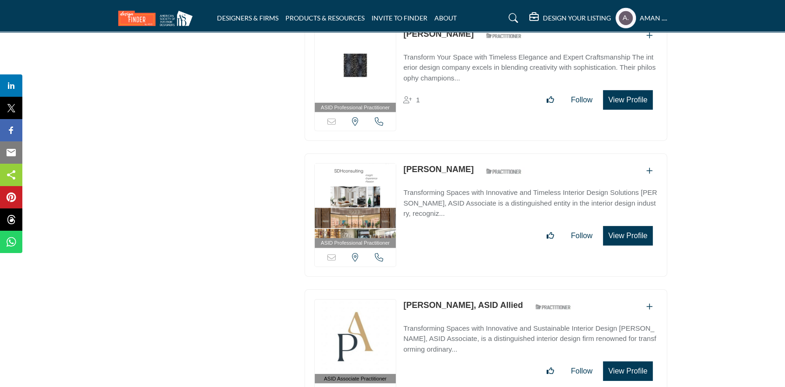
click at [436, 165] on link "Steven Hamilton" at bounding box center [438, 169] width 70 height 9
drag, startPoint x: 403, startPoint y: 259, endPoint x: 466, endPoint y: 264, distance: 62.6
click at [466, 290] on div "ASID Associate Practitioner ASID Associate Practitioners have a degree in any m…" at bounding box center [485, 351] width 363 height 123
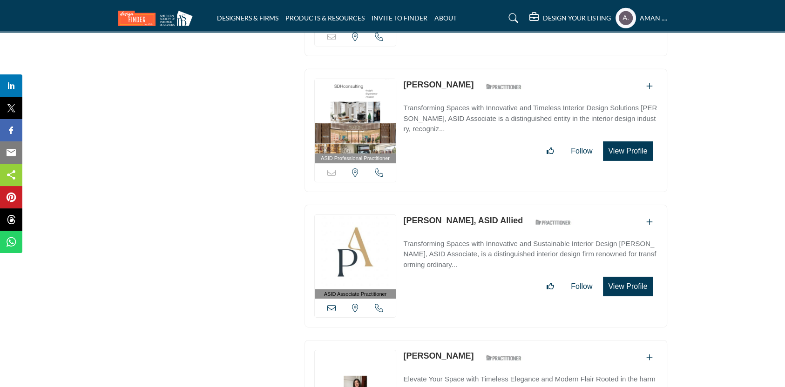
scroll to position [6937, 0]
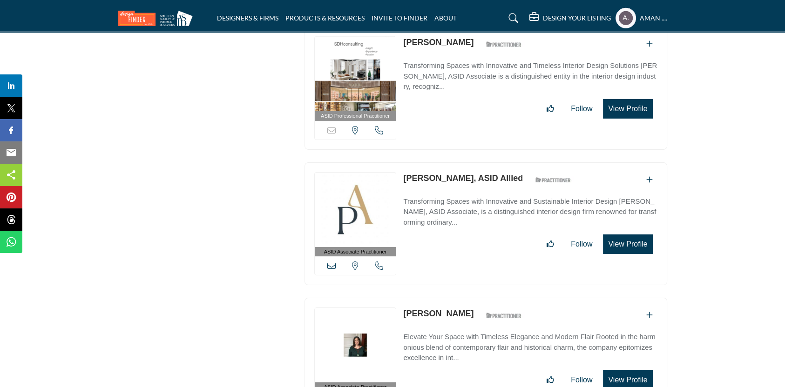
click at [445, 174] on link "Stephany Eaton, ASID Allied" at bounding box center [463, 178] width 120 height 9
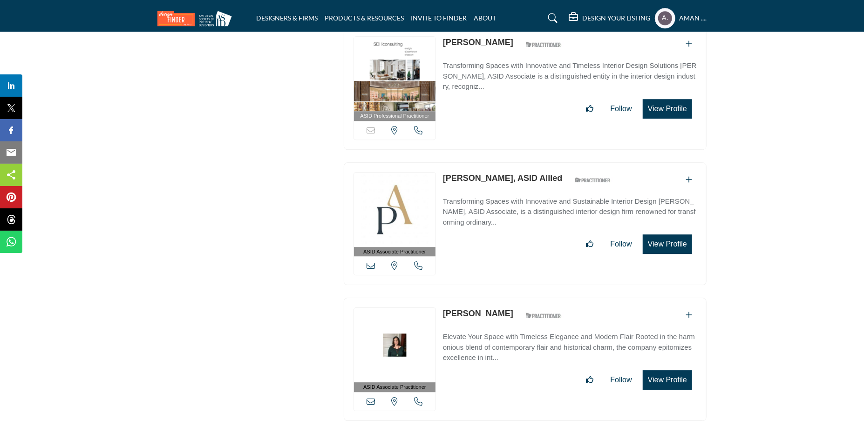
scroll to position [7030, 0]
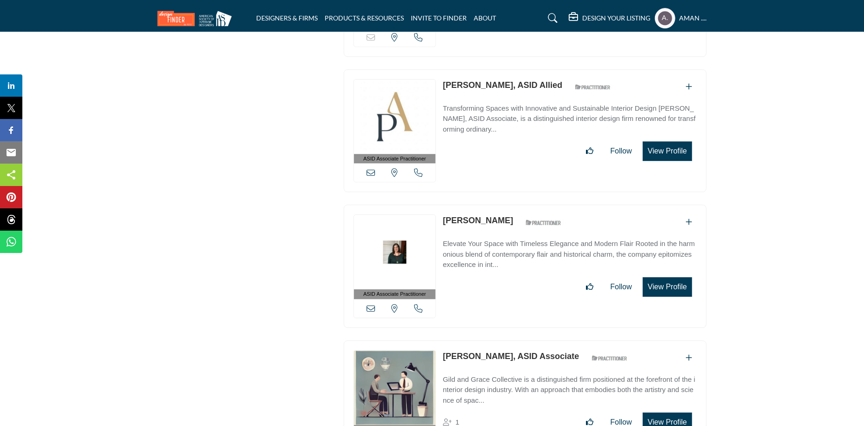
drag, startPoint x: 444, startPoint y: 180, endPoint x: 533, endPoint y: 187, distance: 89.2
click at [533, 205] on div "ASID Associate Practitioner ASID Associate Practitioners have a degree in any m…" at bounding box center [525, 266] width 363 height 123
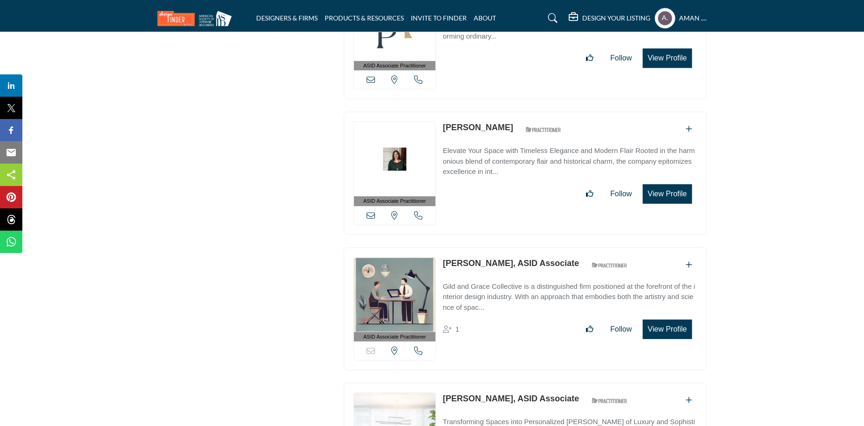
drag, startPoint x: 441, startPoint y: 226, endPoint x: 519, endPoint y: 232, distance: 78.0
click at [519, 248] on div "ASID Associate Practitioner ASID Associate Practitioners have a degree in any m…" at bounding box center [525, 309] width 363 height 123
click at [502, 259] on link "Stephanie Strauss, ASID Associate" at bounding box center [511, 263] width 136 height 9
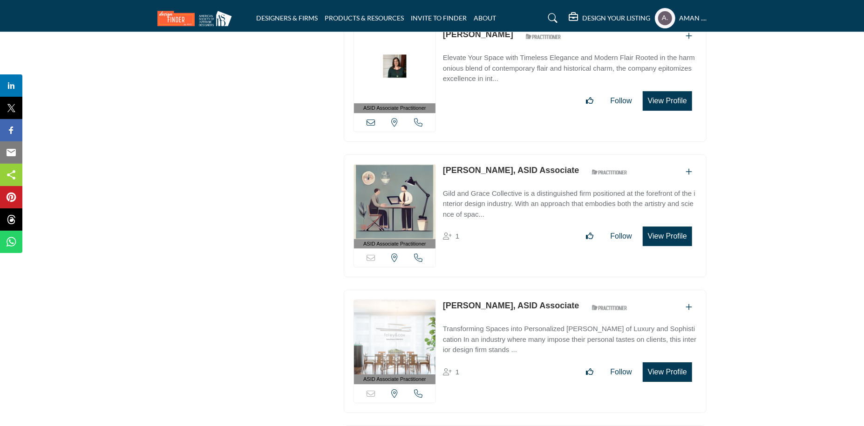
scroll to position [7310, 0]
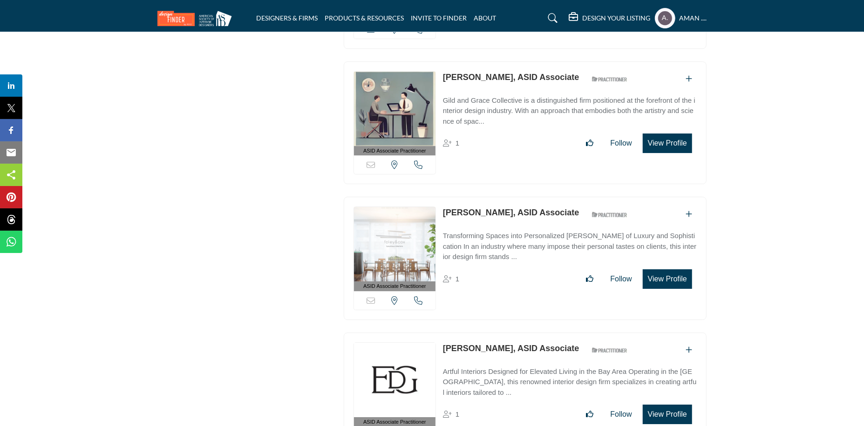
drag, startPoint x: 440, startPoint y: 177, endPoint x: 518, endPoint y: 179, distance: 78.3
click at [518, 197] on div "ASID Associate Practitioner ASID Associate Practitioners have a degree in any m…" at bounding box center [525, 258] width 363 height 123
click at [485, 208] on link "Stephanie Daniels, ASID Associate" at bounding box center [511, 212] width 136 height 9
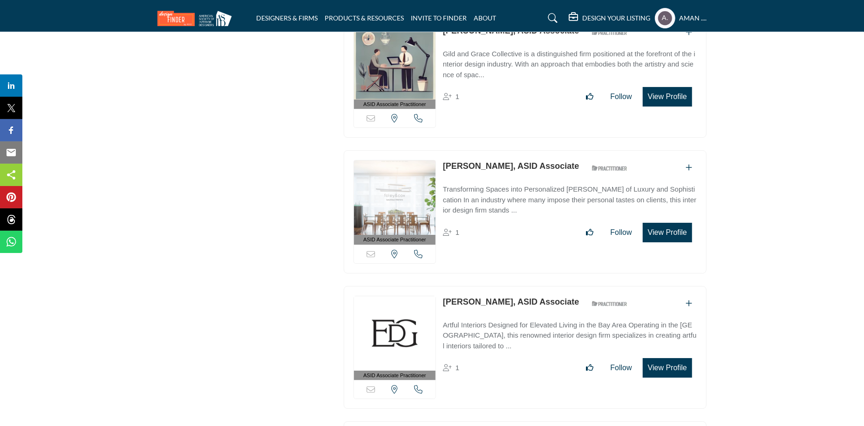
scroll to position [7403, 0]
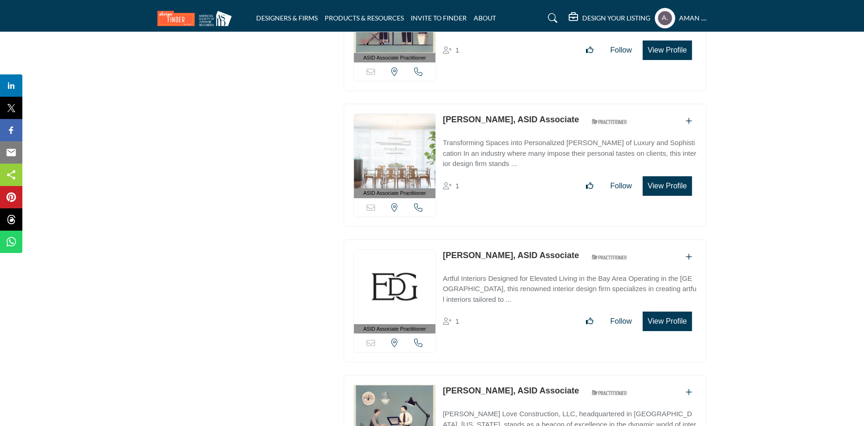
drag, startPoint x: 444, startPoint y: 216, endPoint x: 516, endPoint y: 220, distance: 72.3
click at [516, 240] on div "ASID Associate Practitioner ASID Associate Practitioners have a degree in any m…" at bounding box center [525, 301] width 363 height 123
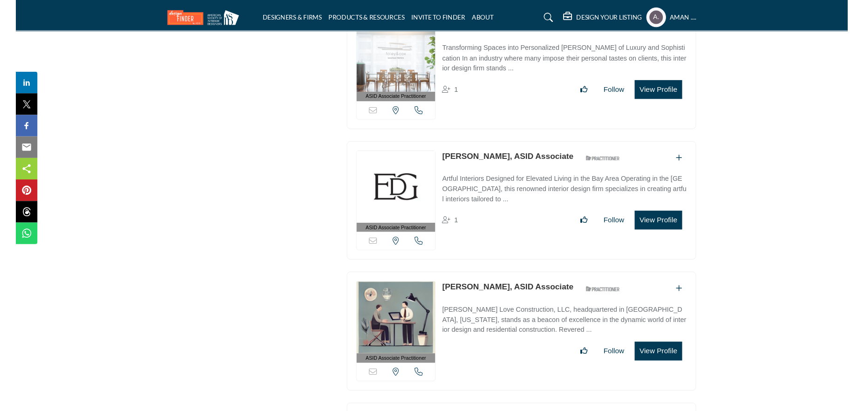
scroll to position [7543, 0]
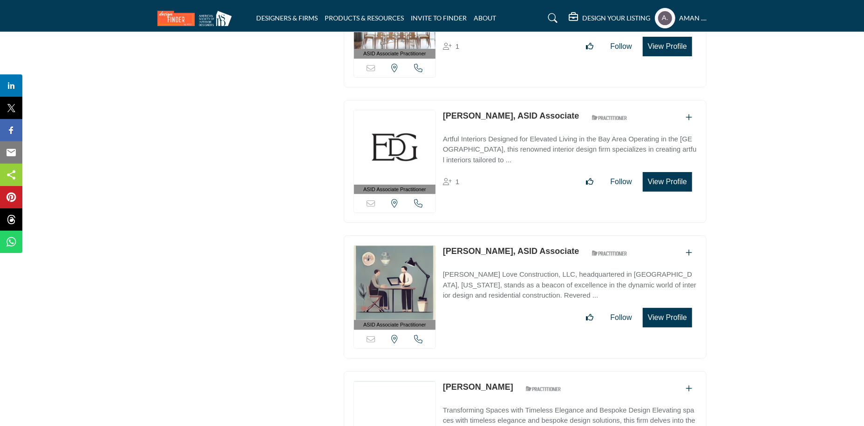
click at [480, 111] on link "Stefanie Cannizzo, ASID Associate" at bounding box center [511, 115] width 136 height 9
drag, startPoint x: 442, startPoint y: 212, endPoint x: 493, endPoint y: 218, distance: 51.6
click at [493, 236] on div "ASID Associate Practitioner ASID Associate Practitioners have a degree in any m…" at bounding box center [525, 297] width 363 height 123
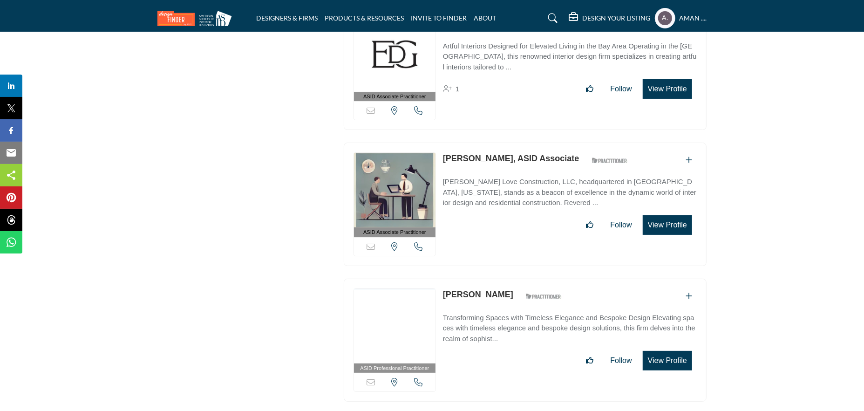
scroll to position [7682, 0]
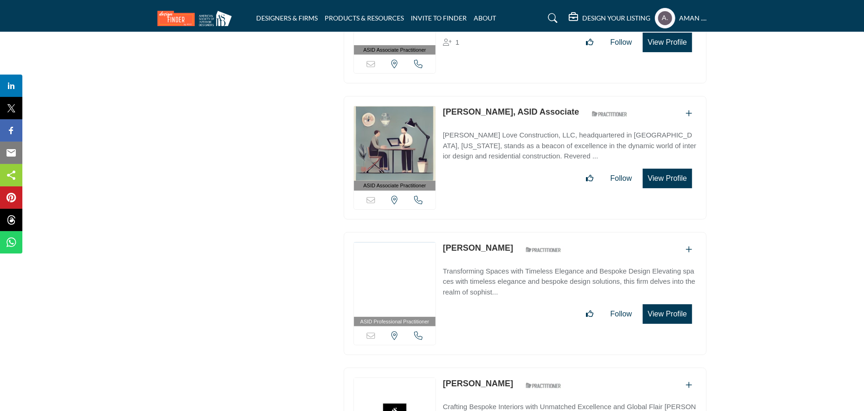
click at [468, 107] on link "Stacye Love, ASID Associate" at bounding box center [511, 111] width 136 height 9
drag, startPoint x: 441, startPoint y: 213, endPoint x: 504, endPoint y: 215, distance: 62.4
click at [504, 232] on div "ASID Professional Practitioner ASID Professional Practitioners have successfull…" at bounding box center [525, 293] width 363 height 123
click at [475, 243] on link "Sonya Zamora" at bounding box center [478, 247] width 70 height 9
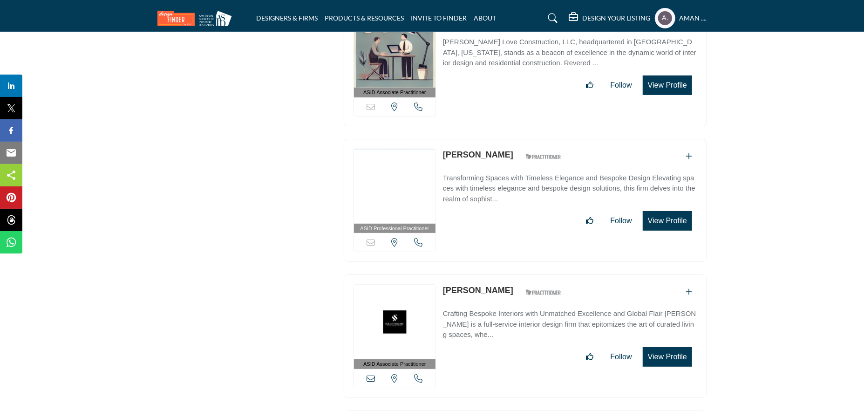
scroll to position [7822, 0]
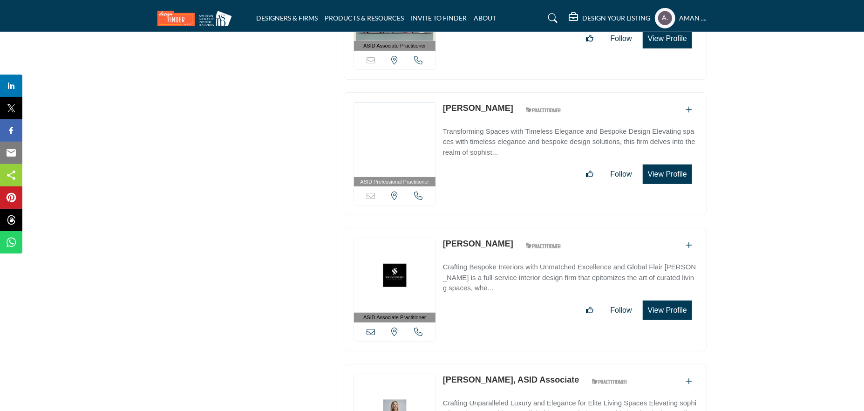
drag, startPoint x: 443, startPoint y: 203, endPoint x: 505, endPoint y: 218, distance: 63.9
click at [505, 228] on div "ASID Associate Practitioner ASID Associate Practitioners have a degree in any m…" at bounding box center [525, 289] width 363 height 123
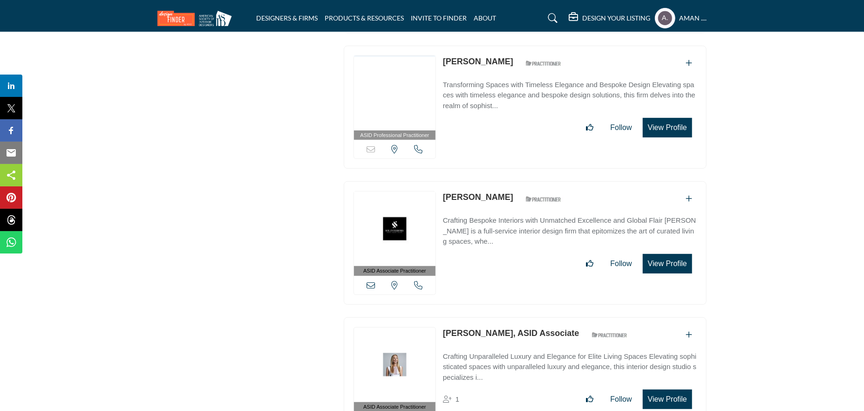
scroll to position [7915, 0]
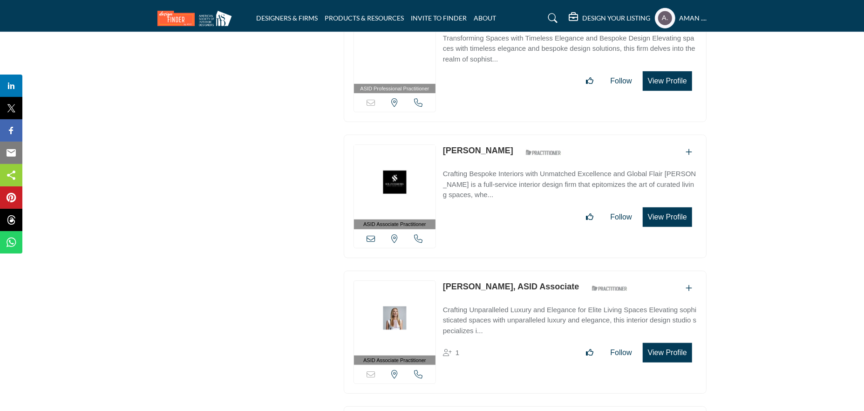
drag, startPoint x: 441, startPoint y: 241, endPoint x: 505, endPoint y: 256, distance: 65.4
click at [505, 271] on div "ASID Associate Practitioner ASID Associate Practitioners have a degree in any m…" at bounding box center [525, 332] width 363 height 123
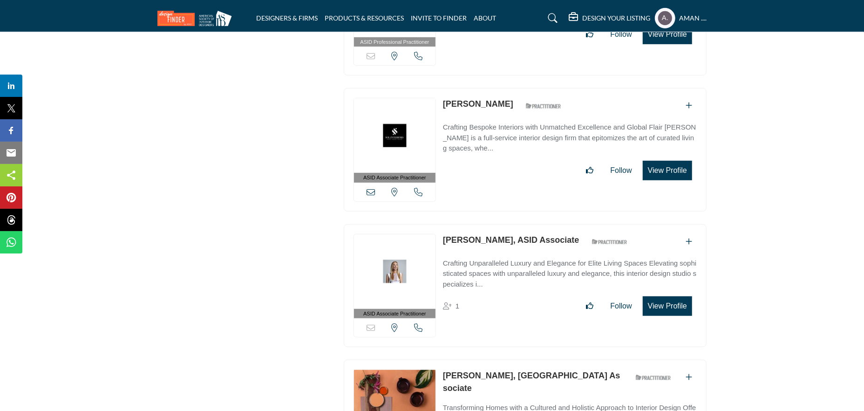
click at [467, 235] on link "Sofia Joelsson, ASID Associate" at bounding box center [511, 239] width 136 height 9
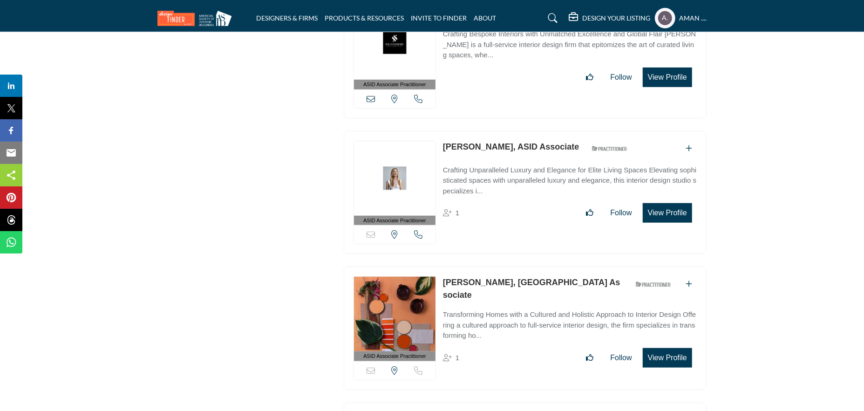
drag, startPoint x: 442, startPoint y: 241, endPoint x: 501, endPoint y: 252, distance: 59.8
click at [500, 266] on div "ASID Associate Practitioner ASID Associate Practitioners have a degree in any m…" at bounding box center [525, 327] width 363 height 123
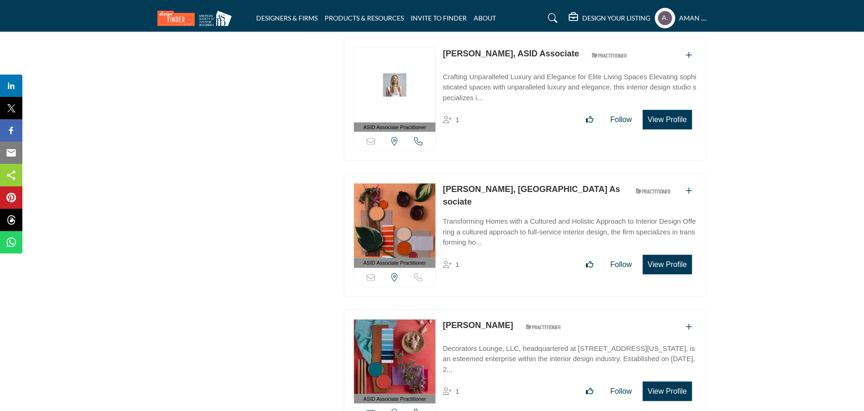
scroll to position [8194, 0]
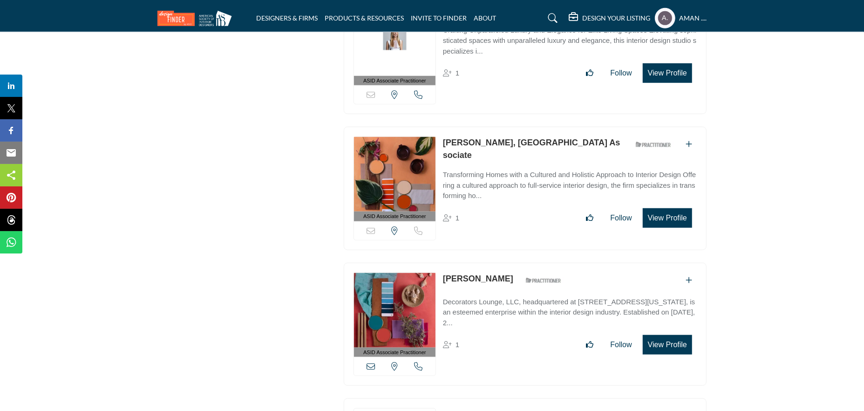
click at [472, 138] on link "Sindhu Peruri, ASID Associate" at bounding box center [531, 149] width 177 height 22
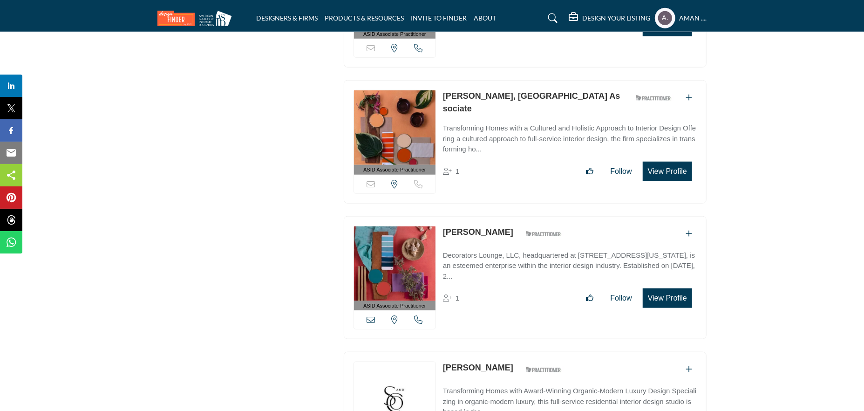
scroll to position [8288, 0]
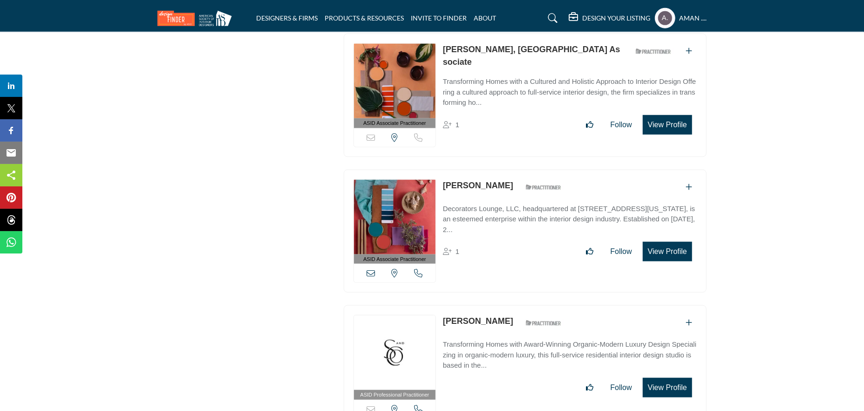
drag, startPoint x: 444, startPoint y: 143, endPoint x: 487, endPoint y: 145, distance: 42.9
click at [487, 169] on div "ASID Associate Practitioner ASID Associate Practitioners have a degree in any m…" at bounding box center [525, 230] width 363 height 123
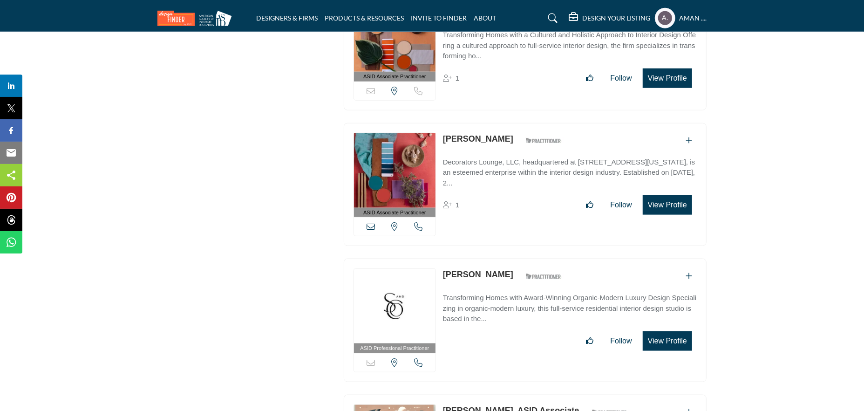
scroll to position [8427, 0]
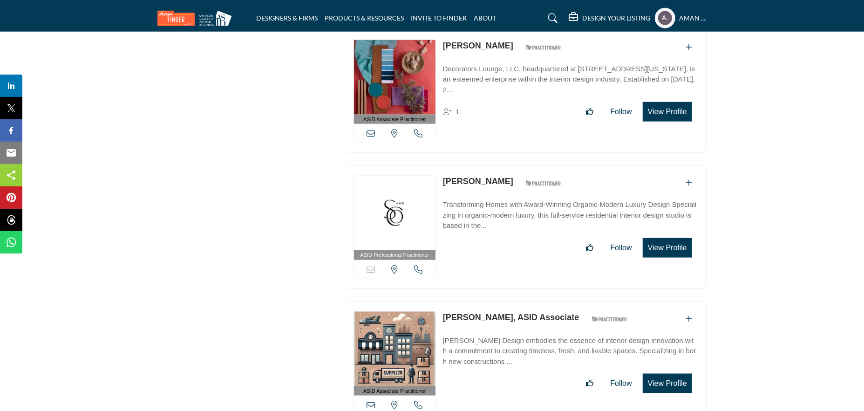
drag, startPoint x: 444, startPoint y: 138, endPoint x: 526, endPoint y: 150, distance: 82.4
click at [526, 165] on div "ASID Professional Practitioner ASID Professional Practitioners have successfull…" at bounding box center [525, 226] width 363 height 123
click at [490, 176] on link "[PERSON_NAME]" at bounding box center [478, 180] width 70 height 9
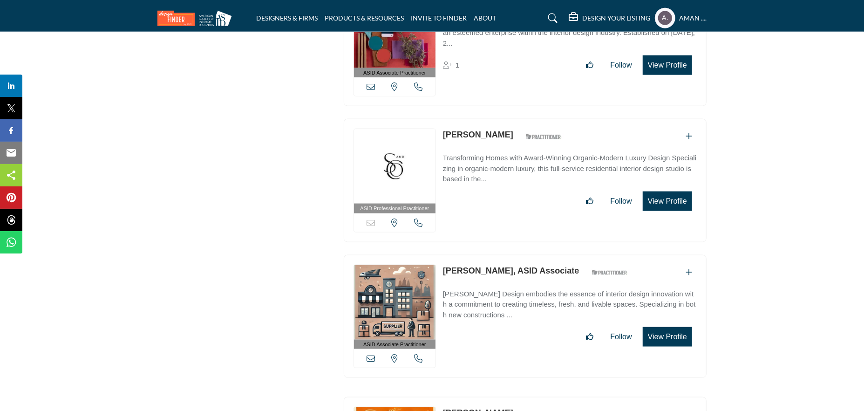
scroll to position [8520, 0]
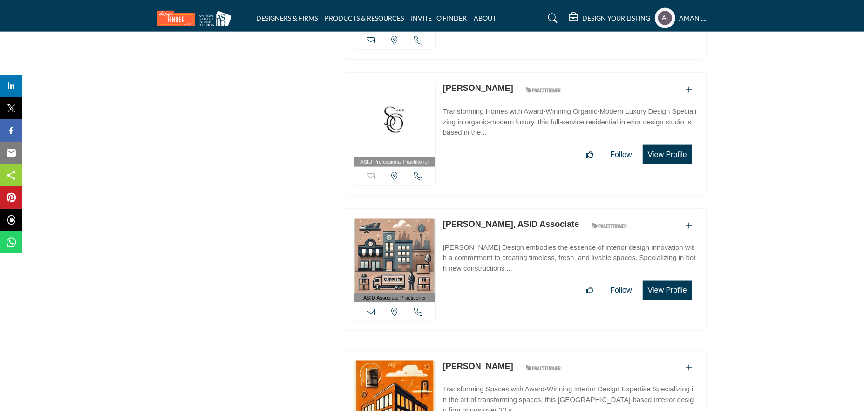
drag, startPoint x: 440, startPoint y: 181, endPoint x: 505, endPoint y: 186, distance: 64.9
click at [505, 208] on div "ASID Associate Practitioner ASID Associate Practitioners have a degree in any m…" at bounding box center [525, 269] width 363 height 123
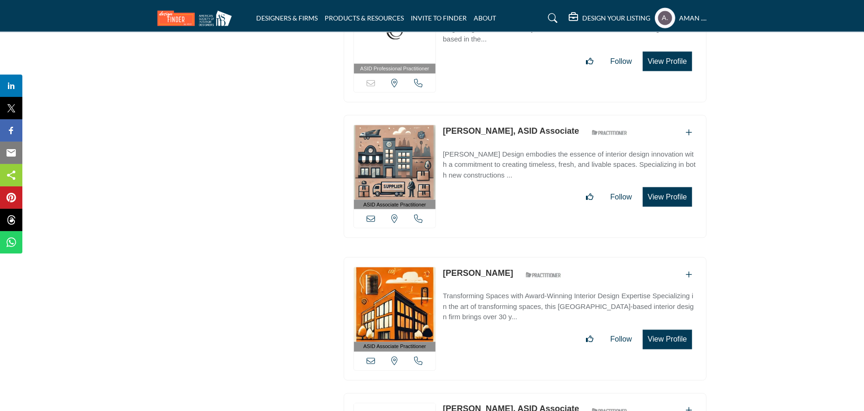
scroll to position [8660, 0]
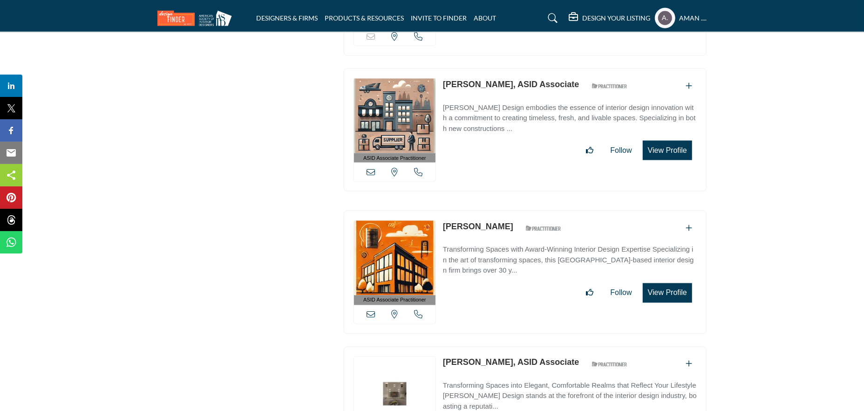
drag, startPoint x: 441, startPoint y: 183, endPoint x: 512, endPoint y: 184, distance: 70.8
click at [512, 210] on div "ASID Associate Practitioner ASID Associate Practitioners have a degree in any m…" at bounding box center [525, 271] width 363 height 123
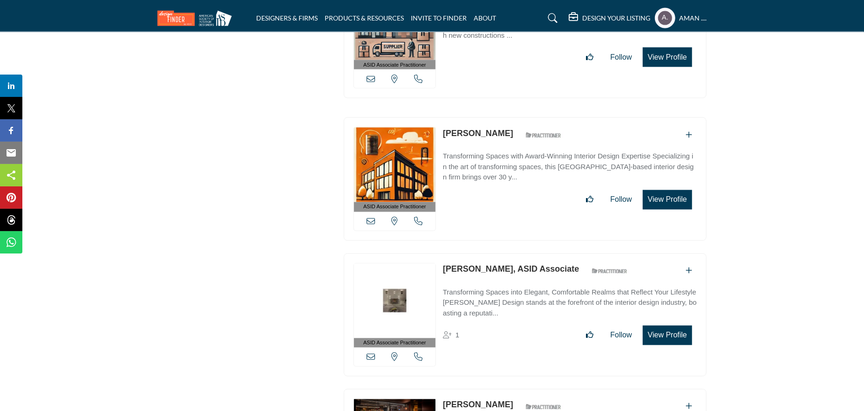
drag, startPoint x: 439, startPoint y: 228, endPoint x: 496, endPoint y: 223, distance: 57.5
click at [496, 253] on div "ASID Associate Practitioner ASID Associate Practitioners have a degree in any m…" at bounding box center [525, 314] width 363 height 123
click at [456, 264] on link "Sheri Kesten, ASID Associate" at bounding box center [511, 268] width 136 height 9
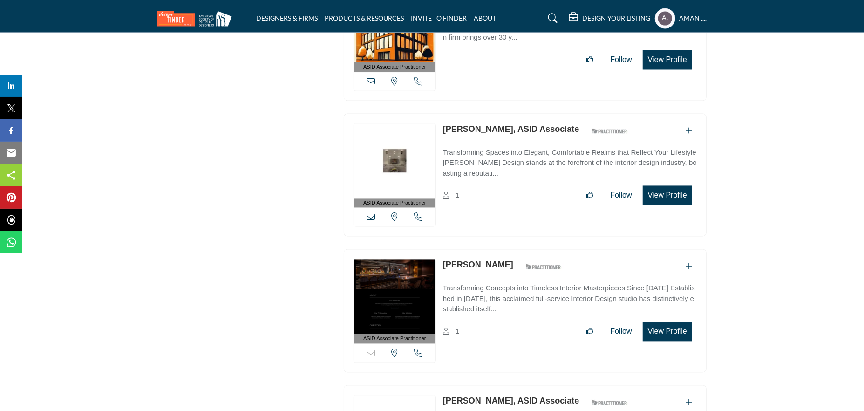
scroll to position [8939, 0]
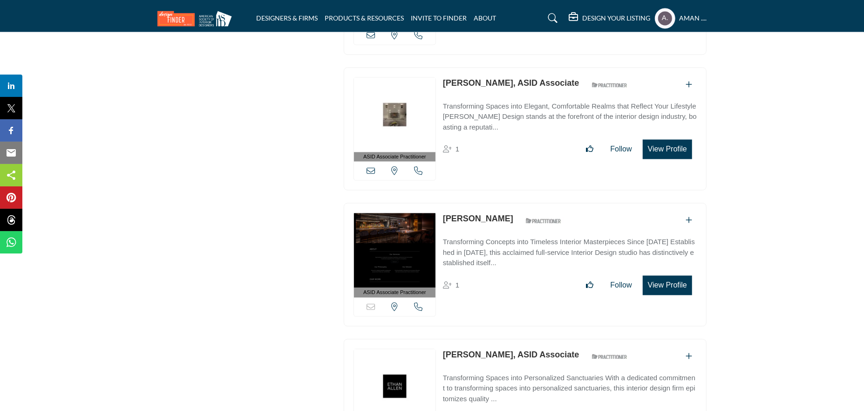
drag, startPoint x: 443, startPoint y: 172, endPoint x: 543, endPoint y: 184, distance: 100.8
click at [543, 203] on div "ASID Associate Practitioner ASID Associate Practitioners have a degree in any m…" at bounding box center [525, 264] width 363 height 123
click at [464, 214] on link "Shellie Vandenbroucke" at bounding box center [478, 218] width 70 height 9
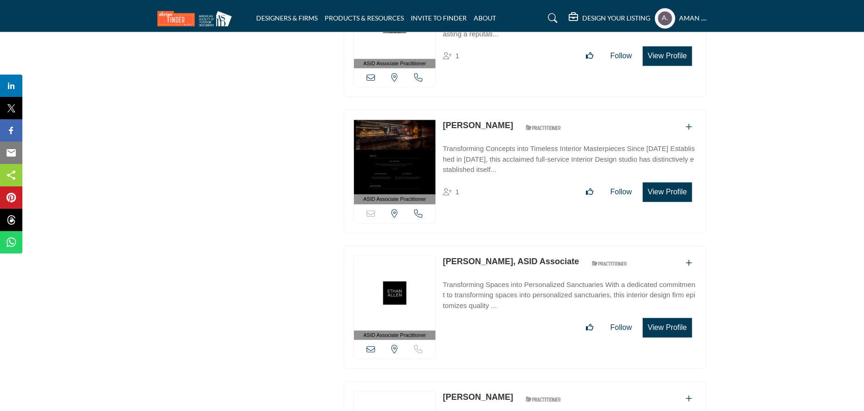
scroll to position [9079, 0]
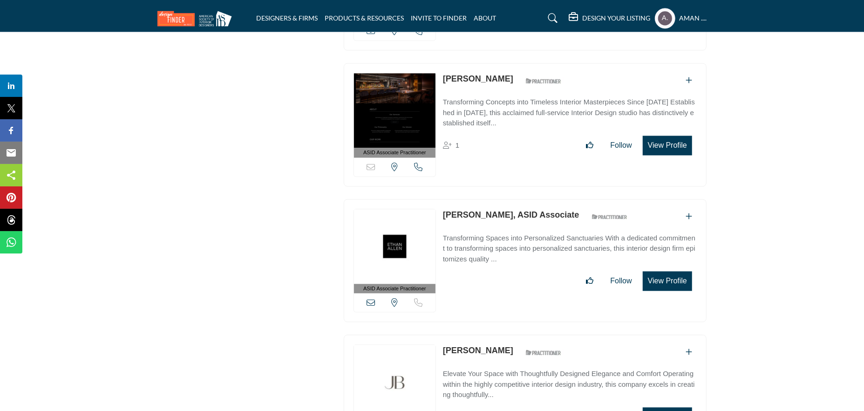
drag, startPoint x: 441, startPoint y: 170, endPoint x: 503, endPoint y: 175, distance: 62.1
click at [503, 199] on div "ASID Associate Practitioner ASID Associate Practitioners have a degree in any m…" at bounding box center [525, 260] width 363 height 123
click at [485, 210] on link "Sharon Konek, ASID Associate" at bounding box center [511, 214] width 136 height 9
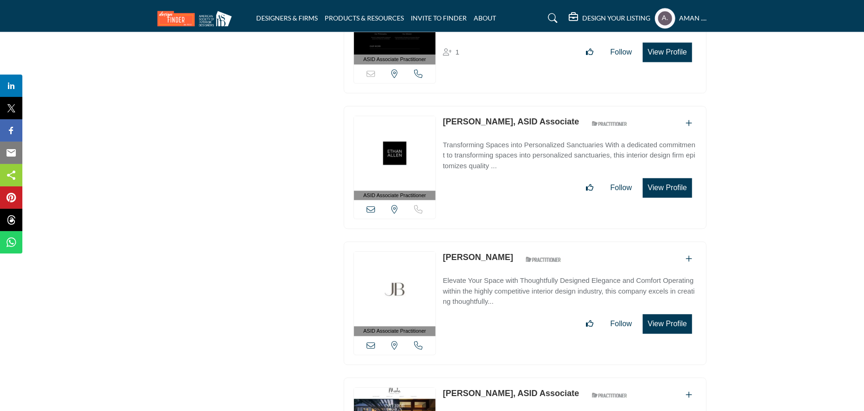
drag, startPoint x: 440, startPoint y: 212, endPoint x: 508, endPoint y: 218, distance: 69.2
click at [508, 241] on div "ASID Associate Practitioner ASID Associate Practitioners have a degree in any m…" at bounding box center [525, 302] width 363 height 123
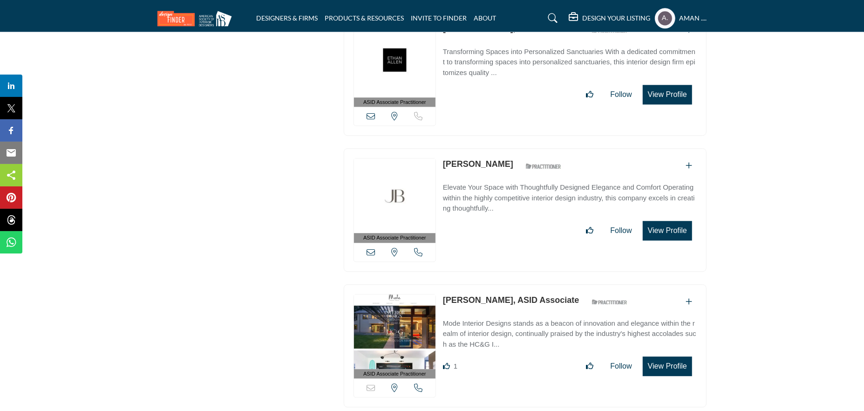
drag, startPoint x: 442, startPoint y: 254, endPoint x: 530, endPoint y: 259, distance: 88.1
click at [530, 284] on div "ASID Associate Practitioner ASID Associate Practitioners have a degree in any m…" at bounding box center [525, 345] width 363 height 123
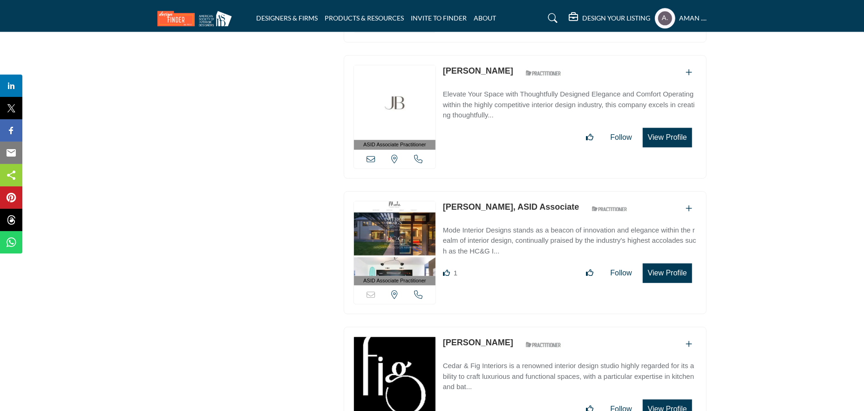
click at [471, 202] on link "Sharon Bonnemazou, ASID Associate" at bounding box center [511, 206] width 136 height 9
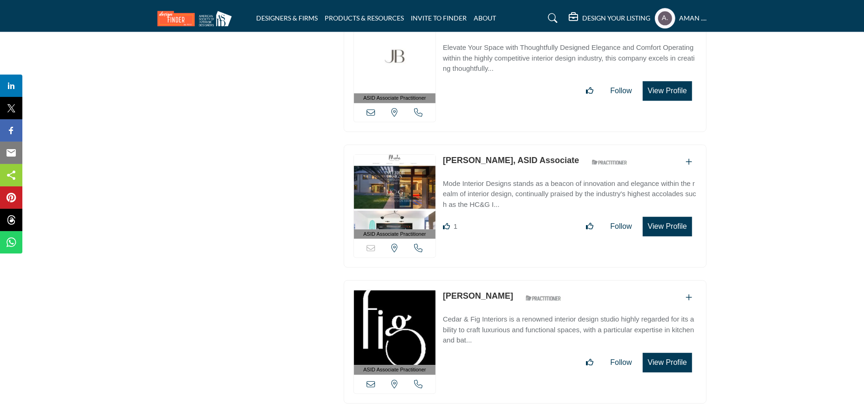
scroll to position [9452, 0]
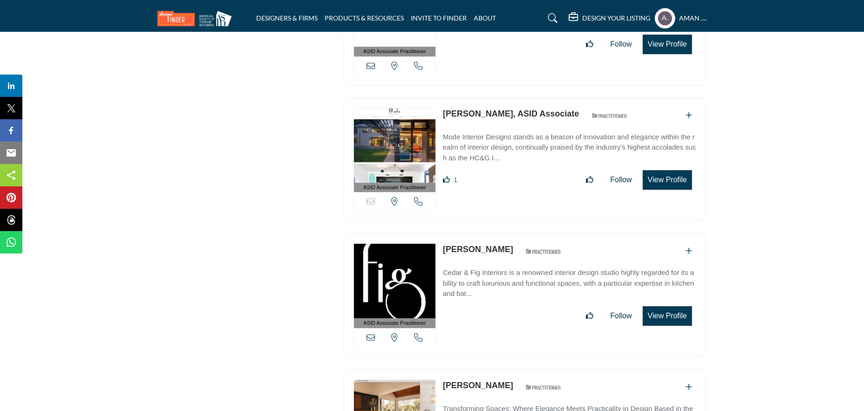
drag, startPoint x: 442, startPoint y: 204, endPoint x: 513, endPoint y: 208, distance: 70.9
click at [513, 243] on div "Shannon Figaro ASID Qualified Practitioner who validates work and experience to…" at bounding box center [504, 251] width 123 height 16
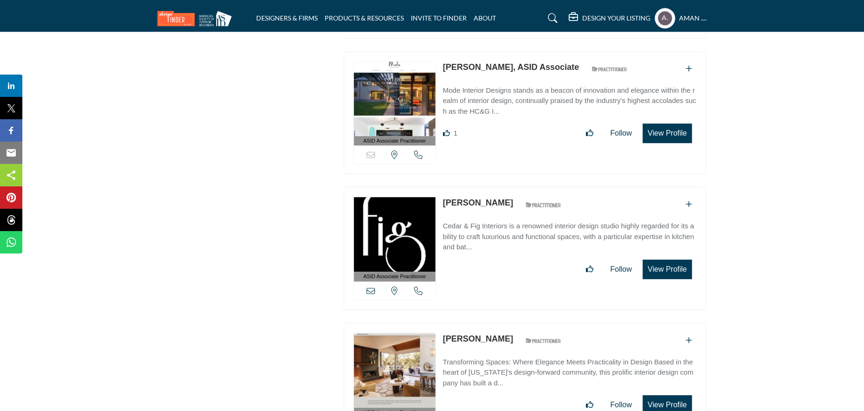
scroll to position [9545, 0]
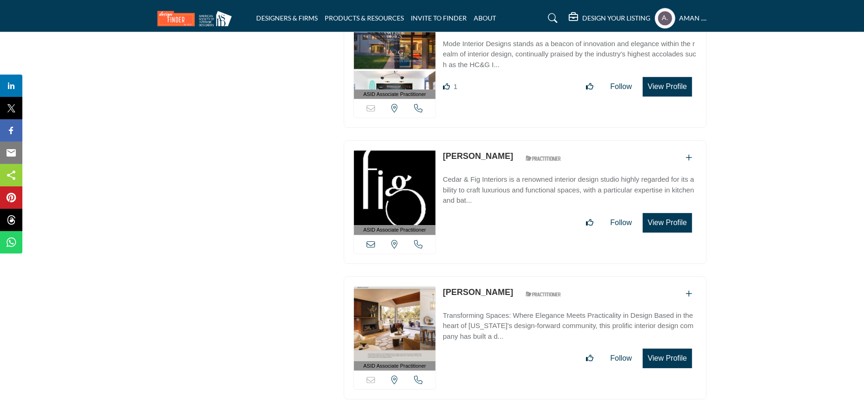
drag, startPoint x: 442, startPoint y: 244, endPoint x: 513, endPoint y: 254, distance: 71.9
click at [513, 276] on div "ASID Associate Practitioner ASID Associate Practitioners have a degree in any m…" at bounding box center [525, 337] width 363 height 123
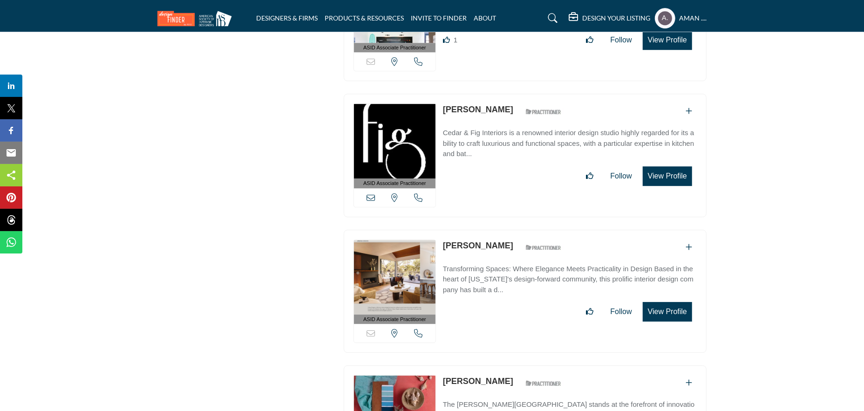
click at [484, 241] on link "Shannon Demma" at bounding box center [478, 245] width 70 height 9
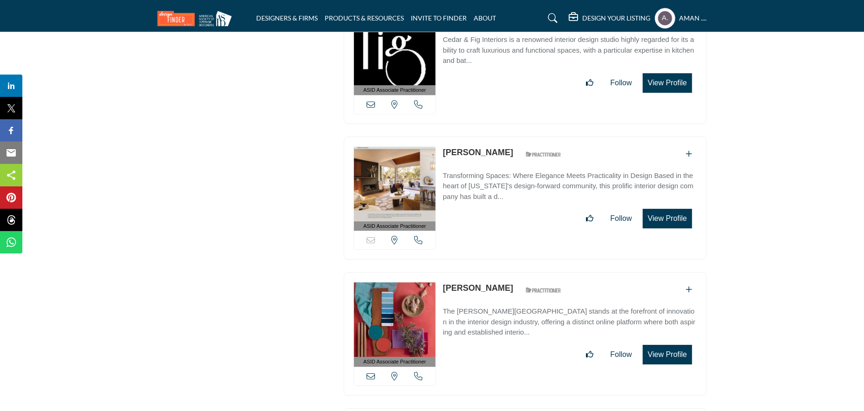
scroll to position [9731, 0]
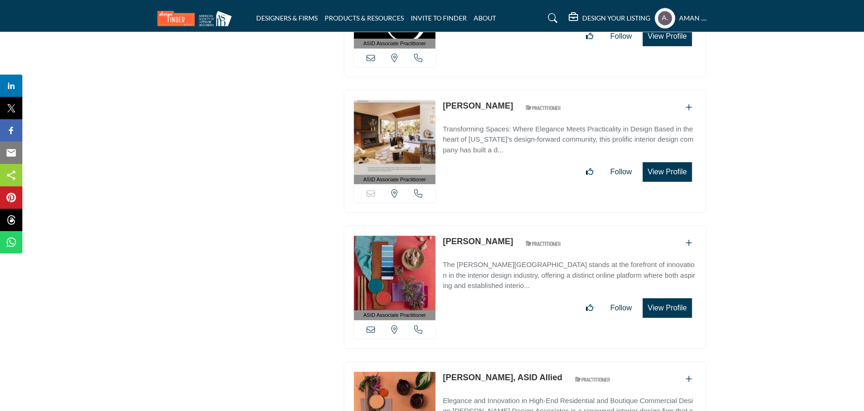
drag, startPoint x: 442, startPoint y: 193, endPoint x: 514, endPoint y: 201, distance: 71.6
click at [514, 225] on div "ASID Associate Practitioner ASID Associate Practitioners have a degree in any m…" at bounding box center [525, 286] width 363 height 123
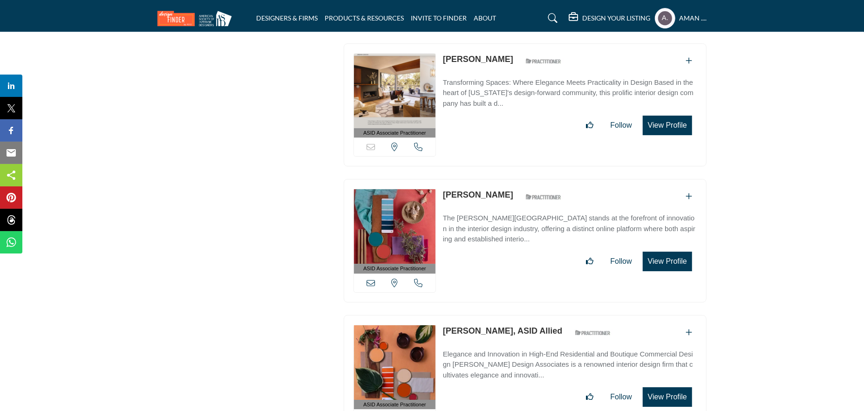
drag, startPoint x: 440, startPoint y: 284, endPoint x: 507, endPoint y: 289, distance: 66.3
click at [507, 315] on div "ASID Associate Practitioner ASID Associate Practitioners have a degree in any m…" at bounding box center [525, 376] width 363 height 123
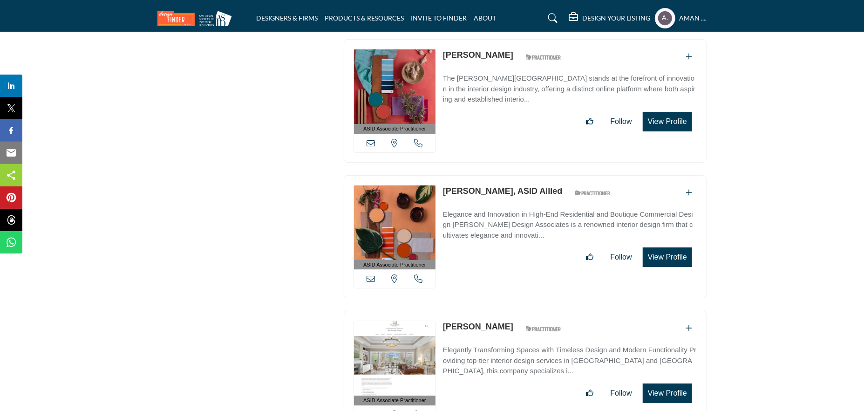
scroll to position [9964, 0]
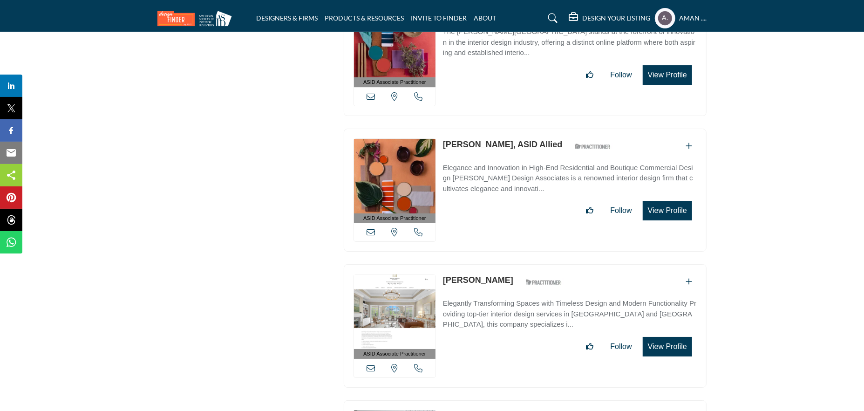
click at [483, 140] on link "Shane Spencer, ASID Allied" at bounding box center [503, 144] width 120 height 9
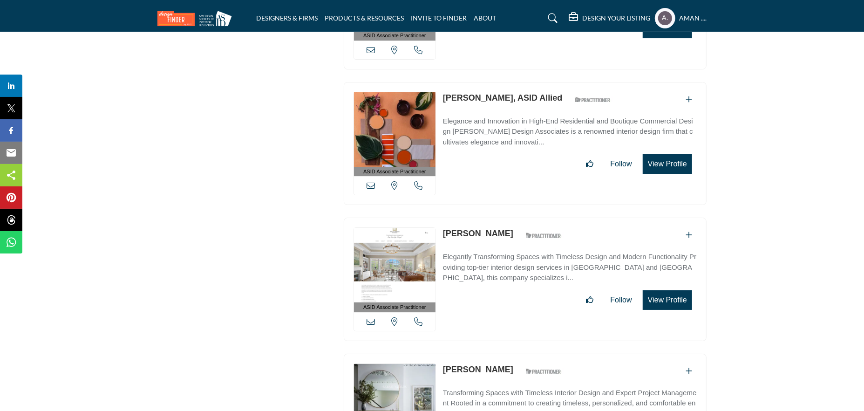
scroll to position [10057, 0]
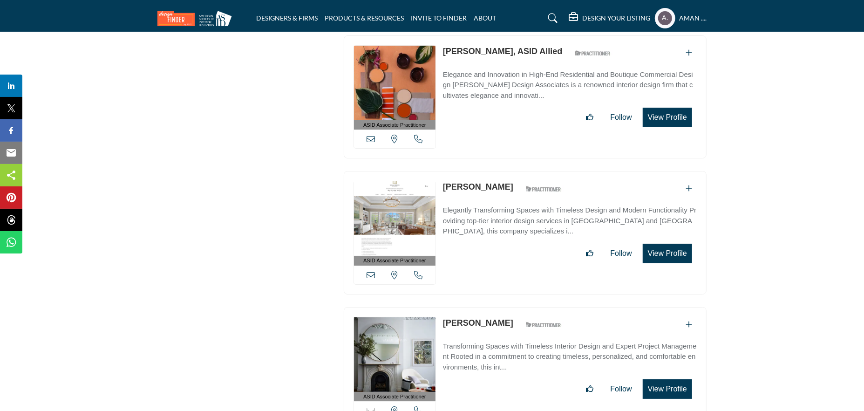
drag, startPoint x: 438, startPoint y: 136, endPoint x: 488, endPoint y: 145, distance: 51.1
click at [488, 171] on div "ASID Associate Practitioner ASID Associate Practitioners have a degree in any m…" at bounding box center [525, 232] width 363 height 123
drag, startPoint x: 369, startPoint y: 123, endPoint x: 379, endPoint y: 124, distance: 9.9
click at [369, 123] on div "ASID Associate Practitioner ASID Associate Practitioners have a degree in any m…" at bounding box center [525, 101] width 372 height 133
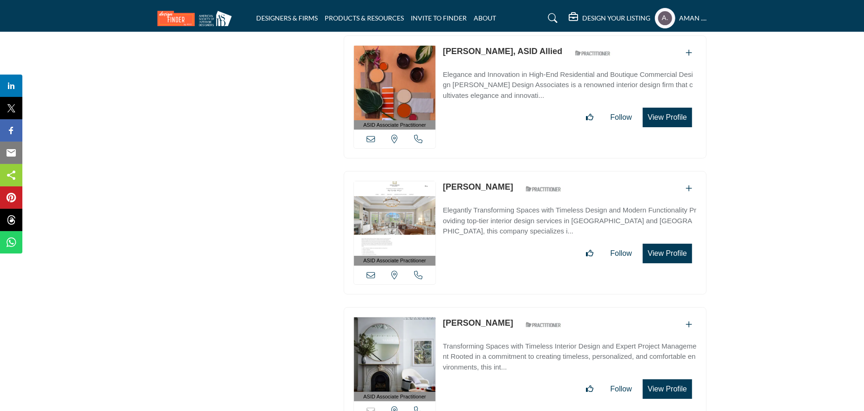
drag, startPoint x: 443, startPoint y: 137, endPoint x: 500, endPoint y: 145, distance: 57.8
click at [500, 171] on div "ASID Associate Practitioner ASID Associate Practitioners have a degree in any m…" at bounding box center [525, 232] width 363 height 123
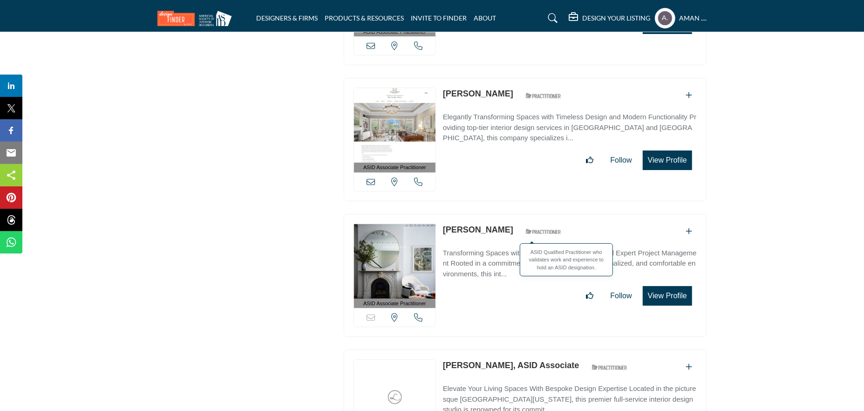
drag, startPoint x: 441, startPoint y: 179, endPoint x: 505, endPoint y: 188, distance: 64.4
click at [505, 214] on div "ASID Associate Practitioner ASID Associate Practitioners have a degree in any m…" at bounding box center [525, 275] width 363 height 123
click at [465, 225] on link "Sarah Scales" at bounding box center [478, 229] width 70 height 9
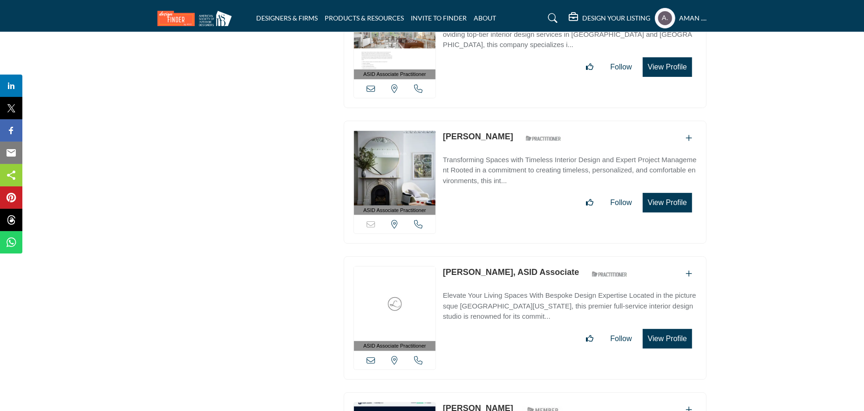
scroll to position [10336, 0]
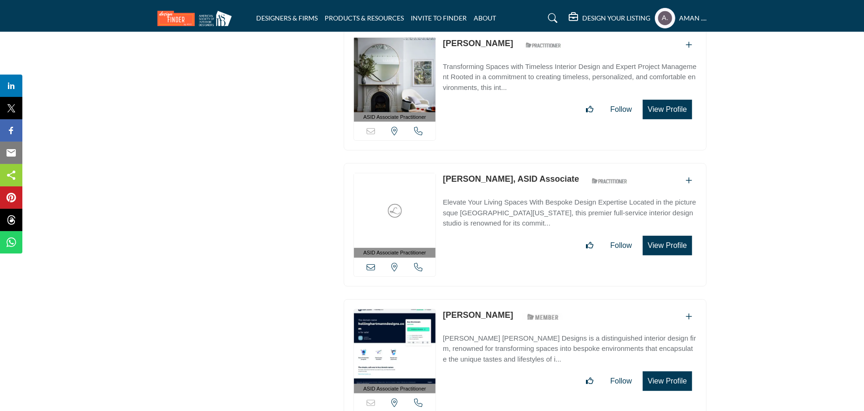
drag, startPoint x: 440, startPoint y: 127, endPoint x: 502, endPoint y: 131, distance: 62.1
click at [502, 163] on div "ASID Associate Practitioner ASID Associate Practitioners have a degree in any m…" at bounding box center [525, 224] width 363 height 123
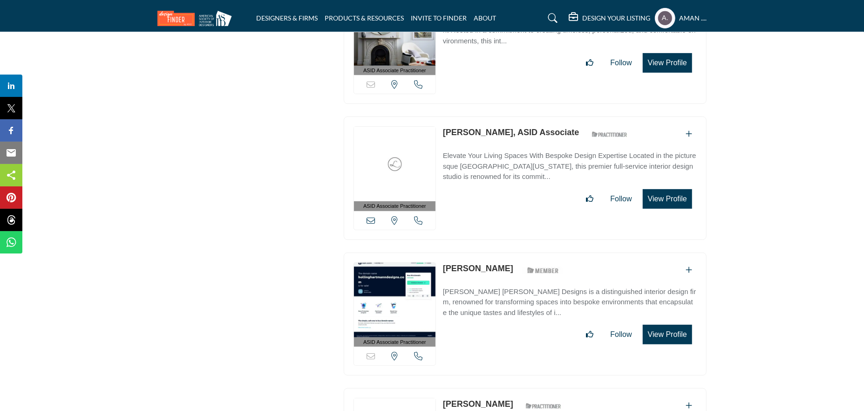
scroll to position [10429, 0]
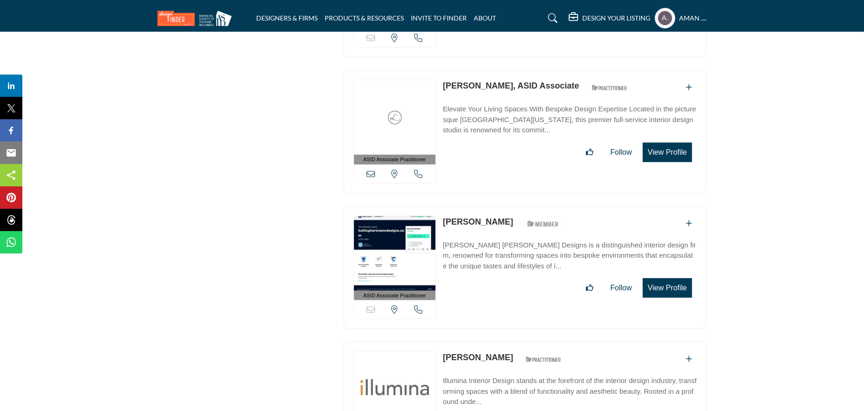
drag, startPoint x: 441, startPoint y: 169, endPoint x: 499, endPoint y: 177, distance: 57.9
click at [499, 206] on div "ASID Associate Practitioner ASID Associate Practitioners have a degree in any m…" at bounding box center [525, 267] width 363 height 123
click at [470, 206] on div "ASID Associate Practitioner ASID Associate Practitioners have a degree in any m…" at bounding box center [525, 267] width 363 height 123
click at [474, 216] on p "Sarah Holling" at bounding box center [478, 222] width 70 height 13
click at [477, 217] on link "Sarah Holling" at bounding box center [478, 221] width 70 height 9
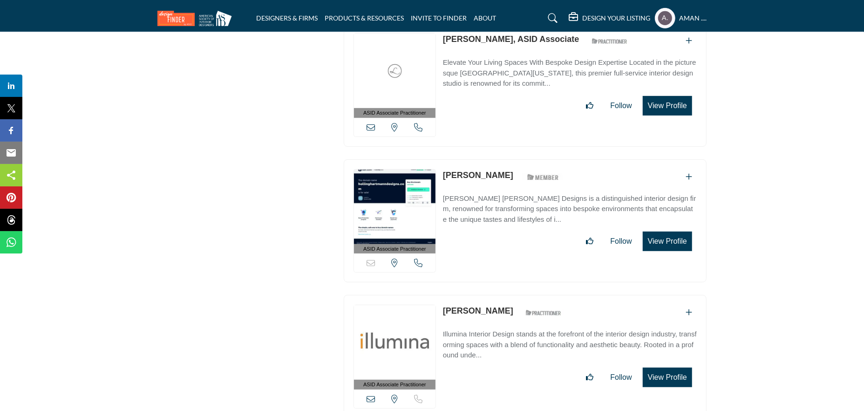
scroll to position [10569, 0]
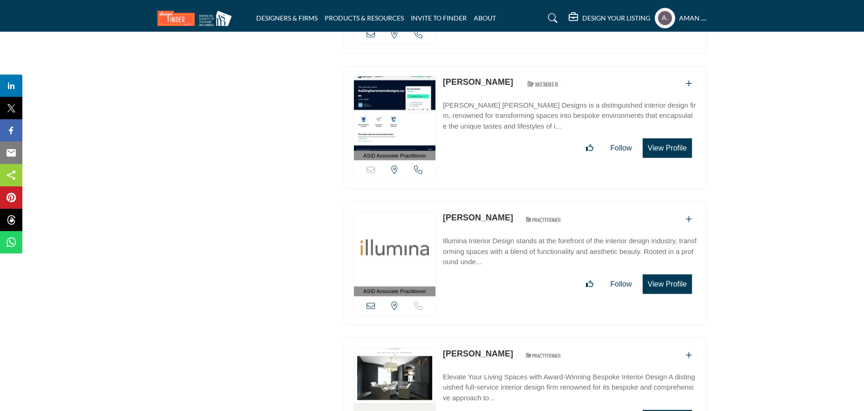
click at [440, 202] on div "ASID Associate Practitioner ASID Associate Practitioners have a degree in any m…" at bounding box center [525, 263] width 363 height 123
drag, startPoint x: 440, startPoint y: 167, endPoint x: 511, endPoint y: 175, distance: 70.8
click at [511, 202] on div "ASID Associate Practitioner ASID Associate Practitioners have a degree in any m…" at bounding box center [525, 263] width 363 height 123
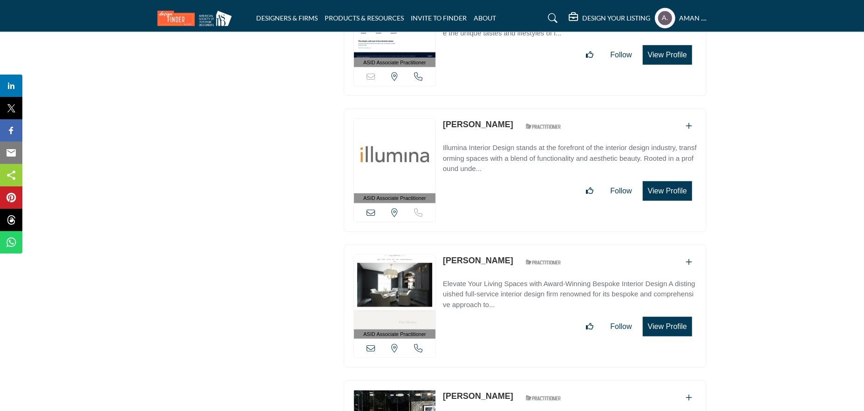
drag, startPoint x: 443, startPoint y: 209, endPoint x: 489, endPoint y: 216, distance: 46.6
click at [489, 244] on div "ASID Associate Practitioner ASID Associate Practitioners have a degree in any m…" at bounding box center [525, 305] width 363 height 123
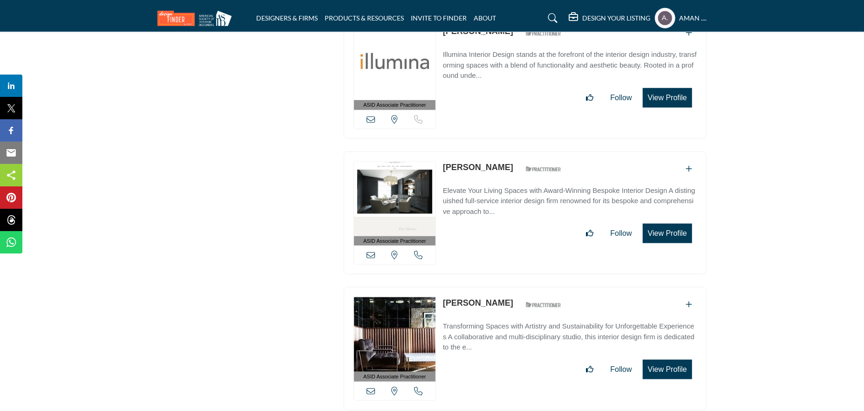
scroll to position [10802, 0]
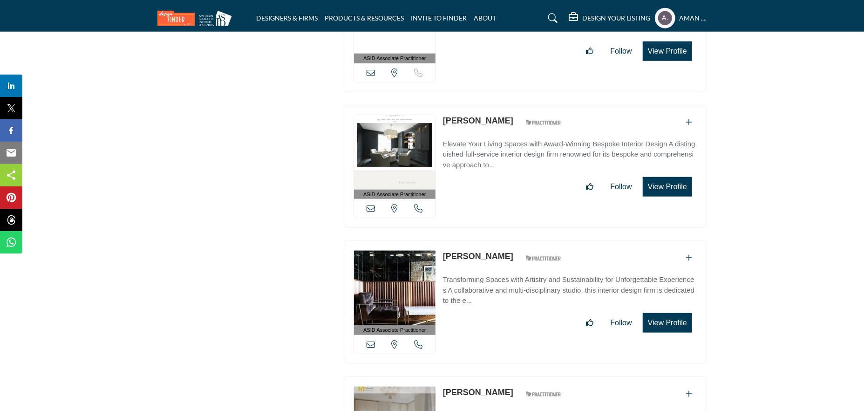
drag, startPoint x: 444, startPoint y: 204, endPoint x: 507, endPoint y: 209, distance: 63.0
click at [507, 240] on div "ASID Associate Practitioner ASID Associate Practitioners have a degree in any m…" at bounding box center [525, 301] width 363 height 123
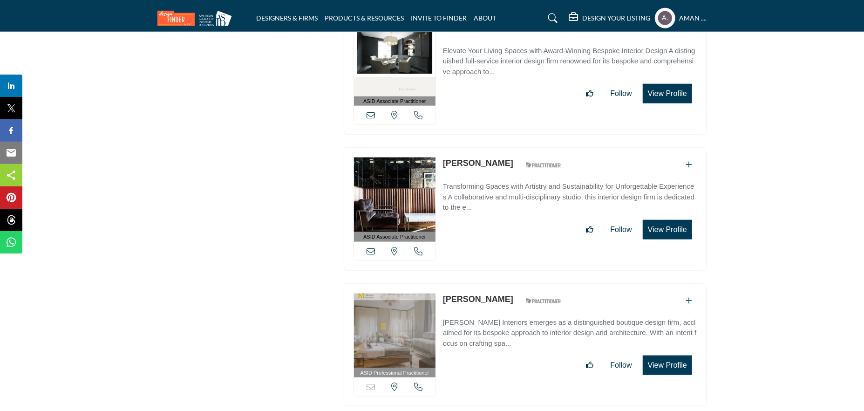
scroll to position [10941, 0]
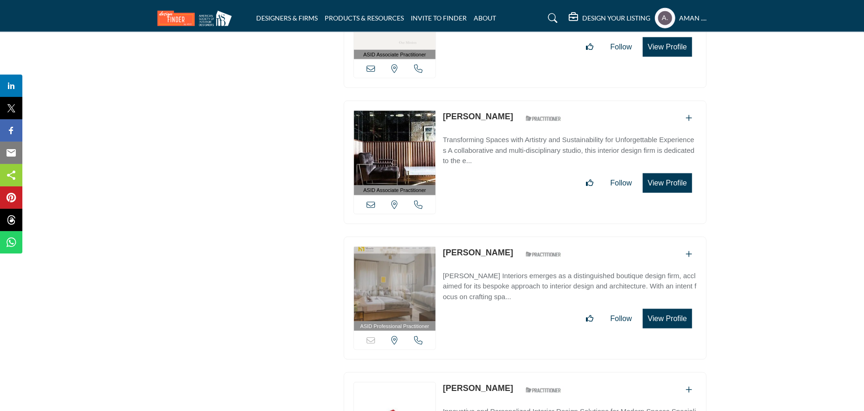
drag, startPoint x: 442, startPoint y: 197, endPoint x: 496, endPoint y: 204, distance: 54.0
click at [496, 237] on div "ASID Professional Practitioner ASID Professional Practitioners have successfull…" at bounding box center [525, 298] width 363 height 123
click at [444, 248] on link "Sara Mosele" at bounding box center [478, 252] width 70 height 9
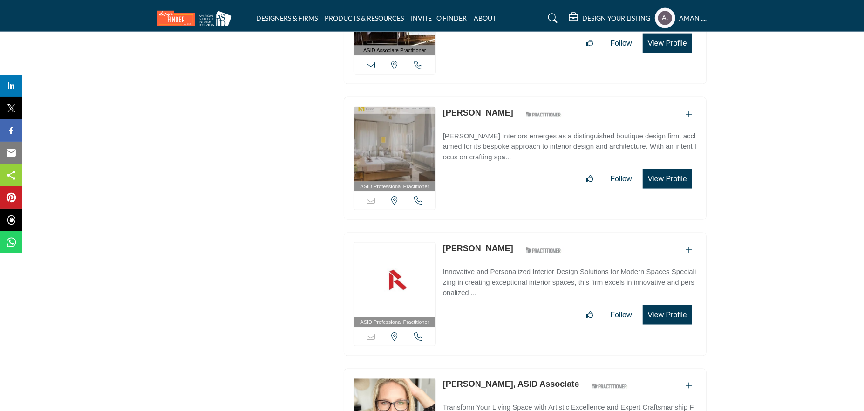
drag, startPoint x: 441, startPoint y: 196, endPoint x: 491, endPoint y: 200, distance: 50.5
click at [491, 232] on div "ASID Professional Practitioner ASID Professional Practitioners have successfull…" at bounding box center [525, 293] width 363 height 123
click at [453, 244] on link "Sara Lepich" at bounding box center [478, 248] width 70 height 9
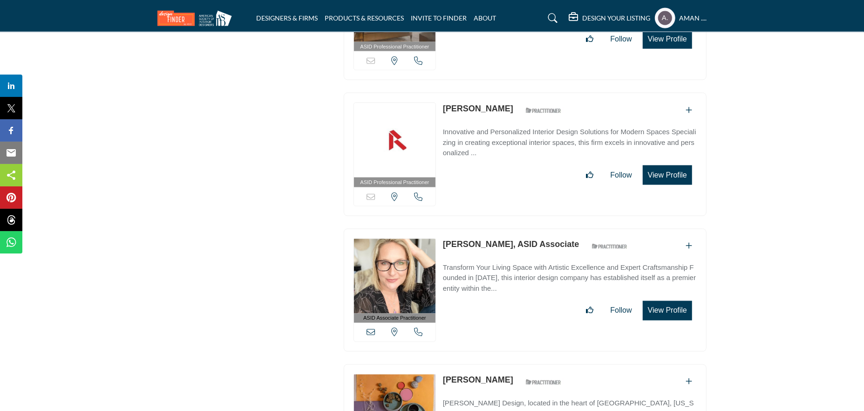
scroll to position [11267, 0]
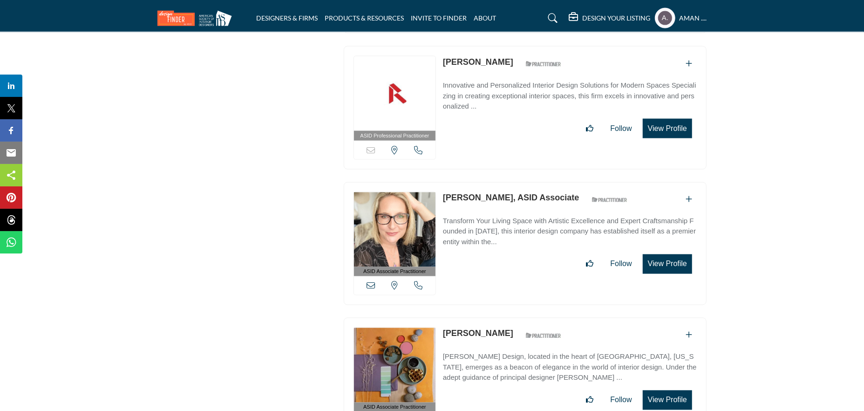
drag, startPoint x: 443, startPoint y: 145, endPoint x: 487, endPoint y: 152, distance: 44.8
click at [487, 182] on div "ASID Associate Practitioner ASID Associate Practitioners have a degree in any m…" at bounding box center [525, 243] width 363 height 123
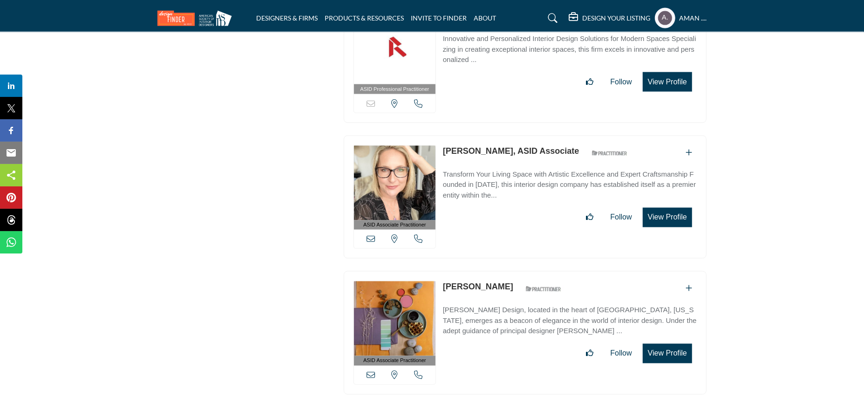
drag, startPoint x: 442, startPoint y: 230, endPoint x: 496, endPoint y: 238, distance: 54.2
click at [496, 271] on div "ASID Associate Practitioner ASID Associate Practitioners have a degree in any m…" at bounding box center [525, 332] width 363 height 123
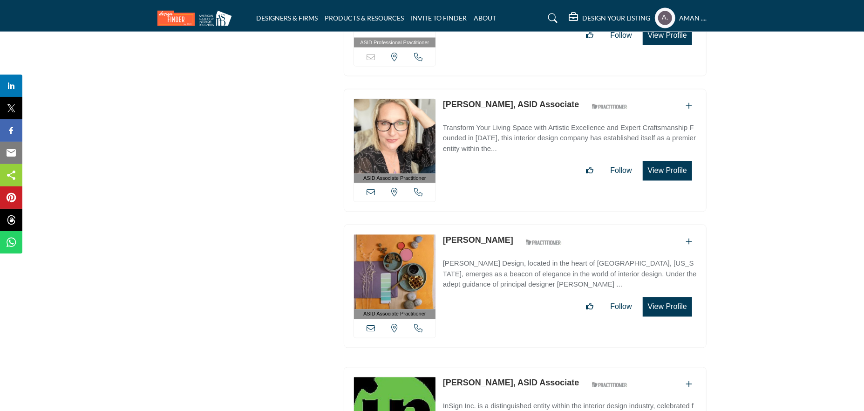
scroll to position [11407, 0]
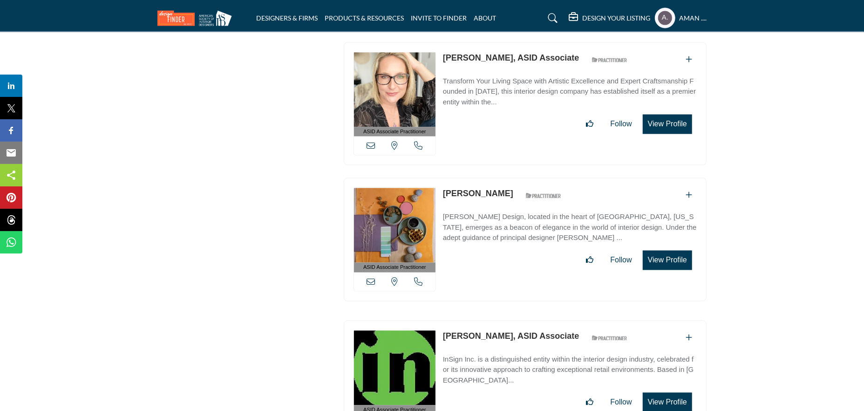
drag, startPoint x: 444, startPoint y: 280, endPoint x: 499, endPoint y: 285, distance: 55.2
click at [499, 320] on div "ASID Associate Practitioner ASID Associate Practitioners have a degree in any m…" at bounding box center [525, 381] width 363 height 123
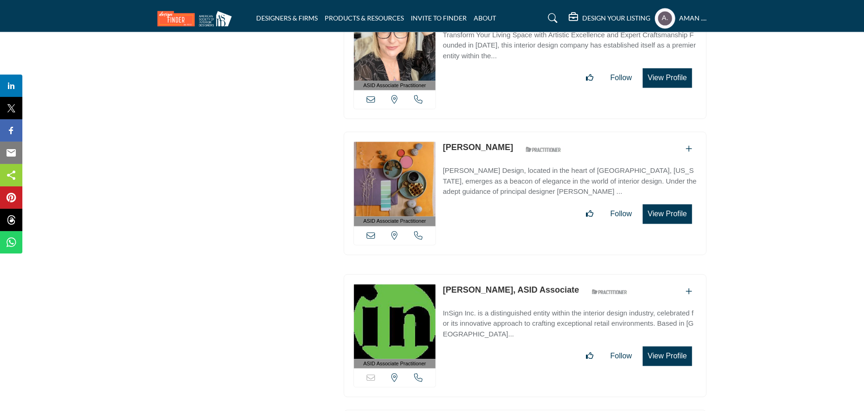
scroll to position [11547, 0]
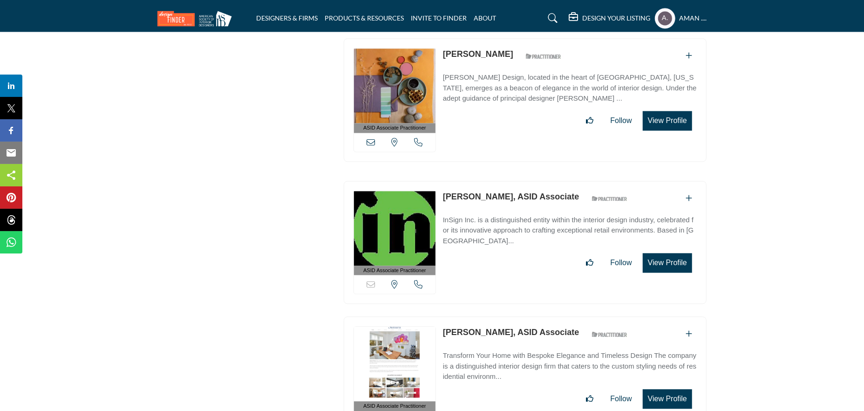
click at [491, 192] on link "Samuel Miner, ASID Associate" at bounding box center [511, 196] width 136 height 9
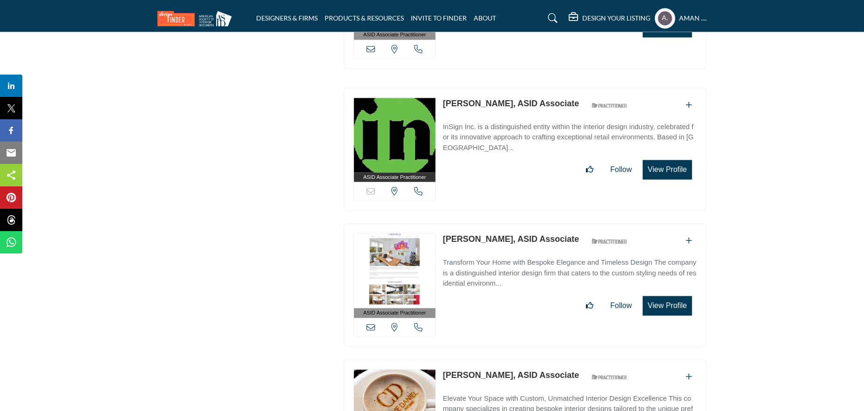
scroll to position [11686, 0]
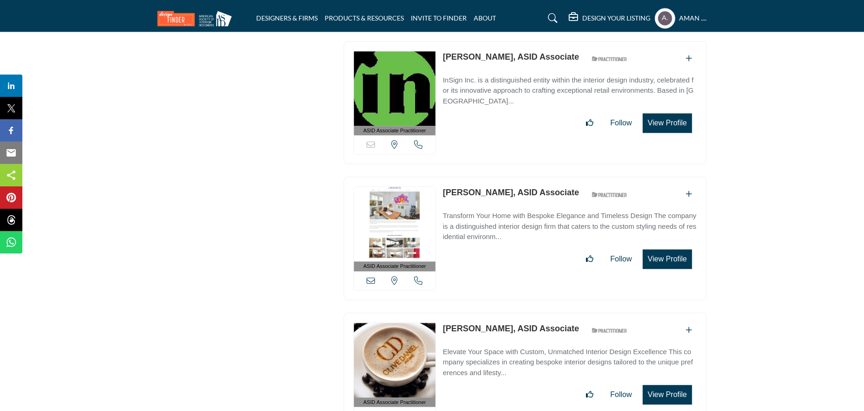
drag, startPoint x: 442, startPoint y: 137, endPoint x: 518, endPoint y: 145, distance: 75.9
click at [518, 176] on div "ASID Associate Practitioner ASID Associate Practitioners have a degree in any m…" at bounding box center [525, 237] width 363 height 123
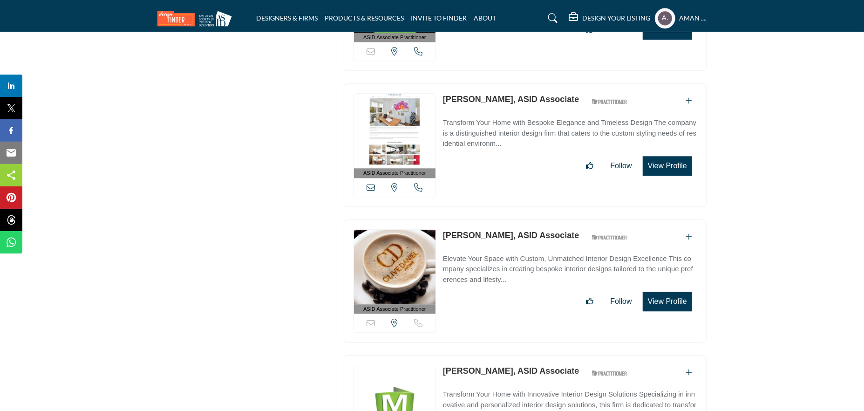
drag, startPoint x: 440, startPoint y: 179, endPoint x: 515, endPoint y: 179, distance: 75.4
click at [515, 219] on div "ASID Associate Practitioner ASID Associate Practitioners have a degree in any m…" at bounding box center [525, 280] width 363 height 123
click at [472, 230] on link "Samantha Lucido, ASID Associate" at bounding box center [511, 234] width 136 height 9
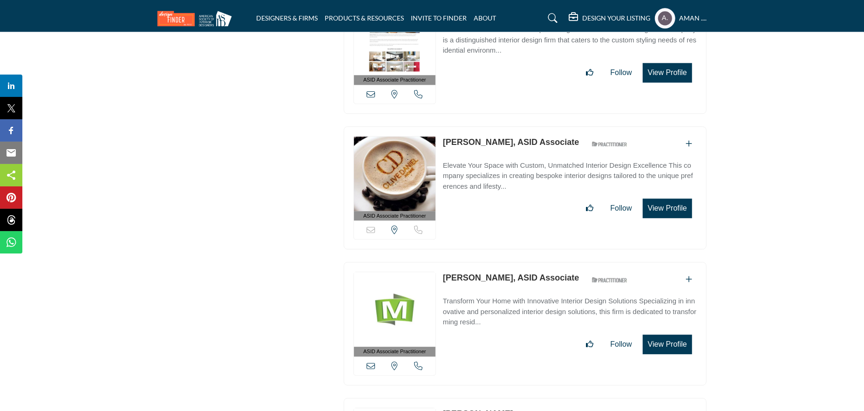
drag, startPoint x: 441, startPoint y: 221, endPoint x: 517, endPoint y: 228, distance: 76.2
click at [517, 262] on div "ASID Associate Practitioner ASID Associate Practitioners have a degree in any m…" at bounding box center [525, 323] width 363 height 123
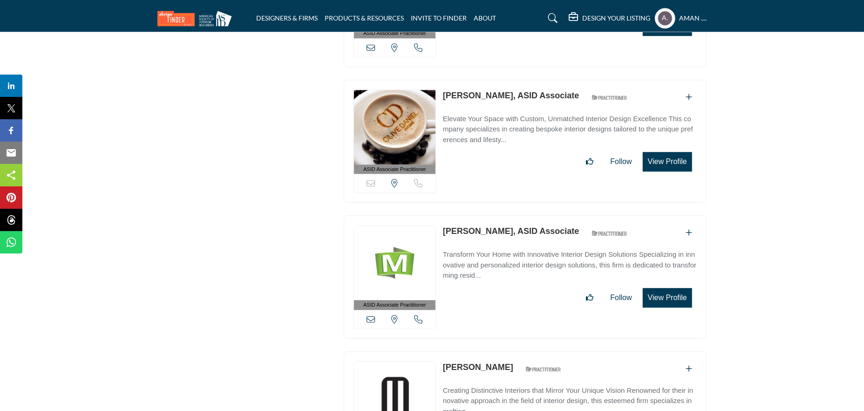
scroll to position [11966, 0]
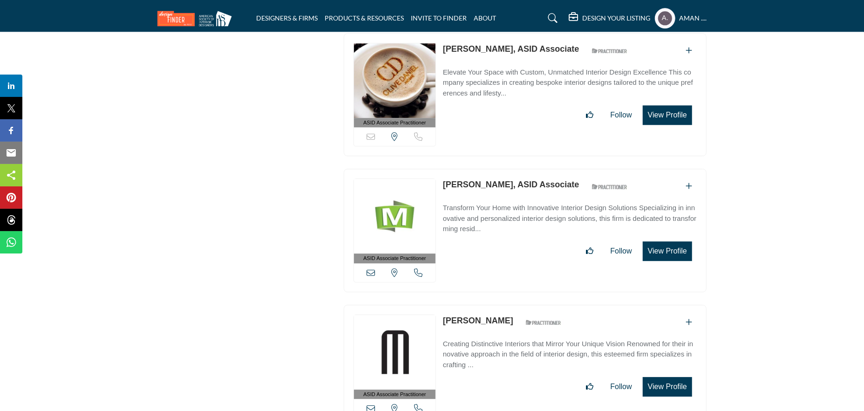
click at [507, 180] on link "[PERSON_NAME], ASID Associate" at bounding box center [511, 184] width 136 height 9
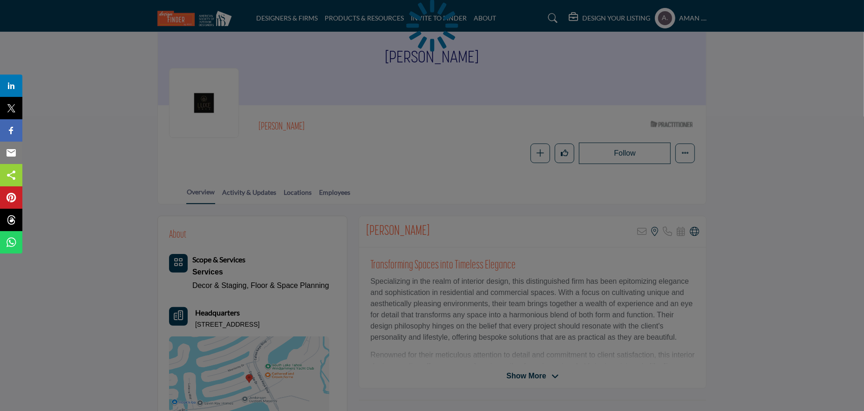
scroll to position [93, 0]
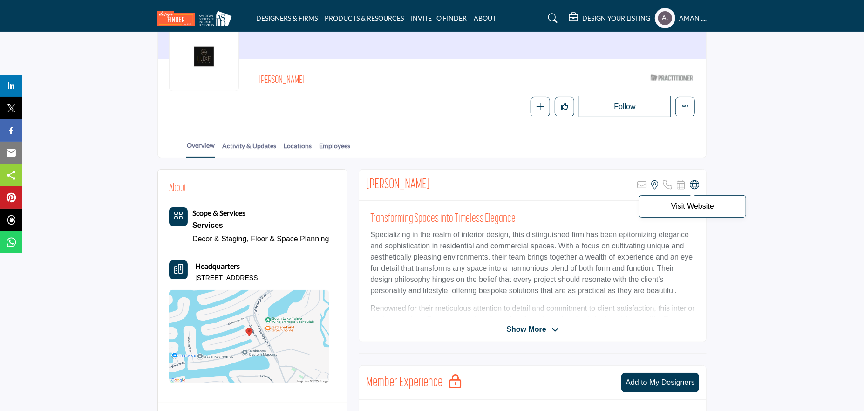
click at [694, 183] on icon at bounding box center [694, 184] width 9 height 9
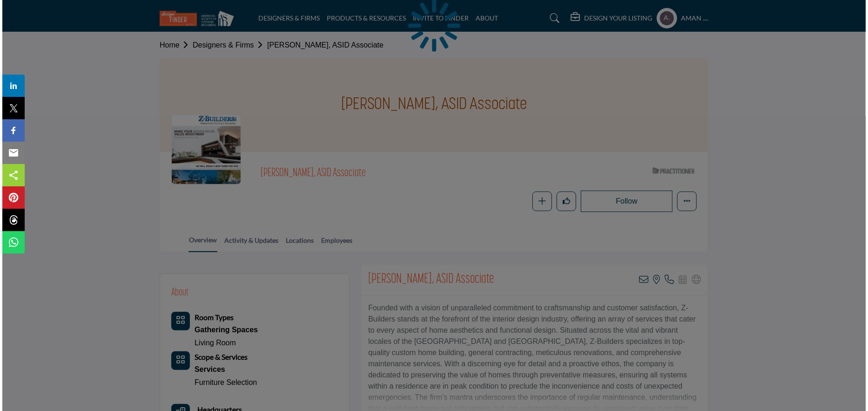
scroll to position [47, 0]
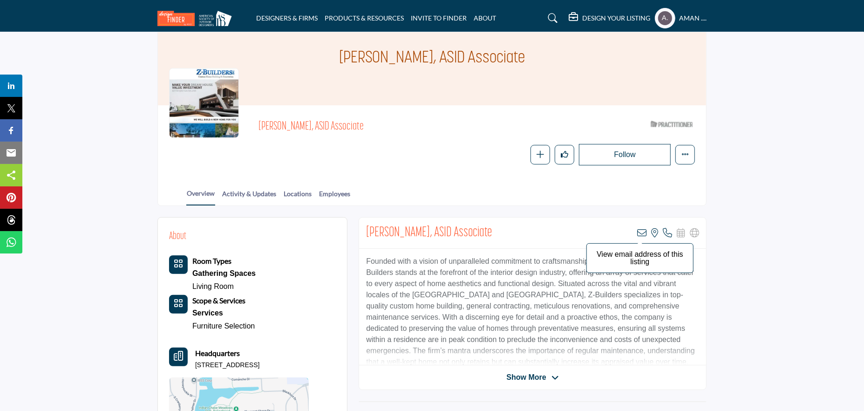
click at [642, 232] on icon at bounding box center [641, 232] width 9 height 9
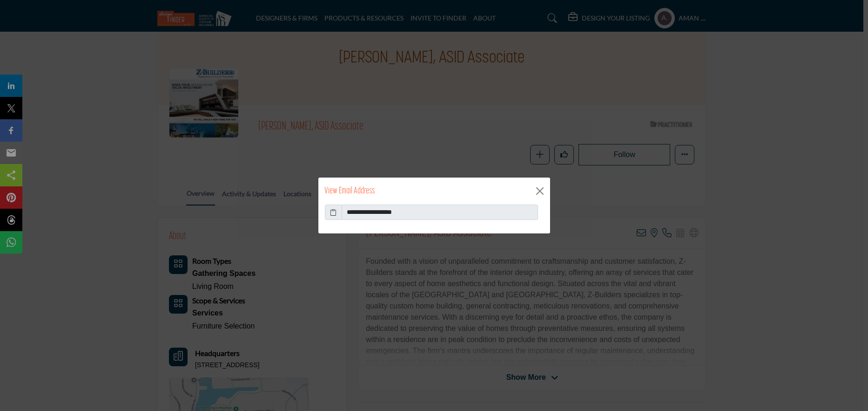
click at [333, 210] on icon at bounding box center [333, 212] width 7 height 10
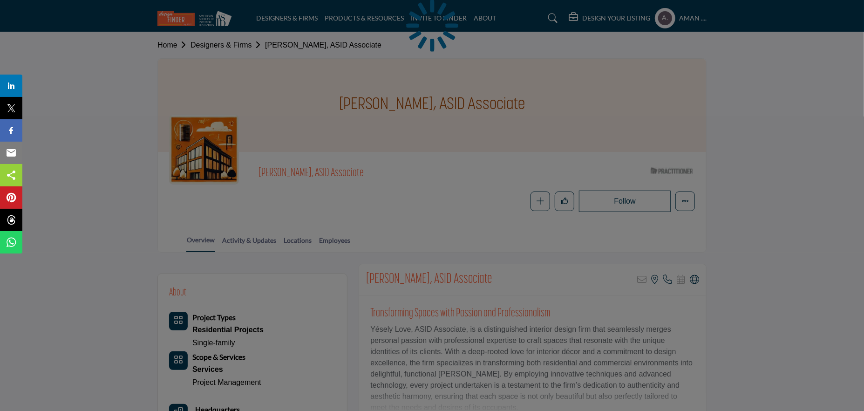
scroll to position [93, 0]
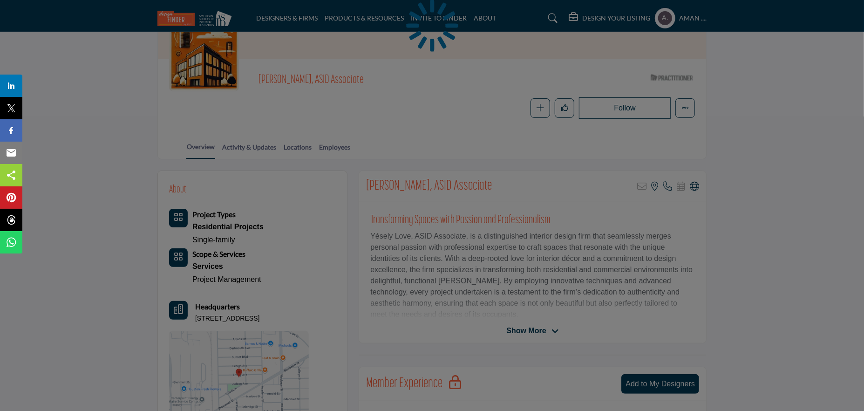
click at [692, 187] on div at bounding box center [432, 205] width 864 height 411
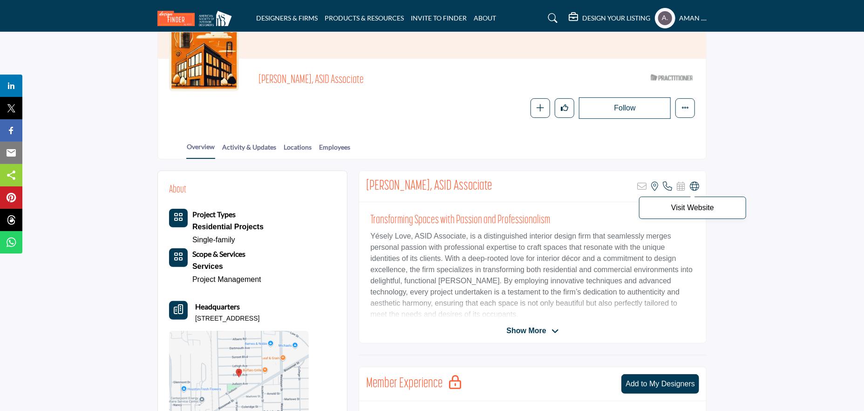
click at [696, 183] on icon at bounding box center [694, 186] width 9 height 9
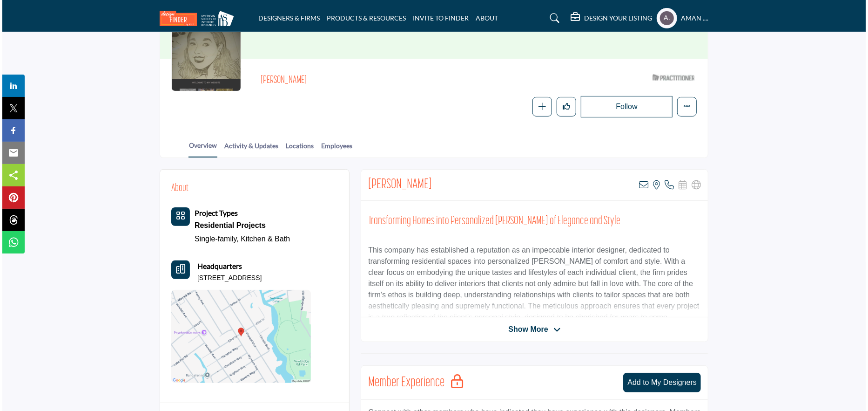
scroll to position [140, 0]
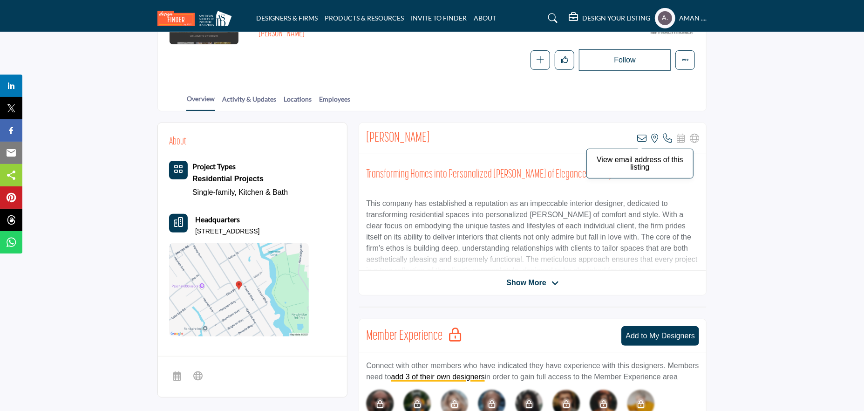
click at [638, 135] on icon at bounding box center [641, 138] width 9 height 9
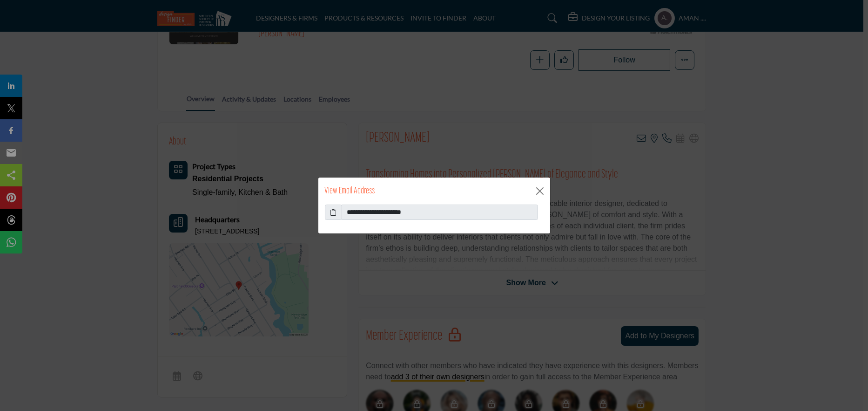
click at [332, 211] on icon at bounding box center [333, 212] width 7 height 10
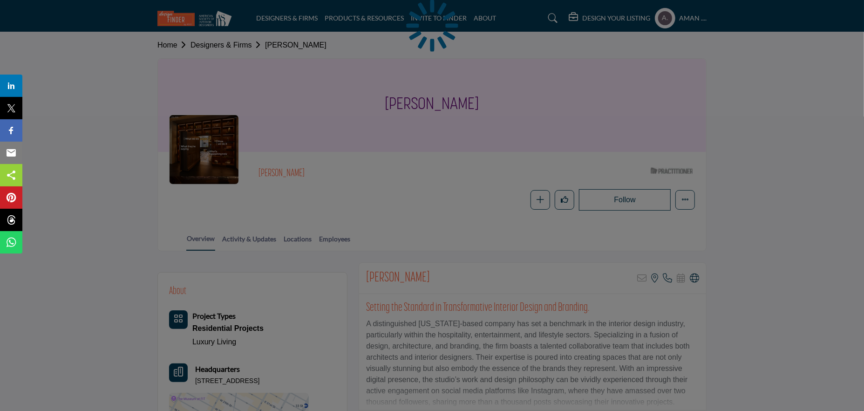
scroll to position [93, 0]
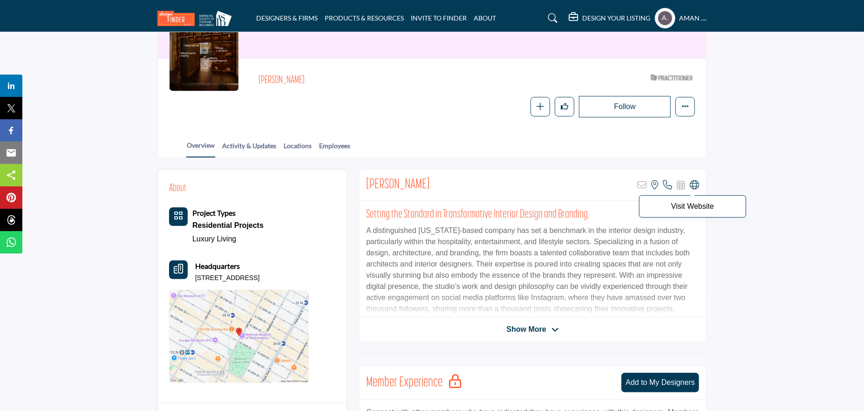
click at [693, 183] on icon at bounding box center [694, 184] width 9 height 9
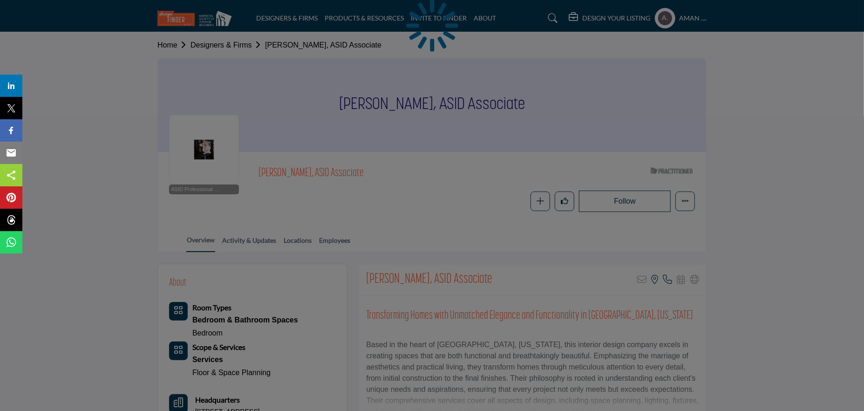
scroll to position [93, 0]
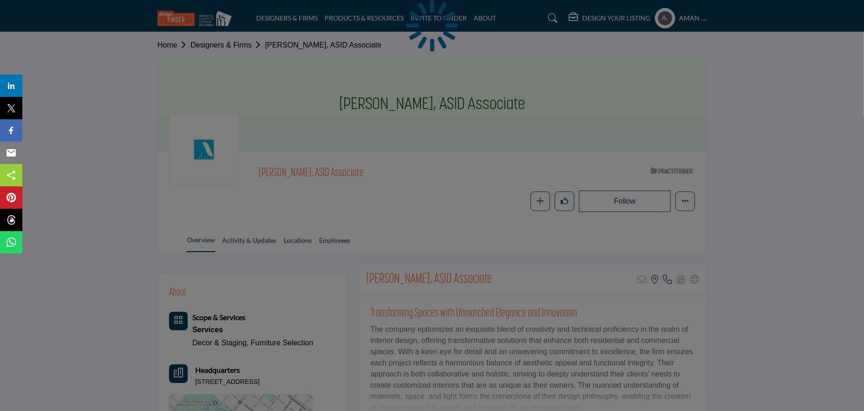
scroll to position [93, 0]
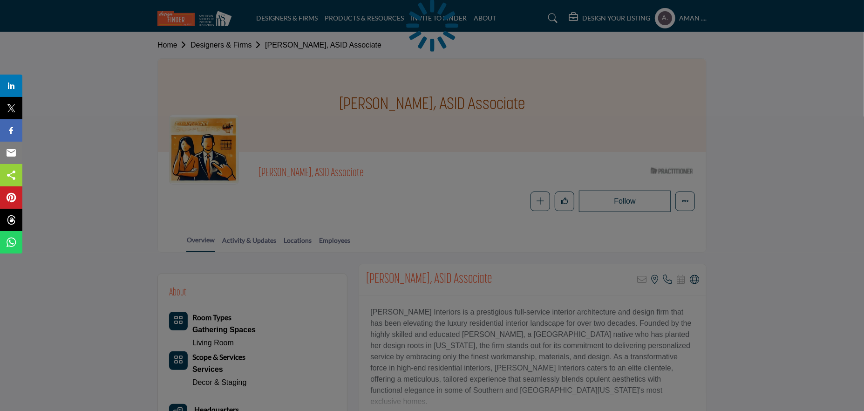
scroll to position [93, 0]
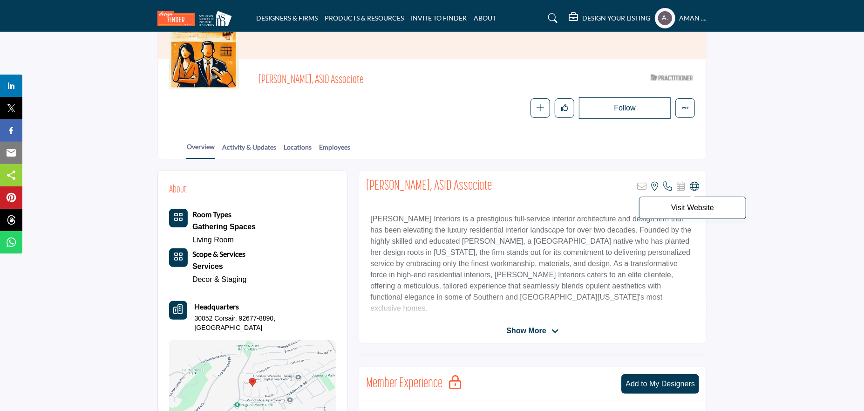
click at [692, 186] on icon at bounding box center [694, 186] width 9 height 9
drag, startPoint x: 363, startPoint y: 216, endPoint x: 452, endPoint y: 218, distance: 89.0
click at [452, 218] on div "[PERSON_NAME] Interiors is a prestigious full-service interior architecture and…" at bounding box center [532, 260] width 347 height 116
copy p "[PERSON_NAME] Interiors"
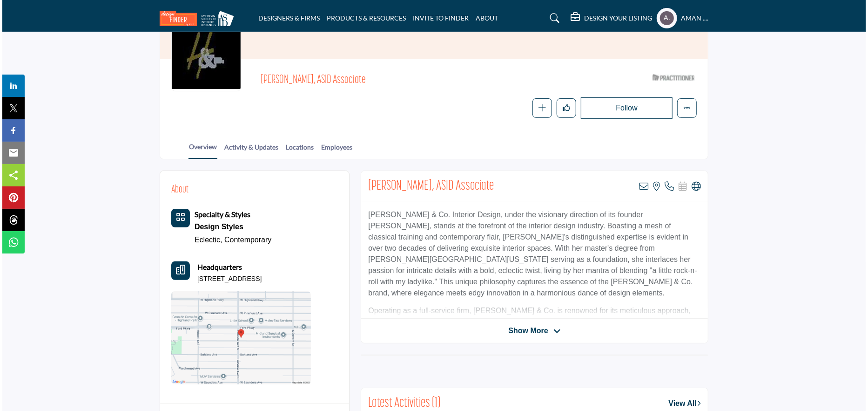
scroll to position [140, 0]
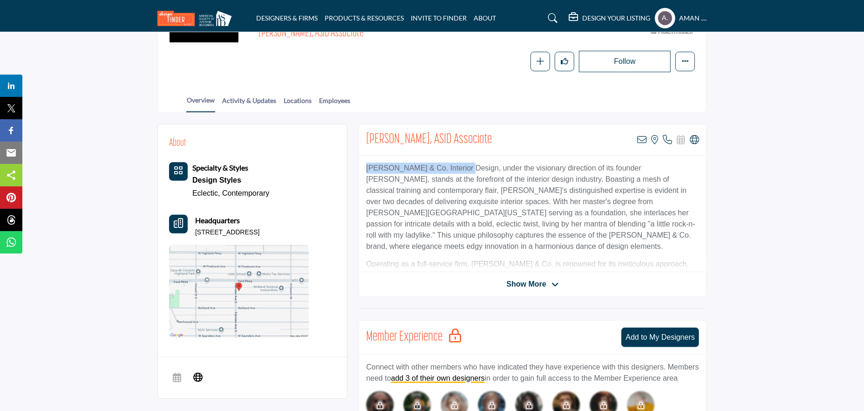
drag, startPoint x: 365, startPoint y: 167, endPoint x: 456, endPoint y: 170, distance: 91.8
click at [456, 170] on div "Huntley & Co. Interior Design, under the visionary direction of its founder Tri…" at bounding box center [532, 214] width 347 height 116
copy p "Huntley & Co. Interior Design"
click at [698, 139] on icon at bounding box center [694, 139] width 9 height 9
click at [640, 139] on icon at bounding box center [641, 139] width 9 height 9
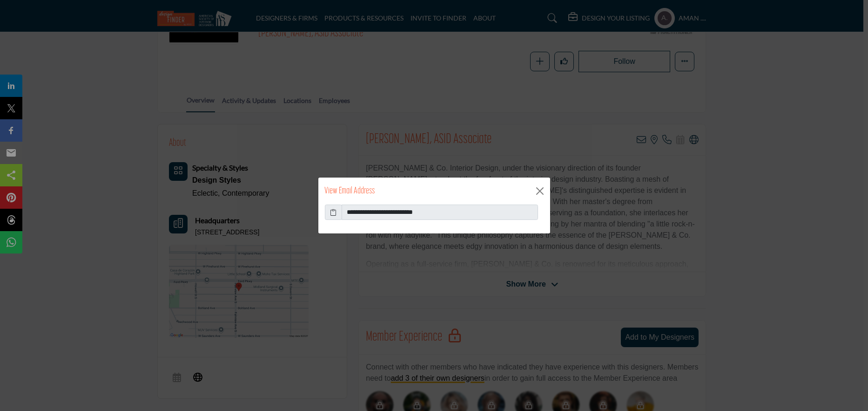
click at [332, 208] on icon at bounding box center [333, 212] width 7 height 10
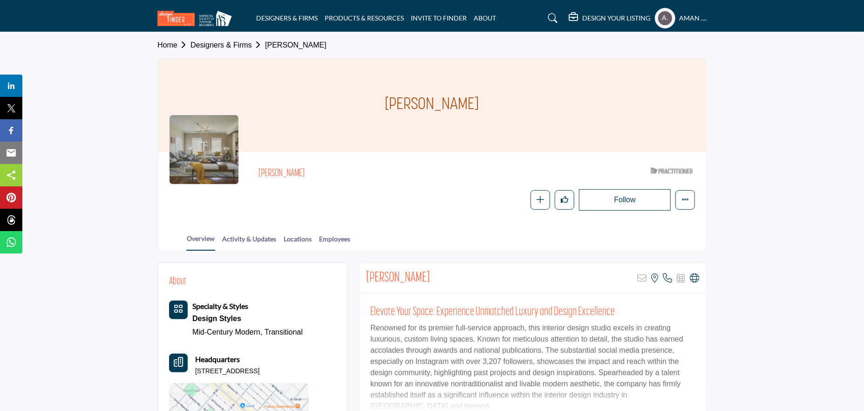
scroll to position [47, 0]
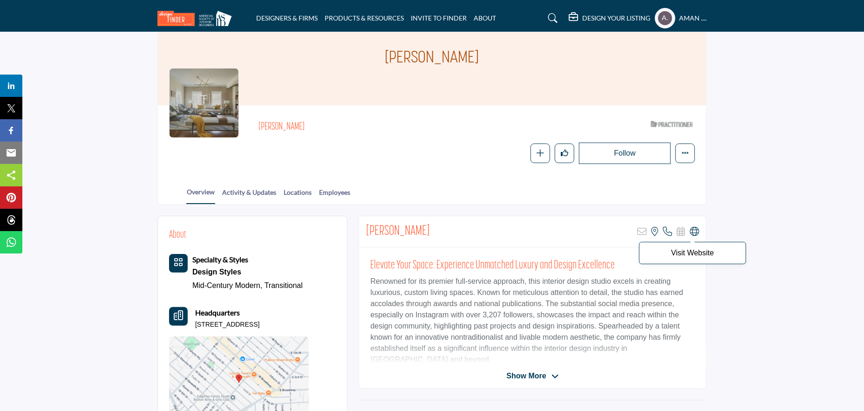
click at [693, 227] on icon at bounding box center [694, 231] width 9 height 9
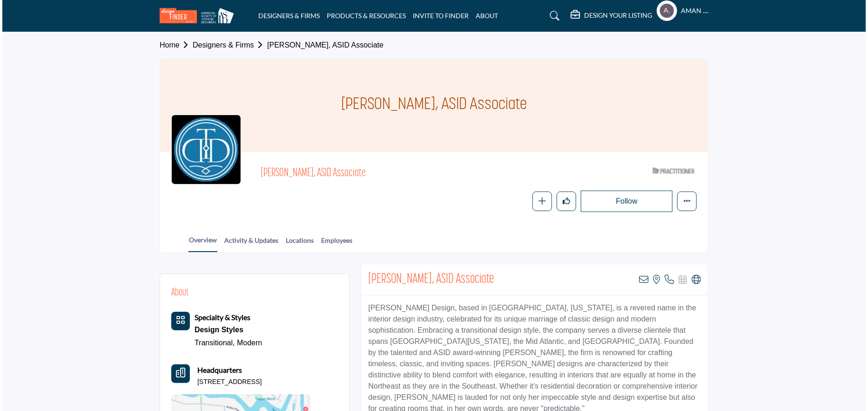
scroll to position [93, 0]
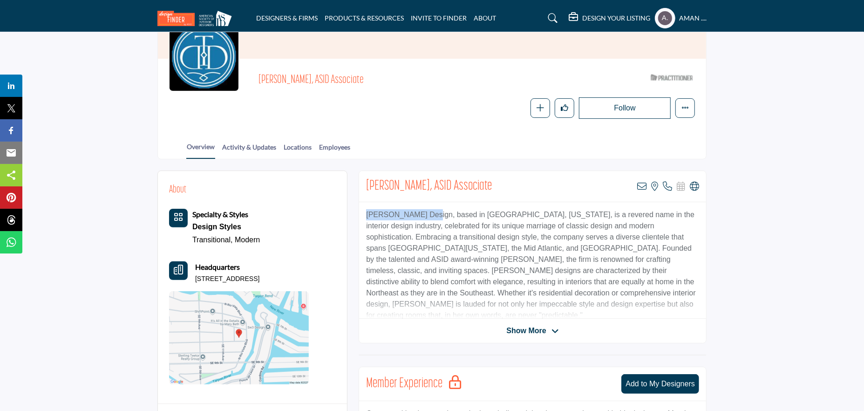
drag, startPoint x: 365, startPoint y: 213, endPoint x: 425, endPoint y: 217, distance: 59.7
click at [425, 217] on div "[PERSON_NAME] Design, based in [GEOGRAPHIC_DATA], [US_STATE], is a revered name…" at bounding box center [532, 260] width 347 height 116
copy p "[PERSON_NAME] Design"
click at [697, 185] on icon at bounding box center [694, 186] width 9 height 9
click at [639, 187] on icon at bounding box center [641, 186] width 9 height 9
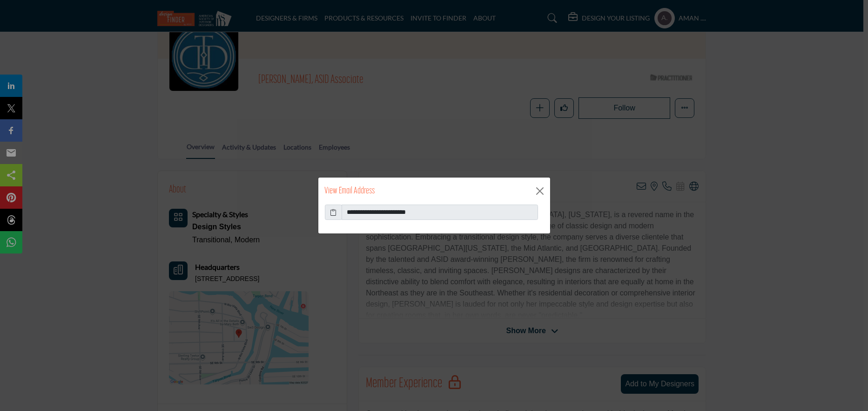
click at [331, 208] on icon at bounding box center [333, 212] width 7 height 10
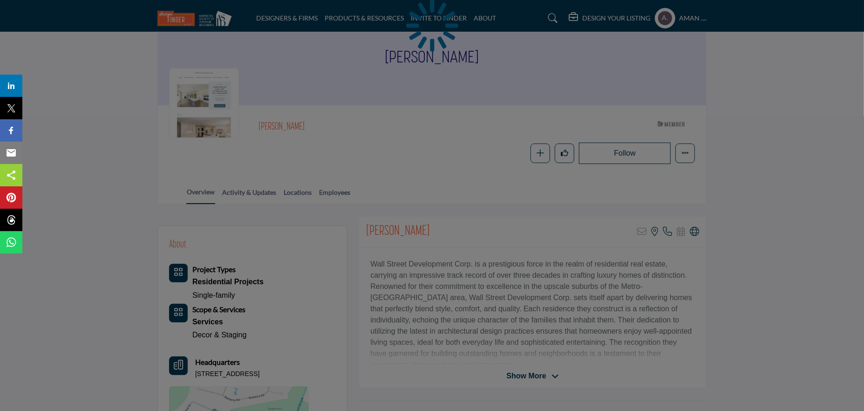
scroll to position [140, 0]
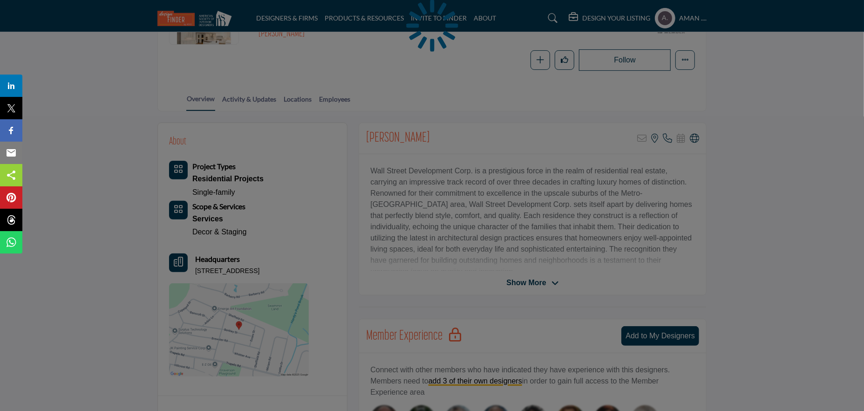
click at [692, 137] on body "DESIGNERS & FIRMS PRODUCTS & RESOURCES INVITE TO FINDER ABOUT" at bounding box center [432, 307] width 864 height 894
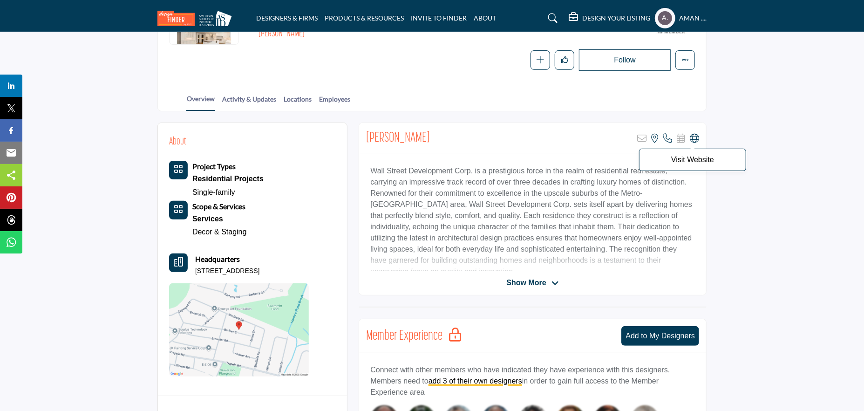
click at [692, 136] on icon at bounding box center [694, 138] width 9 height 9
drag, startPoint x: 369, startPoint y: 168, endPoint x: 464, endPoint y: 173, distance: 95.1
click at [464, 173] on div "Wall Street Development Corp. is a prestigious force in the realm of residentia…" at bounding box center [532, 212] width 347 height 116
copy p "Wall Street Development Corp"
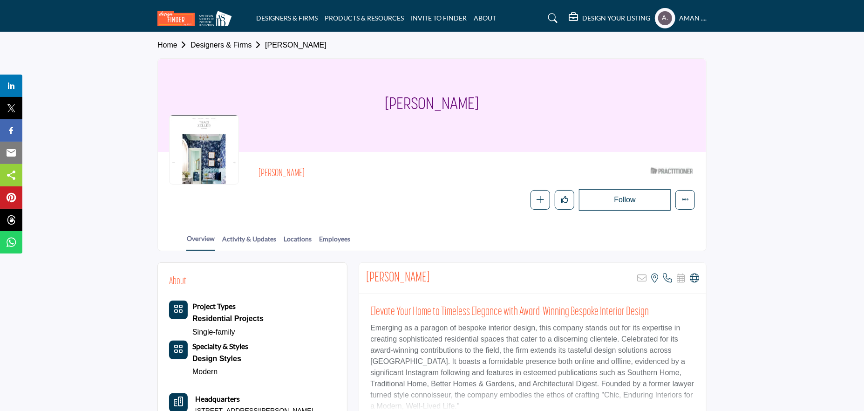
scroll to position [93, 0]
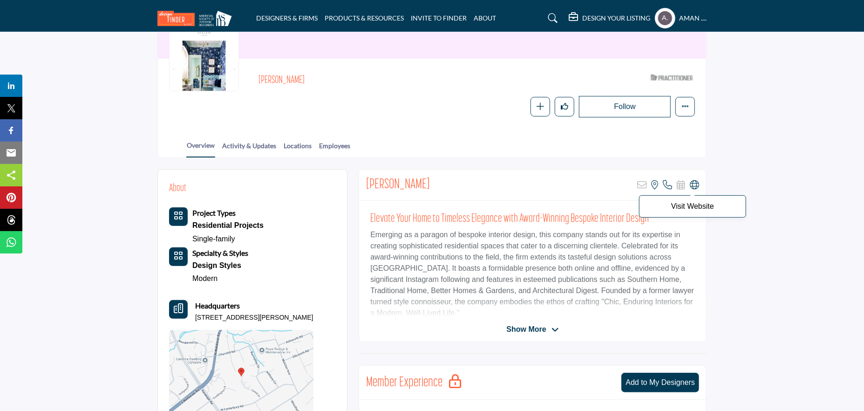
click at [695, 183] on icon at bounding box center [694, 184] width 9 height 9
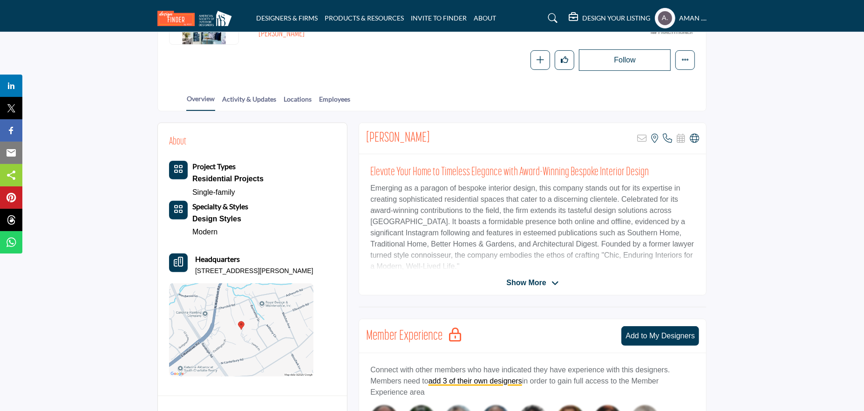
scroll to position [186, 0]
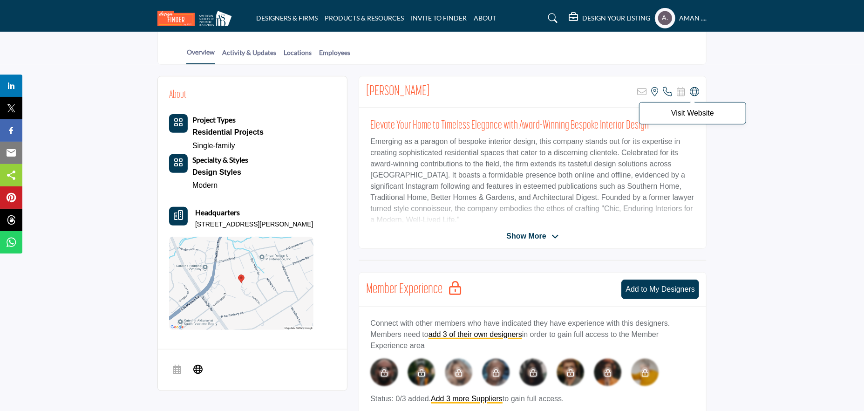
click at [690, 93] on icon at bounding box center [694, 91] width 9 height 9
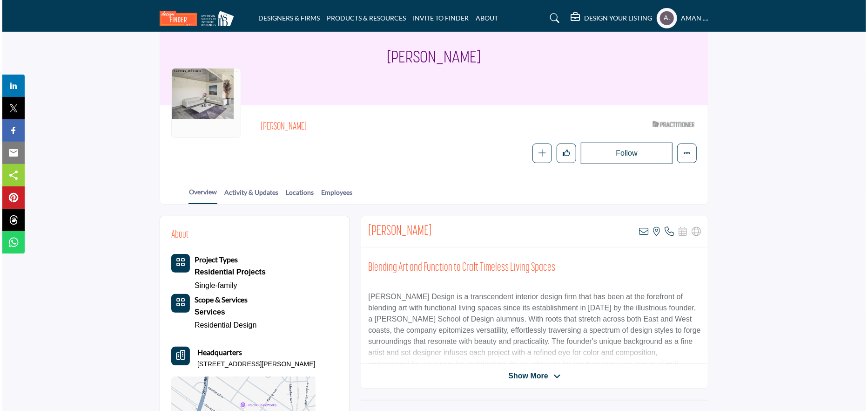
scroll to position [93, 0]
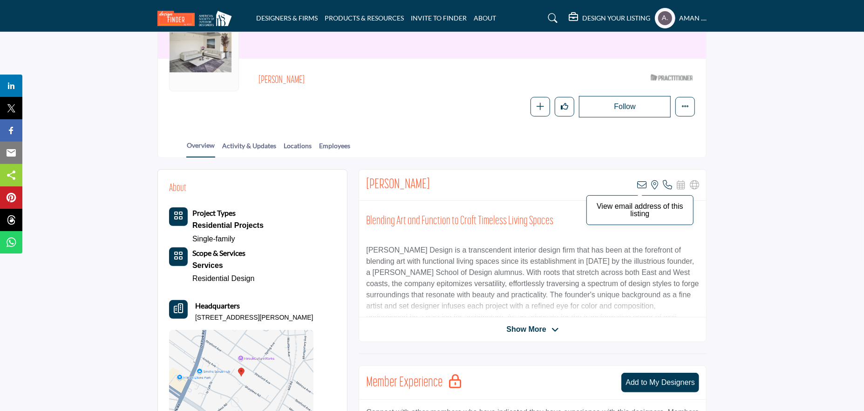
click at [637, 181] on icon at bounding box center [641, 184] width 9 height 9
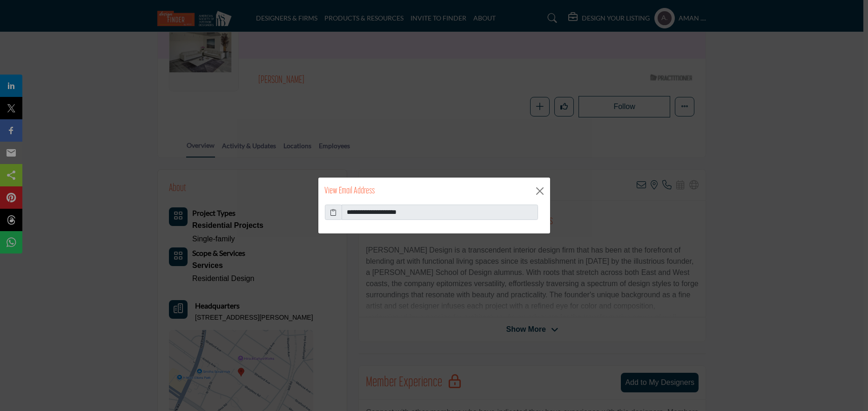
click at [333, 210] on icon at bounding box center [333, 212] width 7 height 10
drag, startPoint x: 363, startPoint y: 215, endPoint x: 433, endPoint y: 213, distance: 70.8
click at [433, 213] on input "**********" at bounding box center [440, 212] width 196 height 16
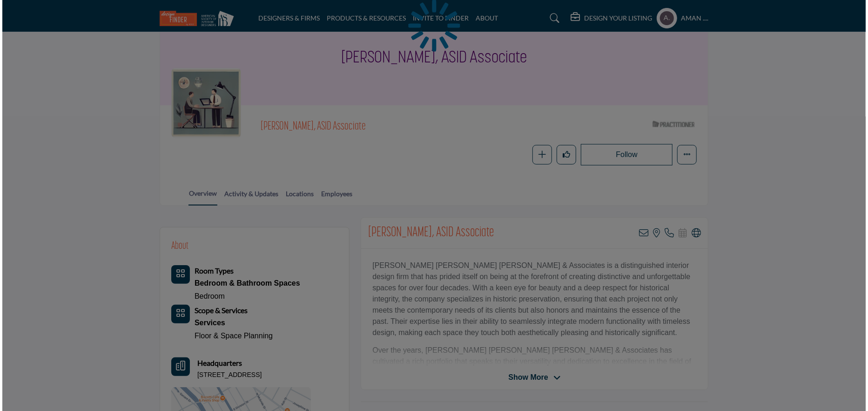
scroll to position [93, 0]
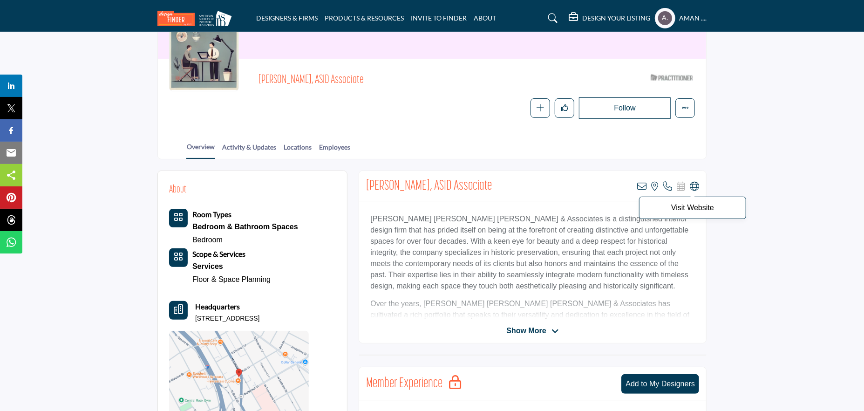
click at [695, 183] on icon at bounding box center [694, 186] width 9 height 9
click at [642, 179] on div "[PERSON_NAME], ASID Associate View email address of this listing View the locat…" at bounding box center [532, 186] width 347 height 31
click at [640, 185] on icon at bounding box center [641, 186] width 9 height 9
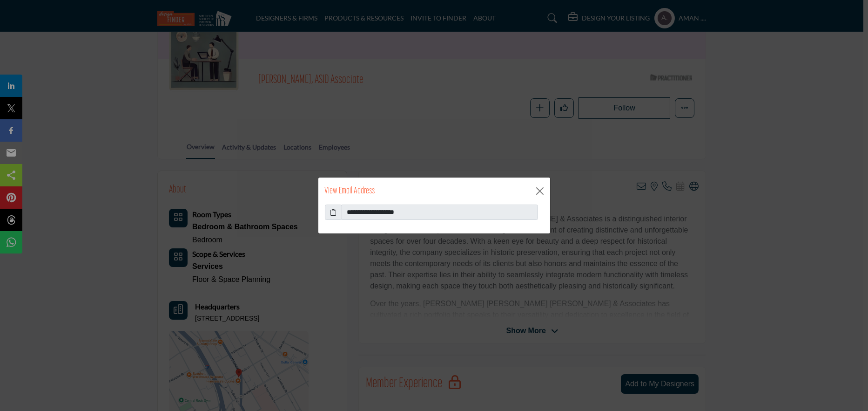
click at [332, 208] on icon at bounding box center [333, 212] width 7 height 10
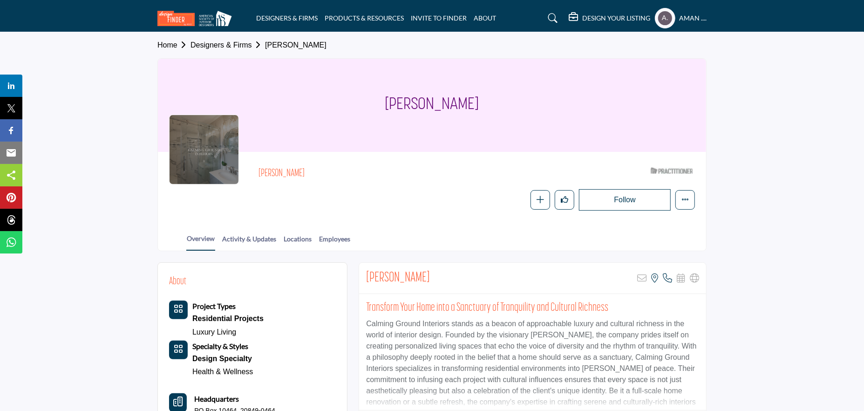
scroll to position [47, 0]
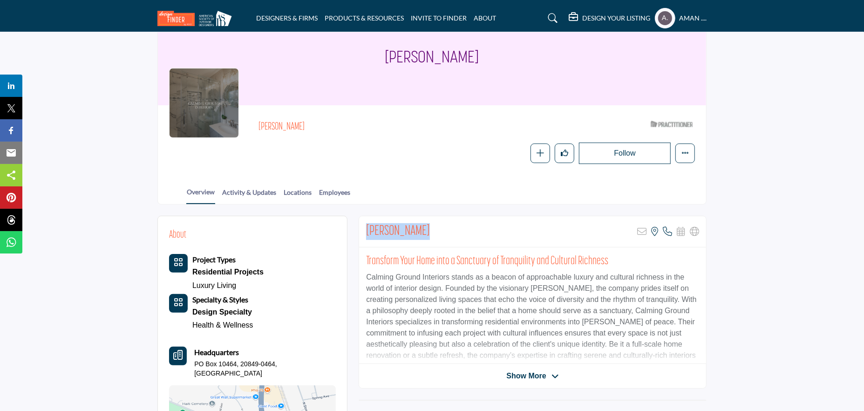
drag, startPoint x: 363, startPoint y: 230, endPoint x: 449, endPoint y: 227, distance: 86.2
click at [449, 227] on div "Tarsha Mccrae Sorry, but this listing is on a subscription plan which does not …" at bounding box center [532, 231] width 347 height 31
copy h2 "Tarsha Mccrae"
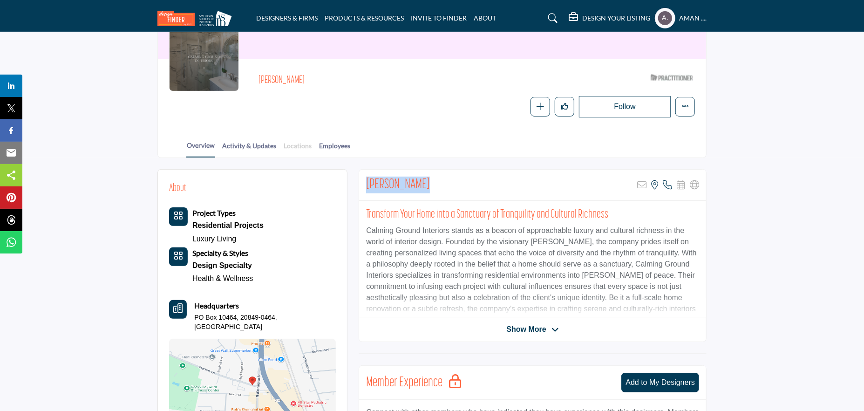
scroll to position [140, 0]
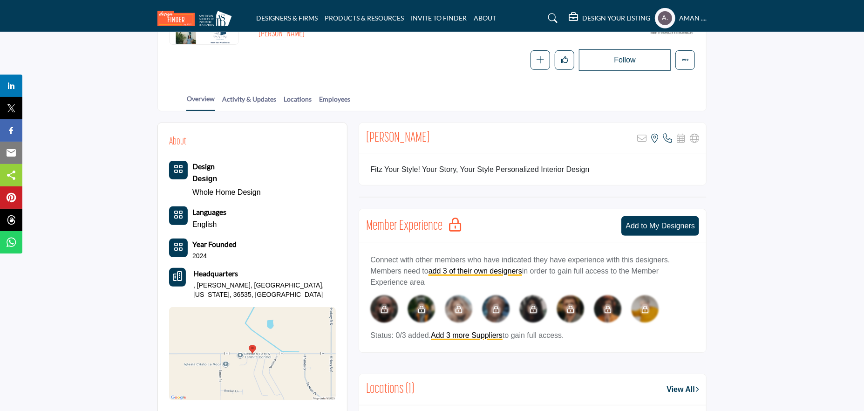
scroll to position [93, 0]
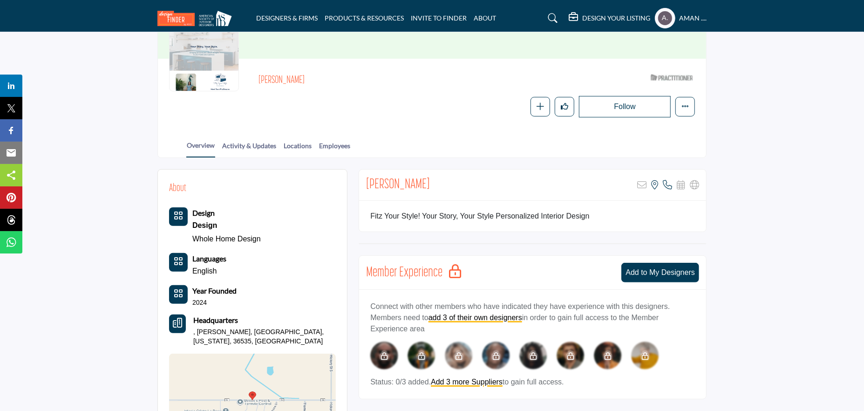
drag, startPoint x: 254, startPoint y: 75, endPoint x: 319, endPoint y: 84, distance: 66.2
click at [319, 84] on div "Tara FitzSimons ASID Qualified Practitioner who validates work and experience t…" at bounding box center [432, 93] width 526 height 47
copy h2 "Tara FitzSimons"
drag, startPoint x: 392, startPoint y: 214, endPoint x: 413, endPoint y: 212, distance: 22.0
click at [413, 212] on div "Fitz Your Style! Your Story, Your Style Personalized Interior Design" at bounding box center [532, 216] width 347 height 31
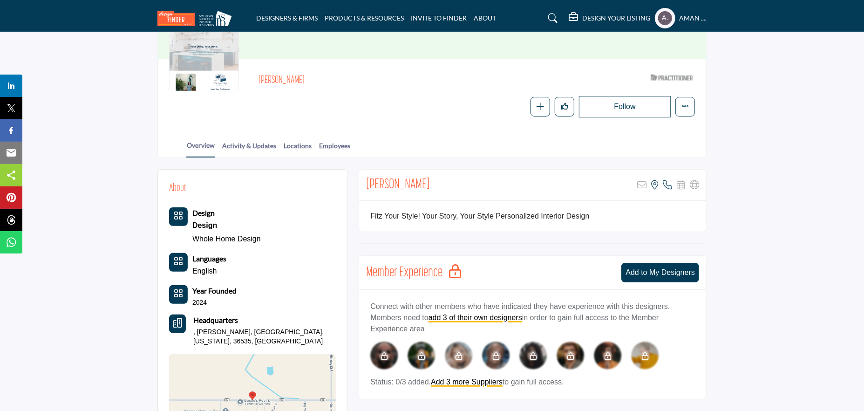
copy div "Fitz Your Style"
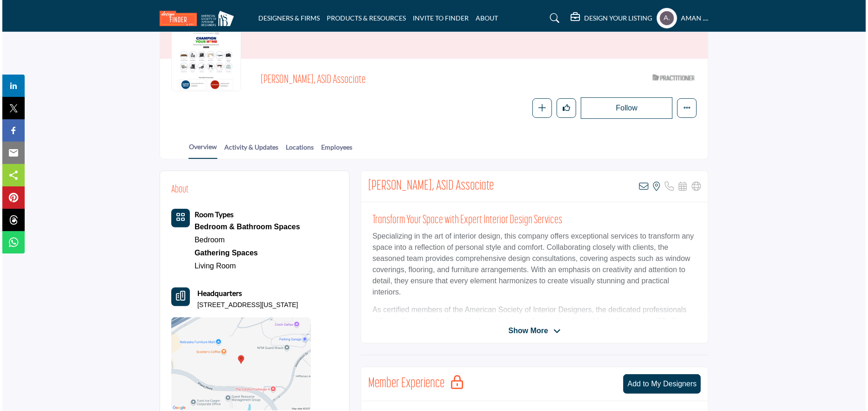
scroll to position [140, 0]
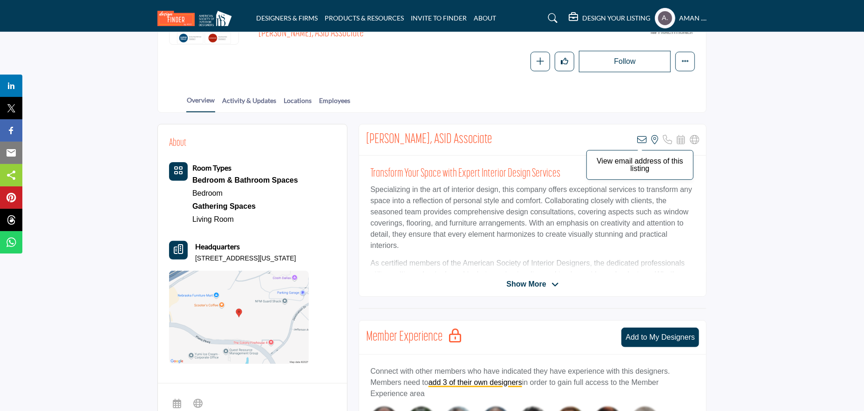
click at [643, 138] on icon at bounding box center [641, 139] width 9 height 9
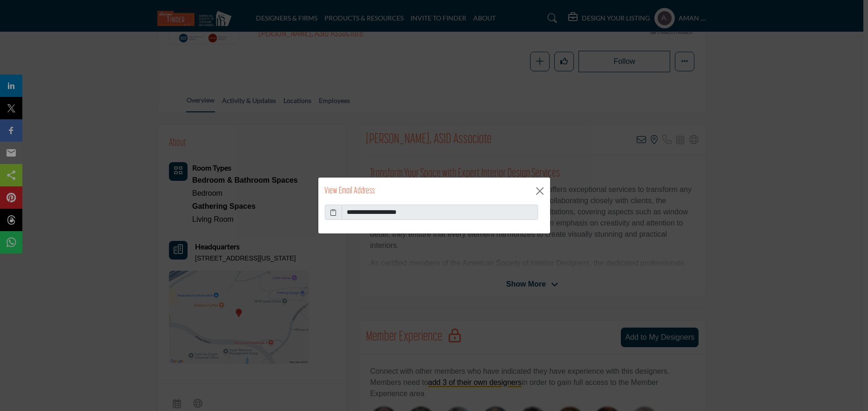
click at [332, 207] on icon at bounding box center [333, 212] width 7 height 10
drag, startPoint x: 391, startPoint y: 212, endPoint x: 419, endPoint y: 213, distance: 28.4
click at [419, 213] on input "**********" at bounding box center [440, 212] width 196 height 16
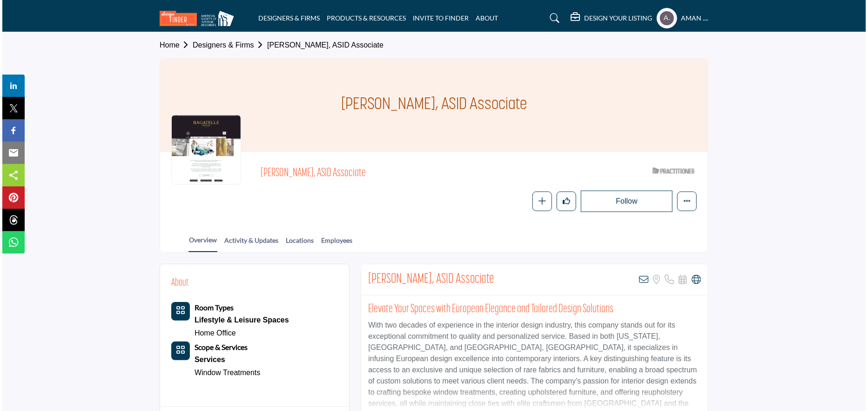
scroll to position [47, 0]
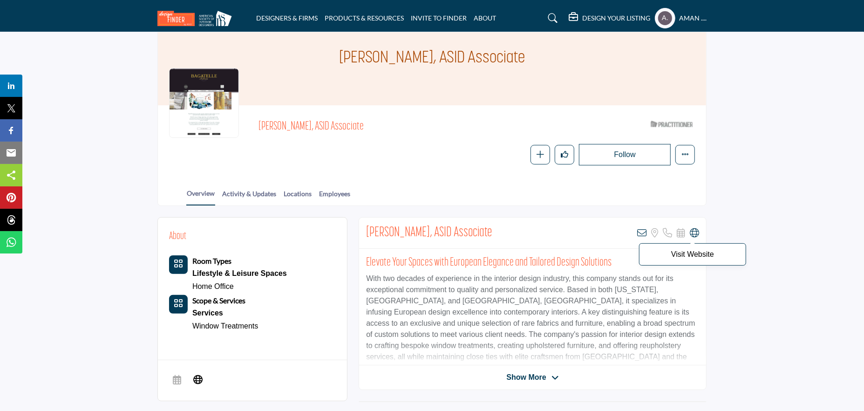
click at [691, 233] on icon at bounding box center [694, 232] width 9 height 9
click at [637, 231] on icon at bounding box center [641, 232] width 9 height 9
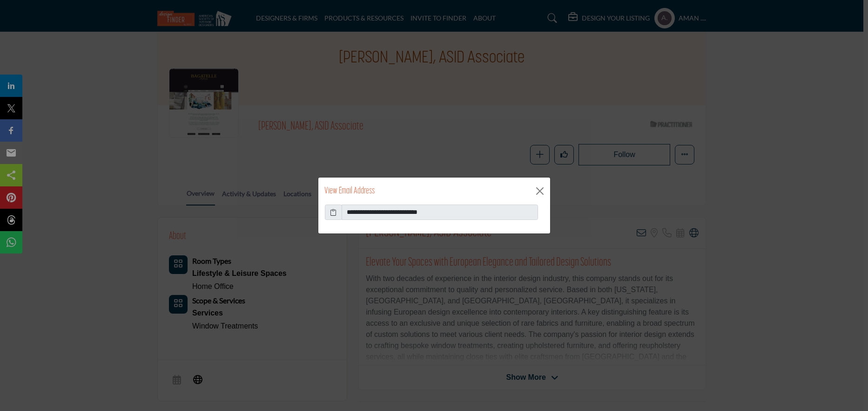
click at [333, 211] on icon at bounding box center [333, 212] width 7 height 10
drag, startPoint x: 375, startPoint y: 209, endPoint x: 392, endPoint y: 214, distance: 17.8
click at [392, 214] on input "**********" at bounding box center [440, 212] width 196 height 16
drag, startPoint x: 445, startPoint y: 210, endPoint x: 372, endPoint y: 200, distance: 73.4
click at [372, 200] on div "**********" at bounding box center [434, 205] width 233 height 57
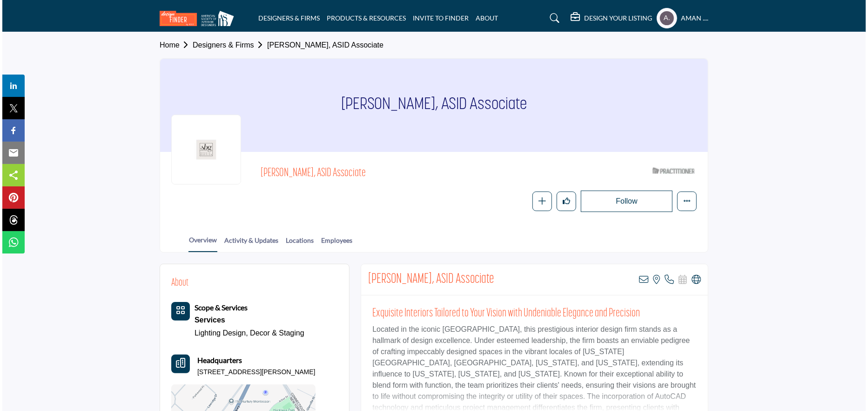
scroll to position [93, 0]
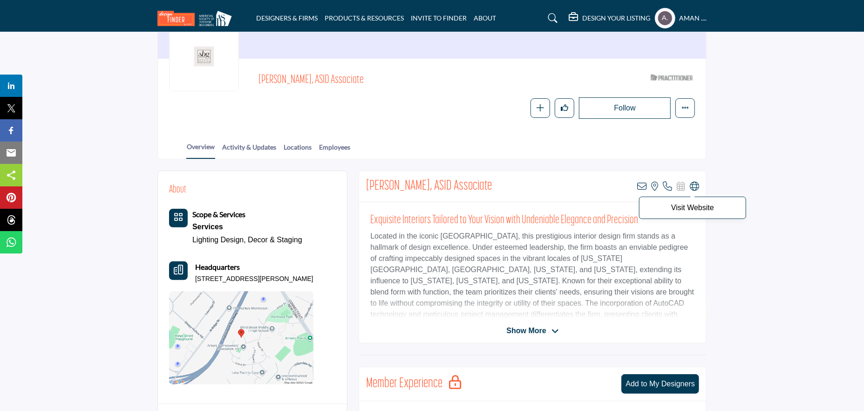
click at [696, 184] on icon at bounding box center [694, 186] width 9 height 9
click at [639, 183] on icon at bounding box center [641, 186] width 9 height 9
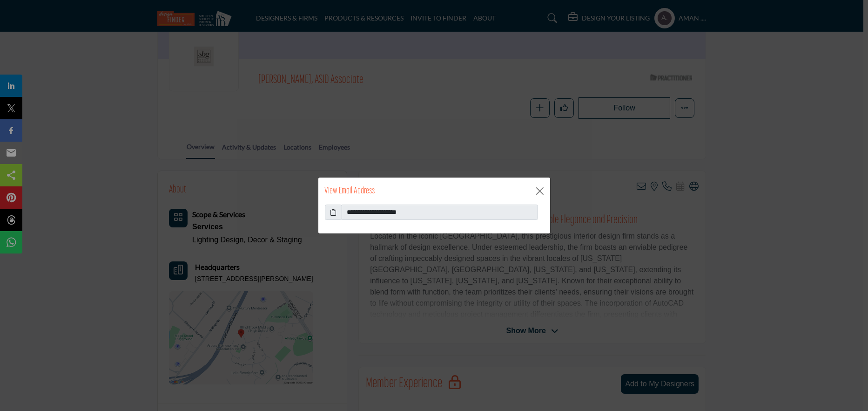
click at [333, 210] on icon at bounding box center [333, 212] width 7 height 10
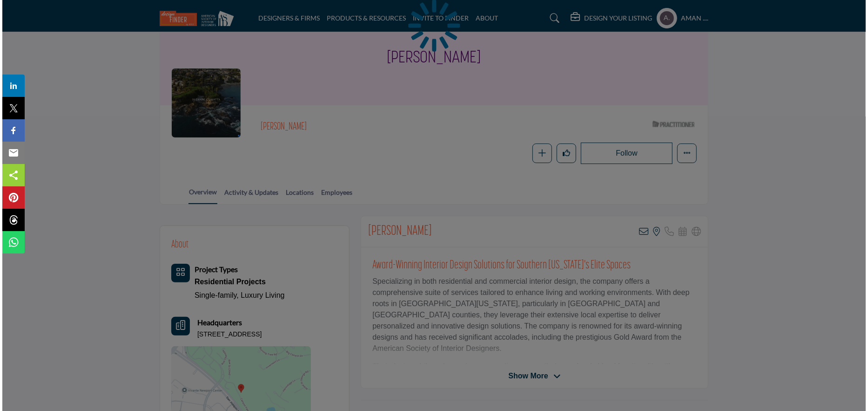
scroll to position [93, 0]
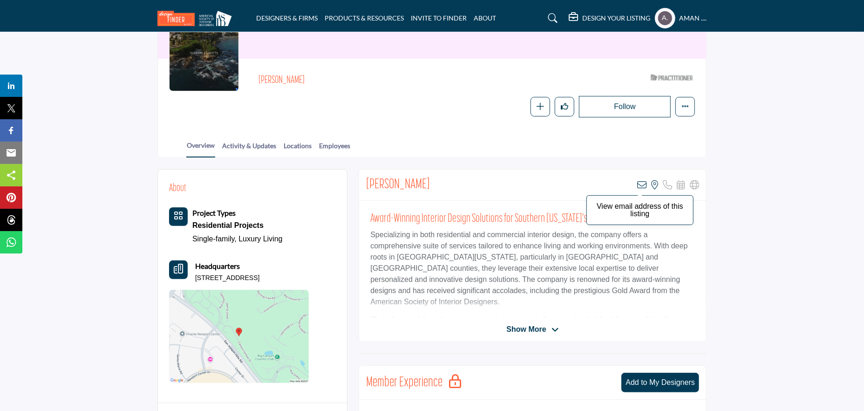
click at [642, 183] on icon at bounding box center [641, 184] width 9 height 9
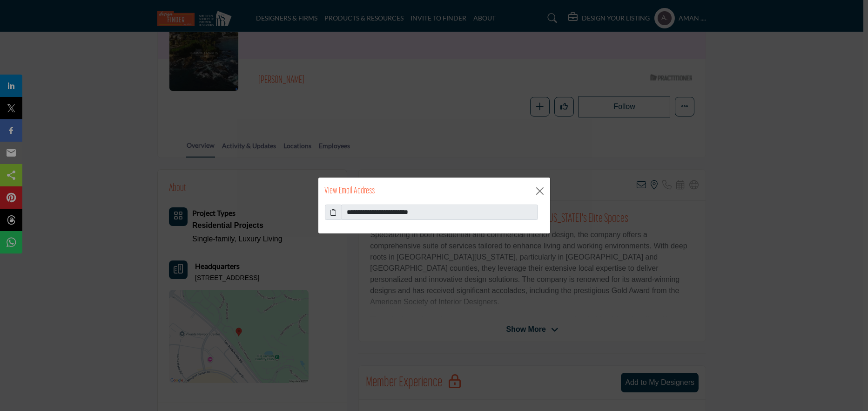
click at [335, 212] on icon at bounding box center [333, 212] width 7 height 10
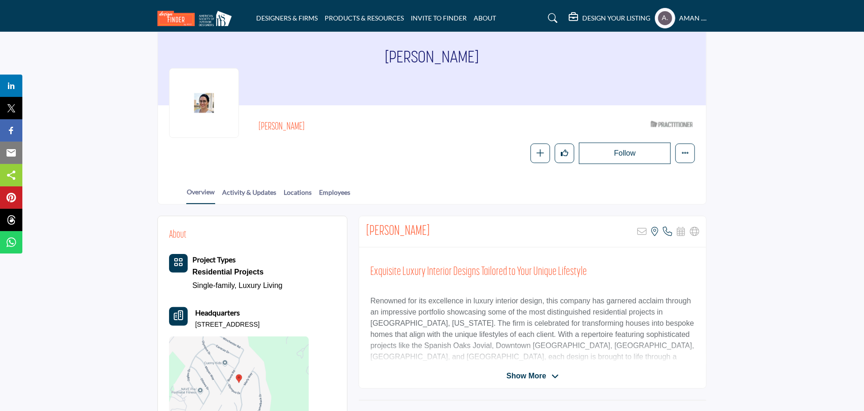
scroll to position [93, 0]
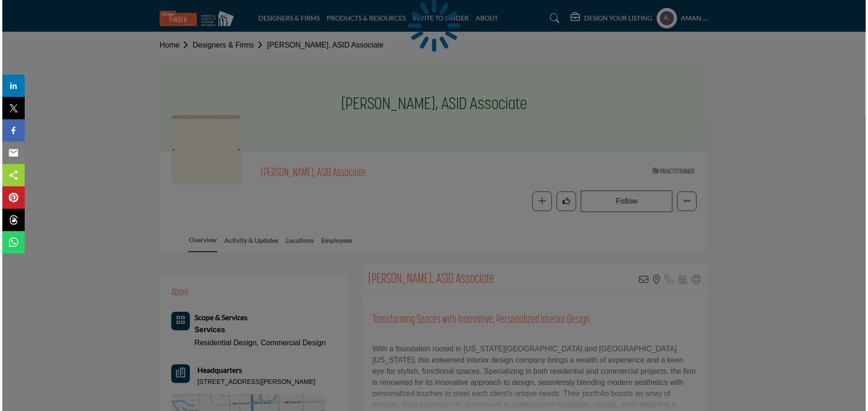
scroll to position [140, 0]
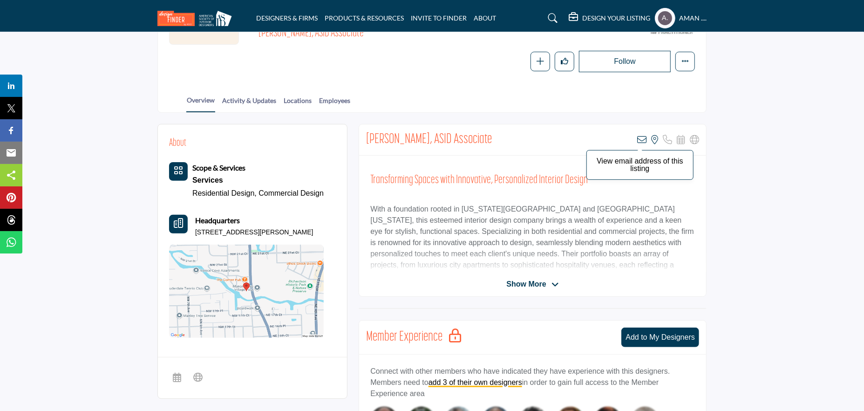
click at [643, 138] on icon at bounding box center [641, 139] width 9 height 9
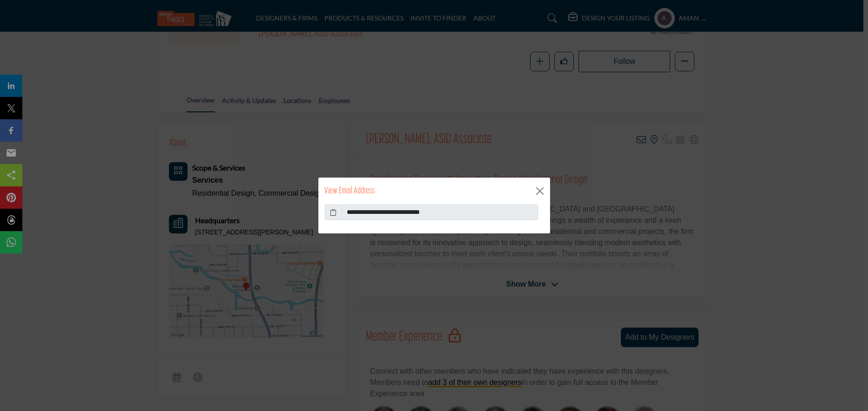
click at [332, 210] on icon at bounding box center [333, 212] width 7 height 10
drag, startPoint x: 385, startPoint y: 210, endPoint x: 453, endPoint y: 206, distance: 68.6
click at [453, 206] on input "**********" at bounding box center [440, 212] width 196 height 16
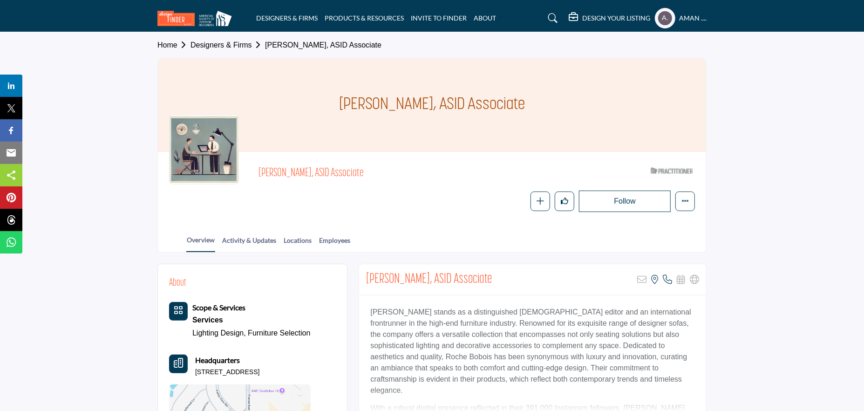
scroll to position [47, 0]
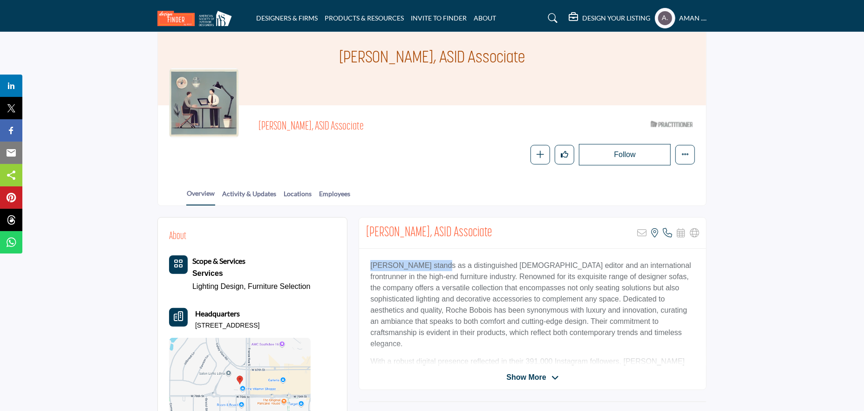
drag, startPoint x: 368, startPoint y: 264, endPoint x: 438, endPoint y: 267, distance: 70.3
click at [438, 267] on div "[PERSON_NAME] stands as a distinguished [DEMOGRAPHIC_DATA] editor and an intern…" at bounding box center [532, 307] width 347 height 116
copy p "Roche Bobois stands"
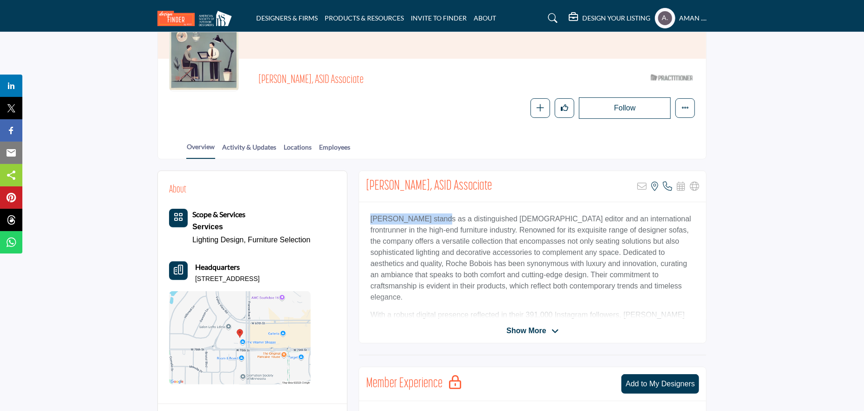
scroll to position [140, 0]
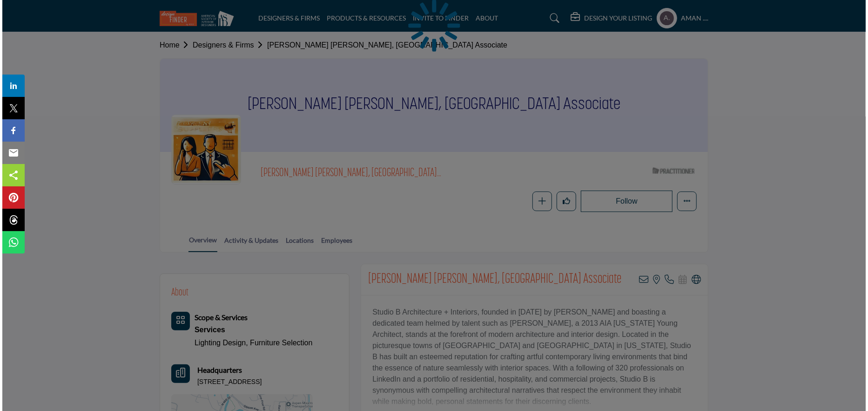
scroll to position [93, 0]
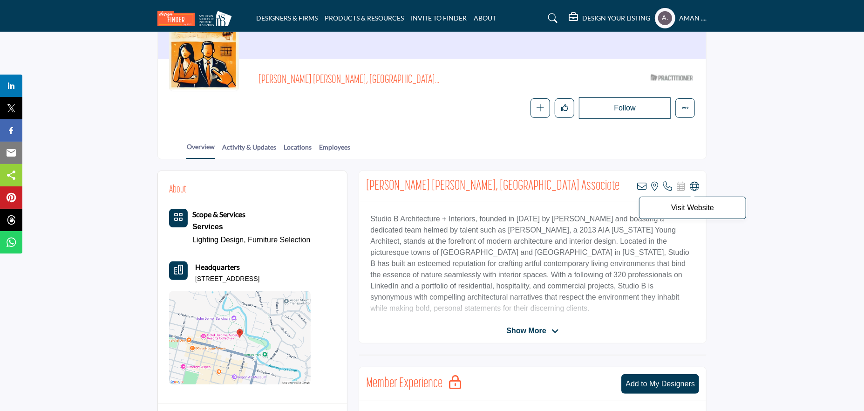
click at [690, 184] on icon at bounding box center [694, 186] width 9 height 9
drag, startPoint x: 629, startPoint y: 183, endPoint x: 636, endPoint y: 184, distance: 6.6
click at [630, 183] on div "Susan Okie Lindenau, ASID Associate View email address of this listing View the…" at bounding box center [532, 186] width 347 height 31
click at [637, 184] on icon at bounding box center [641, 186] width 9 height 9
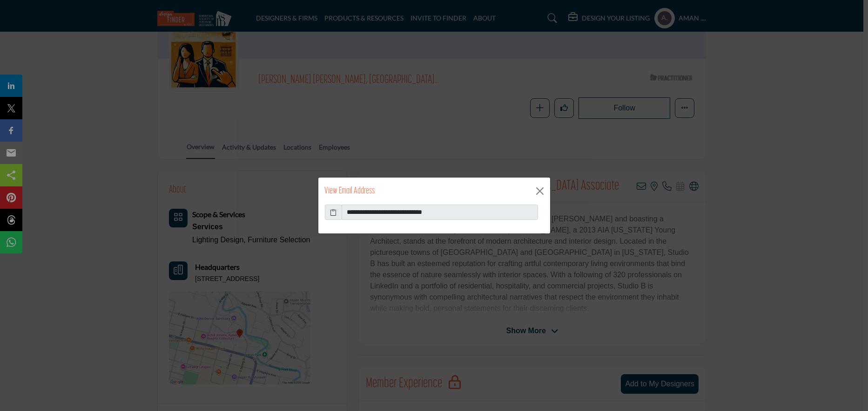
click at [332, 210] on icon at bounding box center [333, 212] width 7 height 10
drag, startPoint x: 385, startPoint y: 211, endPoint x: 452, endPoint y: 212, distance: 66.6
click at [452, 212] on input "**********" at bounding box center [440, 212] width 196 height 16
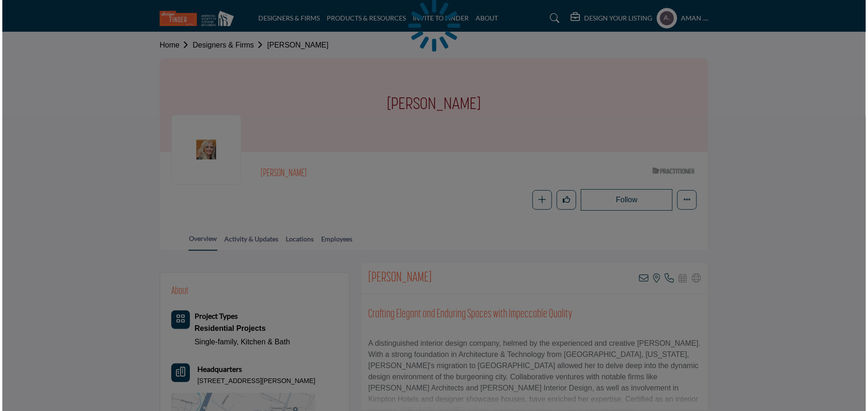
scroll to position [186, 0]
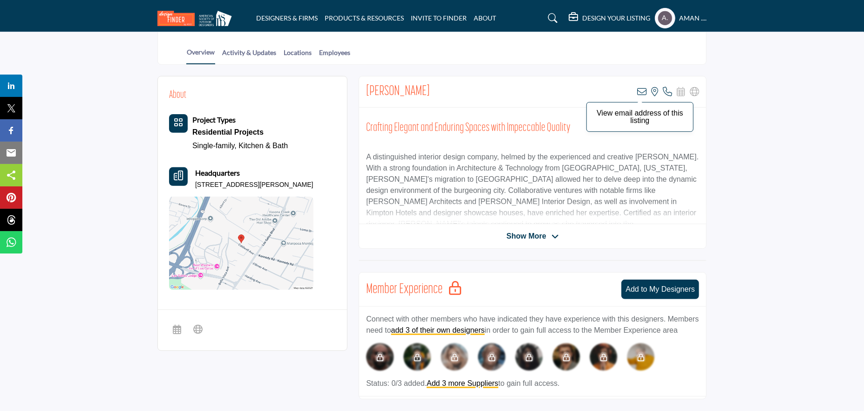
click at [640, 89] on icon at bounding box center [641, 91] width 9 height 9
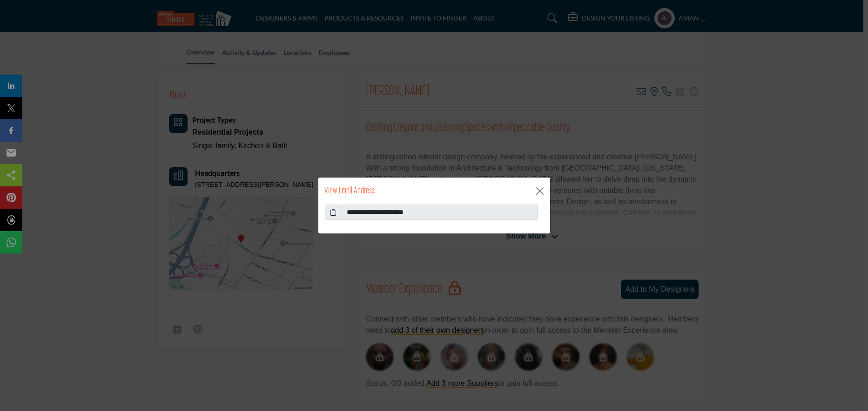
click at [331, 210] on icon at bounding box center [333, 212] width 7 height 10
drag, startPoint x: 432, startPoint y: 208, endPoint x: 371, endPoint y: 210, distance: 61.0
click at [371, 210] on input "**********" at bounding box center [440, 212] width 196 height 16
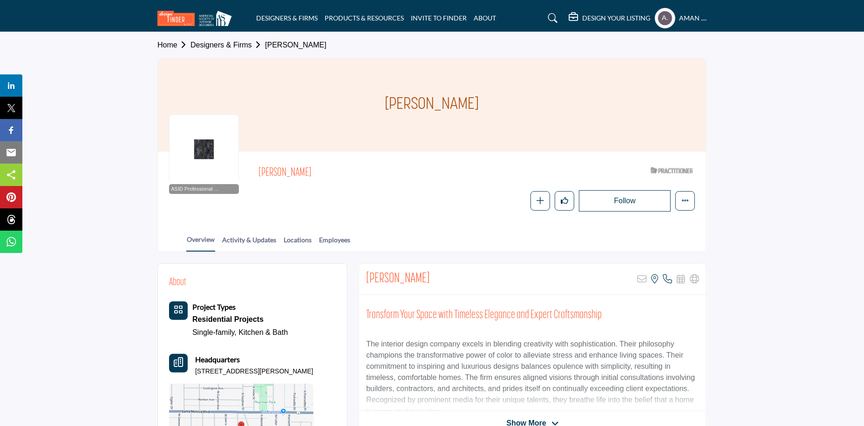
scroll to position [93, 0]
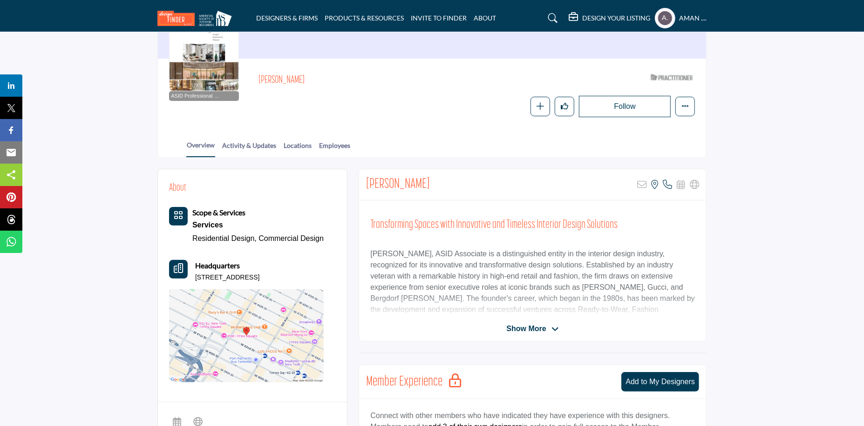
scroll to position [140, 0]
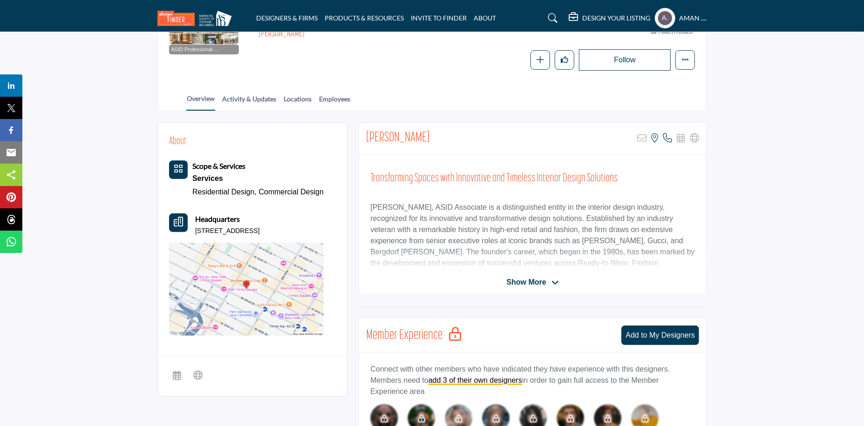
click at [536, 280] on span "Show More" at bounding box center [526, 282] width 40 height 11
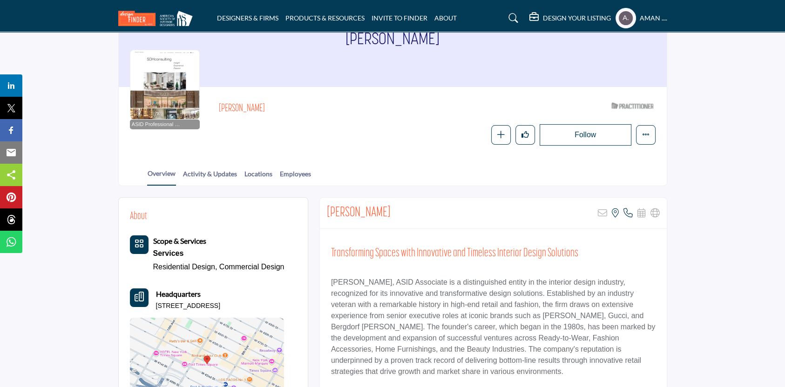
scroll to position [107, 0]
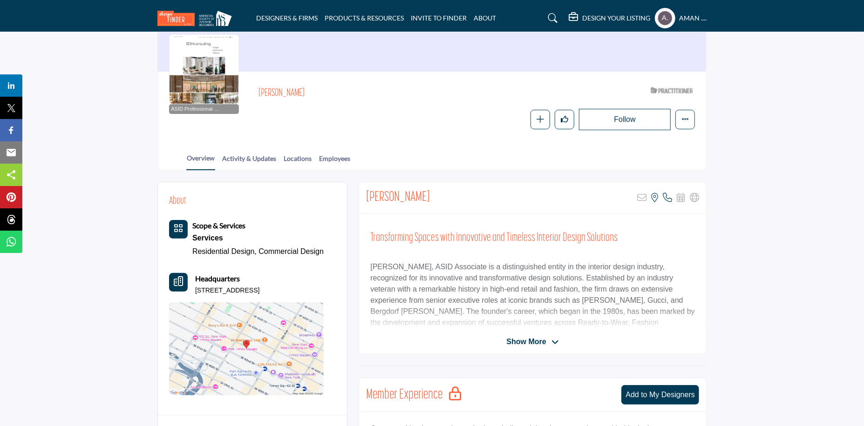
scroll to position [34, 0]
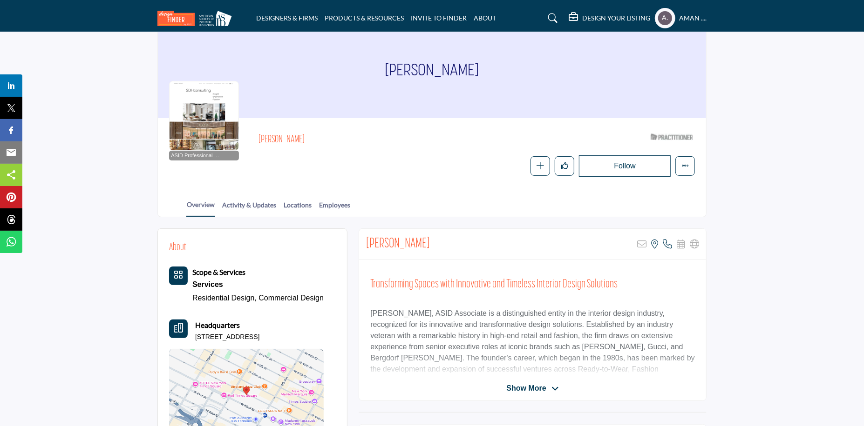
drag, startPoint x: 191, startPoint y: 335, endPoint x: 310, endPoint y: 340, distance: 118.8
click at [310, 340] on div "Headquarters 350 W 43rd St Fl 44, 10036-6454, USA" at bounding box center [246, 331] width 155 height 22
copy p "350 W 43rd St Fl 44, 10036-6454, USA"
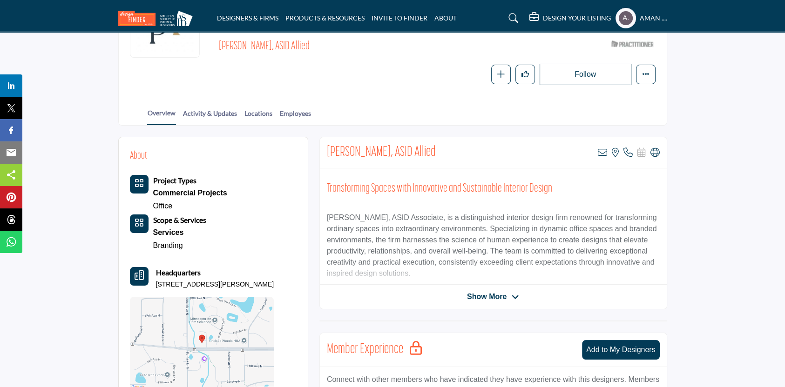
scroll to position [169, 0]
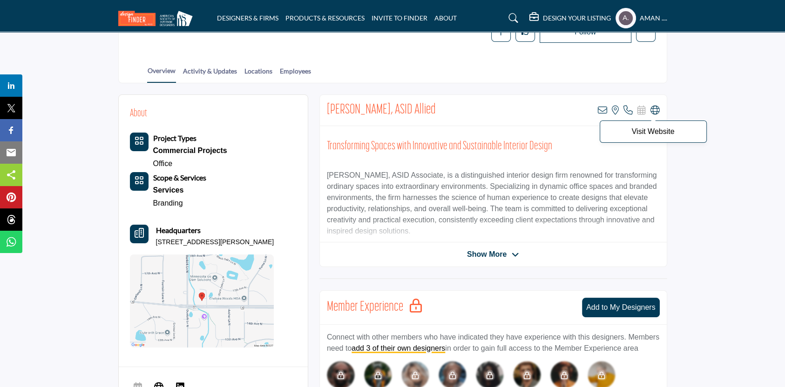
click at [657, 110] on icon at bounding box center [654, 110] width 9 height 9
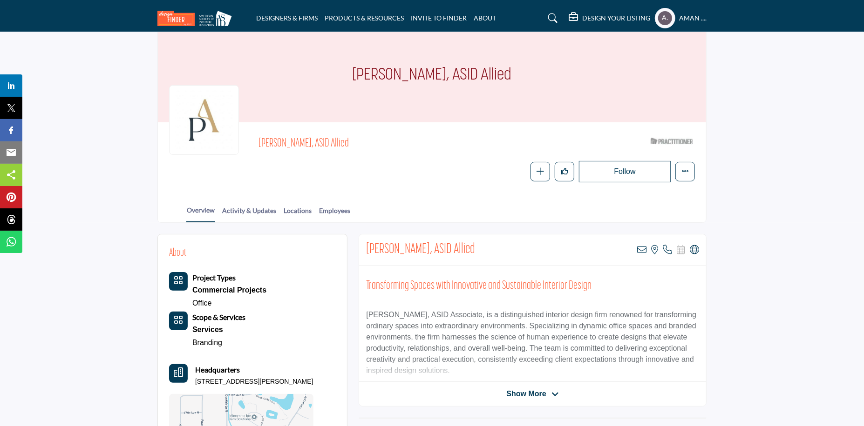
scroll to position [0, 0]
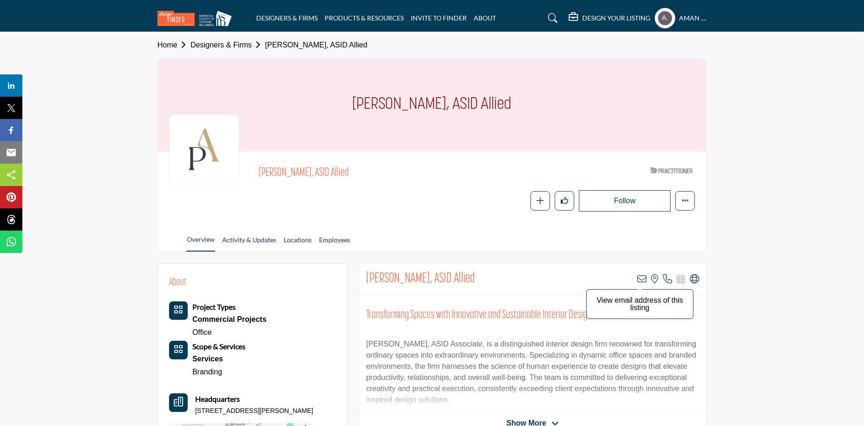
click at [640, 282] on icon at bounding box center [641, 279] width 9 height 9
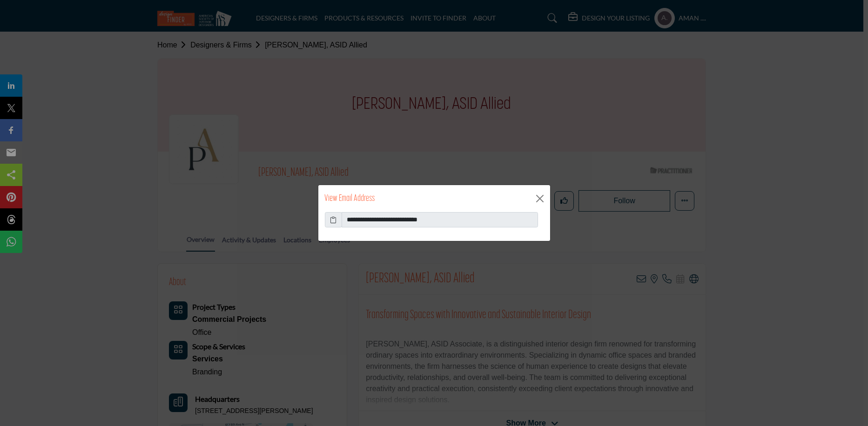
click at [335, 216] on icon at bounding box center [333, 220] width 7 height 10
click at [540, 200] on button "Close" at bounding box center [540, 199] width 14 height 14
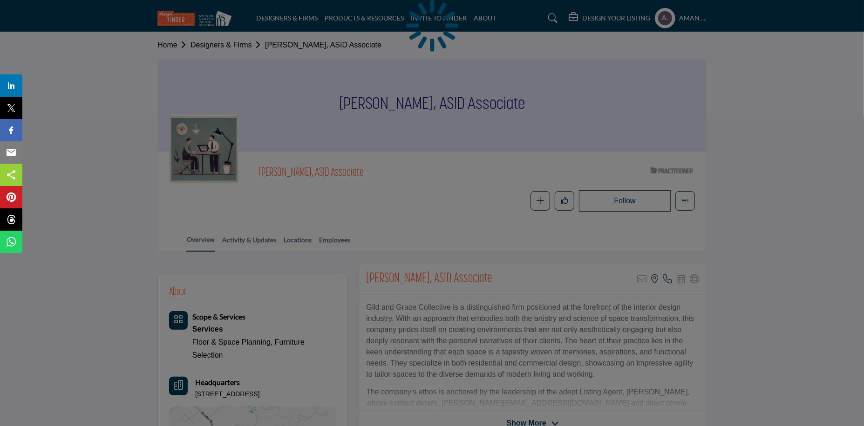
scroll to position [93, 0]
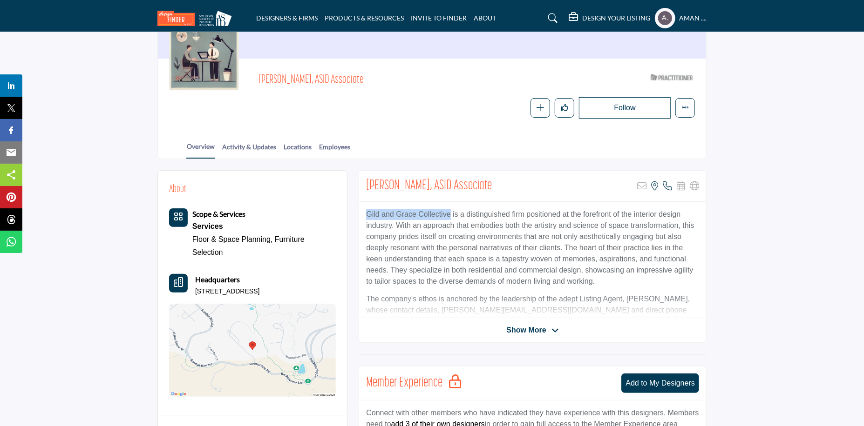
drag, startPoint x: 362, startPoint y: 213, endPoint x: 446, endPoint y: 213, distance: 83.8
click at [446, 213] on div "Gild and Grace Collective is a distinguished firm positioned at the forefront o…" at bounding box center [532, 260] width 347 height 116
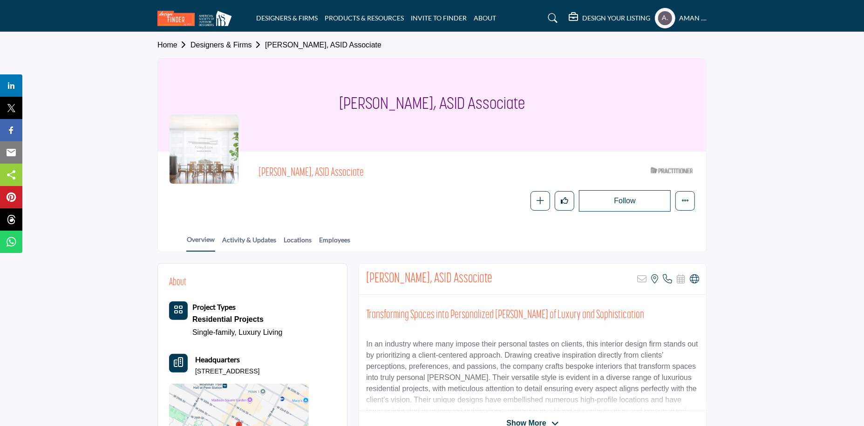
scroll to position [47, 0]
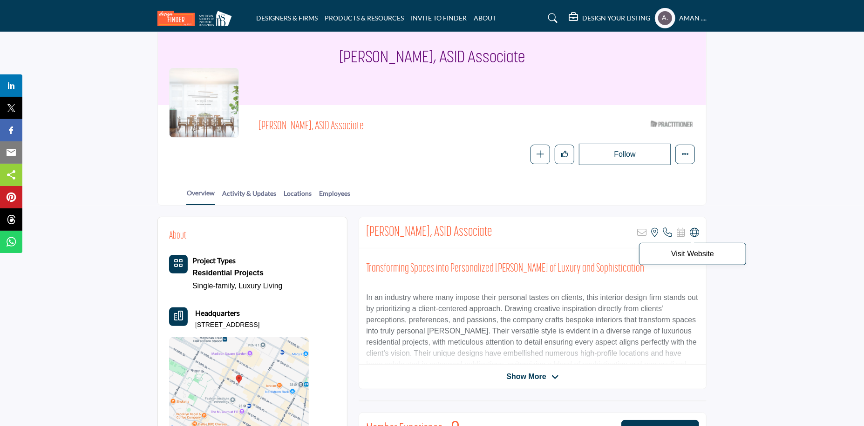
click at [694, 230] on icon at bounding box center [694, 232] width 9 height 9
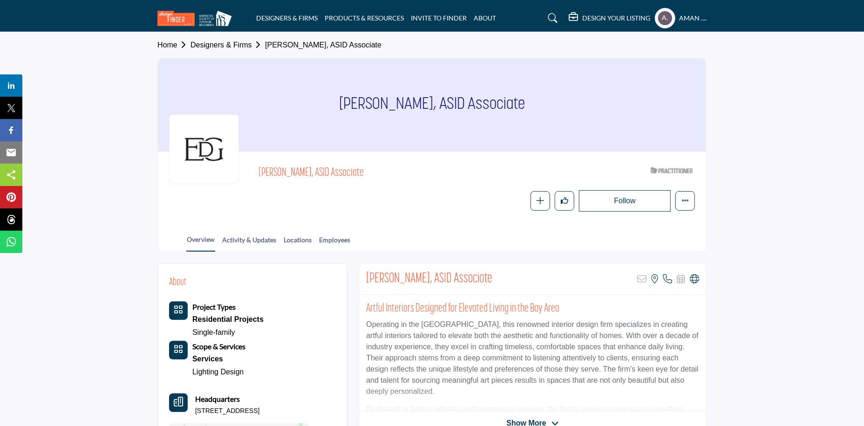
scroll to position [47, 0]
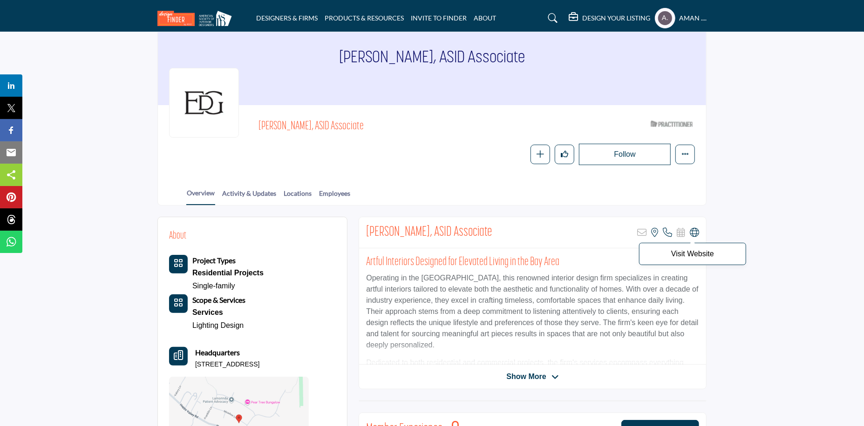
click at [694, 233] on icon at bounding box center [694, 232] width 9 height 9
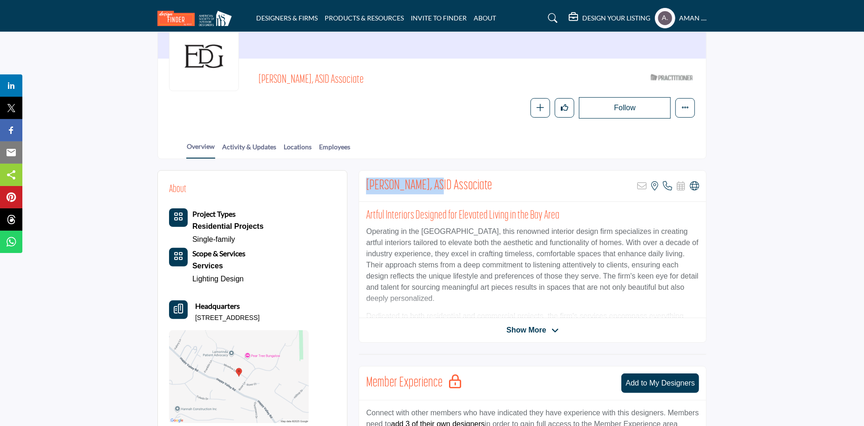
drag, startPoint x: 434, startPoint y: 179, endPoint x: 361, endPoint y: 186, distance: 73.9
click at [361, 186] on div "[PERSON_NAME], ASID Associate Sorry, but this listing is on a subscription plan…" at bounding box center [532, 186] width 347 height 31
copy h2 "[PERSON_NAME]"
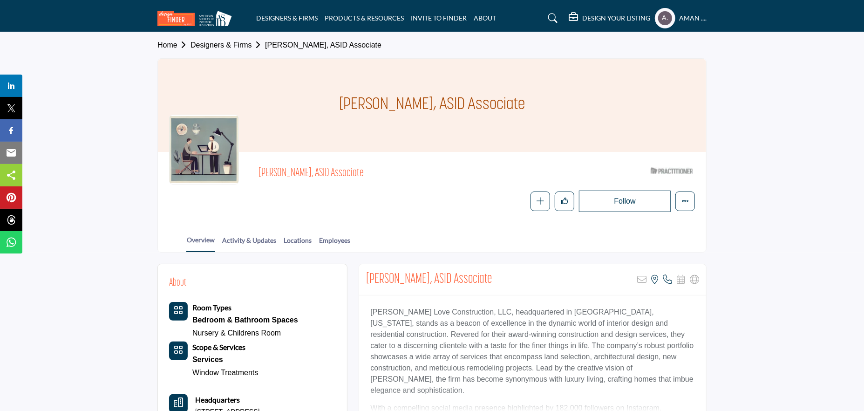
scroll to position [47, 0]
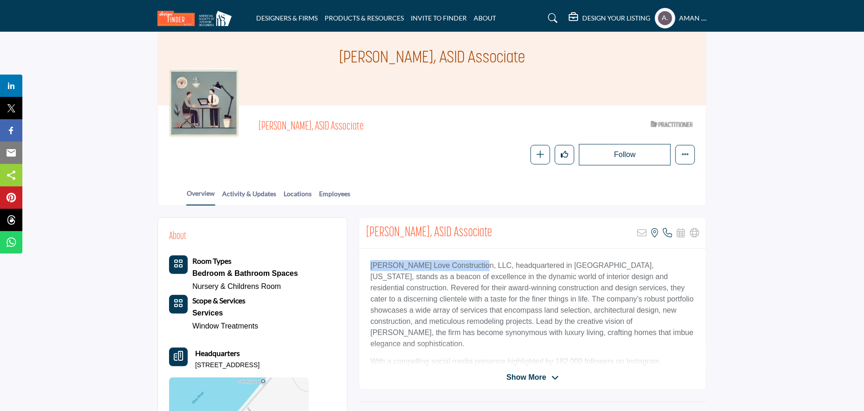
drag, startPoint x: 368, startPoint y: 264, endPoint x: 468, endPoint y: 270, distance: 100.8
click at [468, 270] on div "Stacye Love Construction, LLC, headquartered in Prospect, Kentucky, stands as a…" at bounding box center [532, 307] width 347 height 116
copy p "Stacye Love Construction, LLC,"
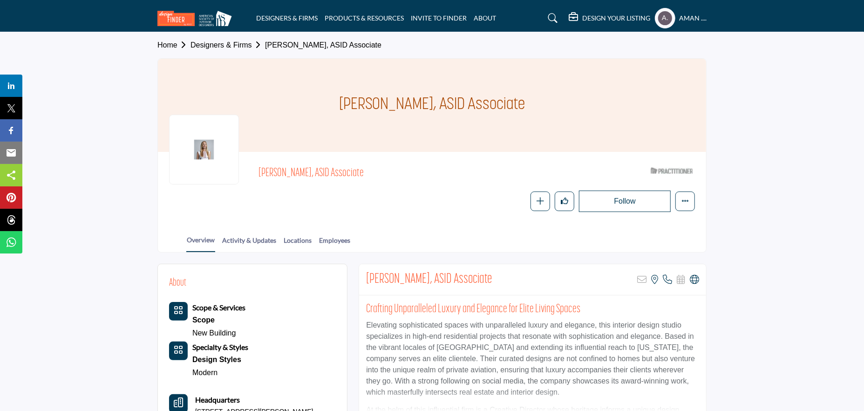
scroll to position [93, 0]
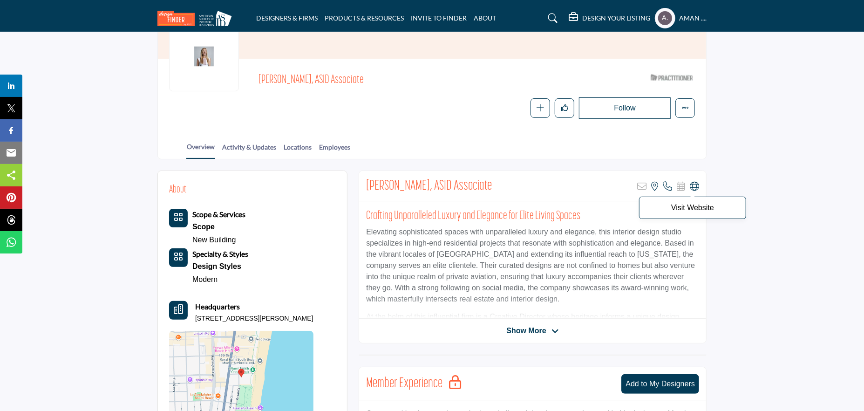
click at [697, 183] on icon at bounding box center [694, 186] width 9 height 9
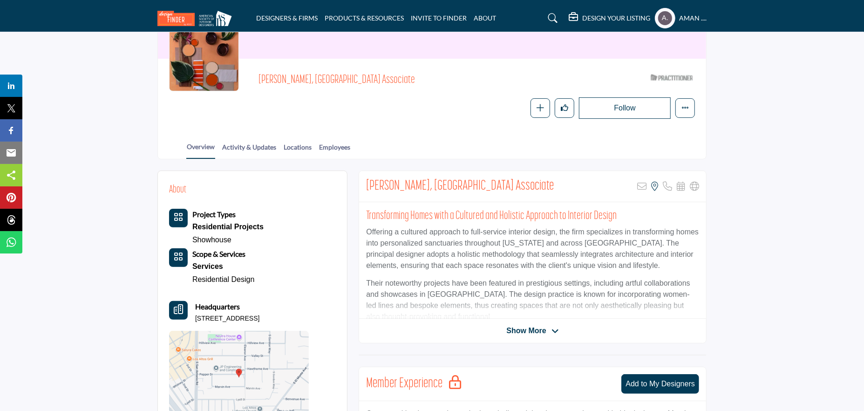
scroll to position [140, 0]
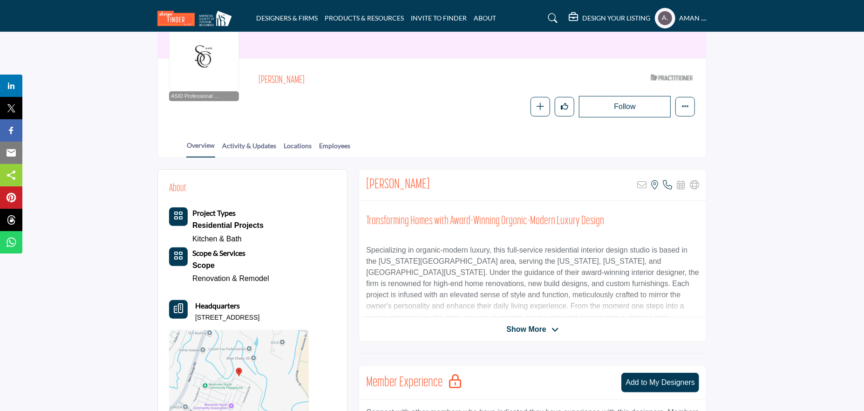
scroll to position [47, 0]
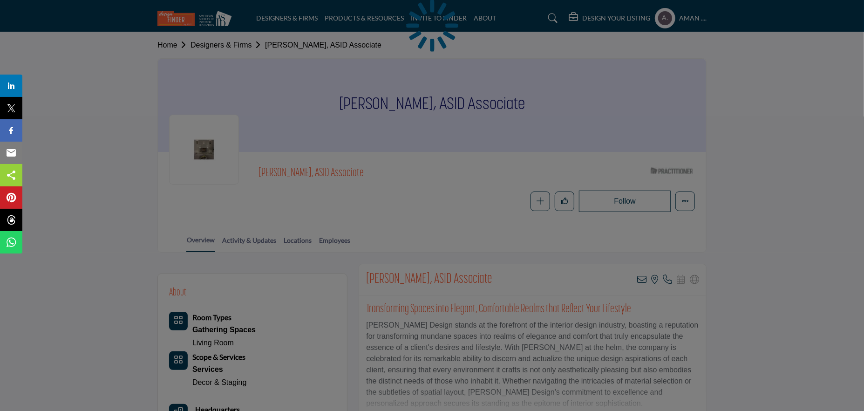
scroll to position [93, 0]
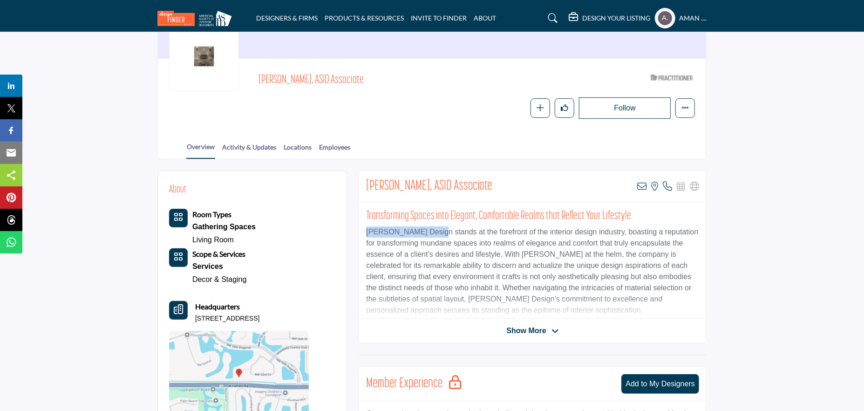
drag, startPoint x: 365, startPoint y: 230, endPoint x: 430, endPoint y: 235, distance: 64.4
click at [430, 235] on div "Transforming Spaces into Elegant, Comfortable Realms that Reflect Your Lifestyl…" at bounding box center [532, 260] width 347 height 116
copy p "Sheri Kesten Design"
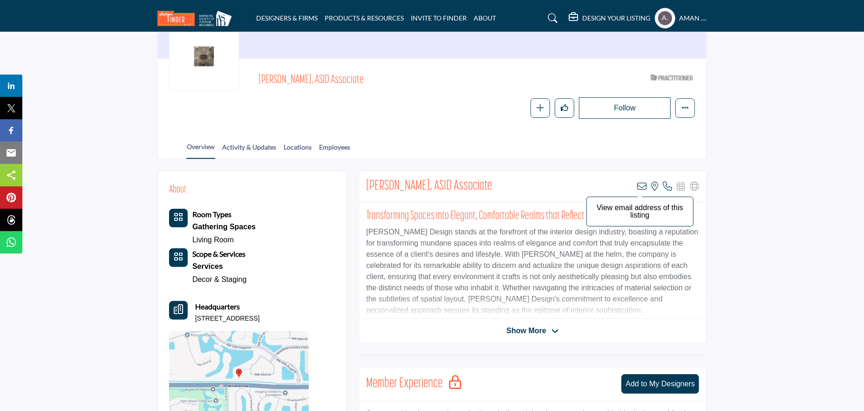
click at [637, 187] on icon at bounding box center [641, 186] width 9 height 9
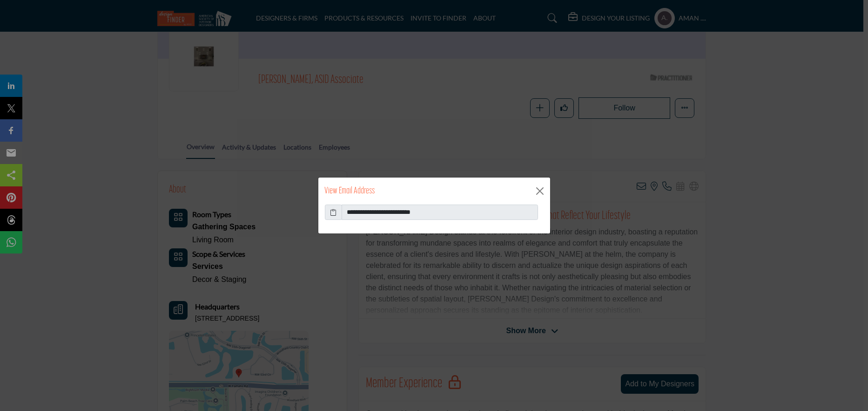
click at [331, 210] on icon at bounding box center [333, 212] width 7 height 10
drag, startPoint x: 366, startPoint y: 209, endPoint x: 447, endPoint y: 213, distance: 80.2
click at [447, 213] on input "**********" at bounding box center [440, 212] width 196 height 16
drag, startPoint x: 541, startPoint y: 191, endPoint x: 187, endPoint y: 23, distance: 392.2
click at [538, 189] on button "Close" at bounding box center [540, 191] width 14 height 14
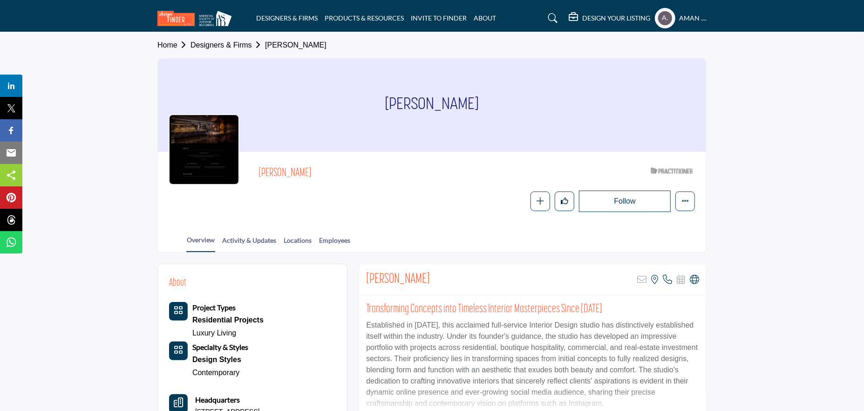
scroll to position [47, 0]
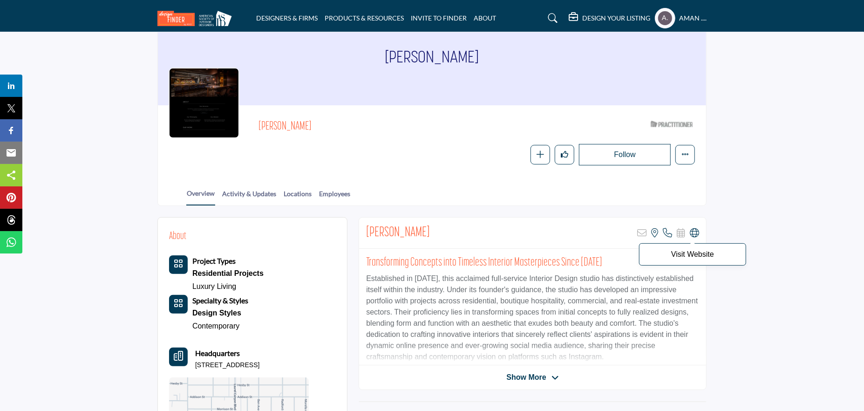
click at [695, 229] on icon at bounding box center [694, 232] width 9 height 9
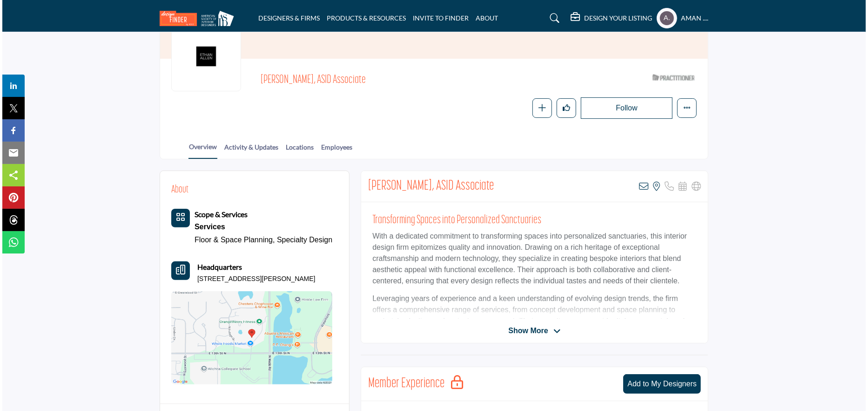
scroll to position [140, 0]
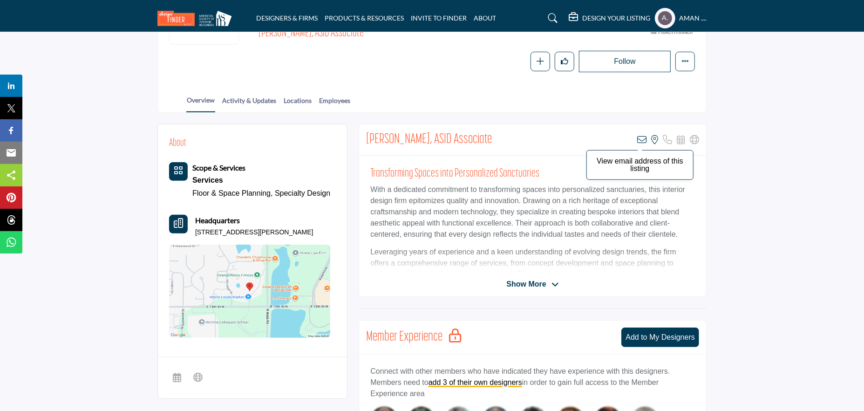
click at [640, 139] on icon at bounding box center [641, 139] width 9 height 9
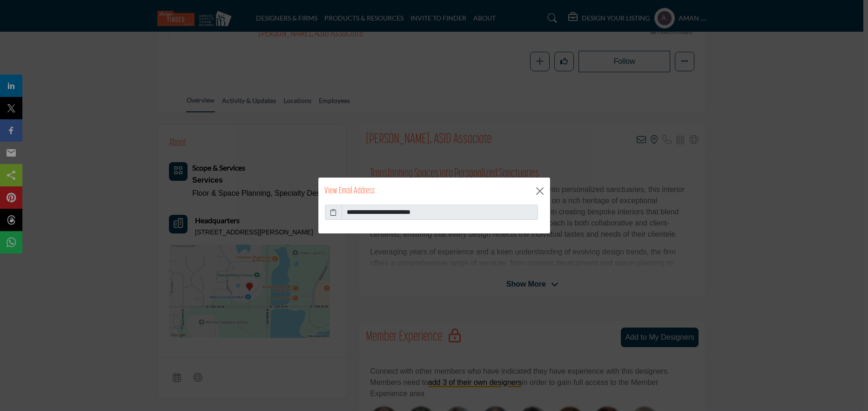
click at [332, 211] on icon at bounding box center [333, 212] width 7 height 10
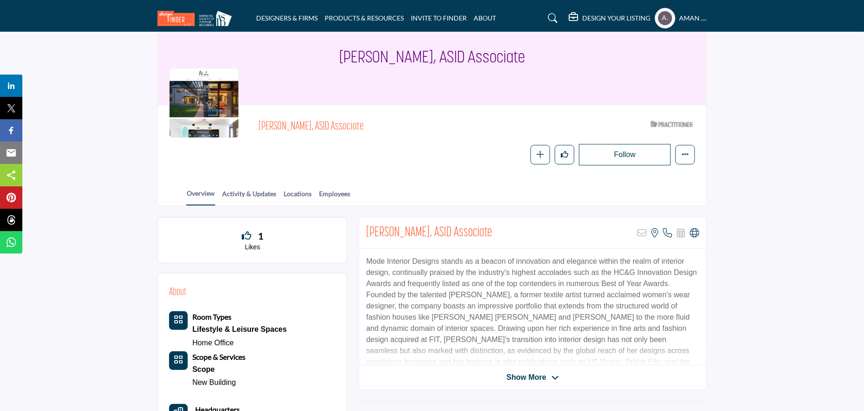
scroll to position [93, 0]
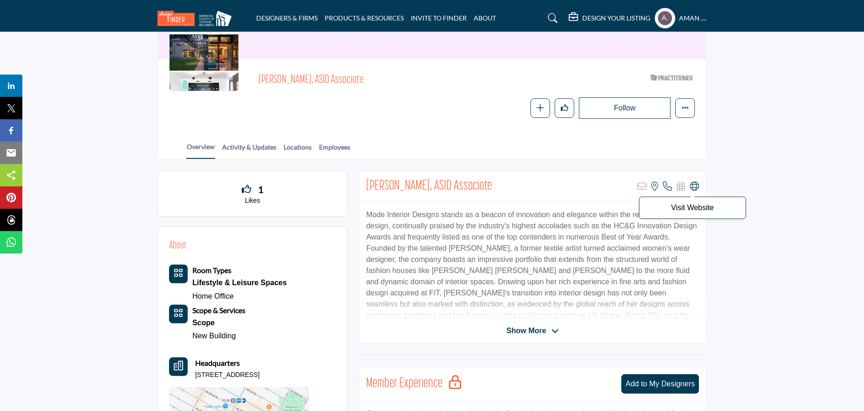
click at [691, 184] on icon at bounding box center [694, 186] width 9 height 9
drag, startPoint x: 367, startPoint y: 211, endPoint x: 435, endPoint y: 214, distance: 68.0
click at [435, 214] on p "Mode Interior Designs stands as a beacon of innovation and elegance within the …" at bounding box center [532, 270] width 333 height 123
copy p "Mode Interior Designs"
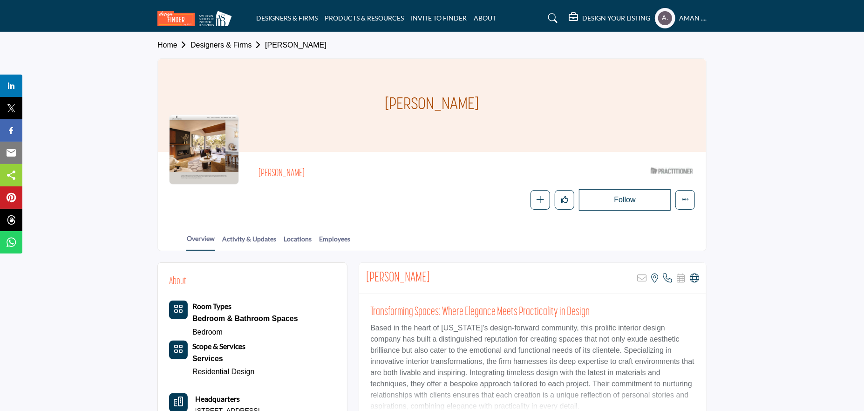
scroll to position [47, 0]
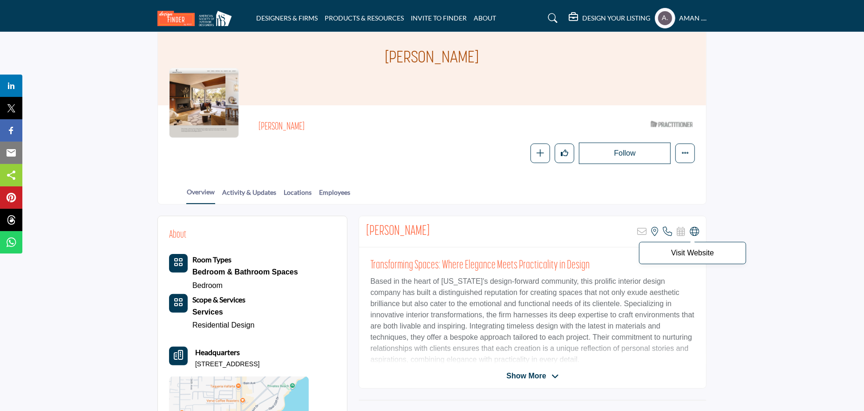
click at [695, 228] on icon at bounding box center [694, 231] width 9 height 9
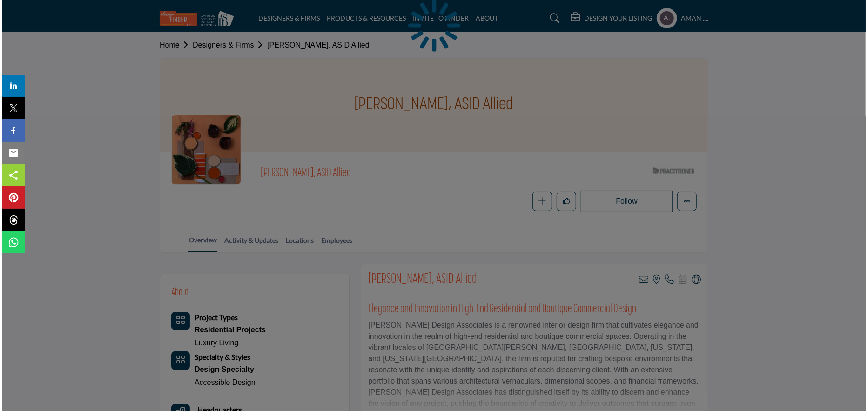
scroll to position [93, 0]
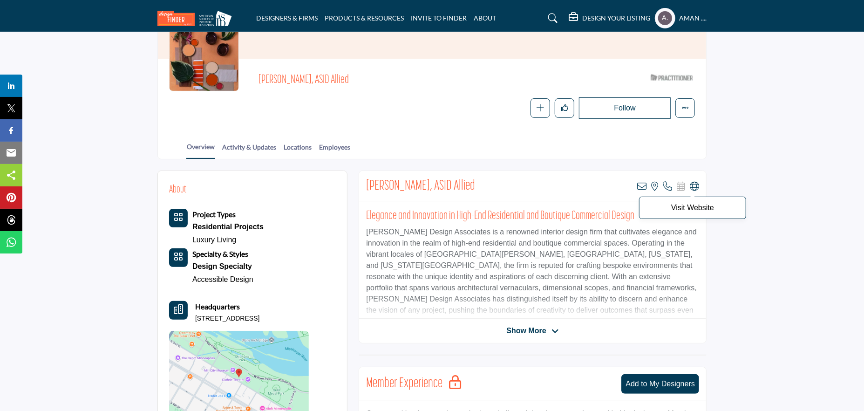
click at [693, 184] on icon at bounding box center [694, 186] width 9 height 9
click at [642, 189] on icon at bounding box center [641, 186] width 9 height 9
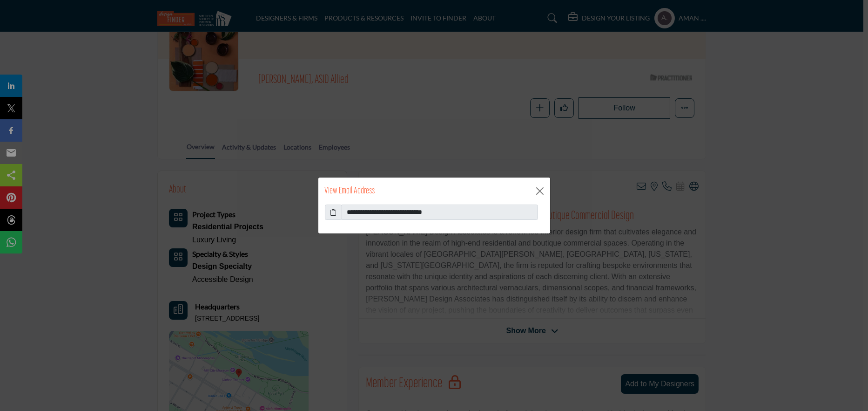
click at [330, 210] on icon at bounding box center [333, 212] width 7 height 10
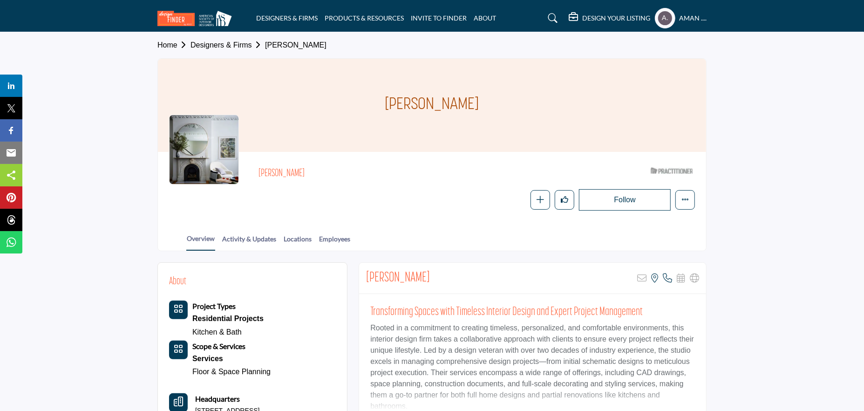
scroll to position [47, 0]
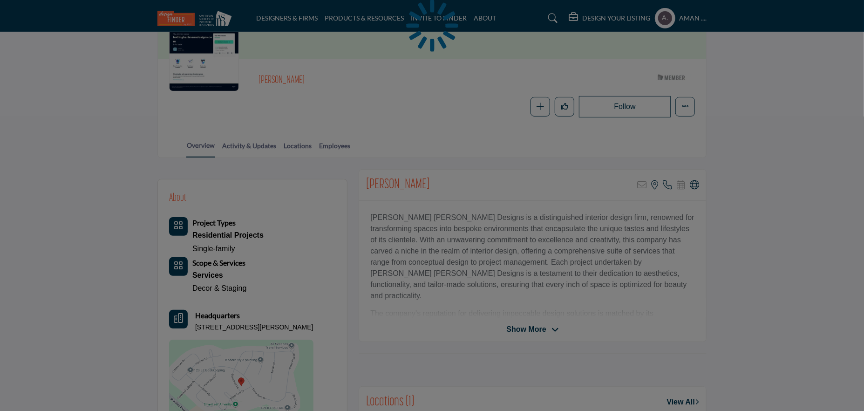
scroll to position [140, 0]
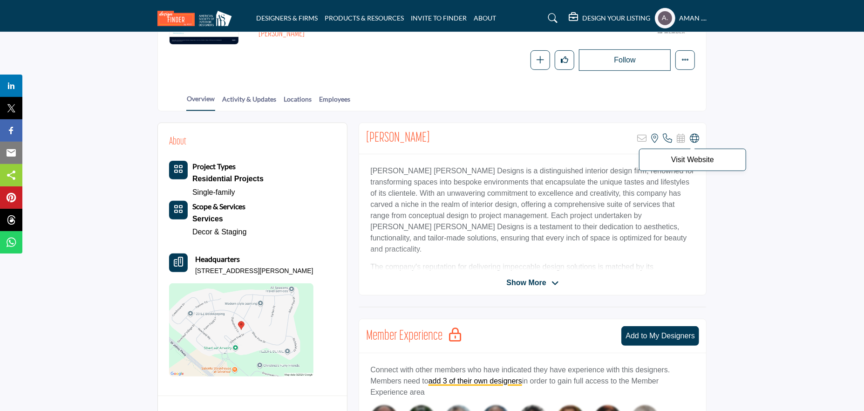
click at [695, 136] on icon at bounding box center [694, 138] width 9 height 9
drag, startPoint x: 383, startPoint y: 168, endPoint x: 450, endPoint y: 170, distance: 66.6
click at [450, 170] on div "Holling Hartmann Designs is a distinguished interior design firm, renowned for …" at bounding box center [532, 212] width 347 height 116
copy p "Holling Hartmann Designs"
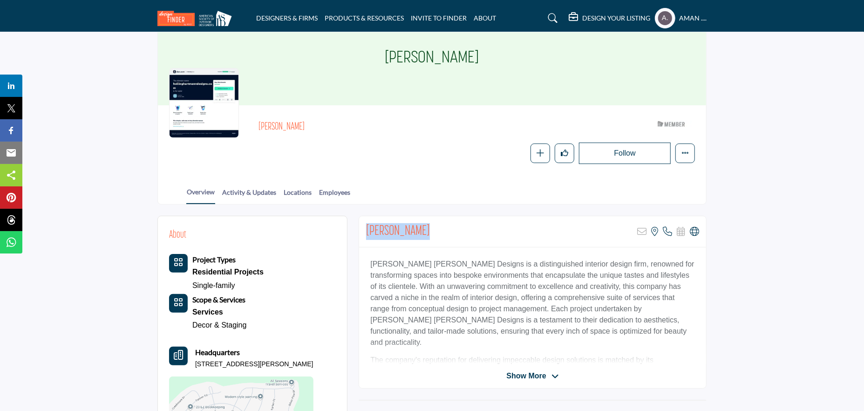
drag, startPoint x: 430, startPoint y: 232, endPoint x: 365, endPoint y: 224, distance: 65.2
click at [365, 224] on div "Sarah Holling Sorry, but this listing is on a subscription plan which does not …" at bounding box center [532, 231] width 347 height 31
copy h2 "Sarah Holling"
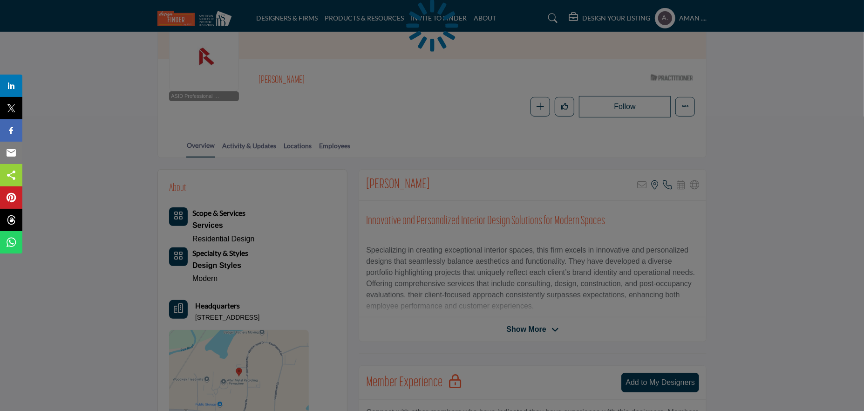
scroll to position [140, 0]
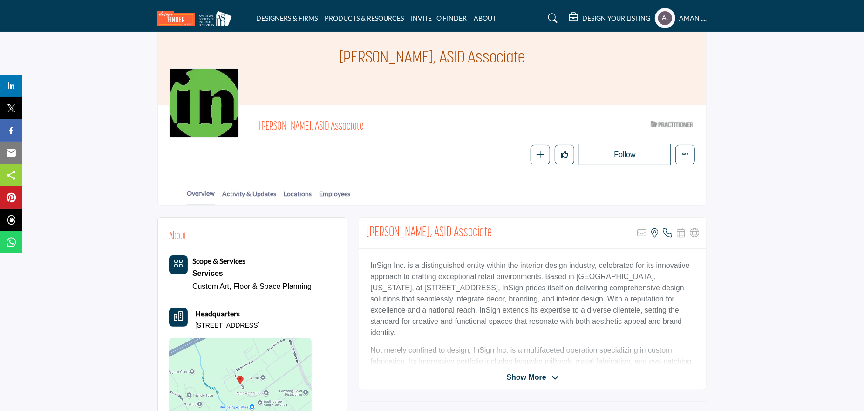
scroll to position [93, 0]
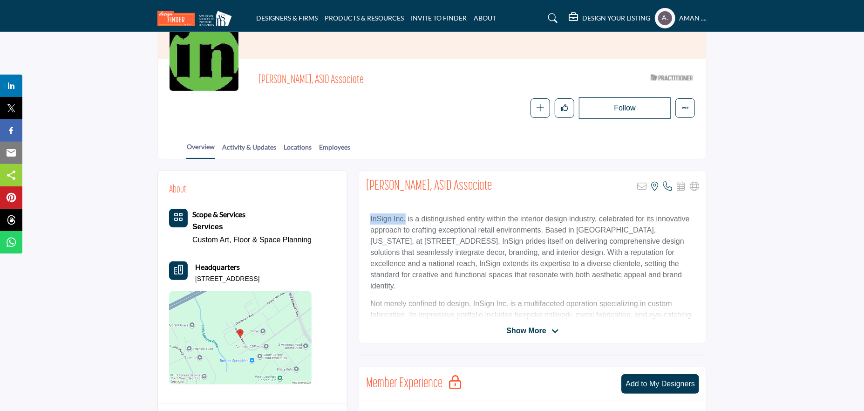
drag, startPoint x: 369, startPoint y: 218, endPoint x: 402, endPoint y: 222, distance: 32.8
click at [402, 222] on div "InSign Inc. is a distinguished entity within the interior design industry, cele…" at bounding box center [532, 260] width 347 height 116
copy p "InSign Inc."
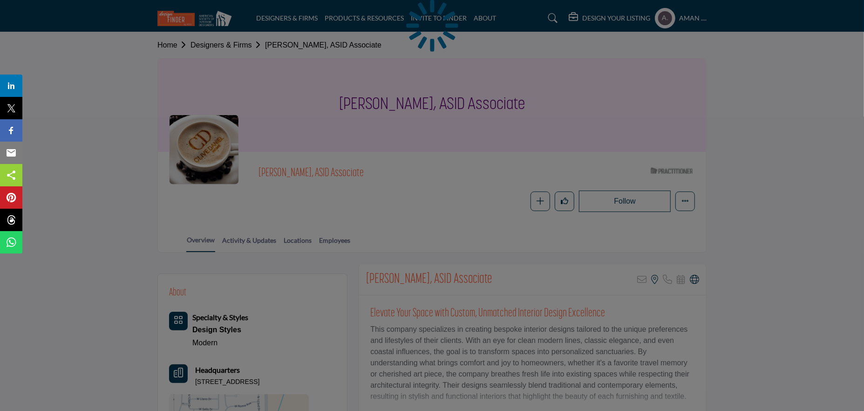
scroll to position [47, 0]
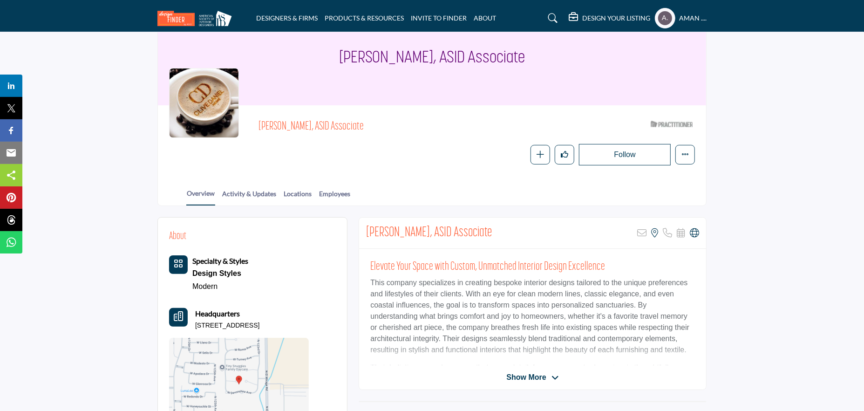
click at [694, 232] on body "DESIGNERS & FIRMS PRODUCTS & RESOURCES INVITE TO FINDER ABOUT" at bounding box center [432, 401] width 864 height 896
click at [694, 232] on icon at bounding box center [694, 232] width 9 height 9
drag, startPoint x: 365, startPoint y: 228, endPoint x: 431, endPoint y: 232, distance: 65.3
click at [431, 232] on div "[PERSON_NAME], ASID Associate Sorry, but this listing is on a subscription plan…" at bounding box center [532, 232] width 347 height 31
copy h2 "[PERSON_NAME]"
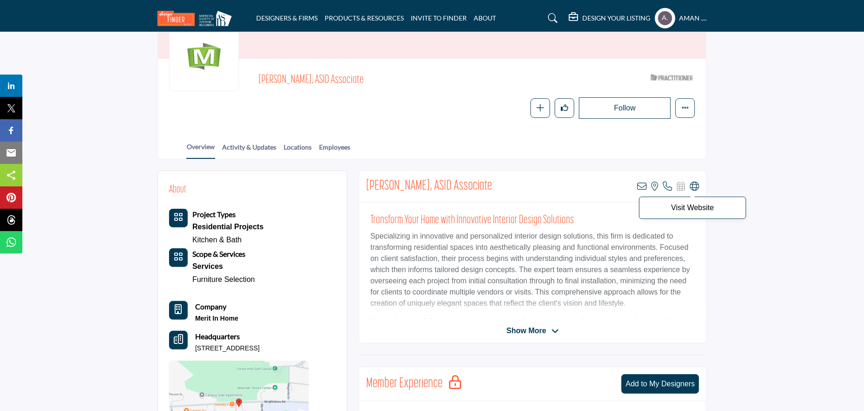
click at [697, 182] on icon at bounding box center [694, 186] width 9 height 9
click at [639, 187] on icon at bounding box center [641, 186] width 9 height 9
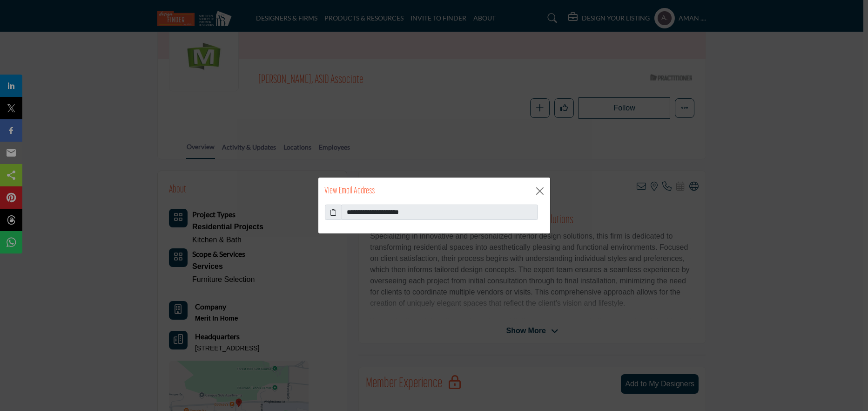
click at [331, 212] on icon at bounding box center [333, 212] width 7 height 10
drag, startPoint x: 376, startPoint y: 210, endPoint x: 441, endPoint y: 210, distance: 64.7
click at [441, 210] on input "**********" at bounding box center [440, 212] width 196 height 16
